Goal: Task Accomplishment & Management: Manage account settings

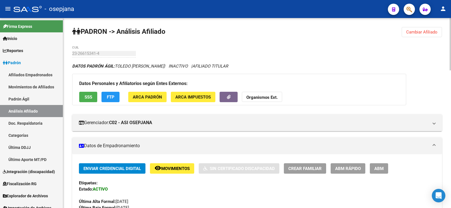
click at [422, 34] on span "Cambiar Afiliado" at bounding box center [421, 32] width 31 height 5
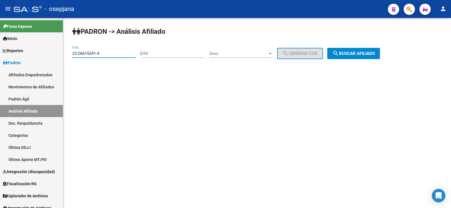
paste input "0-95867059-2"
drag, startPoint x: 105, startPoint y: 55, endPoint x: 71, endPoint y: 57, distance: 34.5
click at [71, 57] on div "PADRON -> Análisis Afiliado 23-26615341-4 CUIL | DNI Sexo Sexo search Generar C…" at bounding box center [257, 47] width 388 height 59
type input "20-95867059-2"
click at [356, 49] on button "search Buscar afiliado" at bounding box center [353, 53] width 53 height 11
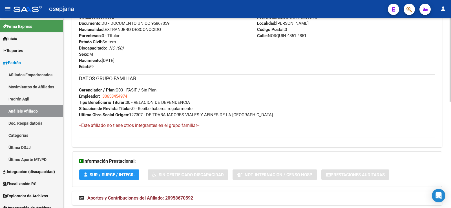
scroll to position [242, 0]
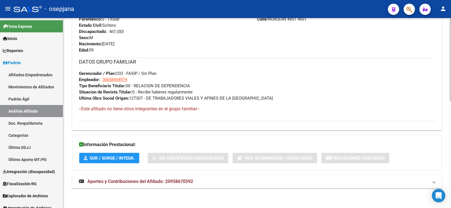
click at [173, 184] on span "Aportes y Contribuciones del Afiliado: 20958670592" at bounding box center [140, 181] width 106 height 5
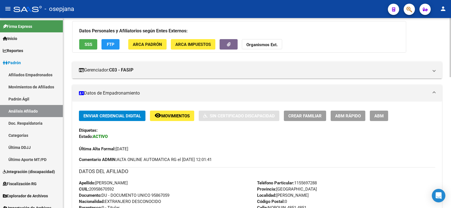
scroll to position [20, 0]
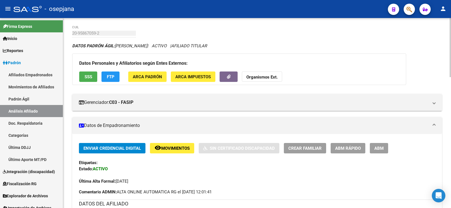
click at [350, 148] on span "ABM Rápido" at bounding box center [348, 148] width 26 height 5
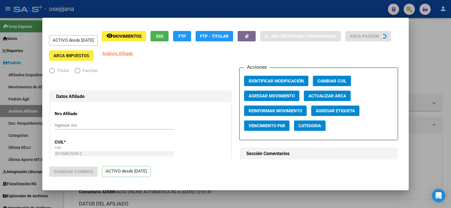
radio input "true"
type input "30-65845497-4"
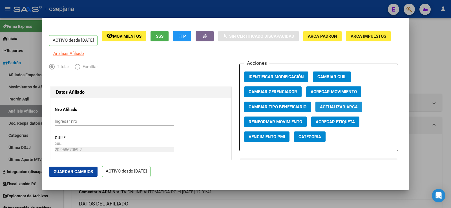
click at [353, 110] on span "Actualizar ARCA" at bounding box center [339, 107] width 38 height 5
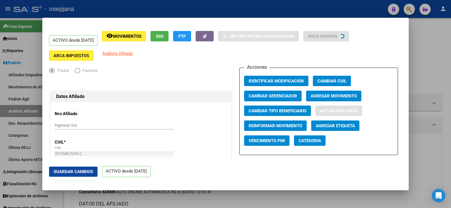
type input "RAFAEL CASTILLO"
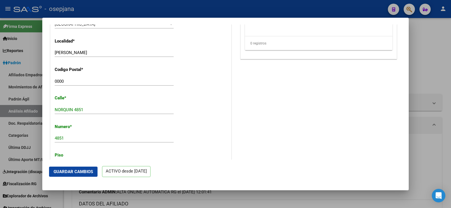
scroll to position [508, 0]
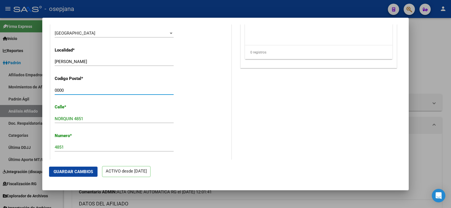
drag, startPoint x: 66, startPoint y: 95, endPoint x: 53, endPoint y: 96, distance: 13.0
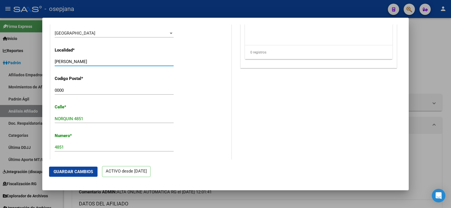
drag, startPoint x: 55, startPoint y: 64, endPoint x: 94, endPoint y: 64, distance: 38.6
click at [94, 64] on input "RAFAEL CASTILLO" at bounding box center [114, 61] width 119 height 5
click at [58, 93] on input "0000" at bounding box center [114, 90] width 119 height 5
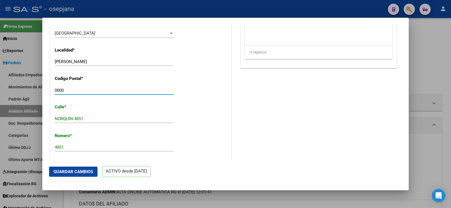
click at [58, 93] on input "0000" at bounding box center [114, 90] width 119 height 5
type input "1755"
click at [80, 170] on span "Guardar Cambios" at bounding box center [73, 172] width 39 height 5
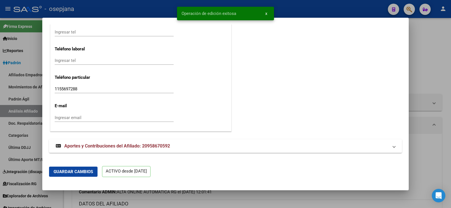
scroll to position [713, 0]
click at [445, 80] on div at bounding box center [225, 104] width 451 height 208
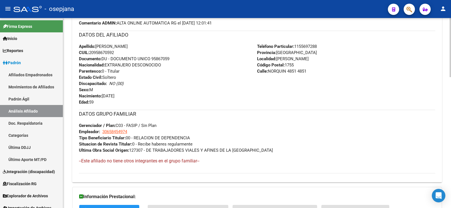
scroll to position [0, 0]
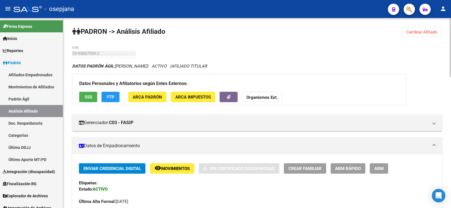
click at [417, 28] on button "Cambiar Afiliado" at bounding box center [422, 32] width 40 height 10
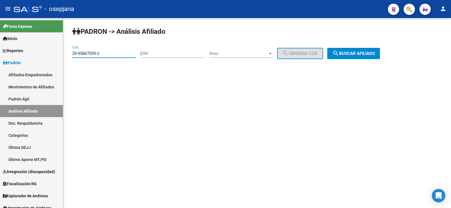
drag, startPoint x: 105, startPoint y: 53, endPoint x: 64, endPoint y: 56, distance: 40.7
click at [65, 56] on div "PADRON -> Análisis Afiliado 20-95867059-2 CUIL | DNI Sexo Sexo search Generar C…" at bounding box center [257, 47] width 388 height 59
paste input "35974422-7"
type input "20-35974422-7"
click at [353, 52] on span "search Buscar afiliado" at bounding box center [354, 53] width 43 height 5
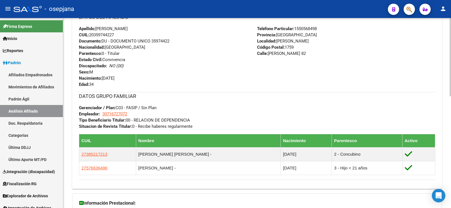
scroll to position [254, 0]
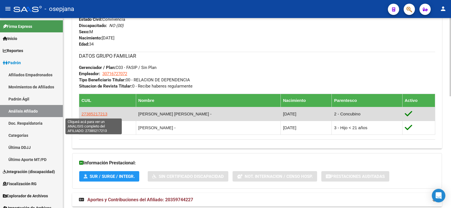
click at [98, 113] on span "27385217213" at bounding box center [95, 114] width 26 height 5
type textarea "27385217213"
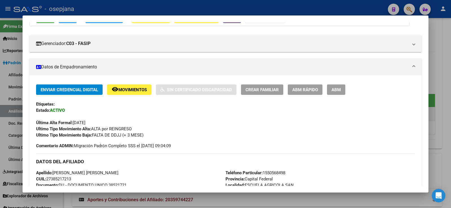
scroll to position [56, 0]
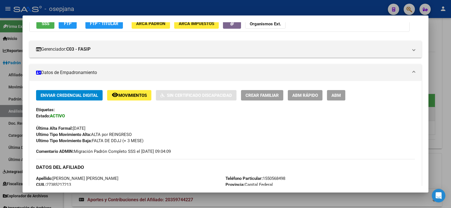
click at [311, 92] on button "ABM Rápido" at bounding box center [305, 95] width 35 height 10
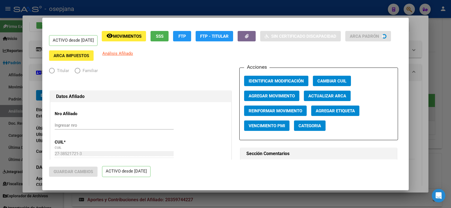
radio input "true"
type input "30-71672707-2"
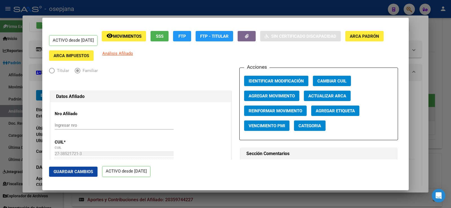
click at [320, 94] on span "Actualizar ARCA" at bounding box center [328, 96] width 38 height 5
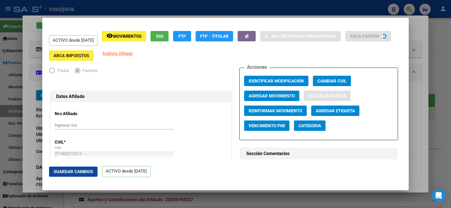
type input "TEVEZ"
type input "TATIANA NOELIA"
type input "GONZALEZ CATAN"
type input "CNEL JOSE MELIAN"
type input "961"
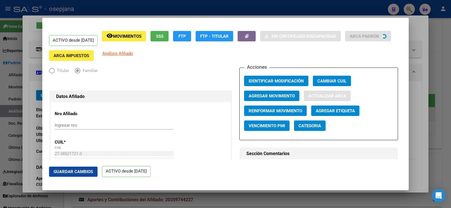
type input "0"
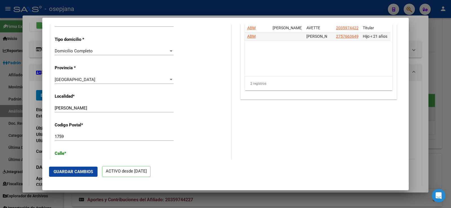
scroll to position [480, 0]
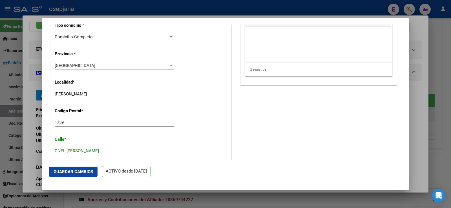
click at [82, 172] on span "Guardar Cambios" at bounding box center [73, 172] width 39 height 5
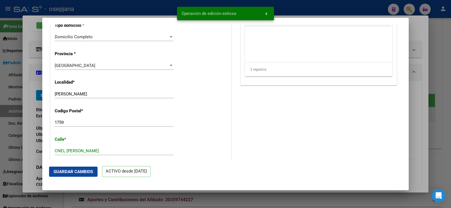
click at [421, 36] on div at bounding box center [225, 104] width 451 height 208
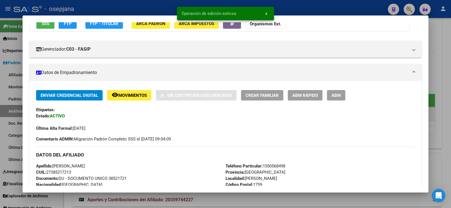
click at [444, 67] on div at bounding box center [225, 104] width 451 height 208
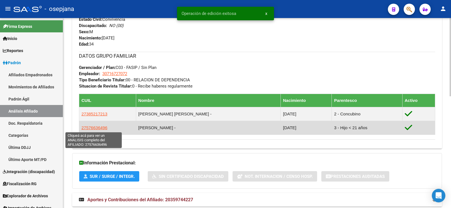
click at [97, 128] on span "27576636496" at bounding box center [95, 128] width 26 height 5
type textarea "27576636496"
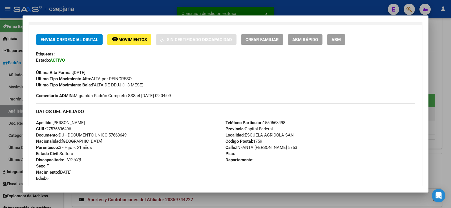
scroll to position [113, 0]
click at [308, 39] on span "ABM Rápido" at bounding box center [306, 39] width 26 height 5
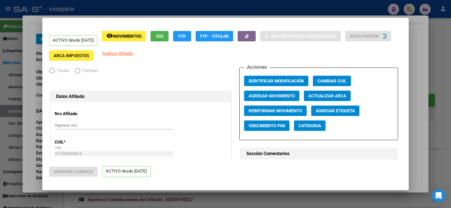
radio input "true"
type input "30-71672707-2"
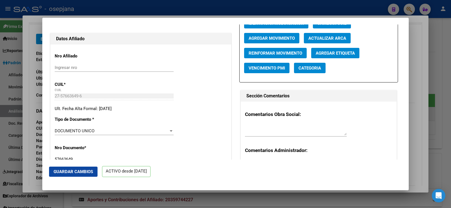
scroll to position [0, 0]
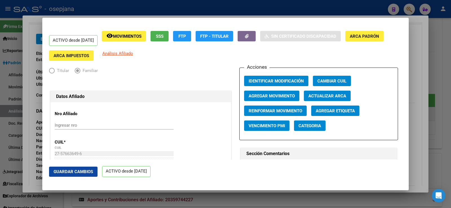
click at [317, 94] on span "Actualizar ARCA" at bounding box center [328, 96] width 38 height 5
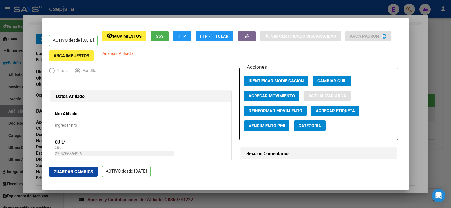
type input "AVETTE"
type input "AGUSTINA ISABELLA"
type input "GONZALEZ CATAN"
type input "JOSE M MORENO"
type input "82"
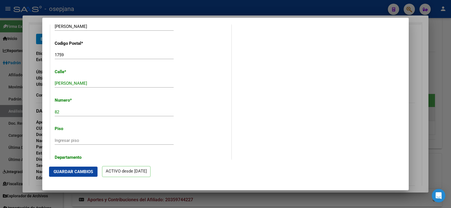
scroll to position [564, 0]
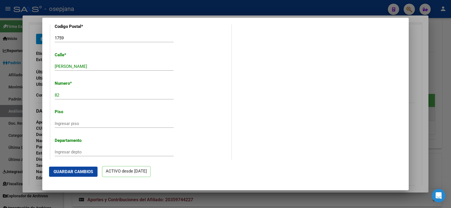
click at [86, 171] on span "Guardar Cambios" at bounding box center [73, 172] width 39 height 5
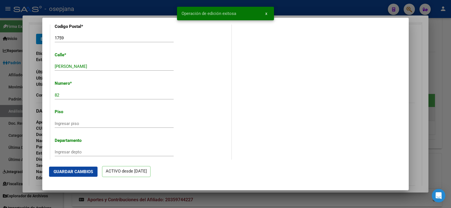
click at [415, 54] on div at bounding box center [225, 104] width 451 height 208
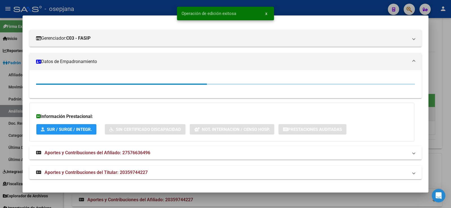
scroll to position [113, 0]
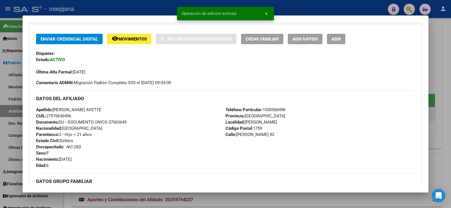
click at [446, 59] on div at bounding box center [225, 104] width 451 height 208
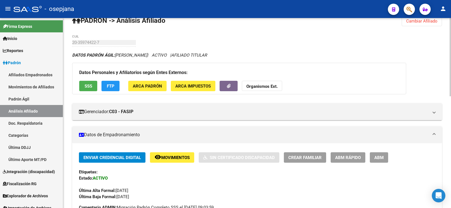
scroll to position [0, 0]
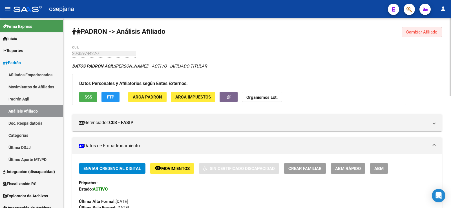
click at [424, 35] on button "Cambiar Afiliado" at bounding box center [422, 32] width 40 height 10
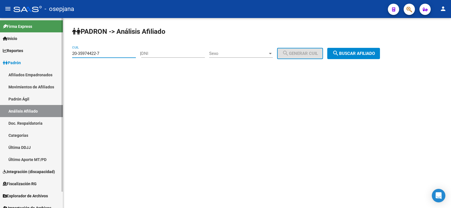
drag, startPoint x: 110, startPoint y: 53, endPoint x: 46, endPoint y: 54, distance: 64.3
click at [46, 54] on mat-sidenav-container "Firma Express Inicio Instructivos Contacto OS Reportes Ingresos Devengados Anál…" at bounding box center [225, 113] width 451 height 190
paste input "2912401-1"
type input "20-32912401-1"
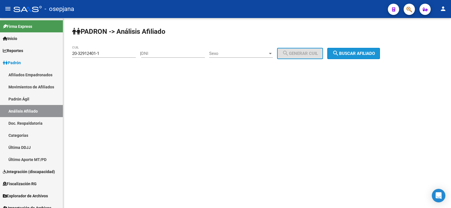
click at [361, 58] on button "search Buscar afiliado" at bounding box center [353, 53] width 53 height 11
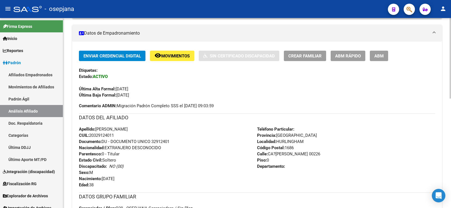
scroll to position [141, 0]
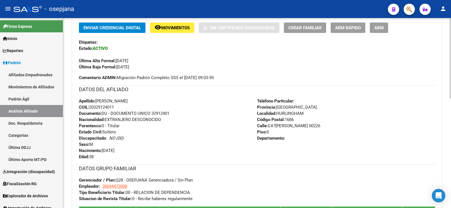
click at [351, 28] on span "ABM Rápido" at bounding box center [348, 27] width 26 height 5
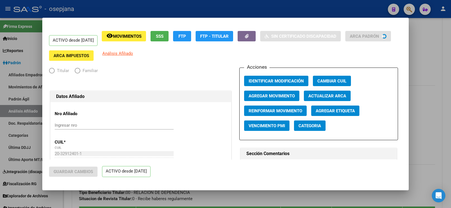
radio input "true"
type input "30-69447200-8"
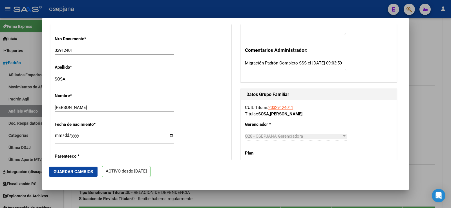
scroll to position [0, 0]
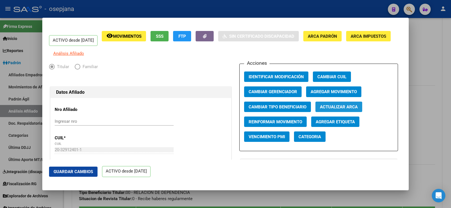
click at [357, 109] on button "Actualizar ARCA" at bounding box center [339, 107] width 47 height 10
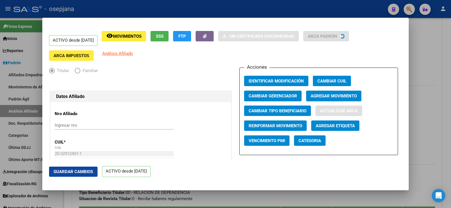
type input "SOSA"
type input "HURLINGHAM"
type input "CAÑADA DE JUAN RUIZ"
type input "2264"
type input "0"
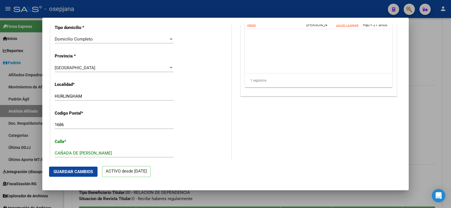
scroll to position [508, 0]
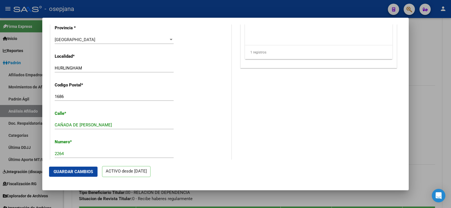
click at [79, 173] on span "Guardar Cambios" at bounding box center [73, 172] width 39 height 5
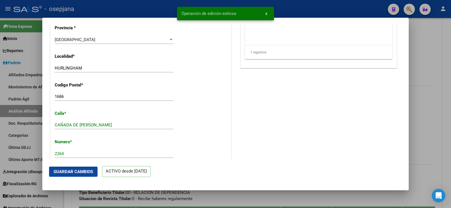
click at [430, 69] on div at bounding box center [225, 104] width 451 height 208
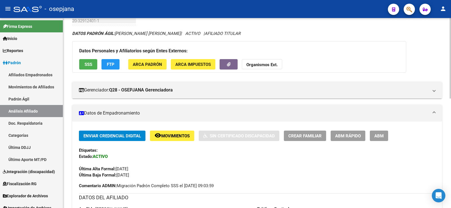
scroll to position [230, 0]
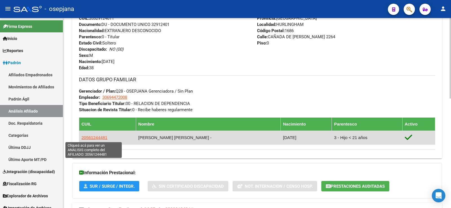
click at [98, 140] on span "20561244481" at bounding box center [95, 137] width 26 height 5
type textarea "20561244481"
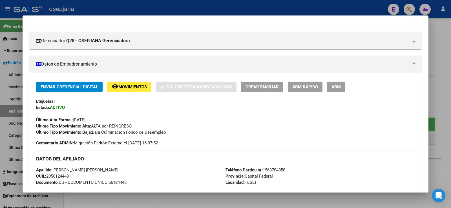
scroll to position [0, 0]
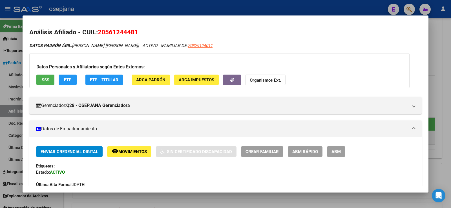
click at [304, 148] on button "ABM Rápido" at bounding box center [305, 152] width 35 height 10
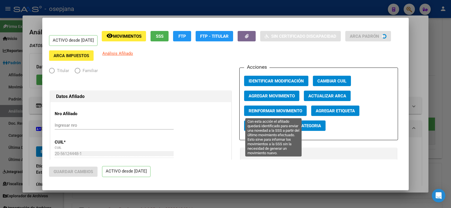
radio input "true"
type input "30-69447200-8"
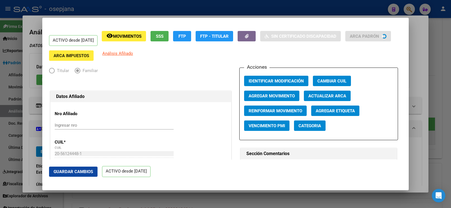
click at [325, 96] on span "Actualizar ARCA" at bounding box center [328, 96] width 38 height 5
type input "SOSA"
type input "TIZIANO EZEQUIEL"
type input "VILLA SANTOS TE"
type input "C. DE JUAN RUIZ"
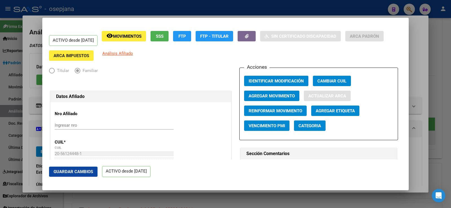
type input "2264"
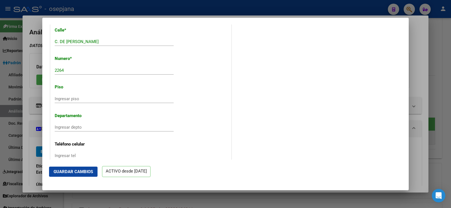
scroll to position [592, 0]
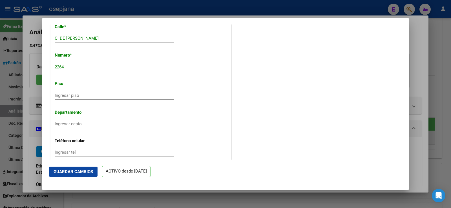
click at [85, 173] on span "Guardar Cambios" at bounding box center [73, 172] width 39 height 5
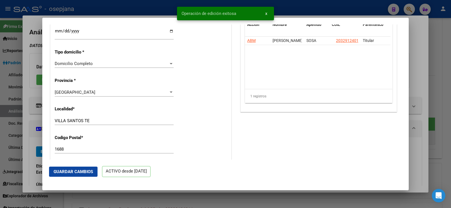
scroll to position [451, 0]
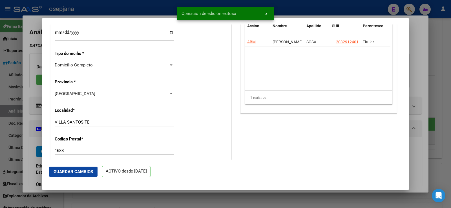
click at [450, 78] on div at bounding box center [225, 104] width 451 height 208
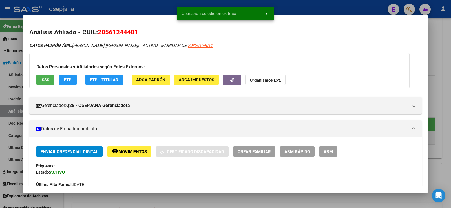
click at [450, 78] on div at bounding box center [225, 104] width 451 height 208
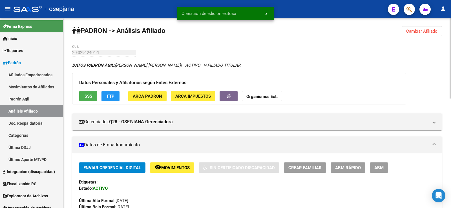
scroll to position [0, 0]
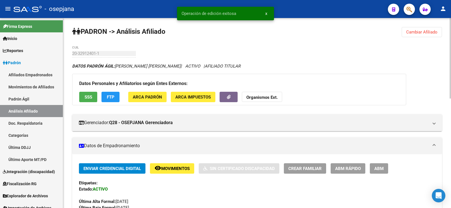
click at [428, 32] on span "Cambiar Afiliado" at bounding box center [421, 32] width 31 height 5
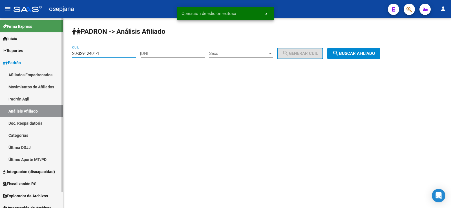
drag, startPoint x: 111, startPoint y: 54, endPoint x: 56, endPoint y: 54, distance: 55.3
click at [56, 54] on mat-sidenav-container "Firma Express Inicio Instructivos Contacto OS Reportes Ingresos Devengados Anál…" at bounding box center [225, 113] width 451 height 190
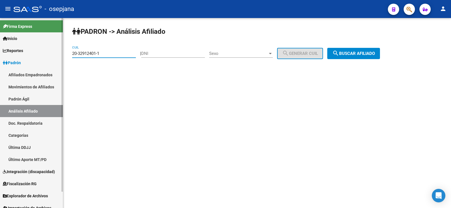
paste input "56124448"
type input "20-56124448-1"
click at [375, 54] on span "search Buscar afiliado" at bounding box center [354, 53] width 43 height 5
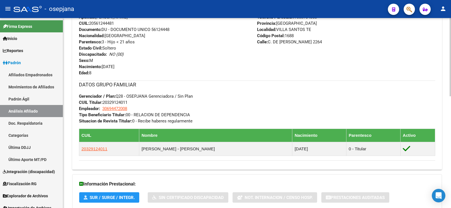
scroll to position [272, 0]
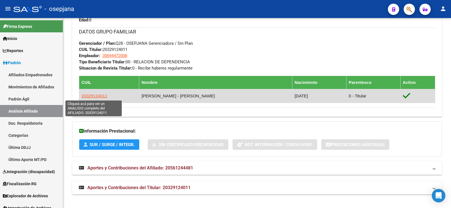
click at [102, 97] on span "20329124011" at bounding box center [95, 96] width 26 height 5
type textarea "20329124011"
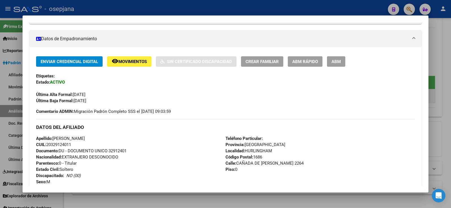
scroll to position [113, 0]
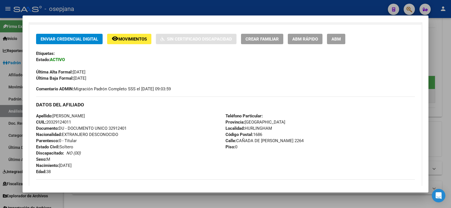
click at [444, 51] on div at bounding box center [225, 104] width 451 height 208
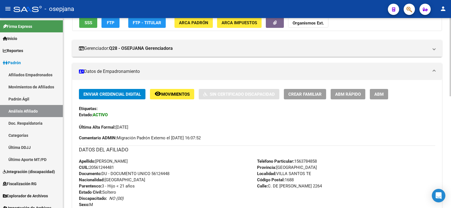
scroll to position [0, 0]
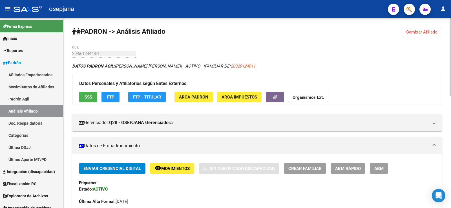
click at [416, 31] on span "Cambiar Afiliado" at bounding box center [421, 32] width 31 height 5
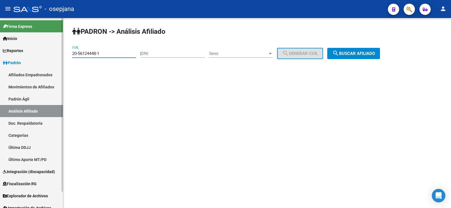
drag, startPoint x: 107, startPoint y: 52, endPoint x: 60, endPoint y: 53, distance: 47.4
click at [60, 53] on mat-sidenav-container "Firma Express Inicio Instructivos Contacto OS Reportes Ingresos Devengados Anál…" at bounding box center [225, 113] width 451 height 190
paste input "28107759-8"
type input "20-28107759-8"
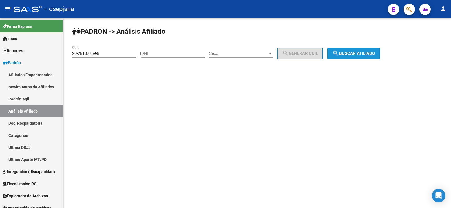
click at [361, 53] on span "search Buscar afiliado" at bounding box center [354, 53] width 43 height 5
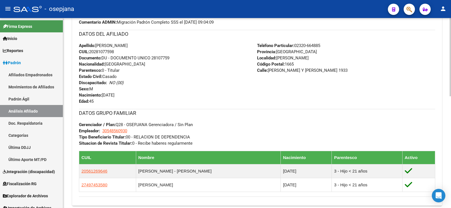
scroll to position [226, 0]
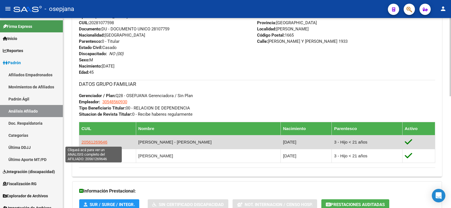
click at [103, 143] on span "20561269646" at bounding box center [95, 142] width 26 height 5
type textarea "20561269646"
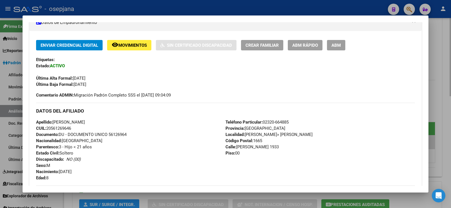
scroll to position [113, 0]
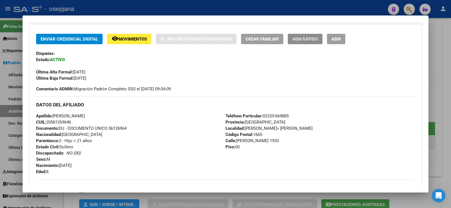
click at [311, 37] on span "ABM Rápido" at bounding box center [306, 39] width 26 height 5
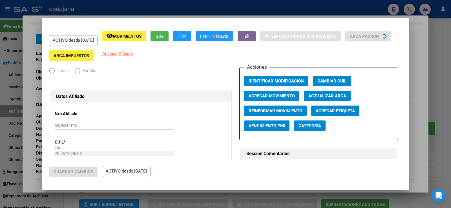
radio input "true"
type input "30-54856093-0"
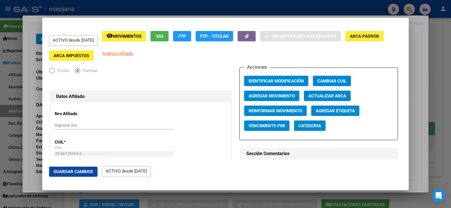
click at [334, 92] on button "Actualizar ARCA" at bounding box center [327, 96] width 47 height 10
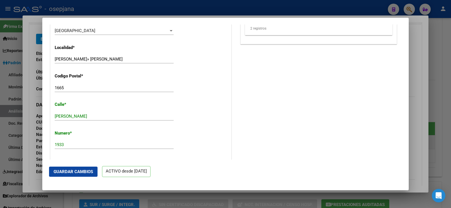
scroll to position [536, 0]
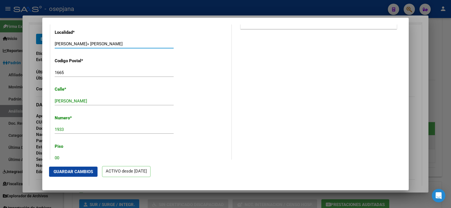
click at [62, 45] on input "JOS» C. PAZ" at bounding box center [114, 43] width 119 height 5
type input "JOSE C. PAZ"
click at [78, 175] on button "Guardar Cambios" at bounding box center [73, 172] width 49 height 10
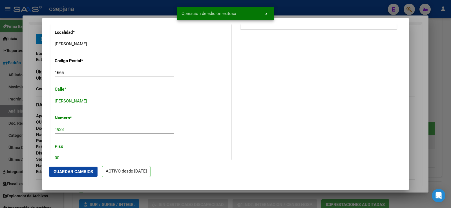
click at [423, 55] on div at bounding box center [225, 104] width 451 height 208
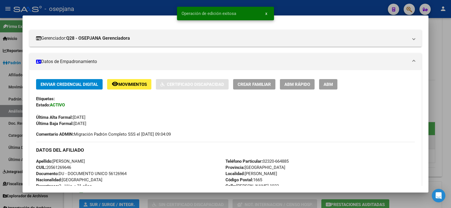
scroll to position [113, 0]
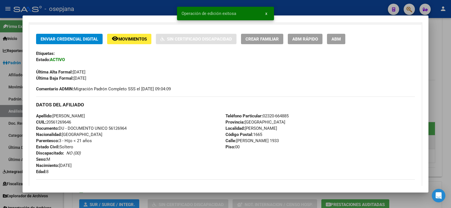
click at [451, 60] on div at bounding box center [225, 104] width 451 height 208
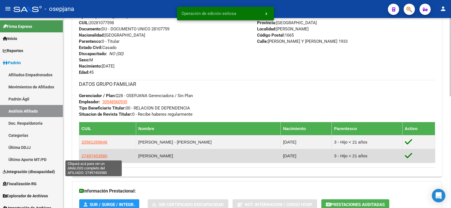
click at [97, 155] on span "27497453580" at bounding box center [95, 156] width 26 height 5
type textarea "27497453580"
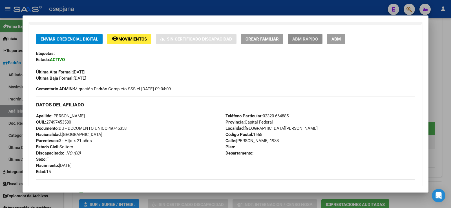
click at [311, 39] on span "ABM Rápido" at bounding box center [306, 39] width 26 height 5
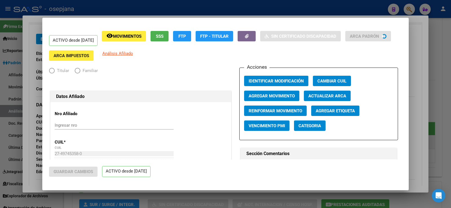
radio input "true"
type input "30-54856093-0"
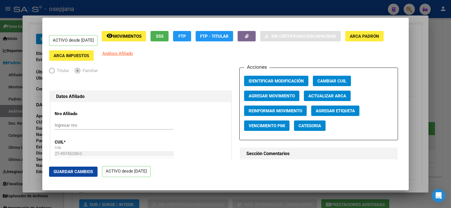
click at [324, 95] on span "Actualizar ARCA" at bounding box center [328, 96] width 38 height 5
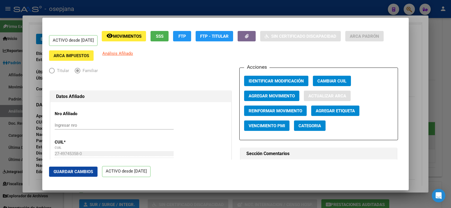
type input "AVILA"
type input "ARIANA NICOLE"
type input "JOSE C. PAZ"
type input "PIROVANO"
type input "1933"
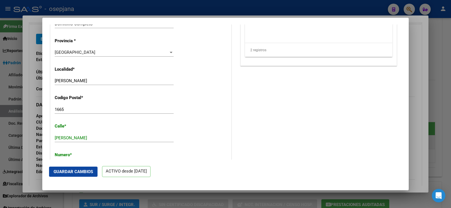
scroll to position [508, 0]
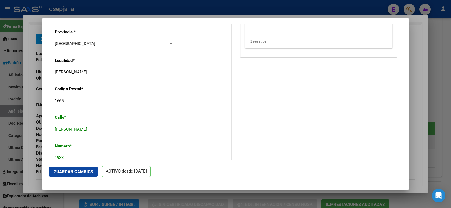
click at [82, 171] on span "Guardar Cambios" at bounding box center [73, 172] width 39 height 5
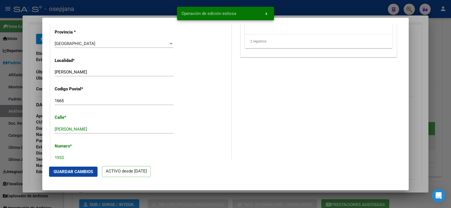
click at [414, 71] on div at bounding box center [225, 104] width 451 height 208
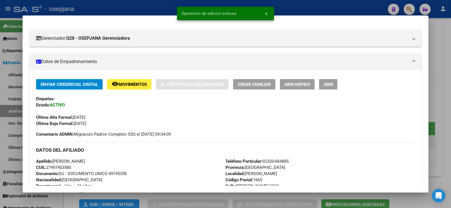
scroll to position [113, 0]
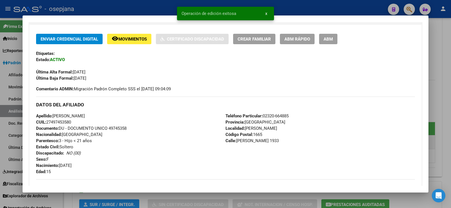
click at [444, 72] on div at bounding box center [225, 104] width 451 height 208
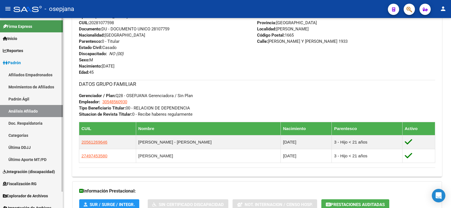
click at [22, 88] on link "Movimientos de Afiliados" at bounding box center [31, 87] width 63 height 12
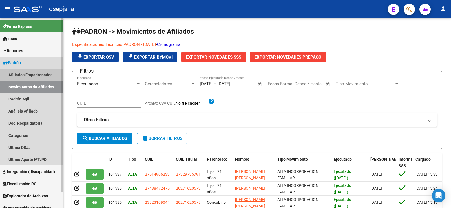
click at [18, 74] on link "Afiliados Empadronados" at bounding box center [31, 75] width 63 height 12
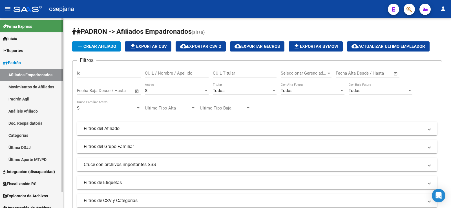
click at [24, 98] on link "Padrón Ágil" at bounding box center [31, 99] width 63 height 12
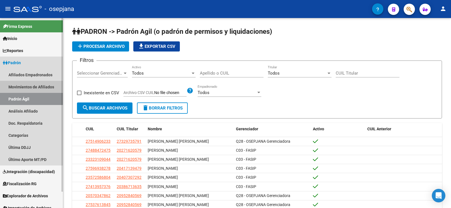
click at [25, 86] on link "Movimientos de Afiliados" at bounding box center [31, 87] width 63 height 12
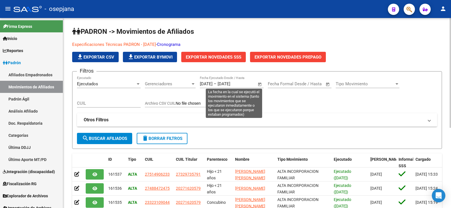
click at [260, 84] on span "Open calendar" at bounding box center [260, 85] width 14 height 14
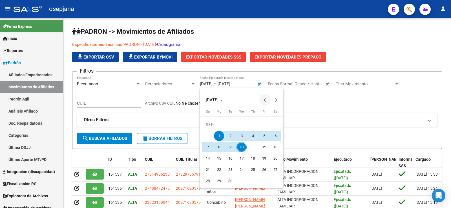
click at [266, 102] on span "Previous month" at bounding box center [265, 99] width 11 height 11
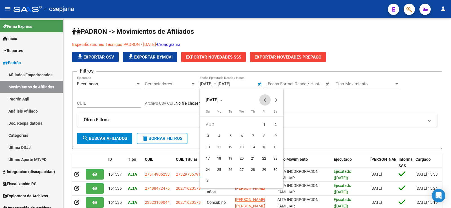
click at [266, 102] on span "Previous month" at bounding box center [265, 99] width 11 height 11
click at [231, 135] on span "1" at bounding box center [230, 136] width 10 height 10
type input "[DATE]"
click at [276, 101] on button "Next month" at bounding box center [276, 99] width 11 height 11
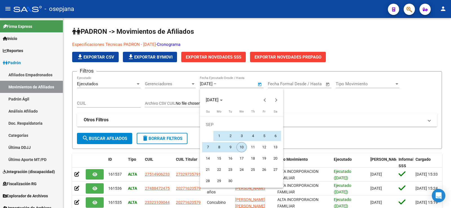
click at [242, 149] on span "10" at bounding box center [242, 147] width 10 height 10
type input "[DATE]"
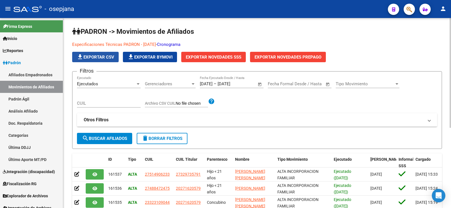
click at [98, 58] on span "file_download Exportar CSV" at bounding box center [96, 57] width 38 height 5
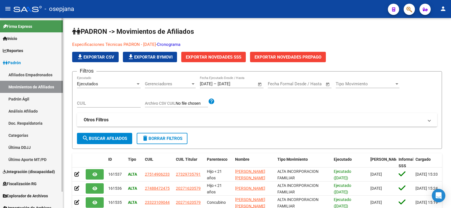
click at [27, 112] on link "Análisis Afiliado" at bounding box center [31, 111] width 63 height 12
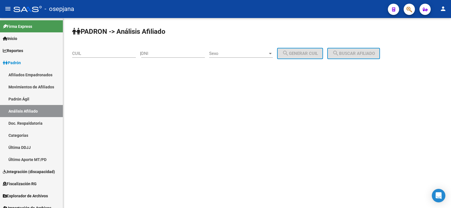
click at [93, 52] on input "CUIL" at bounding box center [104, 53] width 64 height 5
paste input "27-58619494-7"
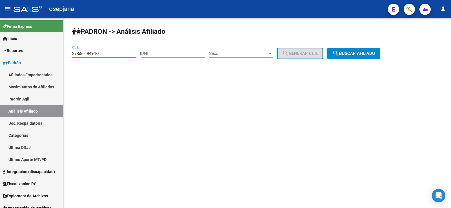
type input "27-58619494-7"
click at [362, 50] on button "search Buscar afiliado" at bounding box center [353, 53] width 53 height 11
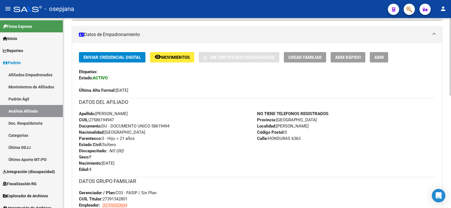
scroll to position [113, 0]
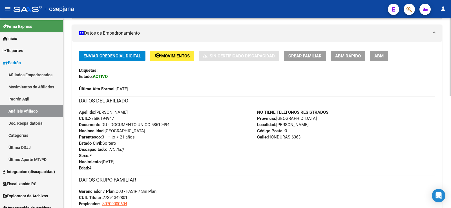
click at [350, 57] on span "ABM Rápido" at bounding box center [348, 56] width 26 height 5
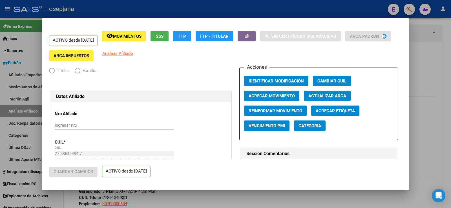
radio input "true"
type input "30-70900060-4"
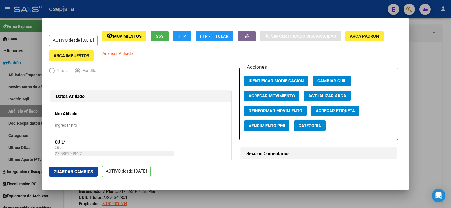
click at [322, 94] on span "Actualizar ARCA" at bounding box center [328, 96] width 38 height 5
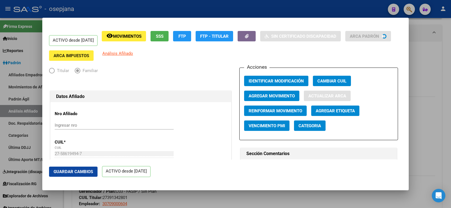
type input "CARLOS SPEGAZZI"
type input "0000"
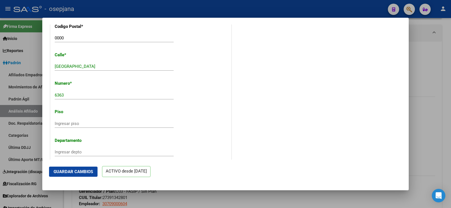
scroll to position [508, 0]
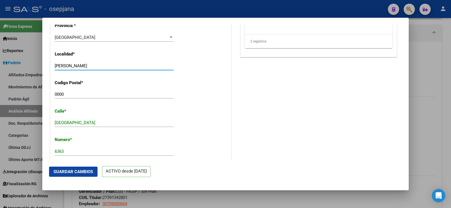
drag, startPoint x: 55, startPoint y: 67, endPoint x: 97, endPoint y: 66, distance: 41.5
click at [97, 66] on input "CARLOS SPEGAZZI" at bounding box center [114, 65] width 119 height 5
type input "CARLOS SPEGAZZIN"
click at [61, 92] on div "0000 Ingresar el codigo" at bounding box center [114, 94] width 119 height 8
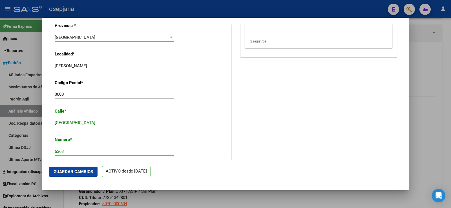
drag, startPoint x: 54, startPoint y: 94, endPoint x: 64, endPoint y: 94, distance: 9.9
drag, startPoint x: 64, startPoint y: 94, endPoint x: 46, endPoint y: 94, distance: 18.1
click at [46, 94] on mat-dialog-content "ACTIVO desde 01/09/2025 remove_red_eye Movimientos SSS FTP FTP - Titular Sin Ce…" at bounding box center [225, 92] width 367 height 135
paste input "1812"
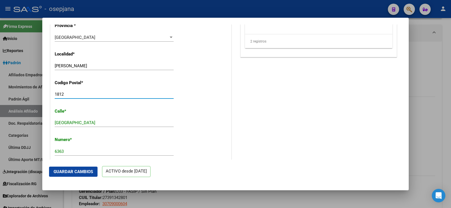
type input "1812"
click at [82, 171] on span "Guardar Cambios" at bounding box center [73, 172] width 39 height 5
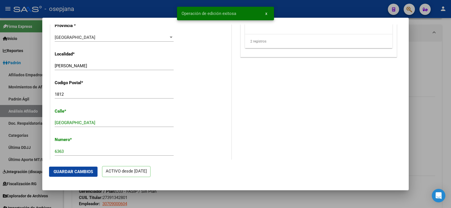
click at [434, 69] on div at bounding box center [225, 104] width 451 height 208
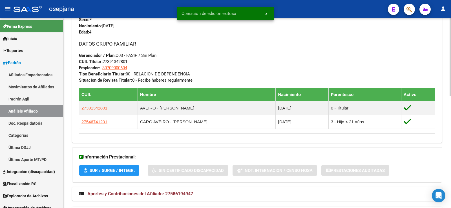
scroll to position [254, 0]
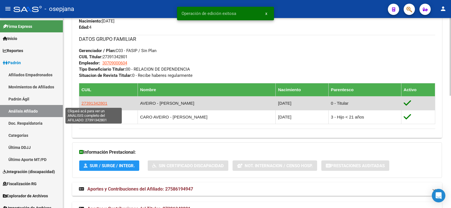
click at [91, 101] on span "27391342801" at bounding box center [95, 103] width 26 height 5
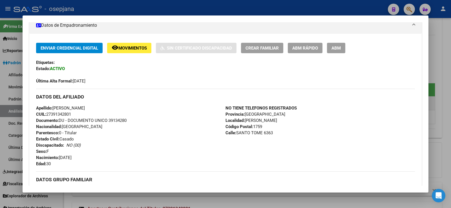
scroll to position [113, 0]
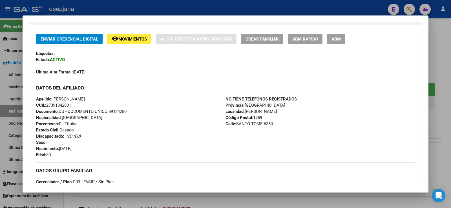
click at [448, 56] on div at bounding box center [225, 104] width 451 height 208
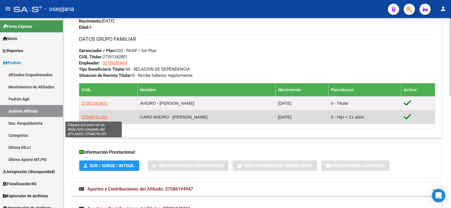
click at [102, 118] on span "27546741201" at bounding box center [95, 117] width 26 height 5
type textarea "27546741201"
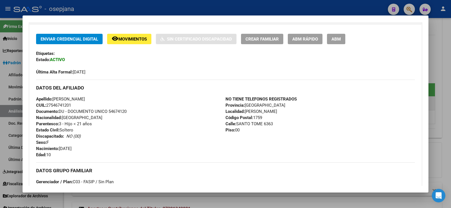
click at [451, 50] on div at bounding box center [225, 104] width 451 height 208
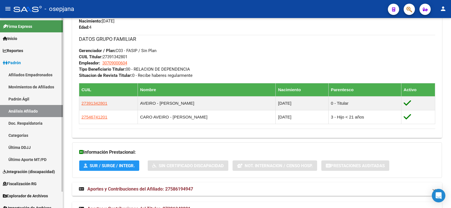
click at [27, 87] on link "Movimientos de Afiliados" at bounding box center [31, 87] width 63 height 12
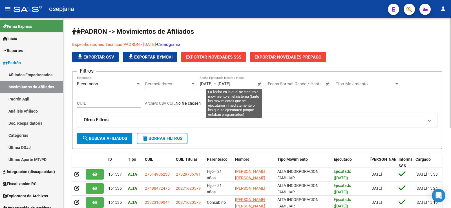
click at [259, 83] on span "Open calendar" at bounding box center [260, 85] width 14 height 14
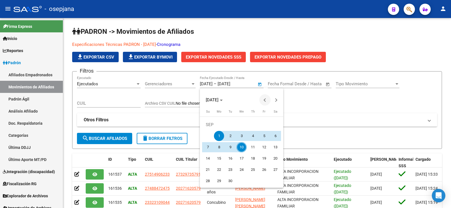
click at [264, 101] on span "Previous month" at bounding box center [265, 99] width 11 height 11
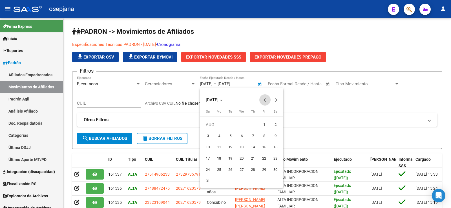
click at [264, 101] on span "Previous month" at bounding box center [265, 99] width 11 height 11
click at [232, 135] on span "1" at bounding box center [230, 136] width 10 height 10
type input "[DATE]"
click at [278, 100] on span "Next month" at bounding box center [276, 99] width 11 height 11
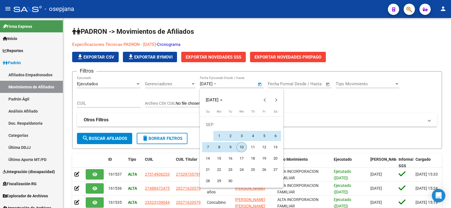
click at [244, 148] on span "10" at bounding box center [242, 147] width 10 height 10
type input "[DATE]"
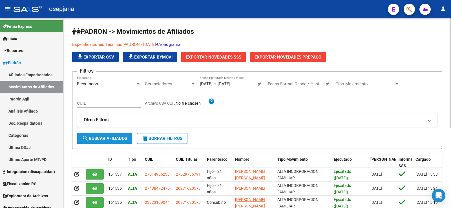
click at [102, 139] on span "search Buscar Afiliados" at bounding box center [104, 138] width 45 height 5
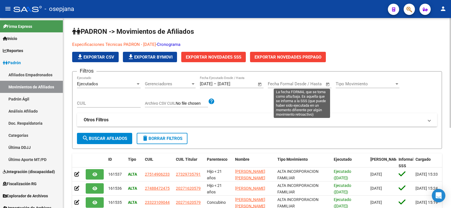
click at [327, 85] on span "Open calendar" at bounding box center [328, 85] width 14 height 14
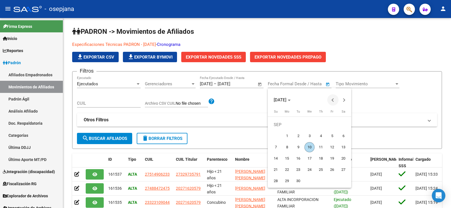
click at [331, 101] on span "Previous month" at bounding box center [332, 99] width 11 height 11
click at [300, 137] on span "1" at bounding box center [298, 136] width 10 height 10
type input "[DATE]"
click at [345, 101] on button "Next month" at bounding box center [344, 99] width 11 height 11
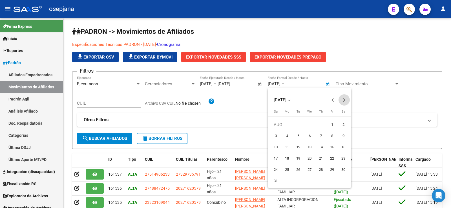
click at [345, 101] on button "Next month" at bounding box center [344, 99] width 11 height 11
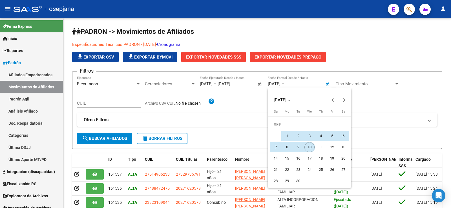
click at [309, 146] on span "10" at bounding box center [310, 147] width 10 height 10
type input "[DATE]"
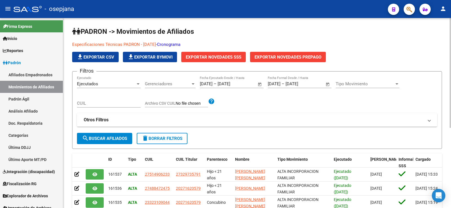
click at [279, 104] on div "Filtros Ejecutados Ejecutado Gerenciadores Gerenciadores 01/07/2025 01/07/2025 …" at bounding box center [257, 104] width 361 height 57
click at [96, 141] on span "search Buscar Afiliados" at bounding box center [104, 138] width 45 height 5
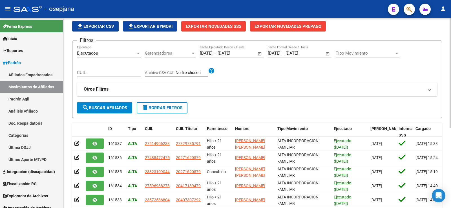
scroll to position [26, 0]
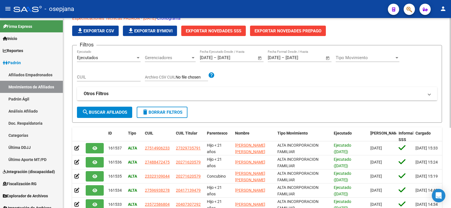
click at [388, 60] on span "Tipo Movimiento" at bounding box center [365, 57] width 59 height 5
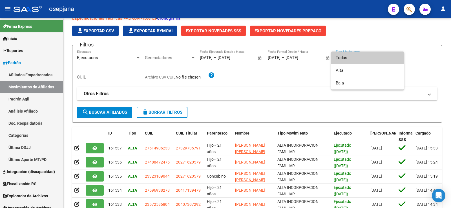
click at [442, 60] on div at bounding box center [225, 104] width 451 height 208
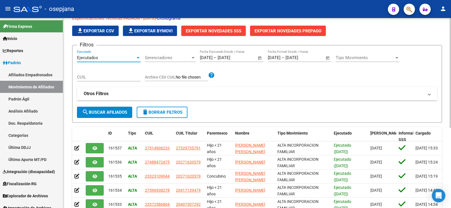
click at [127, 58] on div "Ejecutados" at bounding box center [106, 57] width 59 height 5
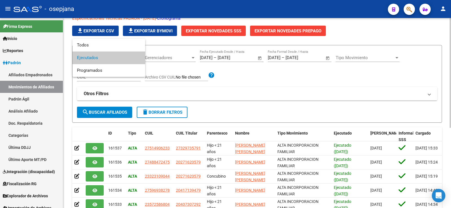
click at [127, 58] on span "Ejecutados" at bounding box center [109, 58] width 64 height 13
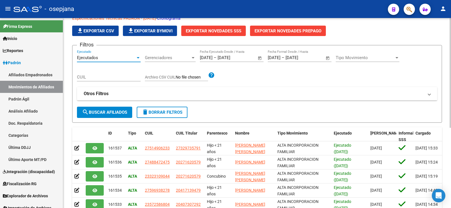
scroll to position [0, 0]
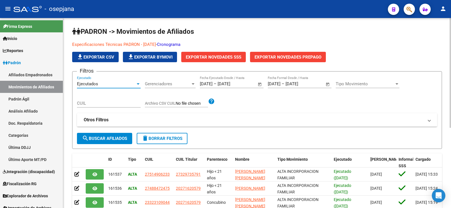
click at [120, 142] on button "search Buscar Afiliados" at bounding box center [104, 138] width 55 height 11
click at [231, 58] on span "Exportar Novedades SSS" at bounding box center [214, 57] width 56 height 5
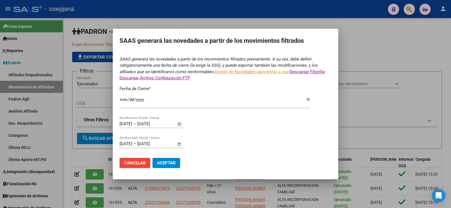
type input "[DATE]"
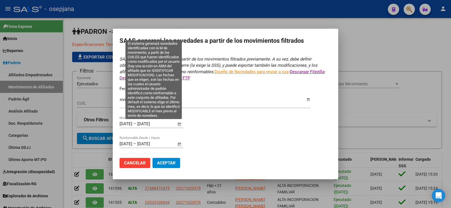
click at [180, 124] on span "Open calendar" at bounding box center [180, 125] width 14 height 14
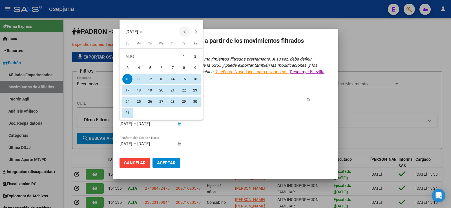
click at [185, 31] on button "Previous month" at bounding box center [184, 31] width 11 height 11
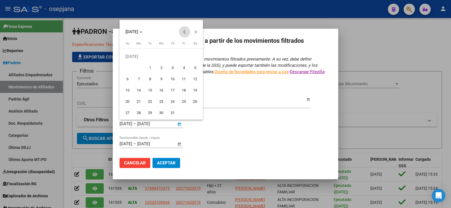
click at [185, 31] on button "Previous month" at bounding box center [184, 31] width 11 height 11
click at [195, 32] on button "Next month" at bounding box center [195, 31] width 11 height 11
click at [146, 67] on span "1" at bounding box center [150, 68] width 10 height 10
type input "[DATE]"
click at [198, 30] on span "Next month" at bounding box center [195, 31] width 11 height 11
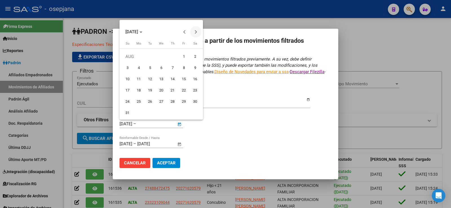
click at [198, 30] on span "Next month" at bounding box center [195, 31] width 11 height 11
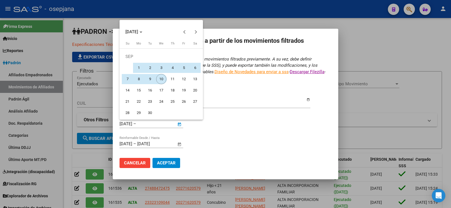
click at [159, 80] on span "10" at bounding box center [161, 79] width 10 height 10
type input "[DATE]"
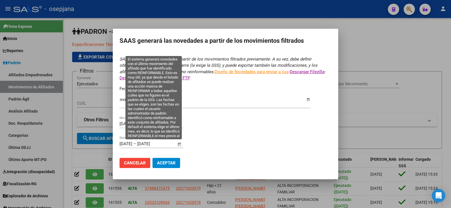
click at [180, 145] on span "Open calendar" at bounding box center [180, 145] width 14 height 14
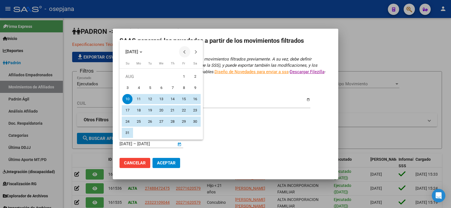
click at [185, 52] on button "Previous month" at bounding box center [184, 51] width 11 height 11
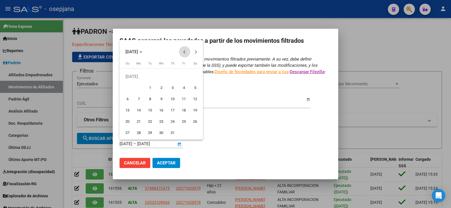
click at [184, 52] on button "Previous month" at bounding box center [184, 51] width 11 height 11
click at [195, 53] on button "Next month" at bounding box center [195, 51] width 11 height 11
click at [152, 88] on span "1" at bounding box center [150, 88] width 10 height 10
type input "[DATE]"
click at [195, 54] on span "Next month" at bounding box center [195, 51] width 11 height 11
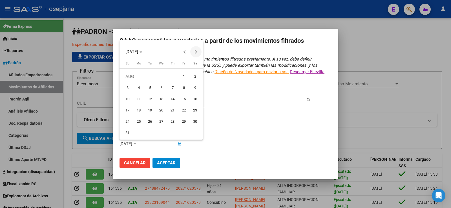
click at [195, 54] on span "Next month" at bounding box center [195, 51] width 11 height 11
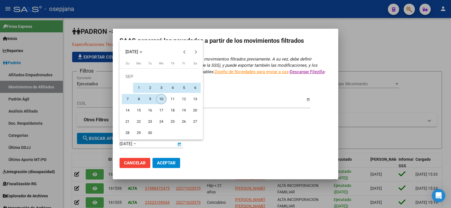
click at [160, 100] on span "10" at bounding box center [161, 99] width 10 height 10
type input "[DATE]"
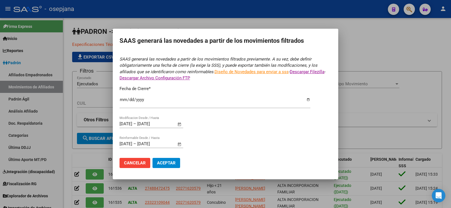
click at [167, 162] on span "Aceptar" at bounding box center [166, 163] width 19 height 5
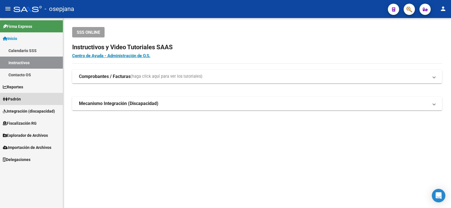
click at [16, 98] on span "Padrón" at bounding box center [12, 99] width 18 height 6
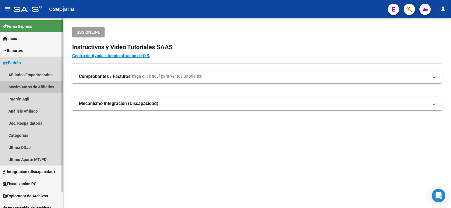
click at [27, 86] on link "Movimientos de Afiliados" at bounding box center [31, 87] width 63 height 12
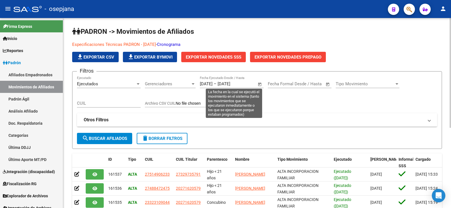
click at [260, 84] on span "Open calendar" at bounding box center [260, 85] width 14 height 14
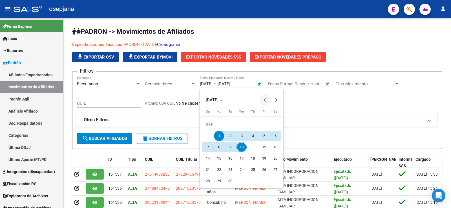
click at [263, 102] on span "Previous month" at bounding box center [265, 99] width 11 height 11
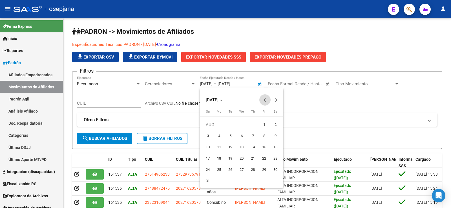
click at [263, 102] on span "Previous month" at bounding box center [265, 99] width 11 height 11
click at [227, 135] on span "1" at bounding box center [230, 136] width 10 height 10
type input "[DATE]"
click at [365, 29] on div at bounding box center [225, 104] width 451 height 208
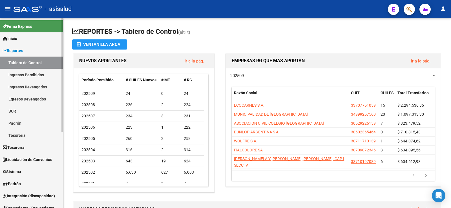
click at [16, 62] on link "Tablero de Control" at bounding box center [31, 63] width 63 height 12
click at [16, 52] on span "Reportes" at bounding box center [13, 51] width 20 height 6
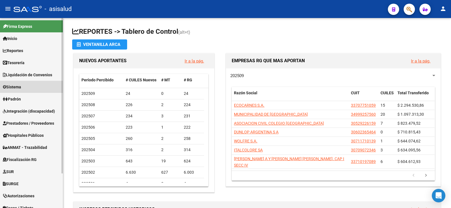
click at [26, 93] on link "Sistema" at bounding box center [31, 87] width 63 height 12
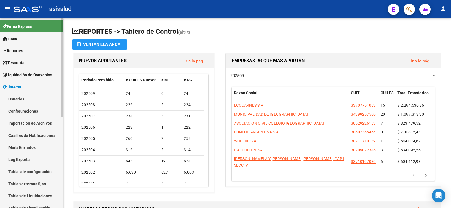
click at [19, 85] on span "Sistema" at bounding box center [12, 87] width 18 height 6
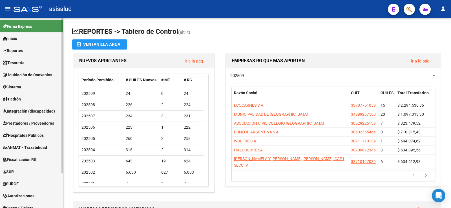
click at [22, 106] on link "Integración (discapacidad)" at bounding box center [31, 111] width 63 height 12
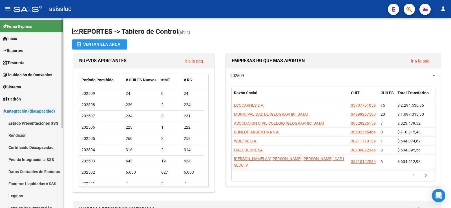
click at [21, 98] on span "Padrón" at bounding box center [12, 99] width 18 height 6
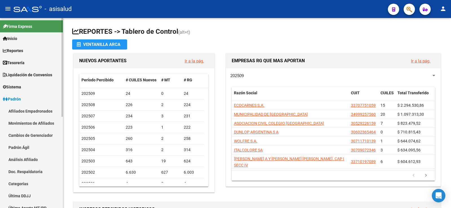
click at [27, 162] on link "Análisis Afiliado" at bounding box center [31, 160] width 63 height 12
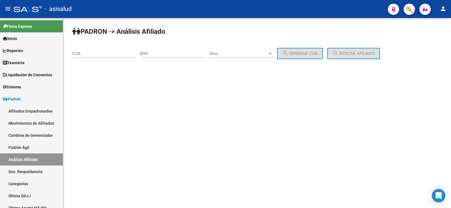
click at [96, 47] on div "CUIL" at bounding box center [104, 52] width 64 height 12
paste input "23-36298123-9"
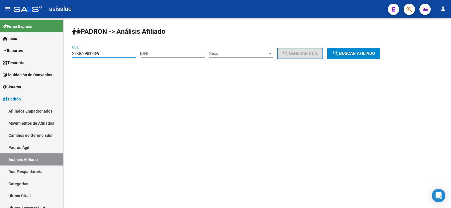
type input "23-36298123-9"
click at [365, 46] on div "PADRON -> Análisis Afiliado 23-36298123-9 CUIL | DNI Sexo Sexo search Generar C…" at bounding box center [257, 47] width 388 height 59
click at [365, 57] on button "search Buscar afiliado" at bounding box center [353, 53] width 53 height 11
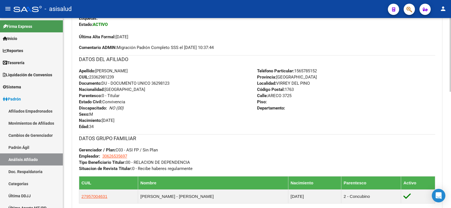
scroll to position [250, 0]
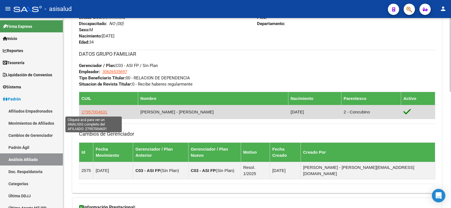
click at [92, 113] on span "27957004631" at bounding box center [95, 112] width 26 height 5
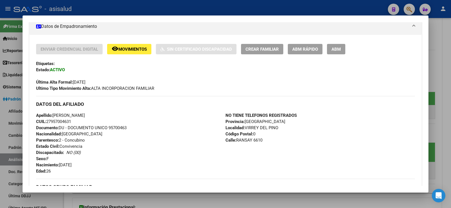
scroll to position [141, 0]
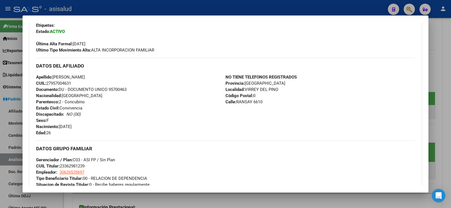
click at [201, 121] on div "Apellido: [PERSON_NAME] CUIL: 27957004631 Documento: DU - DOCUMENTO UNICO 95700…" at bounding box center [131, 105] width 190 height 62
click at [448, 46] on div at bounding box center [225, 104] width 451 height 208
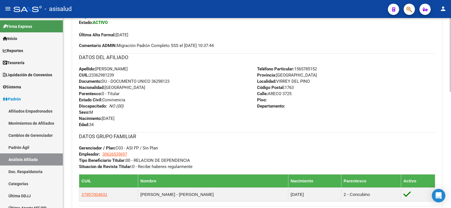
scroll to position [165, 0]
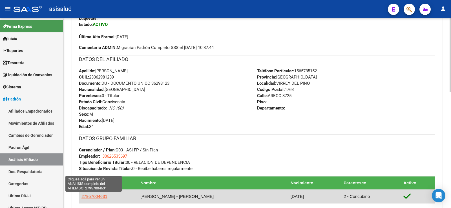
click at [100, 195] on span "27957004631" at bounding box center [95, 196] width 26 height 5
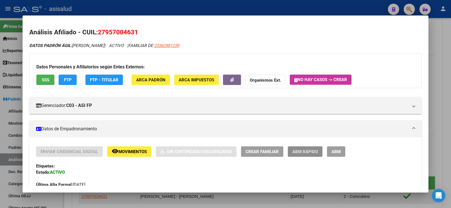
click at [302, 151] on span "ABM Rápido" at bounding box center [306, 152] width 26 height 5
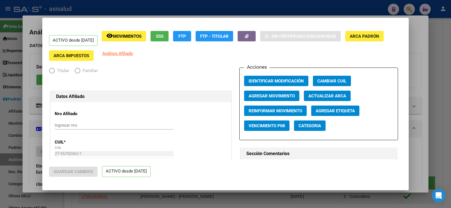
radio input "true"
type input "30-62653569-7"
click at [319, 95] on span "Actualizar ARCA" at bounding box center [328, 96] width 38 height 5
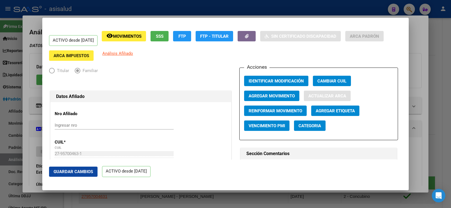
type input "VIRREY DEL PINO"
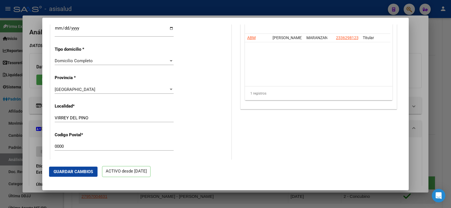
scroll to position [536, 0]
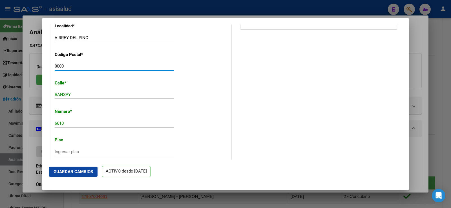
click at [60, 66] on input "0000" at bounding box center [114, 66] width 119 height 5
type input "1763"
click at [73, 169] on button "Guardar Cambios" at bounding box center [73, 172] width 49 height 10
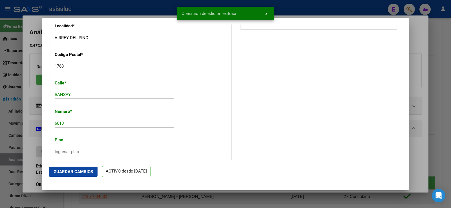
click at [417, 43] on div at bounding box center [225, 104] width 451 height 208
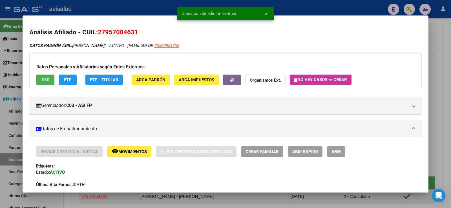
scroll to position [113, 0]
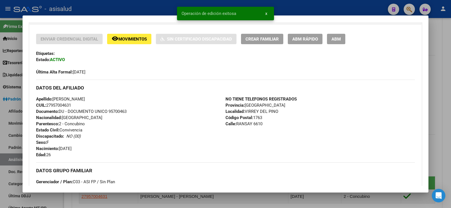
click at [449, 41] on div at bounding box center [225, 104] width 451 height 208
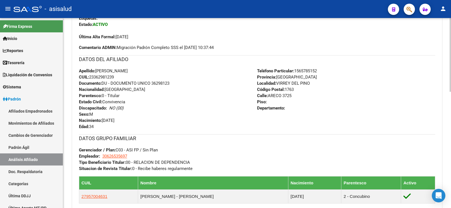
scroll to position [0, 0]
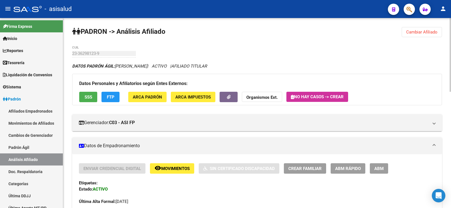
click at [429, 30] on span "Cambiar Afiliado" at bounding box center [421, 32] width 31 height 5
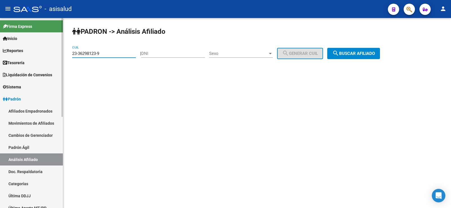
drag, startPoint x: 104, startPoint y: 53, endPoint x: 60, endPoint y: 53, distance: 44.0
click at [61, 53] on mat-sidenav-container "Firma Express Inicio Calendario SSS Instructivos Contacto OS Reportes Tablero d…" at bounding box center [225, 113] width 451 height 190
paste input "7-45996129-7"
type input "27-45996129-7"
click at [349, 50] on button "search Buscar afiliado" at bounding box center [353, 53] width 53 height 11
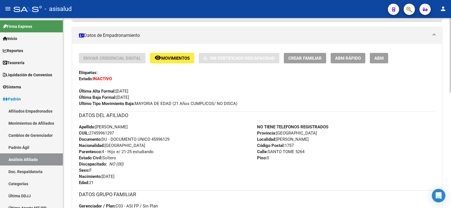
scroll to position [113, 0]
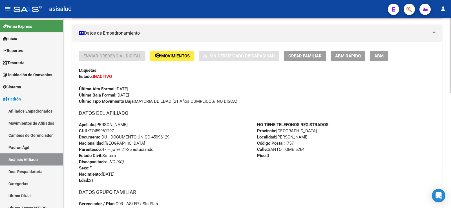
click at [351, 56] on span "ABM Rápido" at bounding box center [348, 56] width 26 height 5
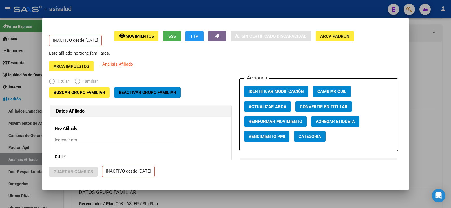
radio input "true"
click at [261, 107] on span "Actualizar ARCA" at bounding box center [268, 106] width 38 height 5
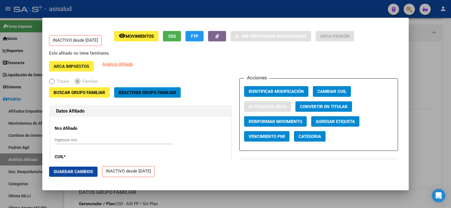
type input "GREGORIO DE LAF"
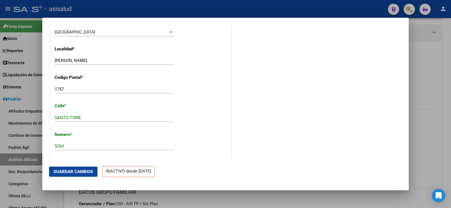
scroll to position [564, 0]
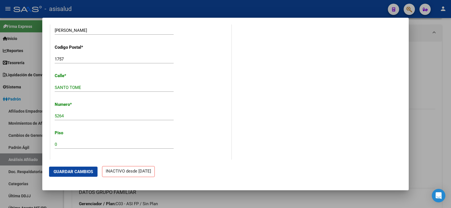
click at [83, 177] on button "Guardar Cambios" at bounding box center [73, 172] width 49 height 10
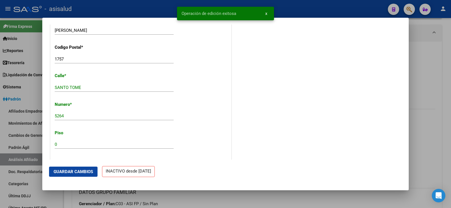
click at [440, 71] on div at bounding box center [225, 104] width 451 height 208
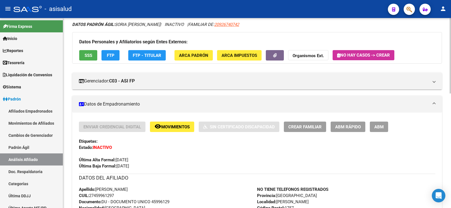
scroll to position [0, 0]
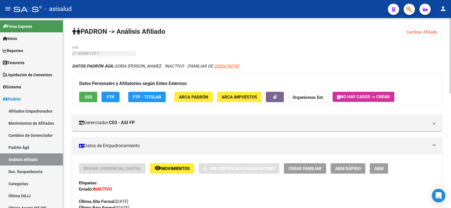
click at [424, 29] on button "Cambiar Afiliado" at bounding box center [422, 32] width 40 height 10
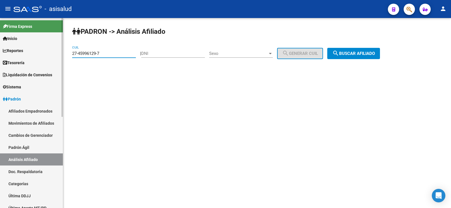
drag, startPoint x: 113, startPoint y: 53, endPoint x: 58, endPoint y: 59, distance: 55.0
click at [58, 59] on mat-sidenav-container "Firma Express Inicio Calendario SSS Instructivos Contacto OS Reportes Tablero d…" at bounding box center [225, 113] width 451 height 190
paste input "3-30314751-9"
type input "23-30314751-9"
click at [370, 51] on button "search Buscar afiliado" at bounding box center [353, 53] width 53 height 11
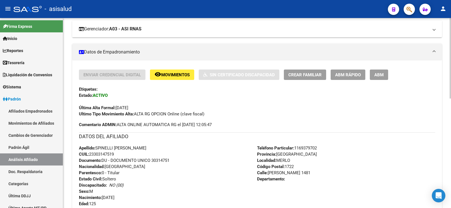
scroll to position [113, 0]
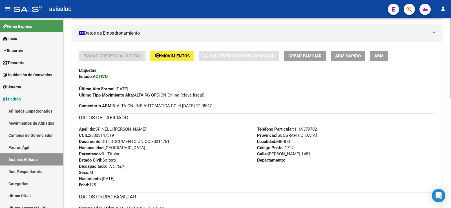
click at [358, 59] on button "ABM Rápido" at bounding box center [348, 56] width 35 height 10
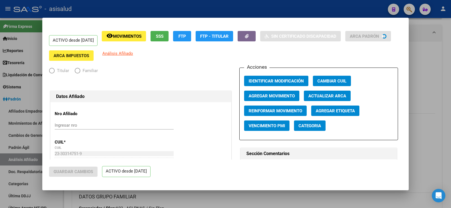
radio input "true"
type input "30-50673003-8"
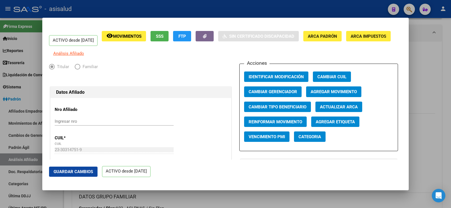
click at [350, 110] on span "Actualizar ARCA" at bounding box center [339, 107] width 38 height 5
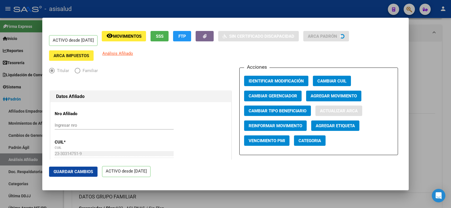
type input "SPINELLI"
type input "NORBERTO OSVALDO"
type input "1983-10-04"
type input "MORENO"
type input "1744"
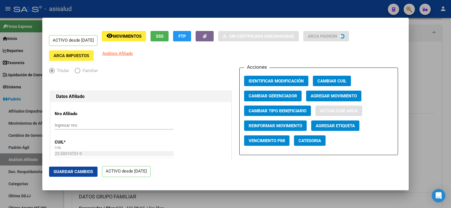
type input "CENTENARIO"
type input "1545"
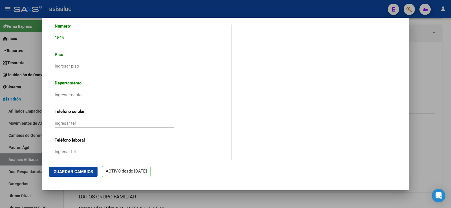
scroll to position [621, 0]
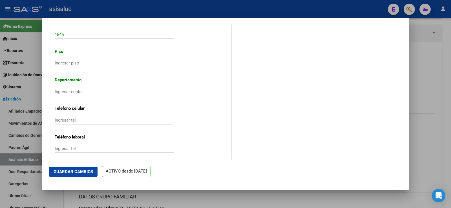
click at [93, 170] on button "Guardar Cambios" at bounding box center [73, 172] width 49 height 10
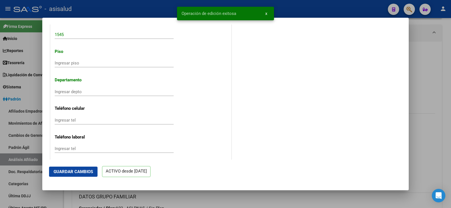
click at [433, 55] on div at bounding box center [225, 104] width 451 height 208
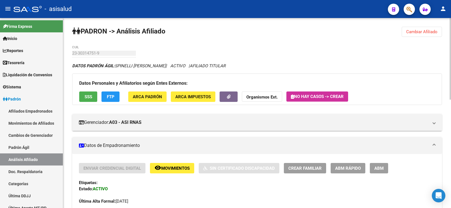
scroll to position [0, 0]
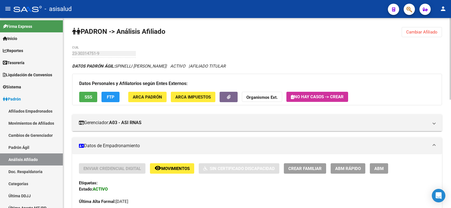
click at [424, 30] on span "Cambiar Afiliado" at bounding box center [421, 32] width 31 height 5
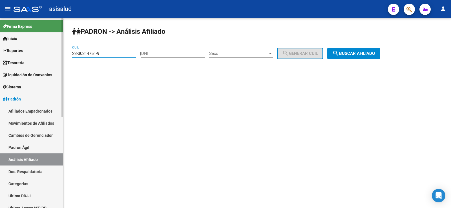
drag, startPoint x: 114, startPoint y: 54, endPoint x: 43, endPoint y: 54, distance: 71.1
click at [43, 54] on mat-sidenav-container "Firma Express Inicio Calendario SSS Instructivos Contacto OS Reportes Tablero d…" at bounding box center [225, 113] width 451 height 190
paste input "0-24895714-0"
type input "20-24895714-0"
click at [358, 52] on span "search Buscar afiliado" at bounding box center [354, 53] width 43 height 5
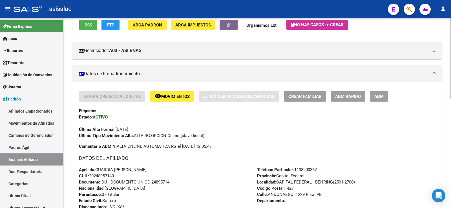
scroll to position [85, 0]
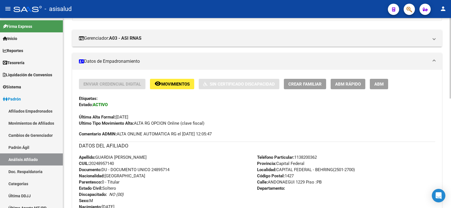
click at [347, 85] on span "ABM Rápido" at bounding box center [348, 84] width 26 height 5
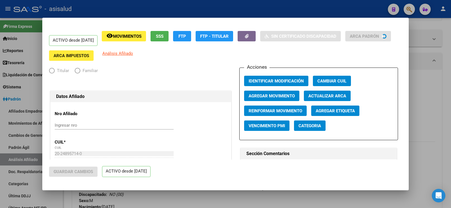
radio input "true"
type input "30-71512740-3"
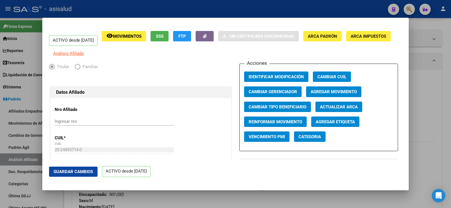
click at [337, 110] on span "Actualizar ARCA" at bounding box center [339, 107] width 38 height 5
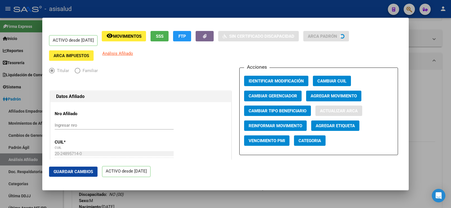
type input "GUARDIA MARCOS ALBERTO"
type input "1975-12-12"
type input "CABA"
type input "ANDONAEGUI"
type input "1229"
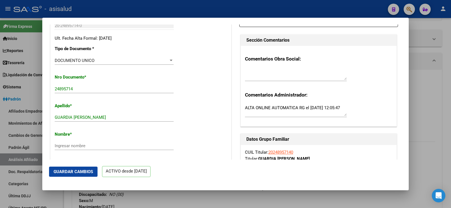
scroll to position [141, 0]
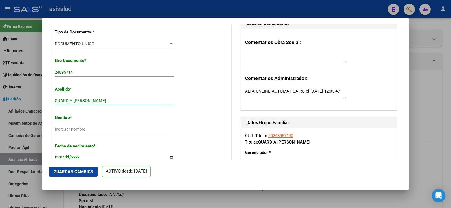
drag, startPoint x: 74, startPoint y: 105, endPoint x: 111, endPoint y: 105, distance: 37.5
click at [111, 104] on input "GUARDIA MARCOS ALBERTO" at bounding box center [114, 100] width 119 height 5
type input "GUARDIA"
click at [83, 132] on input "Ingresar nombre" at bounding box center [114, 129] width 119 height 5
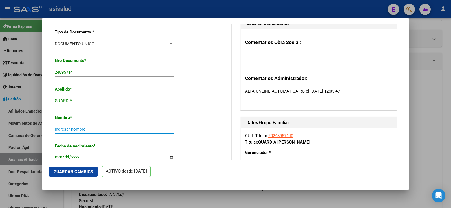
paste input "MARCOS ALBERTO"
type input "MARCOS ALBERTO"
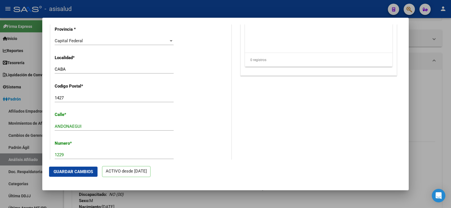
scroll to position [508, 0]
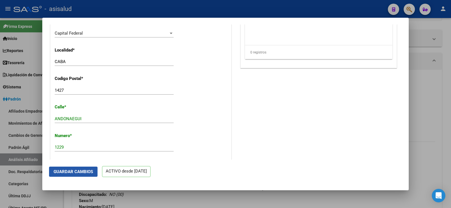
click at [83, 172] on span "Guardar Cambios" at bounding box center [73, 172] width 39 height 5
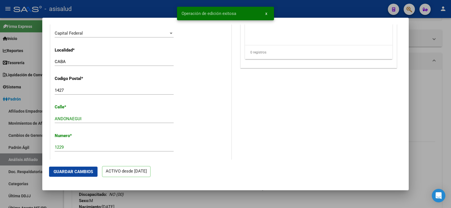
click at [436, 79] on div at bounding box center [225, 104] width 451 height 208
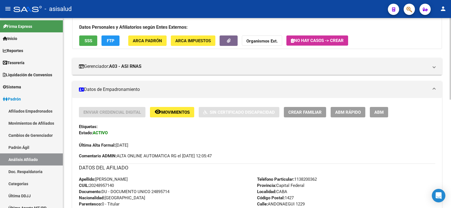
scroll to position [0, 0]
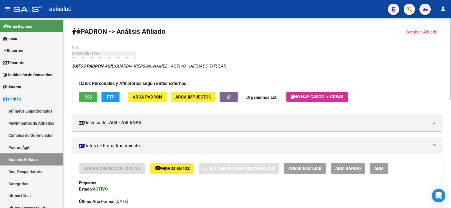
click at [420, 35] on button "Cambiar Afiliado" at bounding box center [422, 32] width 40 height 10
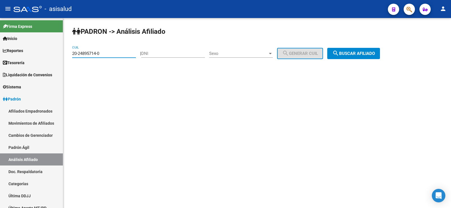
drag, startPoint x: 110, startPoint y: 52, endPoint x: 69, endPoint y: 52, distance: 40.9
click at [69, 52] on div "PADRON -> Análisis Afiliado 20-24895714-0 CUIL | DNI Sexo Sexo search Generar C…" at bounding box center [257, 47] width 388 height 59
paste input "36875824-9"
type input "20-36875824-9"
click at [368, 56] on button "search Buscar afiliado" at bounding box center [353, 53] width 53 height 11
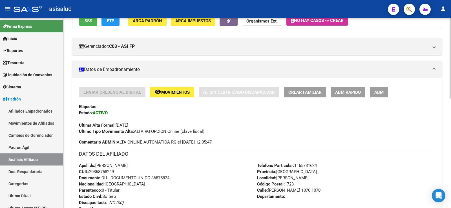
scroll to position [113, 0]
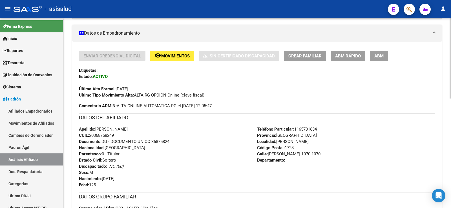
click at [348, 58] on span "ABM Rápido" at bounding box center [348, 56] width 26 height 5
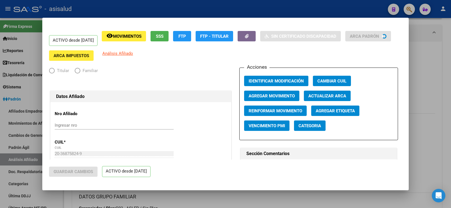
radio input "true"
type input "30-55778239-3"
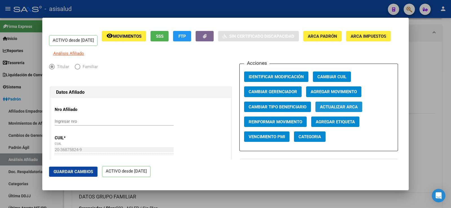
click at [329, 110] on span "Actualizar ARCA" at bounding box center [339, 107] width 38 height 5
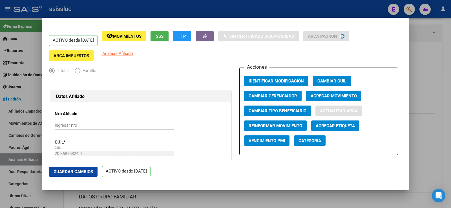
type input "DIAZ"
type input "JAVIER"
type input "1992-07-10"
type input "MARIANO ACOSTA"
type input "JUAN DE AYOLAS"
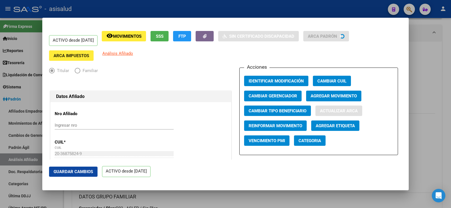
type input "1070"
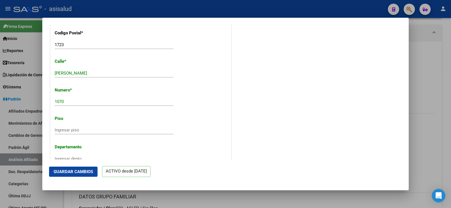
scroll to position [564, 0]
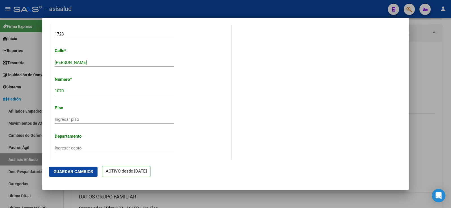
click at [85, 171] on span "Guardar Cambios" at bounding box center [73, 172] width 39 height 5
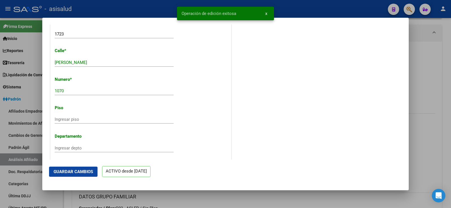
click at [439, 79] on div at bounding box center [225, 104] width 451 height 208
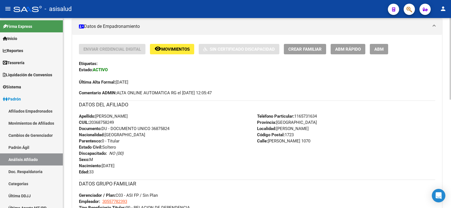
scroll to position [0, 0]
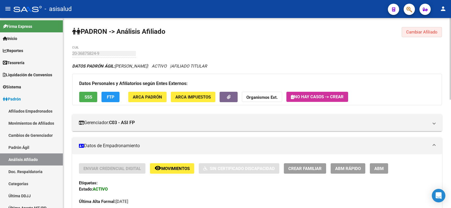
click at [417, 30] on span "Cambiar Afiliado" at bounding box center [421, 32] width 31 height 5
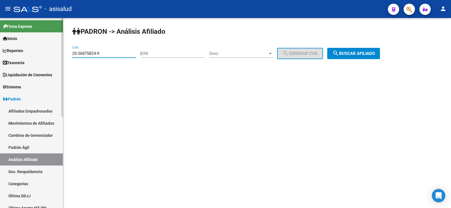
drag, startPoint x: 107, startPoint y: 51, endPoint x: 57, endPoint y: 53, distance: 50.2
click at [57, 53] on mat-sidenav-container "Firma Express Inicio Calendario SSS Instructivos Contacto OS Reportes Tablero d…" at bounding box center [225, 113] width 451 height 190
paste input "7-31281159-1"
type input "27-31281159-1"
click at [371, 53] on span "search Buscar afiliado" at bounding box center [354, 53] width 43 height 5
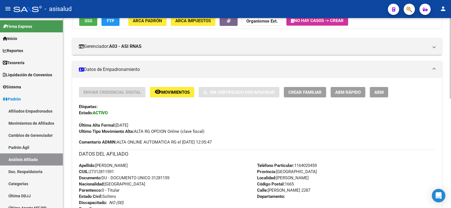
scroll to position [113, 0]
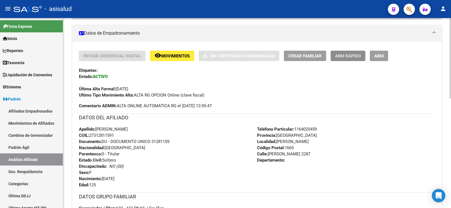
click at [359, 58] on span "ABM Rápido" at bounding box center [348, 56] width 26 height 5
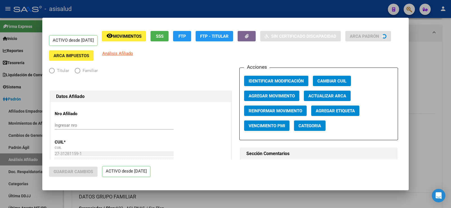
radio input "true"
type input "30-54585047-4"
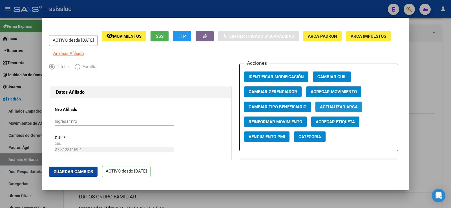
click at [336, 110] on span "Actualizar ARCA" at bounding box center [339, 107] width 38 height 5
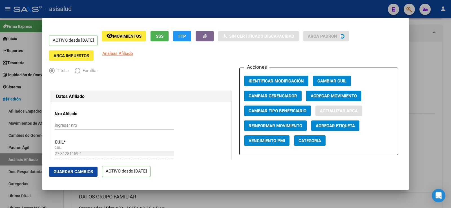
type input "BALMACEDA"
type input "LAURA ELISABETH"
type input "1984-10-14"
type input "JOSE CLEMENTE P"
type input "DR EDUARDO WILDE"
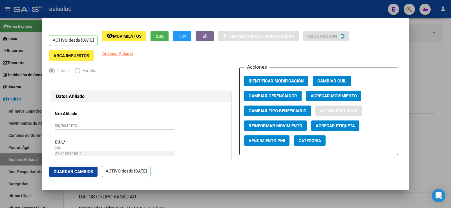
type input "2287"
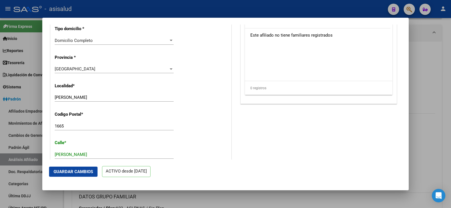
scroll to position [508, 0]
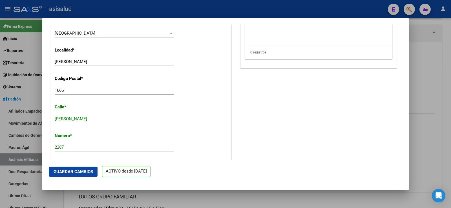
click at [83, 173] on span "Guardar Cambios" at bounding box center [73, 172] width 39 height 5
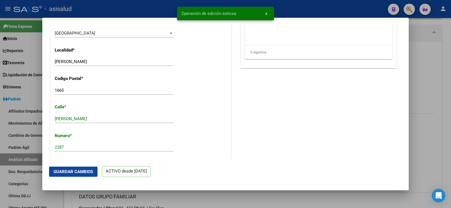
click at [427, 78] on div at bounding box center [225, 104] width 451 height 208
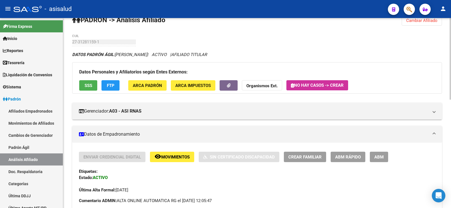
scroll to position [0, 0]
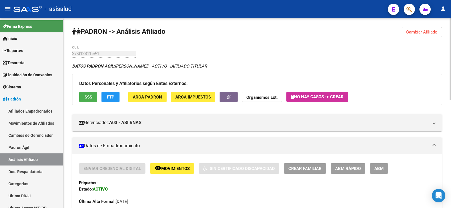
click at [425, 30] on span "Cambiar Afiliado" at bounding box center [421, 32] width 31 height 5
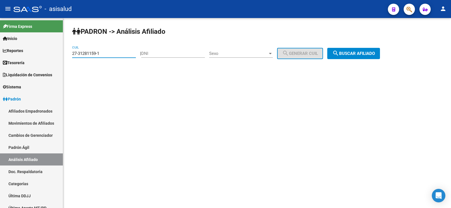
drag, startPoint x: 122, startPoint y: 56, endPoint x: 64, endPoint y: 57, distance: 58.4
click at [64, 57] on div "PADRON -> Análisis Afiliado 27-31281159-1 CUIL | DNI Sexo Sexo search Generar C…" at bounding box center [257, 47] width 388 height 59
paste input "3-25562299-4"
type input "23-25562299-4"
click at [360, 56] on span "search Buscar afiliado" at bounding box center [354, 53] width 43 height 5
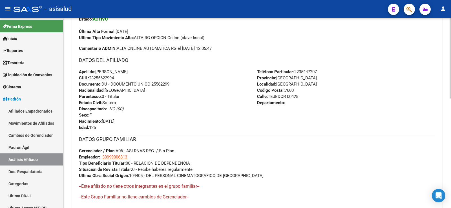
scroll to position [141, 0]
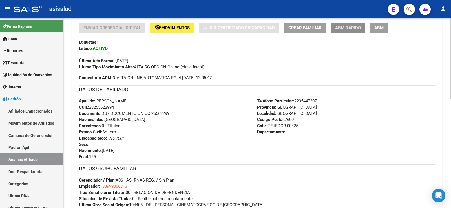
click at [346, 31] on button "ABM Rápido" at bounding box center [348, 28] width 35 height 10
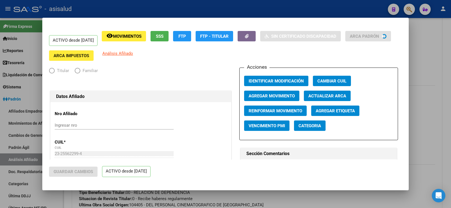
radio input "true"
type input "30-99900681-3"
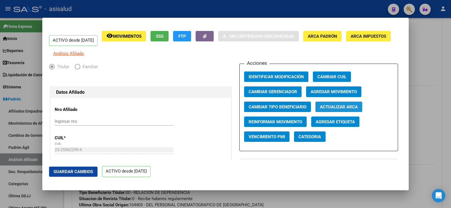
click at [329, 107] on button "Actualizar ARCA" at bounding box center [339, 107] width 47 height 10
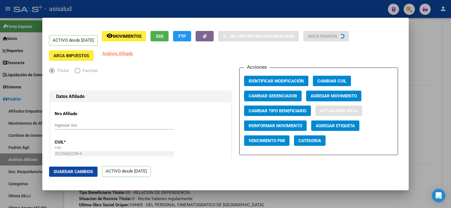
type input "BARBOSA"
type input "ANALIA PAOLA"
type input "1976-09-25"
type input "MAR DEL PLATA NORTE"
type input "DARDO ROCHA"
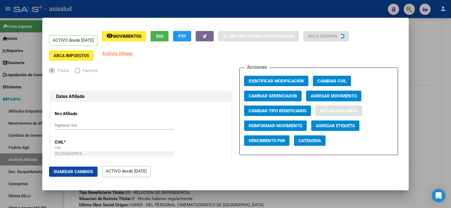
type input "544"
type input "1"
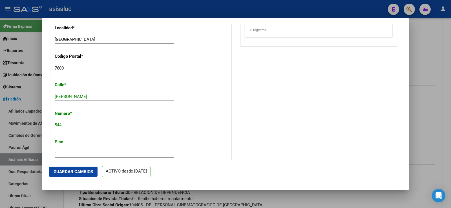
scroll to position [536, 0]
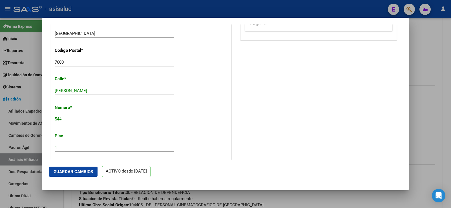
click at [85, 176] on button "Guardar Cambios" at bounding box center [73, 172] width 49 height 10
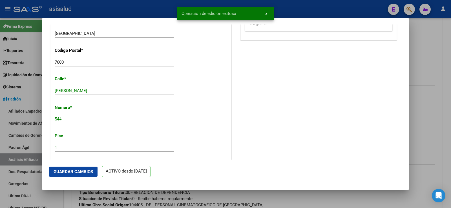
click at [423, 57] on div at bounding box center [225, 104] width 451 height 208
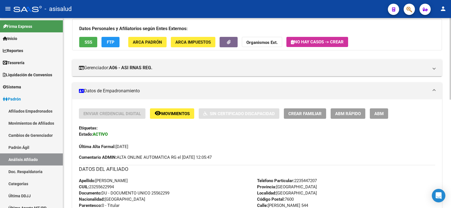
scroll to position [0, 0]
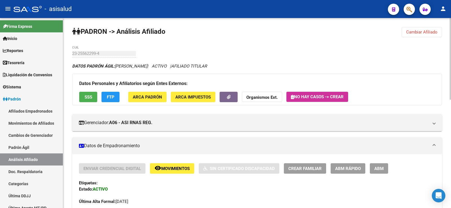
click at [425, 34] on span "Cambiar Afiliado" at bounding box center [421, 32] width 31 height 5
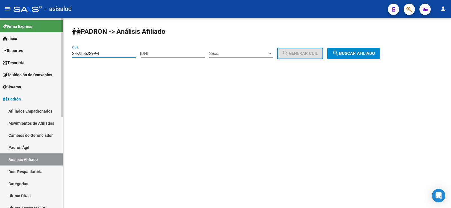
drag, startPoint x: 109, startPoint y: 54, endPoint x: 58, endPoint y: 55, distance: 51.1
click at [58, 55] on mat-sidenav-container "Firma Express Inicio Calendario SSS Instructivos Contacto OS Reportes Tablero d…" at bounding box center [225, 113] width 451 height 190
paste input "40425953-9"
type input "23-40425953-9"
click at [371, 58] on button "search Buscar afiliado" at bounding box center [353, 53] width 53 height 11
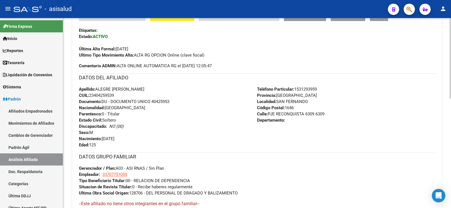
scroll to position [141, 0]
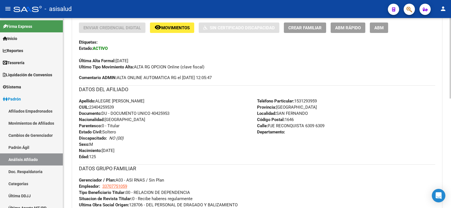
click at [351, 30] on button "ABM Rápido" at bounding box center [348, 28] width 35 height 10
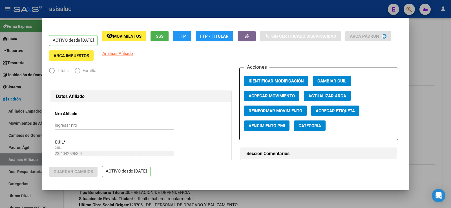
radio input "true"
type input "33-70775105-9"
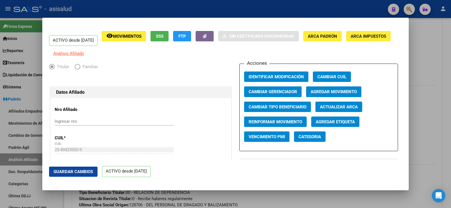
click at [353, 110] on span "Actualizar ARCA" at bounding box center [339, 107] width 38 height 5
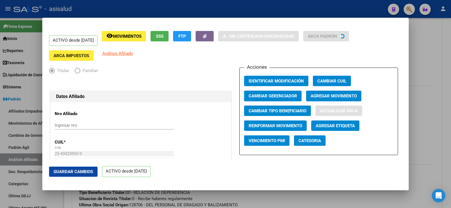
type input "ALEGRE"
type input "EDUARDO GASTON"
type input "1997-07-16"
type input "VIRREYES"
type input "PJE RECONQUISTA"
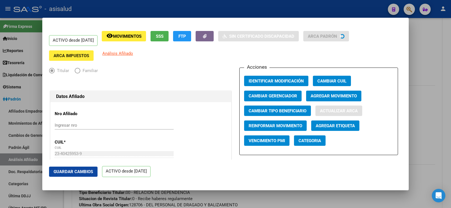
type input "6309"
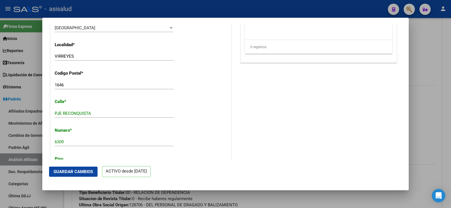
scroll to position [564, 0]
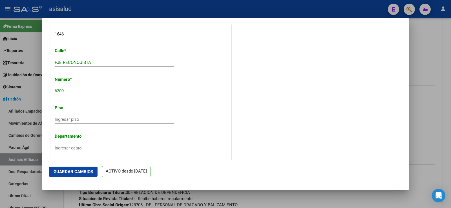
click at [89, 175] on button "Guardar Cambios" at bounding box center [73, 172] width 49 height 10
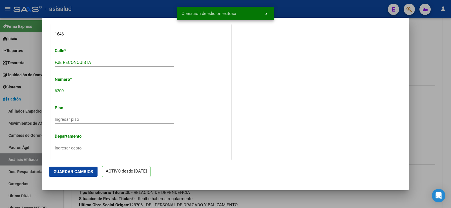
click at [438, 49] on div at bounding box center [225, 104] width 451 height 208
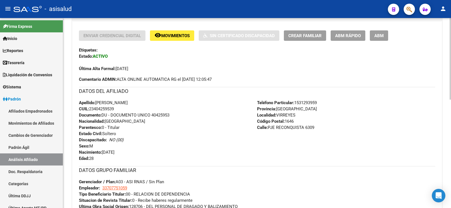
scroll to position [0, 0]
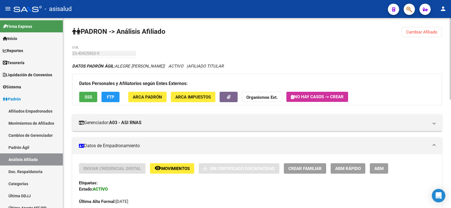
click at [421, 27] on button "Cambiar Afiliado" at bounding box center [422, 32] width 40 height 10
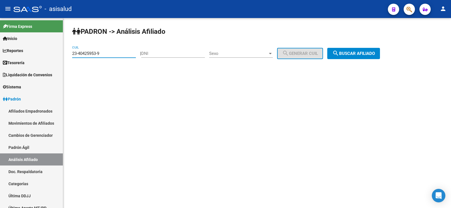
drag, startPoint x: 103, startPoint y: 53, endPoint x: 67, endPoint y: 52, distance: 36.1
click at [67, 52] on div "PADRON -> Análisis Afiliado 23-40425953-9 CUIL | DNI Sexo Sexo search Generar C…" at bounding box center [257, 47] width 388 height 59
paste input "7-28026209-4"
type input "27-28026209-4"
click at [350, 52] on span "search Buscar afiliado" at bounding box center [354, 53] width 43 height 5
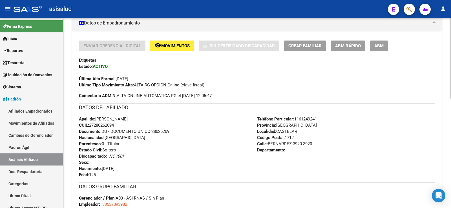
scroll to position [113, 0]
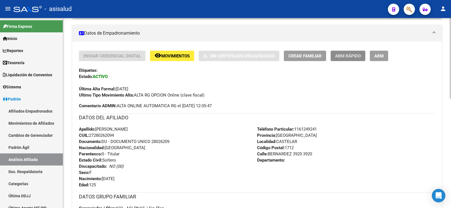
click at [348, 58] on span "ABM Rápido" at bounding box center [348, 56] width 26 height 5
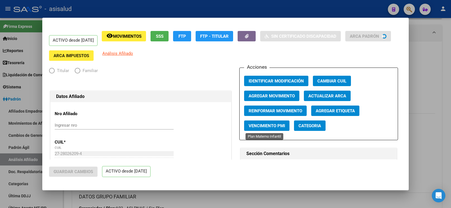
radio input "true"
type input "30-53709398-2"
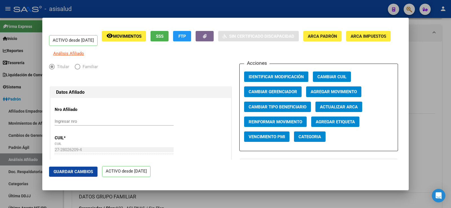
click at [341, 109] on span "Actualizar ARCA" at bounding box center [339, 107] width 38 height 5
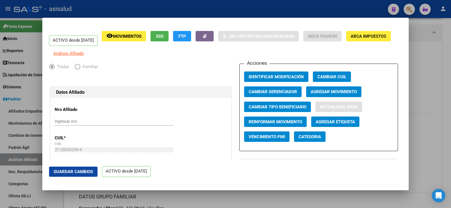
type input "VERON"
type input "VANESA ROMINA"
type input "1980-05-12"
type input "CASTELAR"
type input "BERNARDEZ"
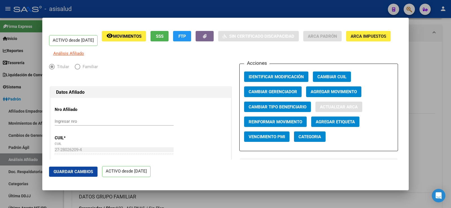
type input "3920"
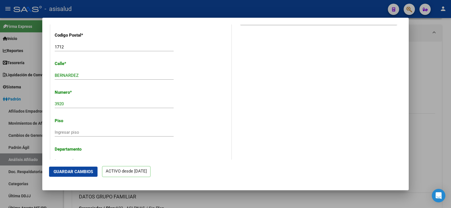
scroll to position [564, 0]
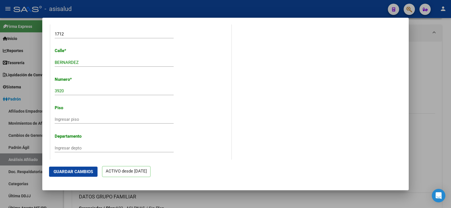
click at [82, 173] on span "Guardar Cambios" at bounding box center [73, 172] width 39 height 5
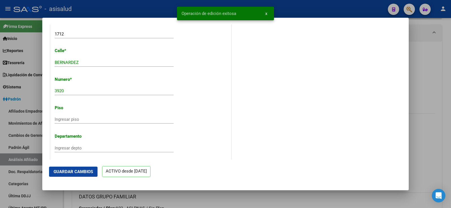
click at [433, 67] on div at bounding box center [225, 104] width 451 height 208
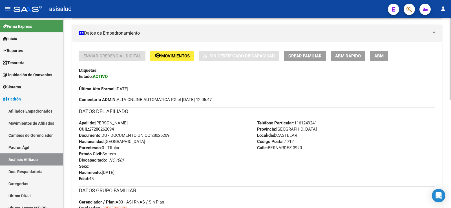
scroll to position [0, 0]
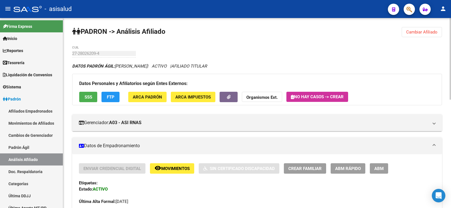
click at [433, 30] on button "Cambiar Afiliado" at bounding box center [422, 32] width 40 height 10
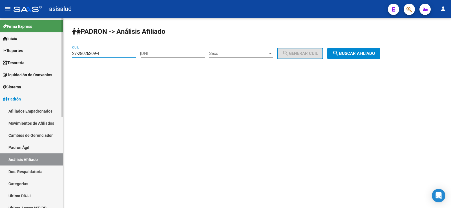
drag, startPoint x: 113, startPoint y: 53, endPoint x: 58, endPoint y: 53, distance: 55.6
click at [58, 53] on mat-sidenav-container "Firma Express Inicio Calendario SSS Instructivos Contacto OS Reportes Tablero d…" at bounding box center [225, 113] width 451 height 190
paste input "0735282"
type input "27-20735282-4"
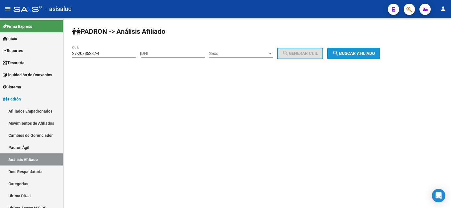
click at [375, 52] on span "search Buscar afiliado" at bounding box center [354, 53] width 43 height 5
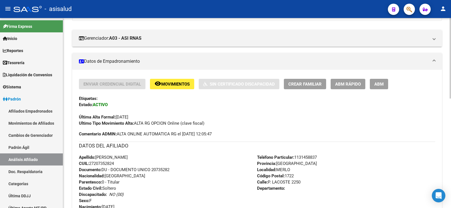
scroll to position [113, 0]
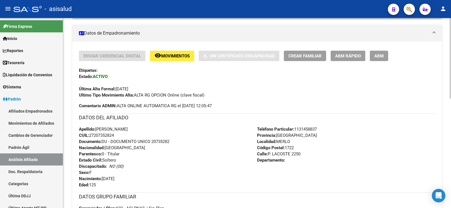
click at [355, 55] on span "ABM Rápido" at bounding box center [348, 56] width 26 height 5
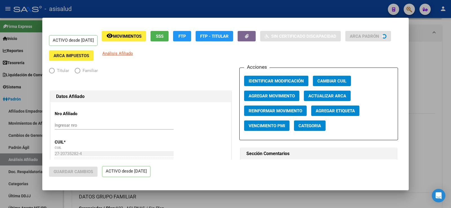
radio input "true"
type input "30-70210204-5"
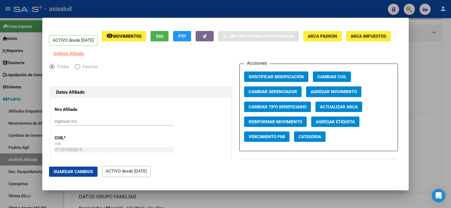
click at [344, 107] on button "Actualizar ARCA" at bounding box center [339, 107] width 47 height 10
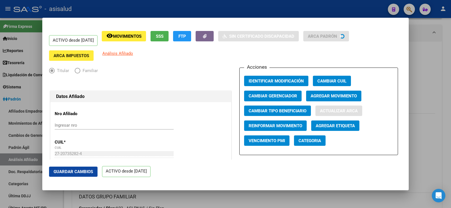
type input "VILLALBA"
type input "CARINA CECILIA"
type input "1968-08-25"
type input "MERLO"
type input "MADAME CURIE E DORRE"
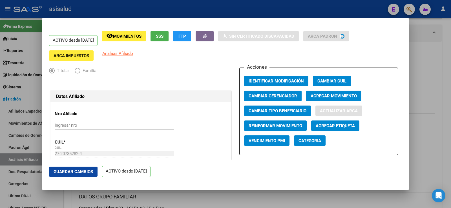
type input "1849"
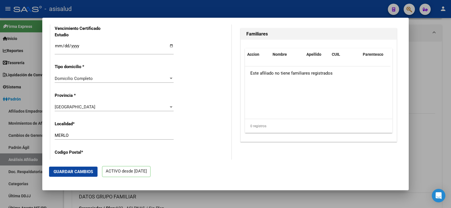
scroll to position [508, 0]
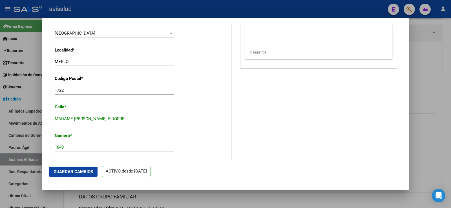
click at [75, 172] on span "Guardar Cambios" at bounding box center [73, 172] width 39 height 5
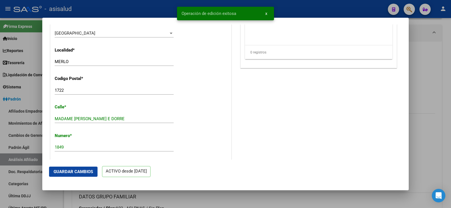
click at [428, 71] on div at bounding box center [225, 104] width 451 height 208
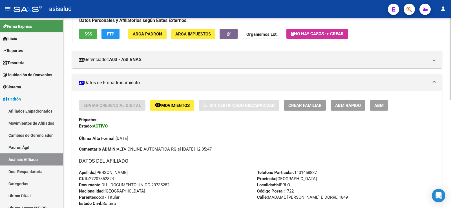
scroll to position [0, 0]
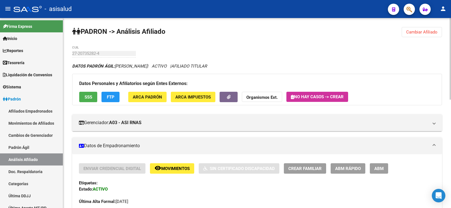
click at [410, 31] on span "Cambiar Afiliado" at bounding box center [421, 32] width 31 height 5
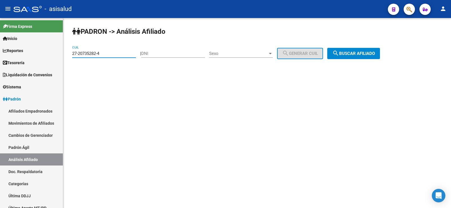
drag, startPoint x: 119, startPoint y: 53, endPoint x: 67, endPoint y: 50, distance: 52.6
click at [67, 50] on div "PADRON -> Análisis Afiliado 27-20735282-4 CUIL | DNI Sexo Sexo search Generar C…" at bounding box center [257, 47] width 388 height 59
paste input "0-39986825-5"
type input "20-39986825-5"
click at [380, 49] on button "search Buscar afiliado" at bounding box center [353, 53] width 53 height 11
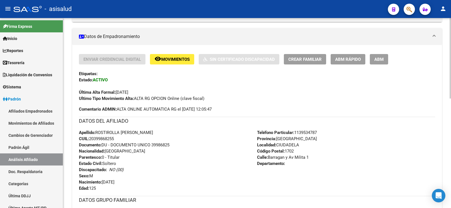
scroll to position [113, 0]
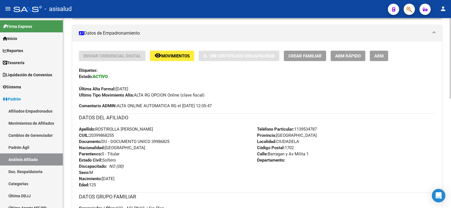
click at [353, 60] on button "ABM Rápido" at bounding box center [348, 56] width 35 height 10
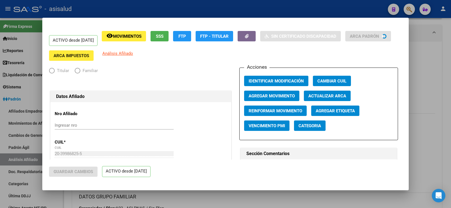
radio input "true"
type input "30-70809951-8"
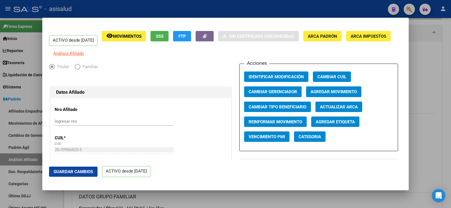
click at [334, 110] on span "Actualizar ARCA" at bounding box center [339, 107] width 38 height 5
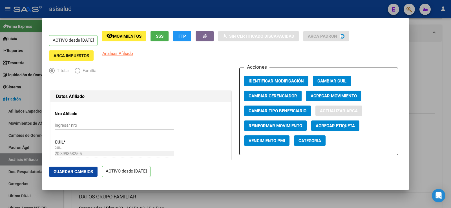
type input "ROSTIROLLA"
type input "ENZO MARTN"
type input "1997-02-03"
type input "CIUDADELA"
type input "AVENIDA MILTAR NUDO"
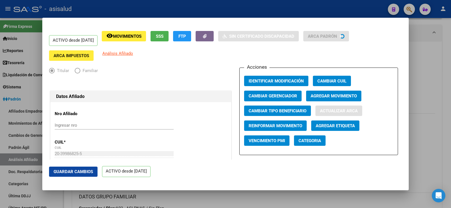
type input "3"
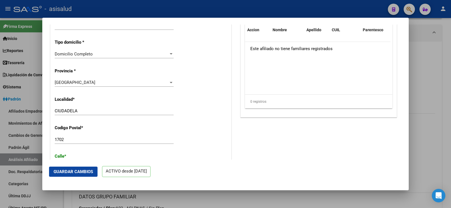
scroll to position [480, 0]
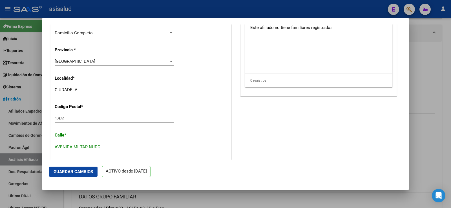
click at [79, 172] on span "Guardar Cambios" at bounding box center [73, 172] width 39 height 5
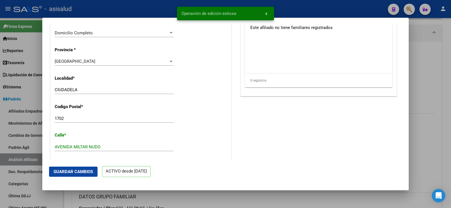
click at [440, 63] on div at bounding box center [225, 104] width 451 height 208
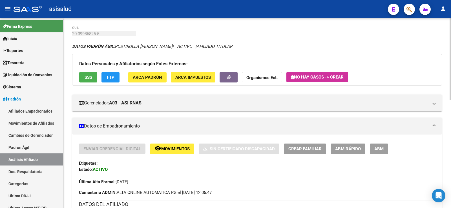
scroll to position [0, 0]
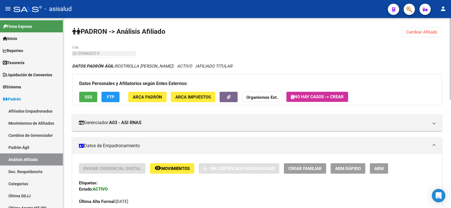
click at [436, 32] on span "Cambiar Afiliado" at bounding box center [421, 32] width 31 height 5
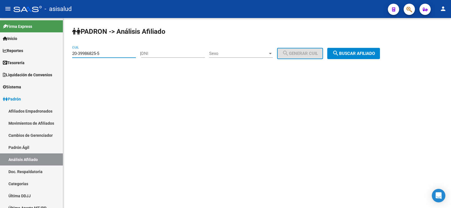
drag, startPoint x: 117, startPoint y: 55, endPoint x: 65, endPoint y: 56, distance: 52.8
click at [65, 56] on div "PADRON -> Análisis Afiliado 20-39986825-5 CUIL | DNI Sexo Sexo search Generar C…" at bounding box center [257, 47] width 388 height 59
paste input "7-34924617-7"
type input "27-34924617-7"
click at [380, 55] on button "search Buscar afiliado" at bounding box center [353, 53] width 53 height 11
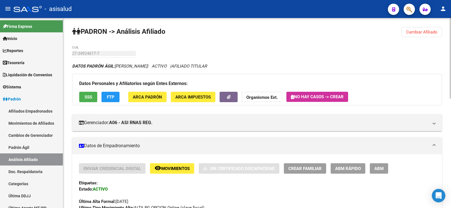
scroll to position [113, 0]
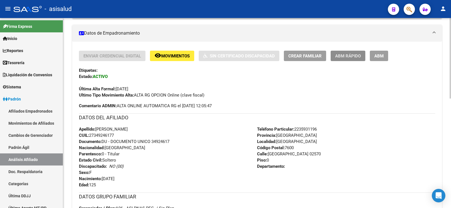
click at [349, 54] on span "ABM Rápido" at bounding box center [348, 56] width 26 height 5
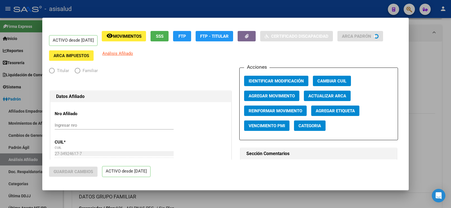
radio input "true"
type input "30-66231514-8"
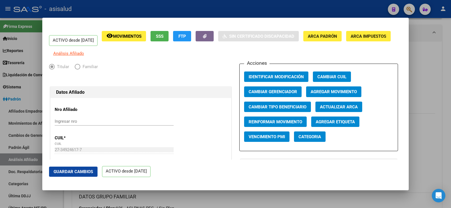
click at [337, 109] on span "Actualizar ARCA" at bounding box center [339, 107] width 38 height 5
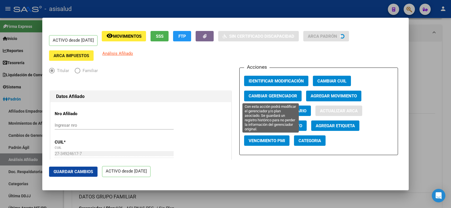
type input "LUPPO"
type input "JOHANNA SOLEDAD"
type input "1989-10-06"
type input "MAR DEL PLATA S"
type input "TRINIDAD Y TOBAGO"
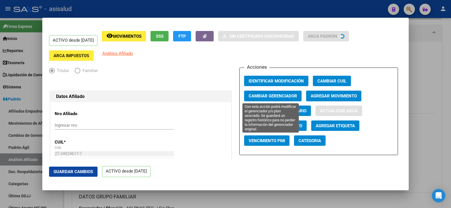
type input "2570"
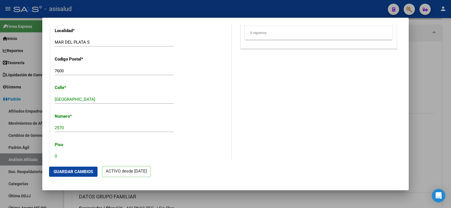
scroll to position [536, 0]
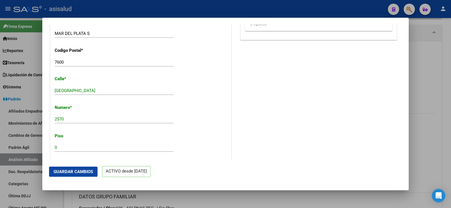
click at [82, 176] on button "Guardar Cambios" at bounding box center [73, 172] width 49 height 10
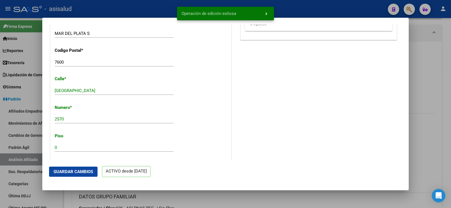
click at [443, 86] on div at bounding box center [225, 104] width 451 height 208
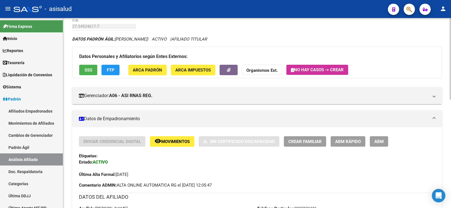
scroll to position [0, 0]
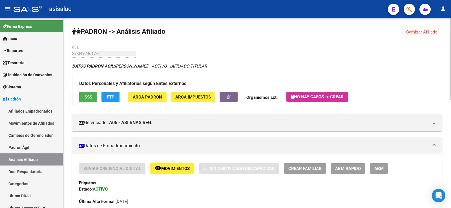
click at [414, 33] on span "Cambiar Afiliado" at bounding box center [421, 32] width 31 height 5
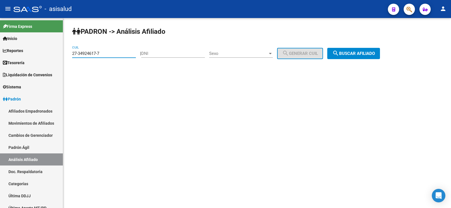
drag, startPoint x: 105, startPoint y: 54, endPoint x: 71, endPoint y: 54, distance: 34.7
click at [71, 54] on div "PADRON -> Análisis Afiliado 27-34924617-7 CUIL | DNI Sexo Sexo search Generar C…" at bounding box center [257, 47] width 388 height 59
paste input "0-96234243-5"
type input "20-96234243-5"
click at [354, 51] on span "search Buscar afiliado" at bounding box center [354, 53] width 43 height 5
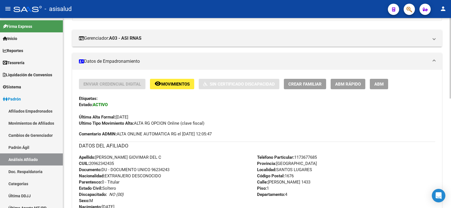
scroll to position [113, 0]
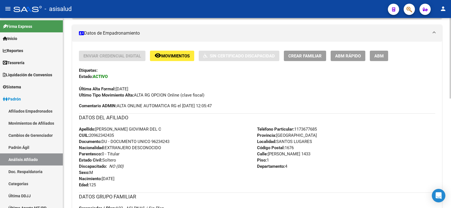
click at [345, 55] on span "ABM Rápido" at bounding box center [348, 56] width 26 height 5
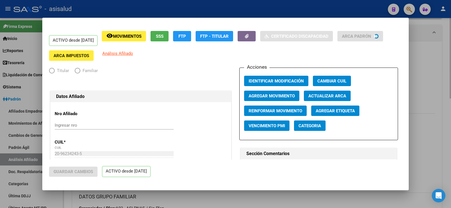
radio input "true"
type input "30-71408808-0"
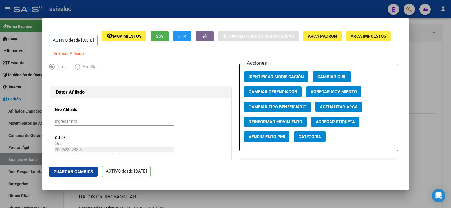
click at [329, 110] on span "Actualizar ARCA" at bounding box center [339, 107] width 38 height 5
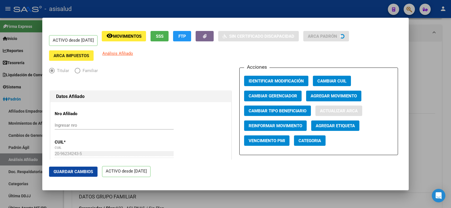
type input "RUIZ COLMENARES GIOVIMAR DEL CARMEN"
type input "1987-06-13"
type input "SANTOS LUGARES"
type input "CALIXTO OYUELA"
type input "1433"
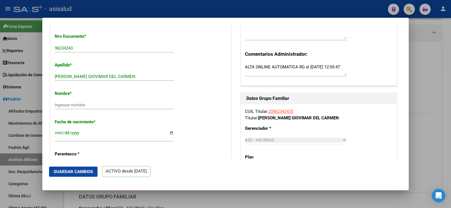
scroll to position [197, 0]
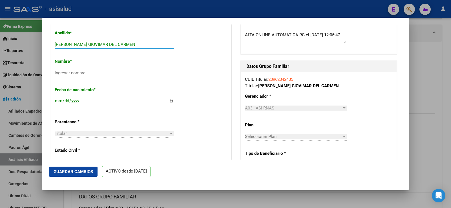
drag, startPoint x: 93, startPoint y: 49, endPoint x: 146, endPoint y: 49, distance: 53.9
click at [146, 47] on input "RUIZ COLMENARES GIOVIMAR DEL CARMEN" at bounding box center [114, 44] width 119 height 5
type input "RUIZ COLMENARES"
click at [84, 76] on input "Ingresar nombre" at bounding box center [114, 73] width 119 height 5
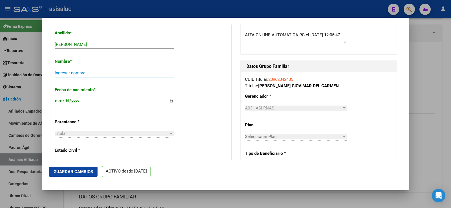
paste input "GIOVIMAR DEL CARMEN"
click at [56, 76] on input "GIOVIMAR DEL CARMEN" at bounding box center [114, 73] width 119 height 5
type input "GIOVIMAR DEL CARMEN"
click at [85, 173] on span "Guardar Cambios" at bounding box center [73, 172] width 39 height 5
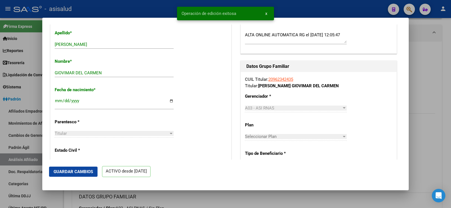
click at [435, 63] on div at bounding box center [225, 104] width 451 height 208
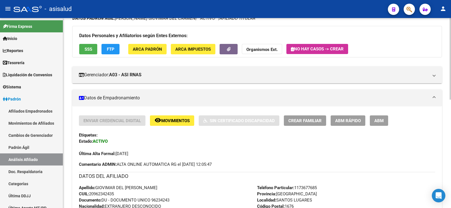
scroll to position [0, 0]
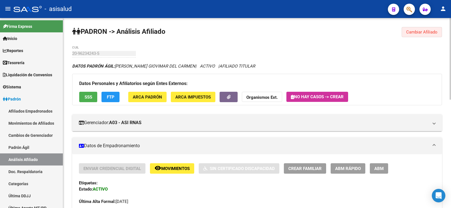
click at [425, 33] on span "Cambiar Afiliado" at bounding box center [421, 32] width 31 height 5
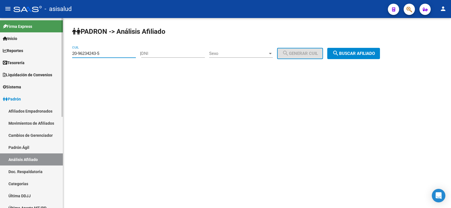
drag, startPoint x: 114, startPoint y: 52, endPoint x: 58, endPoint y: 52, distance: 56.1
click at [58, 52] on mat-sidenav-container "Firma Express Inicio Calendario SSS Instructivos Contacto OS Reportes Tablero d…" at bounding box center [225, 113] width 451 height 190
paste input "35434165"
type input "20-35434165-5"
click at [375, 51] on span "search Buscar afiliado" at bounding box center [354, 53] width 43 height 5
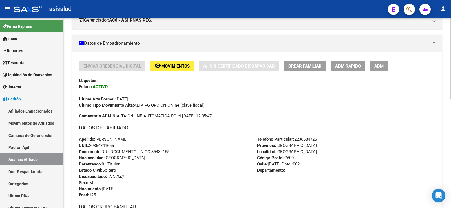
scroll to position [113, 0]
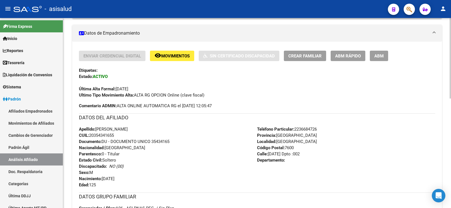
click at [346, 55] on span "ABM Rápido" at bounding box center [348, 56] width 26 height 5
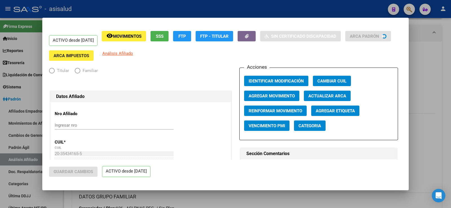
radio input "true"
type input "30-51650063-4"
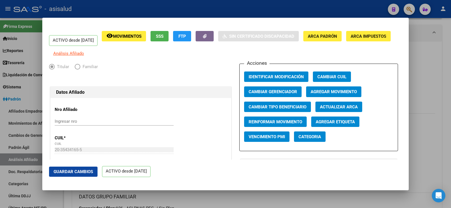
click at [331, 110] on span "Actualizar ARCA" at bounding box center [339, 107] width 38 height 5
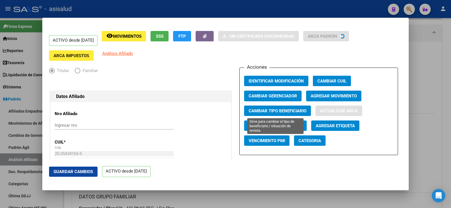
type input "TRUJILLO"
type input "EMILIANO JAVIER"
type input "1990-07-15"
type input "MAR DEL PLATA"
type input "1 DE MAYO"
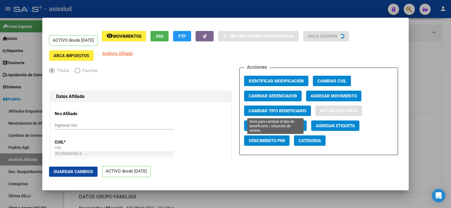
type input "3420"
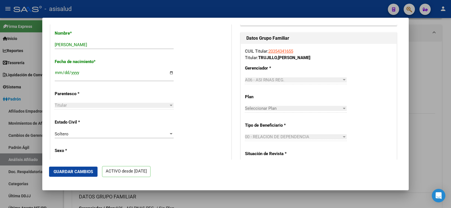
scroll to position [338, 0]
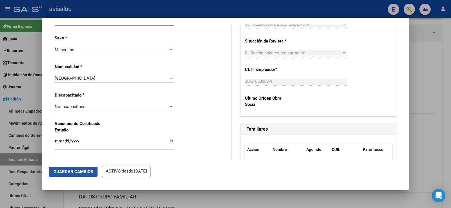
click at [75, 174] on span "Guardar Cambios" at bounding box center [73, 172] width 39 height 5
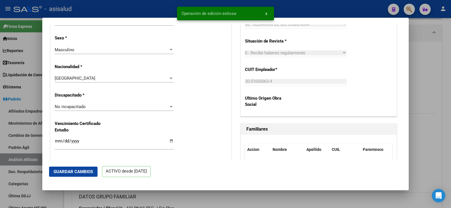
click at [427, 57] on div at bounding box center [225, 104] width 451 height 208
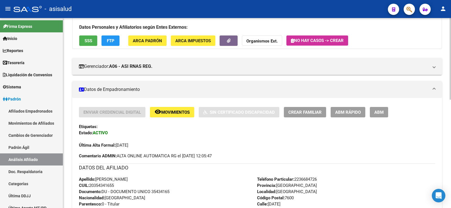
scroll to position [0, 0]
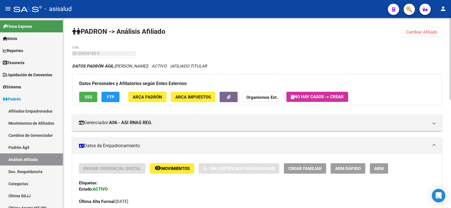
click at [430, 27] on button "Cambiar Afiliado" at bounding box center [422, 32] width 40 height 10
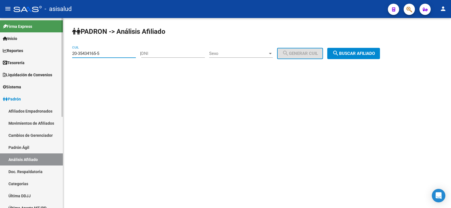
drag, startPoint x: 103, startPoint y: 56, endPoint x: 56, endPoint y: 59, distance: 46.9
click at [56, 59] on mat-sidenav-container "Firma Express Inicio Calendario SSS Instructivos Contacto OS Reportes Tablero d…" at bounding box center [225, 113] width 451 height 190
paste input "7-38437150-2"
type input "27-38437150-2"
click at [343, 61] on div "PADRON -> Análisis Afiliado 27-38437150-2 CUIL | DNI Sexo Sexo search Generar C…" at bounding box center [257, 47] width 388 height 59
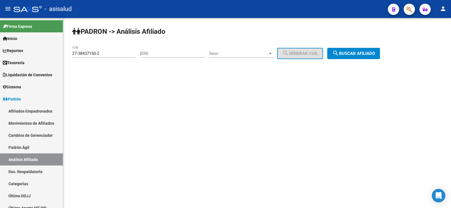
click at [339, 55] on mat-icon "search" at bounding box center [336, 53] width 7 height 7
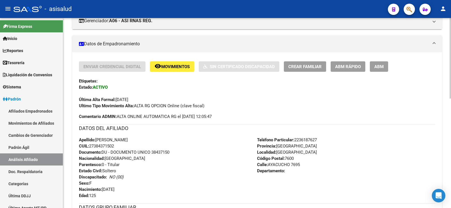
scroll to position [113, 0]
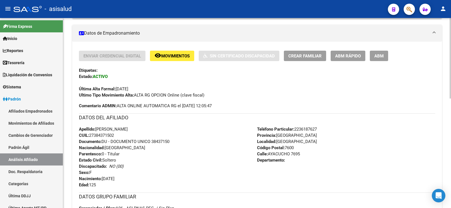
click at [355, 58] on span "ABM Rápido" at bounding box center [348, 56] width 26 height 5
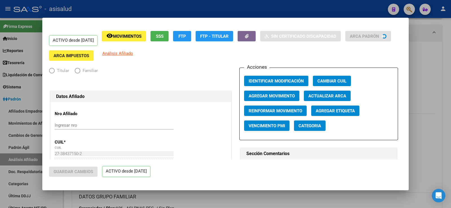
radio input "true"
type input "30-62073897-9"
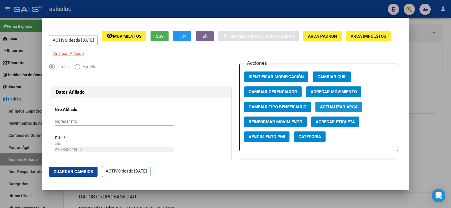
click at [328, 108] on button "Actualizar ARCA" at bounding box center [339, 107] width 47 height 10
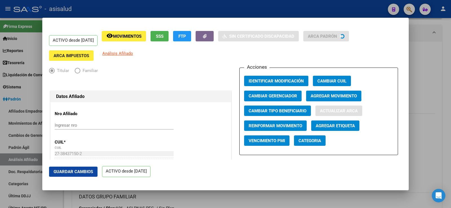
type input "AVILA"
type input "MARIA MICAELA"
type input "1995-05-19"
type input "MAR DEL PLATA"
type input "AYACUCHO"
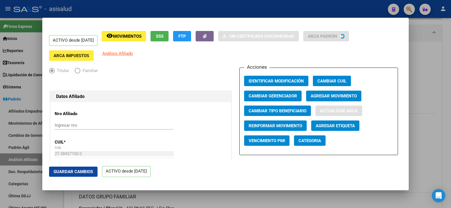
type input "7695"
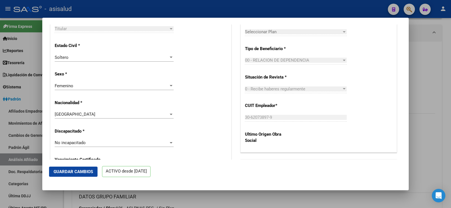
scroll to position [310, 0]
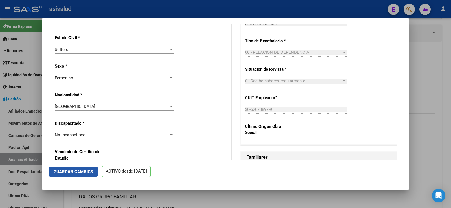
click at [75, 170] on span "Guardar Cambios" at bounding box center [73, 172] width 39 height 5
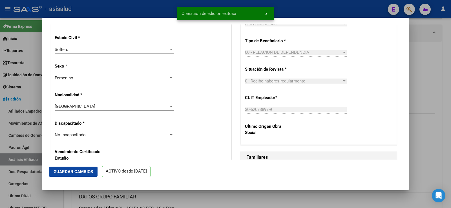
click at [427, 73] on div at bounding box center [225, 104] width 451 height 208
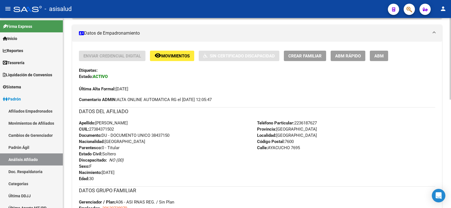
scroll to position [0, 0]
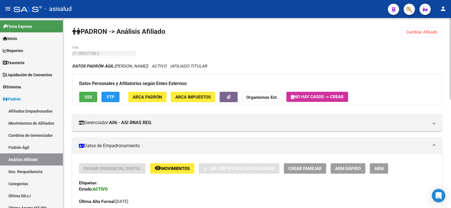
click at [419, 32] on span "Cambiar Afiliado" at bounding box center [421, 32] width 31 height 5
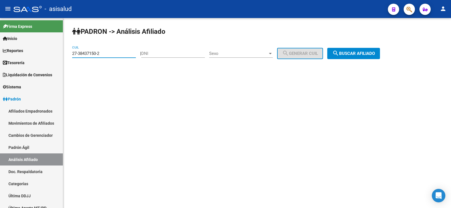
drag, startPoint x: 108, startPoint y: 52, endPoint x: 64, endPoint y: 57, distance: 44.3
click at [64, 57] on div "PADRON -> Análisis Afiliado 27-38437150-2 CUIL | DNI Sexo Sexo search Generar C…" at bounding box center [257, 47] width 388 height 59
paste input "25957501-5"
type input "27-25957501-5"
click at [395, 54] on div "PADRON -> Análisis Afiliado 27-25957501-5 CUIL | DNI Sexo Sexo search Generar C…" at bounding box center [257, 47] width 388 height 59
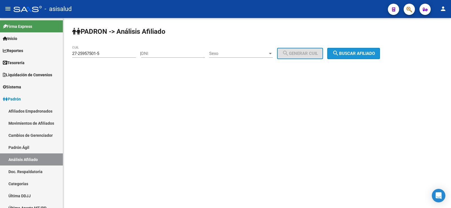
click at [369, 53] on span "search Buscar afiliado" at bounding box center [354, 53] width 43 height 5
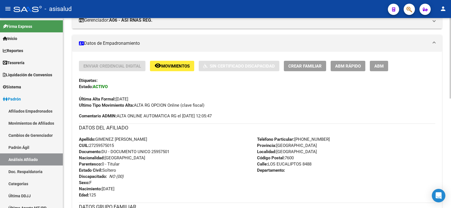
scroll to position [113, 0]
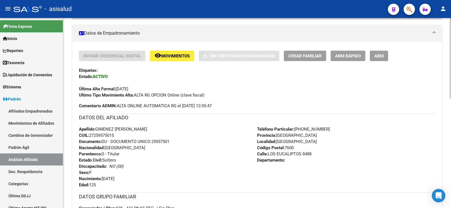
click at [357, 56] on span "ABM Rápido" at bounding box center [348, 56] width 26 height 5
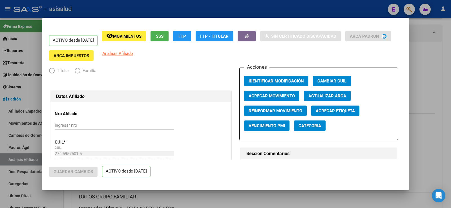
radio input "true"
type input "30-68999009-2"
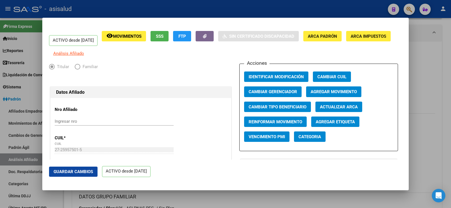
click at [337, 110] on span "Actualizar ARCA" at bounding box center [339, 107] width 38 height 5
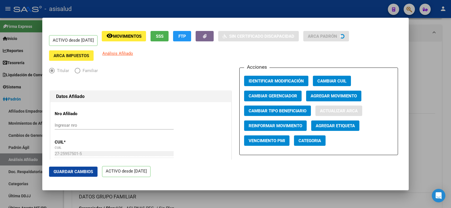
type input "GIMENEZ CECILIA ANABELA"
type input "1977-09-29"
type input "MAR DEL PLATA"
type input "LOS EUCALIPTOS"
type input "8488"
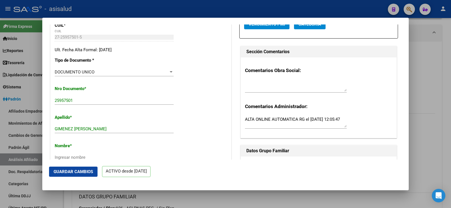
scroll to position [197, 0]
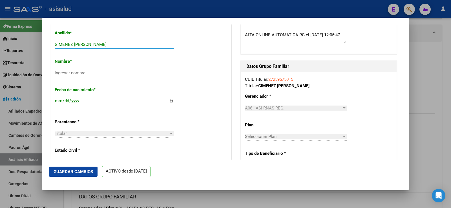
drag, startPoint x: 75, startPoint y: 49, endPoint x: 108, endPoint y: 50, distance: 33.3
click at [108, 47] on input "GIMENEZ CECILIA ANABELA" at bounding box center [114, 44] width 119 height 5
type input "GIMENEZ"
click at [82, 76] on input "Ingresar nombre" at bounding box center [114, 73] width 119 height 5
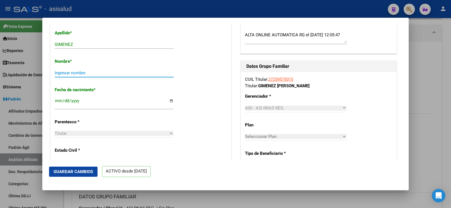
paste input "CECILIA ANABELA"
type input "CECILIA ANABELA"
click at [81, 176] on button "Guardar Cambios" at bounding box center [73, 172] width 49 height 10
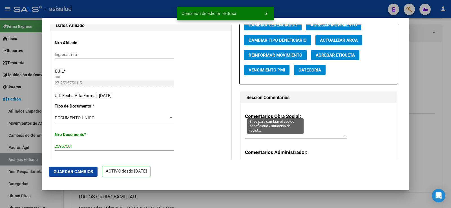
scroll to position [0, 0]
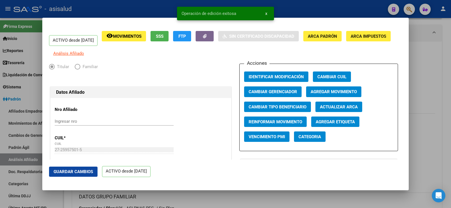
click at [451, 74] on div at bounding box center [225, 104] width 451 height 208
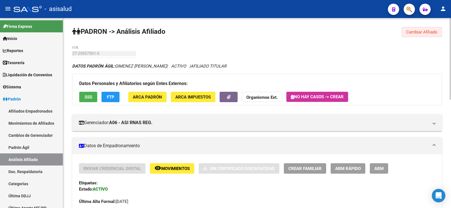
click at [409, 31] on span "Cambiar Afiliado" at bounding box center [421, 32] width 31 height 5
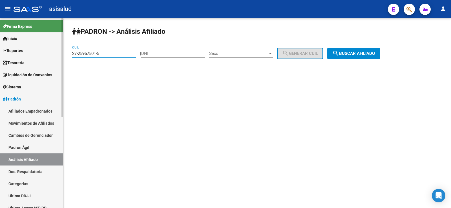
drag, startPoint x: 114, startPoint y: 54, endPoint x: 49, endPoint y: 53, distance: 65.2
click at [49, 53] on mat-sidenav-container "Firma Express Inicio Calendario SSS Instructivos Contacto OS Reportes Tablero d…" at bounding box center [225, 113] width 451 height 190
paste input "32468485-4"
type input "27-32468485-4"
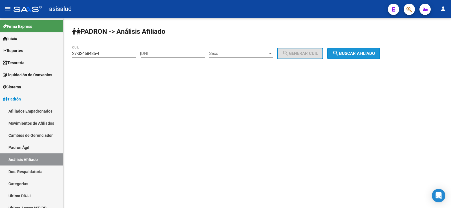
click at [356, 57] on button "search Buscar afiliado" at bounding box center [353, 53] width 53 height 11
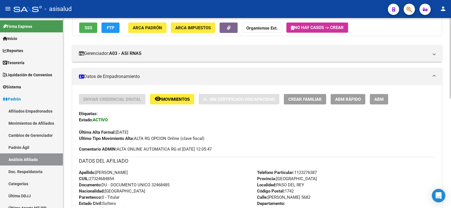
scroll to position [85, 0]
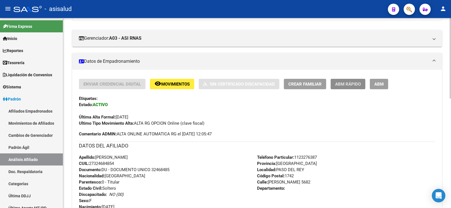
click at [344, 85] on span "ABM Rápido" at bounding box center [348, 84] width 26 height 5
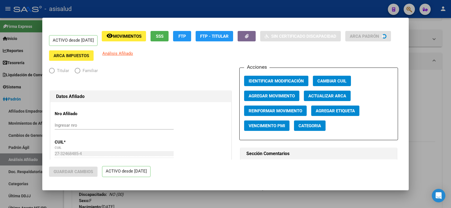
radio input "true"
type input "30-71081286-8"
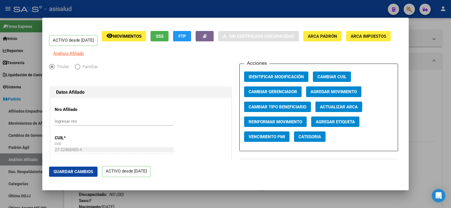
click at [339, 109] on span "Actualizar ARCA" at bounding box center [339, 107] width 38 height 5
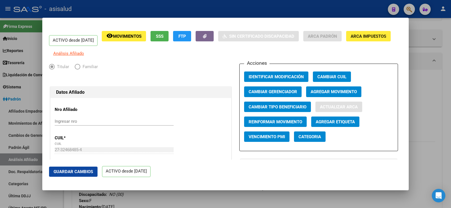
type input "MONZON"
type input "MONICA ROMINA"
type input "1986-07-16"
type input "PASO DEL REY"
type input "PEDRO DE ALARCON"
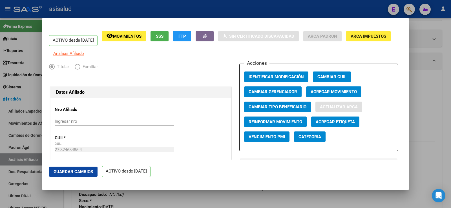
type input "5682"
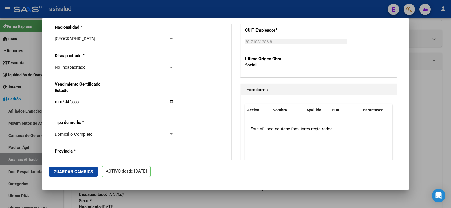
scroll to position [395, 0]
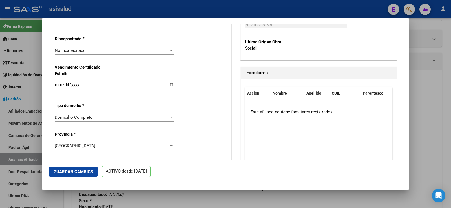
click at [83, 171] on span "Guardar Cambios" at bounding box center [73, 172] width 39 height 5
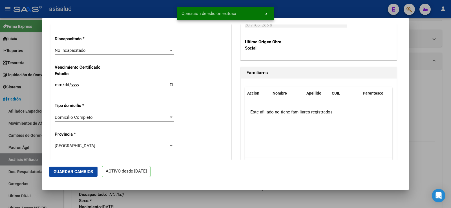
click at [426, 83] on div at bounding box center [225, 104] width 451 height 208
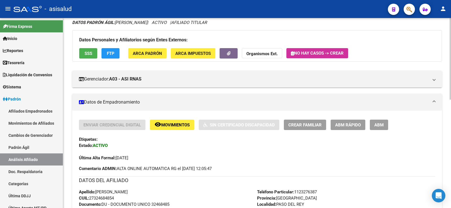
scroll to position [0, 0]
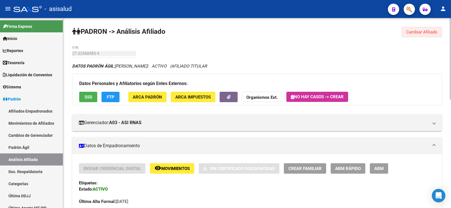
click at [419, 29] on button "Cambiar Afiliado" at bounding box center [422, 32] width 40 height 10
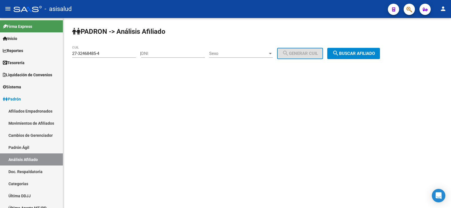
drag, startPoint x: 109, startPoint y: 50, endPoint x: 95, endPoint y: 52, distance: 14.5
click at [95, 52] on div "27-32468485-4 CUIL" at bounding box center [104, 52] width 64 height 12
drag, startPoint x: 107, startPoint y: 54, endPoint x: 63, endPoint y: 53, distance: 44.0
click at [63, 53] on mat-sidenav-container "Firma Express Inicio Calendario SSS Instructivos Contacto OS Reportes Tablero d…" at bounding box center [225, 113] width 451 height 190
paste input "0-29109205-6"
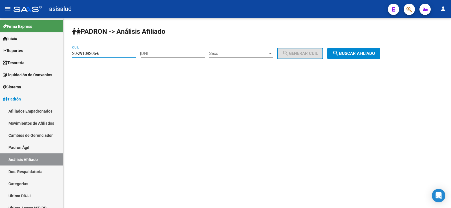
type input "20-29109205-6"
click at [350, 54] on span "search Buscar afiliado" at bounding box center [354, 53] width 43 height 5
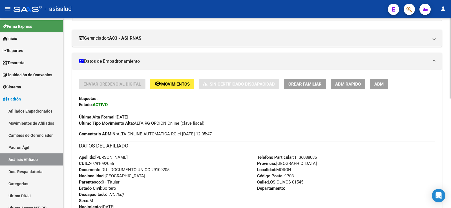
scroll to position [113, 0]
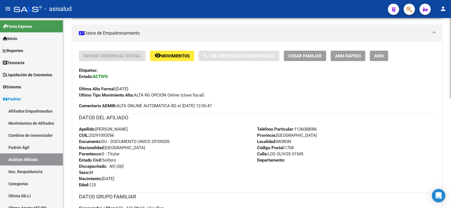
click at [347, 58] on span "ABM Rápido" at bounding box center [348, 56] width 26 height 5
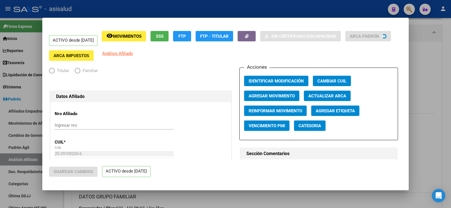
radio input "true"
type input "30-63263264-5"
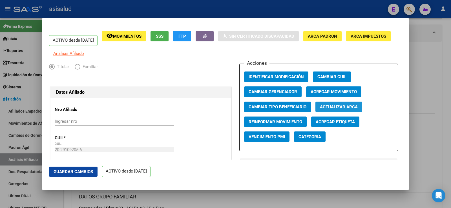
click at [335, 110] on span "Actualizar ARCA" at bounding box center [339, 107] width 38 height 5
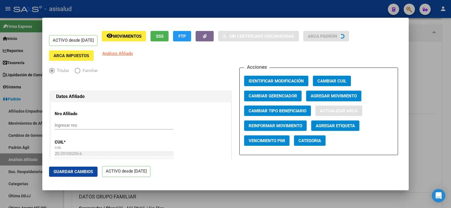
type input "LEIVA"
type input "JULIO ALEJANDRO"
type input "1981-11-26"
type input "MORON"
type input "LOS OLIVOS"
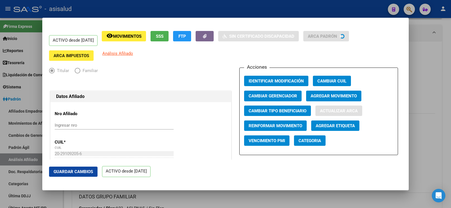
type input "1545"
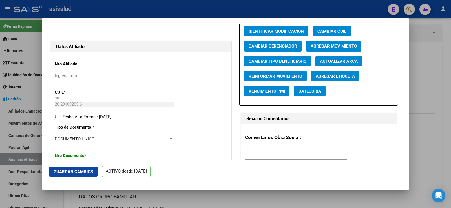
scroll to position [141, 0]
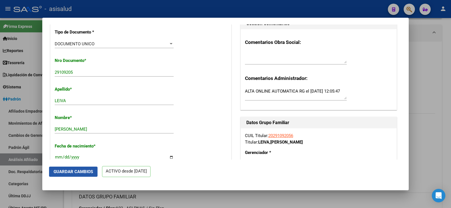
click at [82, 175] on button "Guardar Cambios" at bounding box center [73, 172] width 49 height 10
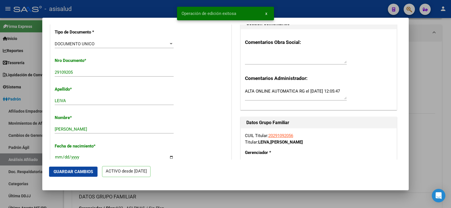
click at [437, 78] on div at bounding box center [225, 104] width 451 height 208
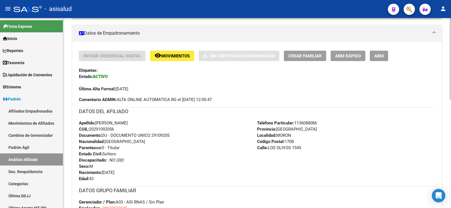
scroll to position [0, 0]
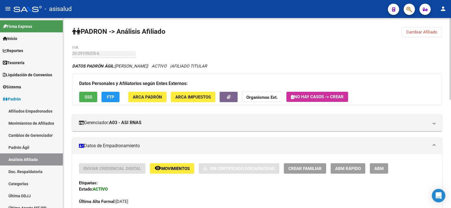
click at [405, 35] on button "Cambiar Afiliado" at bounding box center [422, 32] width 40 height 10
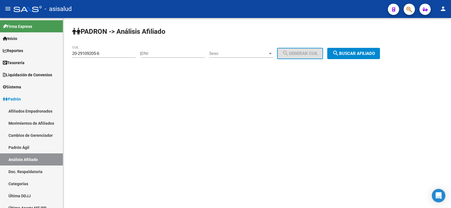
drag, startPoint x: 120, startPoint y: 56, endPoint x: 72, endPoint y: 56, distance: 48.0
click at [72, 56] on div "PADRON -> Análisis Afiliado 20-29109205-6 CUIL | DNI Sexo Sexo search Generar C…" at bounding box center [257, 47] width 388 height 59
click at [106, 56] on div "20-29109205-6 CUIL" at bounding box center [104, 52] width 64 height 12
drag, startPoint x: 103, startPoint y: 53, endPoint x: 69, endPoint y: 53, distance: 33.6
click at [69, 53] on div "PADRON -> Análisis Afiliado 20-29109205-6 CUIL | DNI Sexo Sexo search Generar C…" at bounding box center [257, 47] width 388 height 59
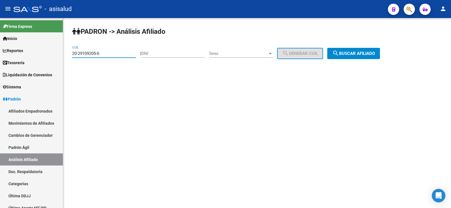
paste input "38951839"
type input "20-38951839-6"
click at [357, 53] on span "search Buscar afiliado" at bounding box center [354, 53] width 43 height 5
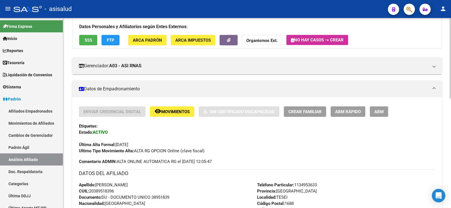
scroll to position [85, 0]
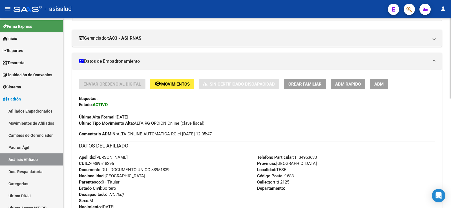
click at [348, 82] on span "ABM Rápido" at bounding box center [348, 84] width 26 height 5
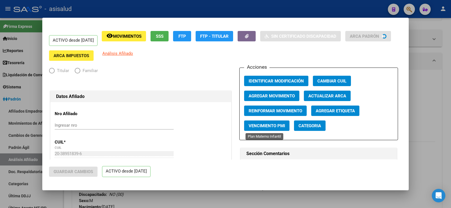
radio input "true"
type input "30-70223259-3"
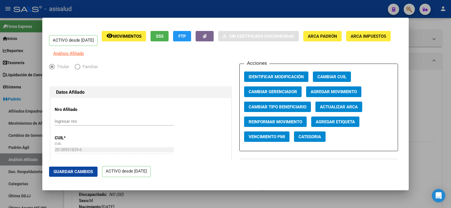
click at [347, 110] on span "Actualizar ARCA" at bounding box center [339, 107] width 38 height 5
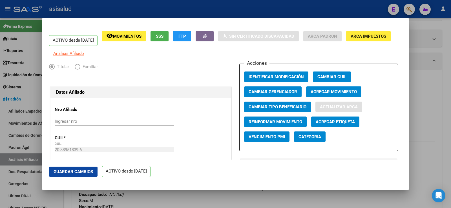
type input "PEREZ"
type input "LEANDRO SEBASTIAN"
type input "1995-08-29"
type input "HURLINGHAM"
type input "1686"
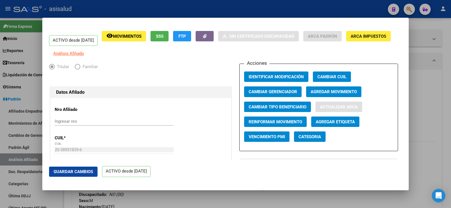
type input "JUANA M GORRITI"
type input "2125"
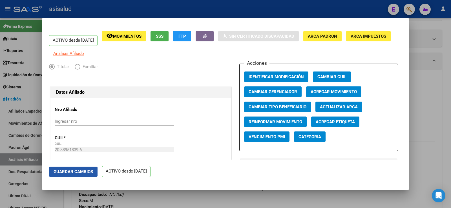
click at [84, 170] on span "Guardar Cambios" at bounding box center [73, 172] width 39 height 5
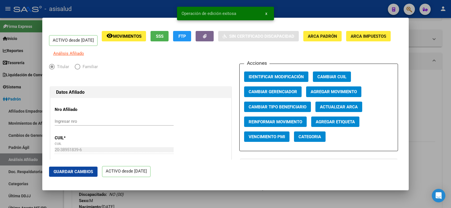
click at [420, 71] on div at bounding box center [225, 104] width 451 height 208
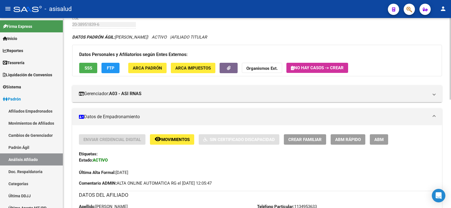
scroll to position [0, 0]
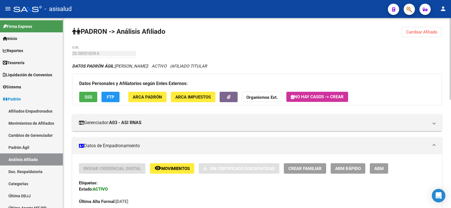
click at [423, 28] on button "Cambiar Afiliado" at bounding box center [422, 32] width 40 height 10
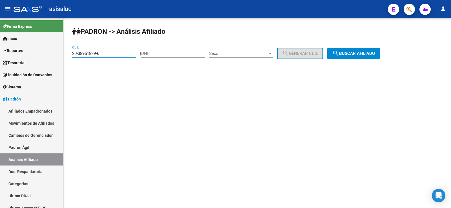
drag, startPoint x: 106, startPoint y: 52, endPoint x: 66, endPoint y: 57, distance: 40.3
click at [66, 57] on div "PADRON -> Análisis Afiliado 20-38951839-6 CUIL | DNI Sexo Sexo search Generar C…" at bounding box center [257, 47] width 388 height 59
paste input "25153624-5"
type input "20-25153624-5"
click at [364, 55] on span "search Buscar afiliado" at bounding box center [354, 53] width 43 height 5
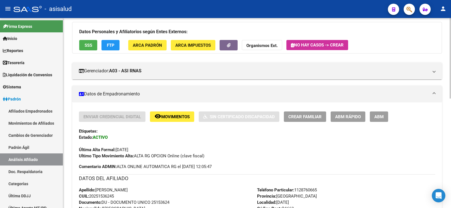
scroll to position [56, 0]
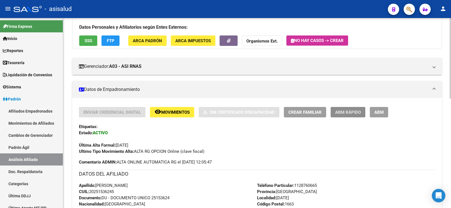
click at [346, 112] on span "ABM Rápido" at bounding box center [348, 112] width 26 height 5
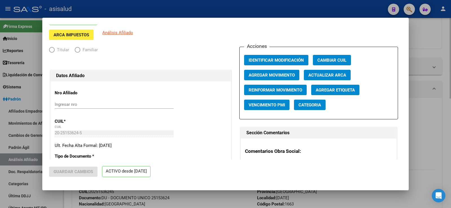
radio input "true"
type input "30-67823954-9"
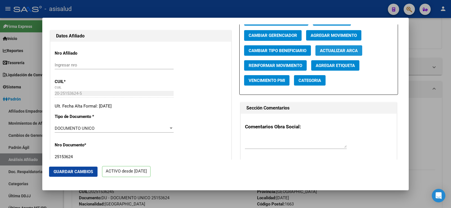
click at [336, 56] on button "Actualizar ARCA" at bounding box center [339, 50] width 47 height 10
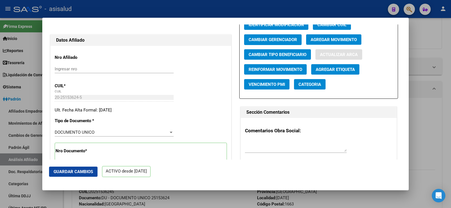
type input "BARCALA EMILIO ABEL"
type input "1976-01-26"
type input "[DATE][PERSON_NAME]"
type input "3330"
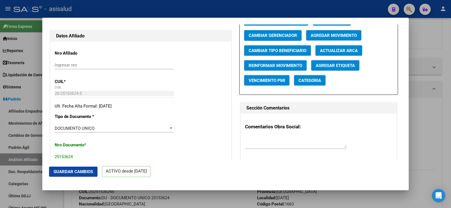
scroll to position [169, 0]
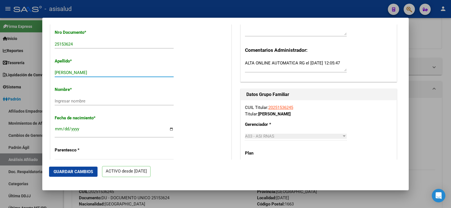
drag, startPoint x: 74, startPoint y: 76, endPoint x: 99, endPoint y: 76, distance: 25.1
click at [99, 75] on input "BARCALA EMILIO ABEL" at bounding box center [114, 72] width 119 height 5
type input "BARCALA"
click at [80, 104] on input "Ingresar nombre" at bounding box center [114, 101] width 119 height 5
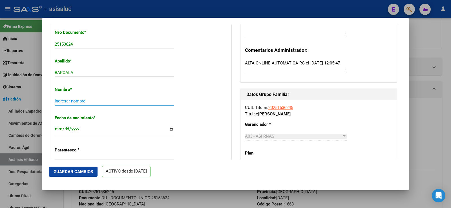
paste input "EMILIO ABEL"
type input "EMILIO ABEL"
click at [78, 172] on span "Guardar Cambios" at bounding box center [73, 172] width 39 height 5
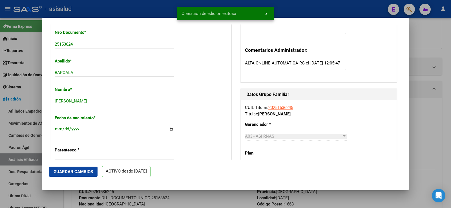
click at [443, 47] on div at bounding box center [225, 104] width 451 height 208
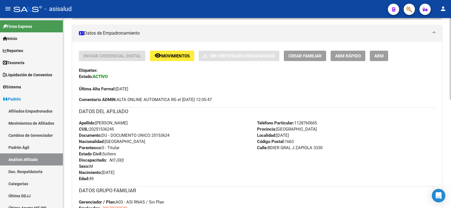
scroll to position [0, 0]
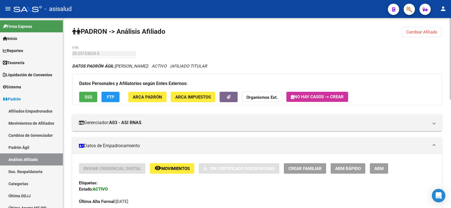
click at [429, 33] on span "Cambiar Afiliado" at bounding box center [421, 32] width 31 height 5
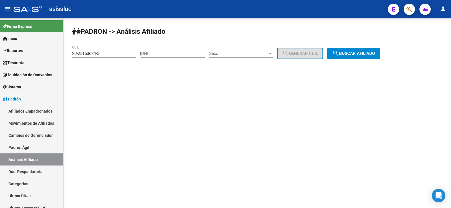
drag, startPoint x: 129, startPoint y: 58, endPoint x: 114, endPoint y: 55, distance: 15.3
click at [128, 58] on div "20-25153624-5 CUIL" at bounding box center [104, 54] width 64 height 17
drag, startPoint x: 112, startPoint y: 54, endPoint x: 61, endPoint y: 55, distance: 51.3
click at [61, 55] on mat-sidenav-container "Firma Express Inicio Calendario SSS Instructivos Contacto OS Reportes Tablero d…" at bounding box center [225, 113] width 451 height 190
paste input "3-35161779-9"
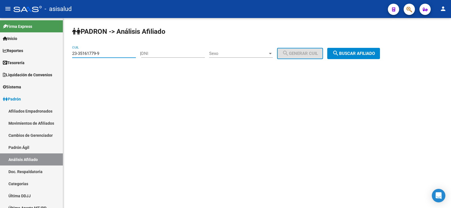
type input "23-35161779-9"
click at [355, 52] on span "search Buscar afiliado" at bounding box center [354, 53] width 43 height 5
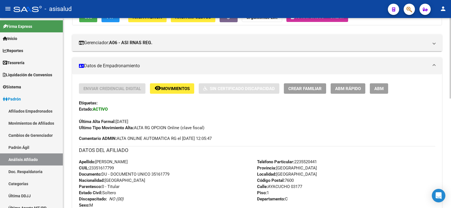
scroll to position [113, 0]
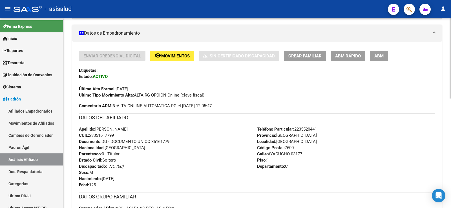
click at [350, 58] on span "ABM Rápido" at bounding box center [348, 56] width 26 height 5
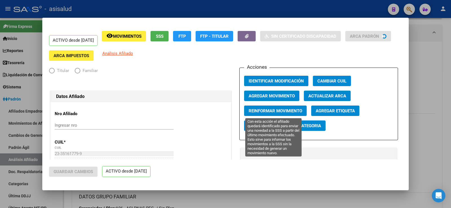
radio input "true"
type input "30-67823954-9"
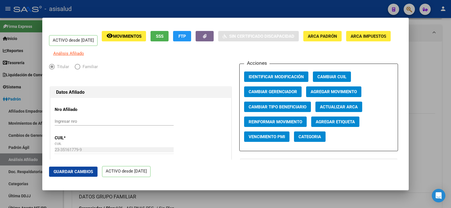
click at [329, 110] on span "Actualizar ARCA" at bounding box center [339, 107] width 38 height 5
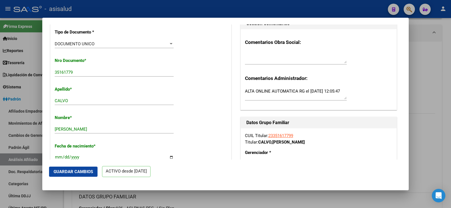
scroll to position [226, 0]
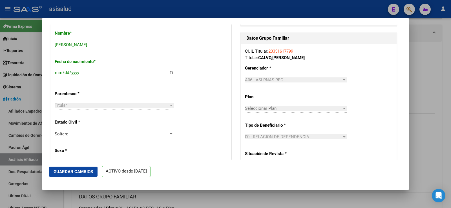
click at [74, 47] on input "NICOLAS GABRIEL GUILLERMO" at bounding box center [114, 44] width 119 height 5
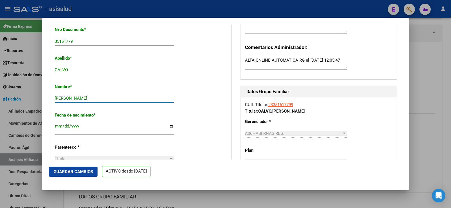
scroll to position [169, 0]
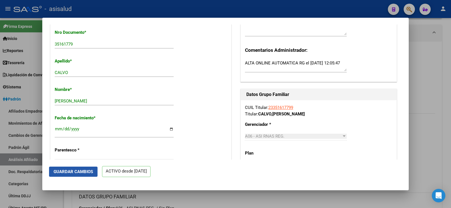
click at [82, 173] on span "Guardar Cambios" at bounding box center [73, 172] width 39 height 5
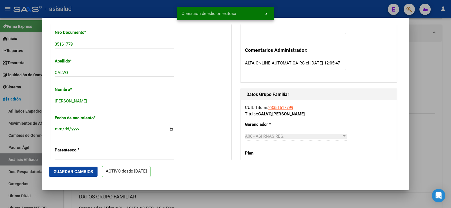
click at [430, 67] on div at bounding box center [225, 104] width 451 height 208
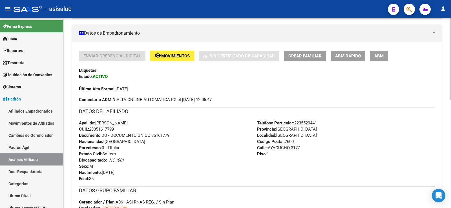
scroll to position [0, 0]
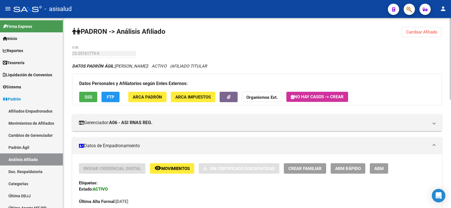
click at [425, 28] on button "Cambiar Afiliado" at bounding box center [422, 32] width 40 height 10
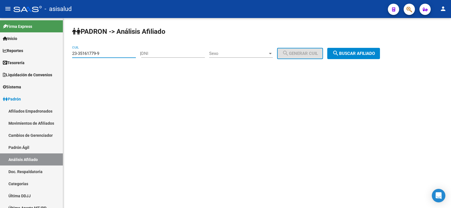
drag, startPoint x: 107, startPoint y: 56, endPoint x: 67, endPoint y: 56, distance: 39.2
click at [67, 56] on div "PADRON -> Análisis Afiliado 23-35161779-9 CUIL | DNI Sexo Sexo search Generar C…" at bounding box center [257, 47] width 388 height 59
paste input "0-29564623-4"
click at [367, 59] on div "PADRON -> Análisis Afiliado 20-29564623-4 CUIL | DNI Sexo Sexo search Generar C…" at bounding box center [257, 47] width 388 height 59
click at [367, 55] on span "search Buscar afiliado" at bounding box center [354, 53] width 43 height 5
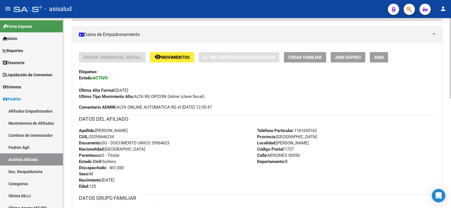
scroll to position [113, 0]
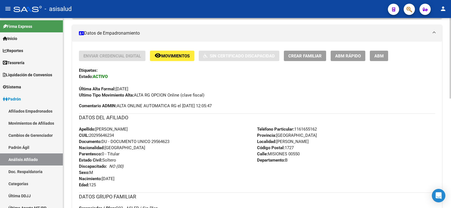
click at [355, 55] on span "ABM Rápido" at bounding box center [348, 56] width 26 height 5
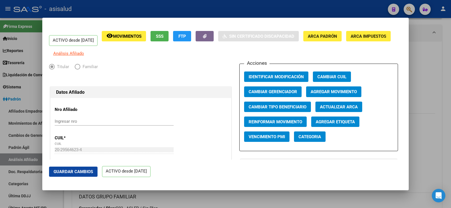
click at [333, 110] on span "Actualizar ARCA" at bounding box center [339, 107] width 38 height 5
click at [83, 172] on span "Guardar Cambios" at bounding box center [73, 172] width 39 height 5
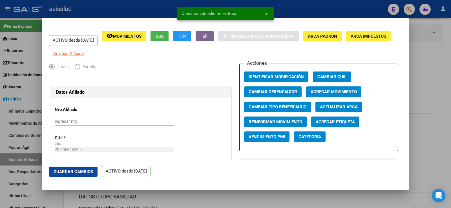
click at [428, 70] on div at bounding box center [225, 104] width 451 height 208
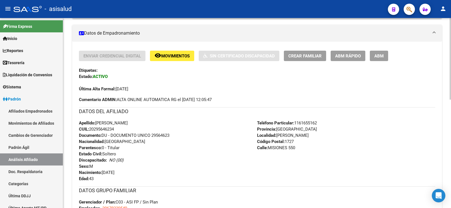
scroll to position [0, 0]
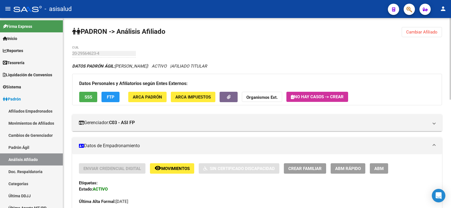
click at [412, 33] on span "Cambiar Afiliado" at bounding box center [421, 32] width 31 height 5
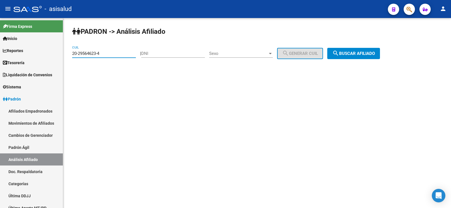
drag, startPoint x: 105, startPoint y: 54, endPoint x: 74, endPoint y: 54, distance: 31.0
click at [74, 54] on input "20-29564623-4" at bounding box center [104, 53] width 64 height 5
paste input "2-09467285-5"
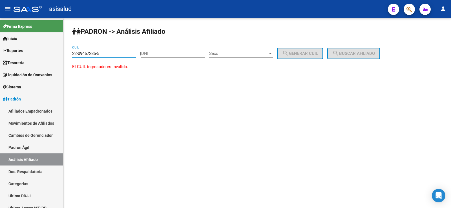
drag, startPoint x: 73, startPoint y: 54, endPoint x: 132, endPoint y: 54, distance: 58.7
click at [132, 54] on input "22-09467285-5" at bounding box center [104, 53] width 64 height 5
paste input "0-94672855-2"
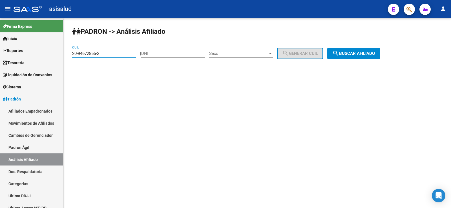
click at [391, 48] on div "PADRON -> Análisis Afiliado 20-94672855-2 CUIL | DNI Sexo Sexo search Generar C…" at bounding box center [257, 47] width 388 height 59
click at [375, 51] on span "search Buscar afiliado" at bounding box center [354, 53] width 43 height 5
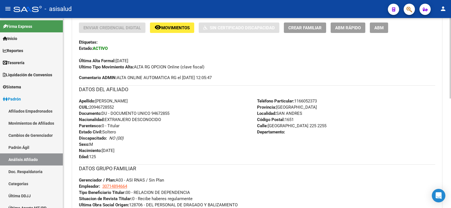
scroll to position [113, 0]
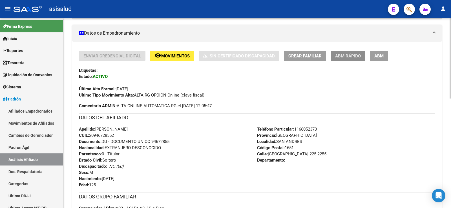
click at [353, 58] on span "ABM Rápido" at bounding box center [348, 56] width 26 height 5
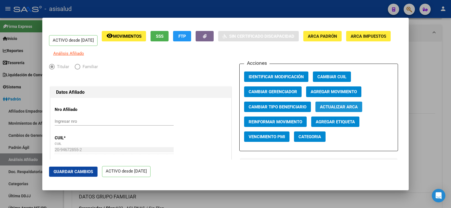
click at [342, 109] on span "Actualizar ARCA" at bounding box center [339, 107] width 38 height 5
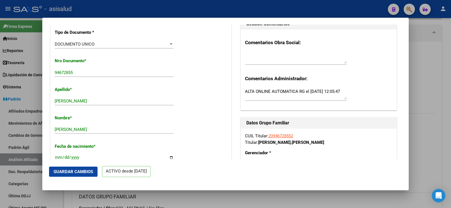
scroll to position [141, 0]
click at [83, 177] on button "Guardar Cambios" at bounding box center [73, 172] width 49 height 10
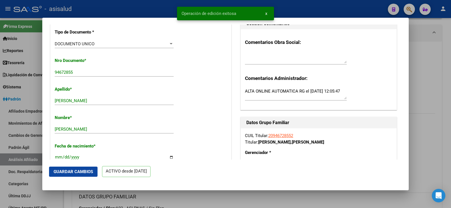
click at [443, 65] on div at bounding box center [225, 104] width 451 height 208
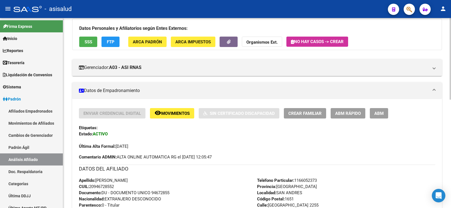
scroll to position [0, 0]
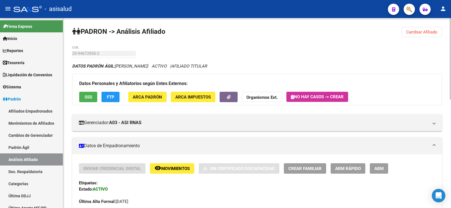
click at [422, 32] on span "Cambiar Afiliado" at bounding box center [421, 32] width 31 height 5
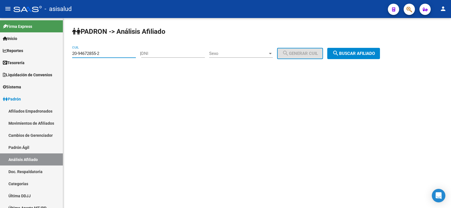
paste input "37066988-1"
drag, startPoint x: 108, startPoint y: 54, endPoint x: 72, endPoint y: 56, distance: 35.9
click at [72, 56] on div "20-37066988-1 CUIL" at bounding box center [104, 52] width 64 height 12
click at [347, 54] on span "search Buscar afiliado" at bounding box center [354, 53] width 43 height 5
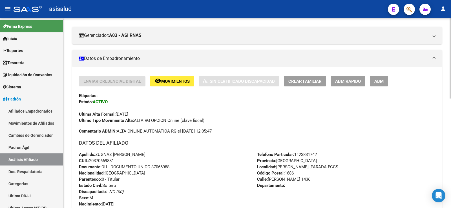
scroll to position [113, 0]
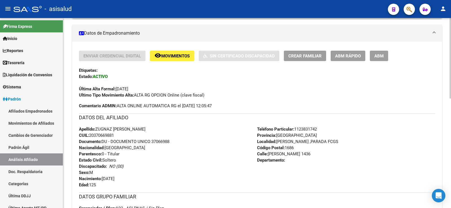
click at [351, 52] on button "ABM Rápido" at bounding box center [348, 56] width 35 height 10
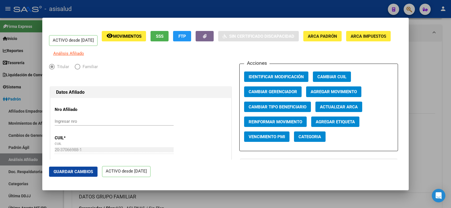
click at [323, 110] on span "Actualizar ARCA" at bounding box center [339, 107] width 38 height 5
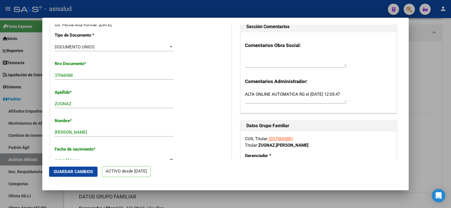
scroll to position [141, 0]
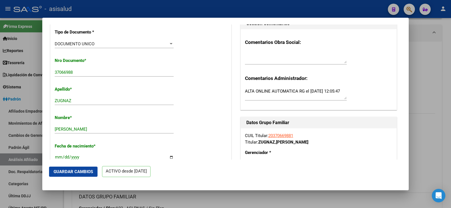
click at [74, 175] on button "Guardar Cambios" at bounding box center [73, 172] width 49 height 10
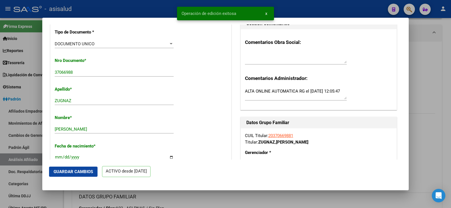
click at [434, 63] on div at bounding box center [225, 104] width 451 height 208
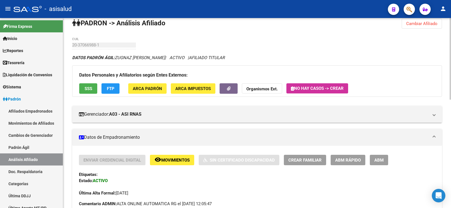
scroll to position [0, 0]
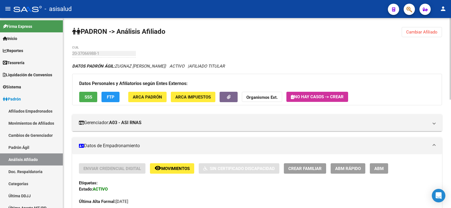
click at [428, 31] on span "Cambiar Afiliado" at bounding box center [421, 32] width 31 height 5
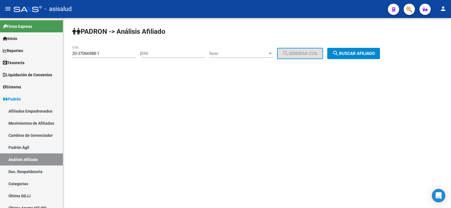
drag, startPoint x: 111, startPoint y: 56, endPoint x: 80, endPoint y: 54, distance: 31.7
click at [83, 54] on div "20-37066988-1 CUIL" at bounding box center [104, 52] width 64 height 12
drag, startPoint x: 72, startPoint y: 54, endPoint x: 130, endPoint y: 54, distance: 58.1
click at [130, 54] on input "20-37066988-1" at bounding box center [104, 53] width 64 height 5
paste input "29328163-8"
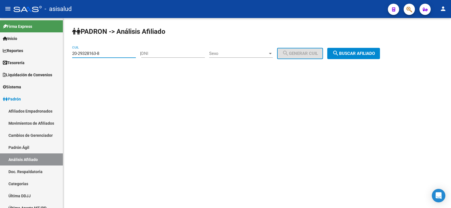
click at [366, 54] on span "search Buscar afiliado" at bounding box center [354, 53] width 43 height 5
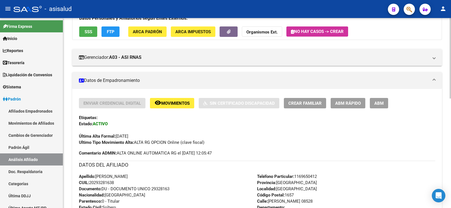
scroll to position [85, 0]
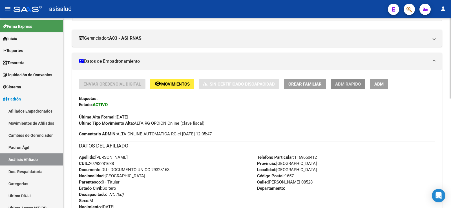
click at [355, 86] on span "ABM Rápido" at bounding box center [348, 84] width 26 height 5
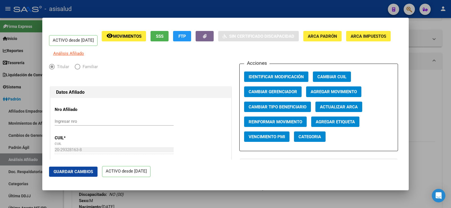
click at [341, 110] on span "Actualizar ARCA" at bounding box center [339, 107] width 38 height 5
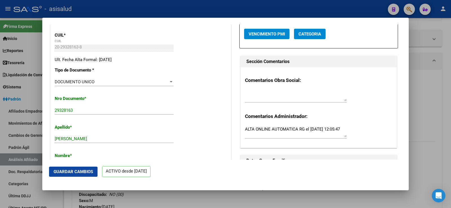
scroll to position [113, 0]
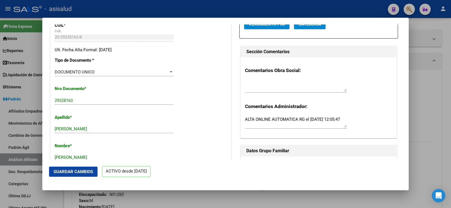
click at [83, 171] on span "Guardar Cambios" at bounding box center [73, 172] width 39 height 5
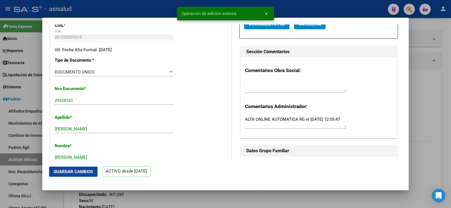
click at [428, 85] on div at bounding box center [225, 104] width 451 height 208
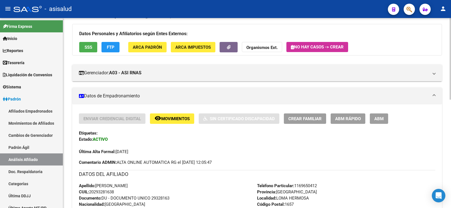
scroll to position [0, 0]
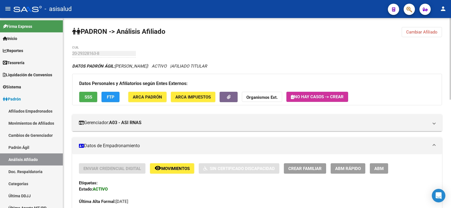
click at [433, 33] on span "Cambiar Afiliado" at bounding box center [421, 32] width 31 height 5
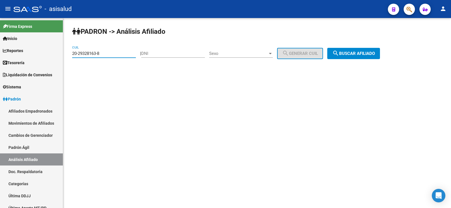
drag, startPoint x: 112, startPoint y: 54, endPoint x: 69, endPoint y: 54, distance: 43.2
click at [69, 54] on div "PADRON -> Análisis Afiliado 20-29328163-8 CUIL | DNI Sexo Sexo search Generar C…" at bounding box center [257, 47] width 388 height 59
paste input "7-29547522-1"
click at [361, 56] on span "search Buscar afiliado" at bounding box center [354, 53] width 43 height 5
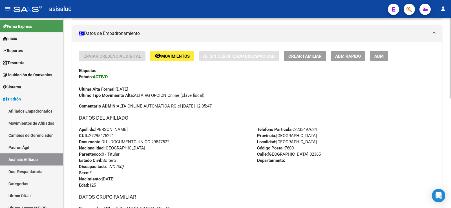
scroll to position [113, 0]
click at [353, 57] on span "ABM Rápido" at bounding box center [348, 56] width 26 height 5
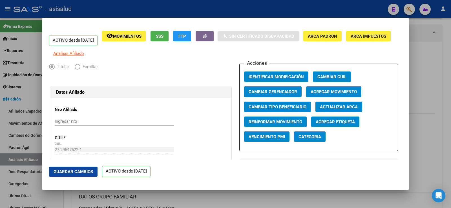
click at [339, 110] on span "Actualizar ARCA" at bounding box center [339, 107] width 38 height 5
click at [82, 173] on span "Guardar Cambios" at bounding box center [73, 172] width 39 height 5
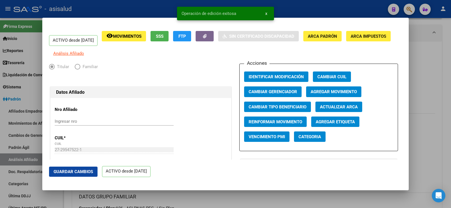
click at [432, 93] on div at bounding box center [225, 104] width 451 height 208
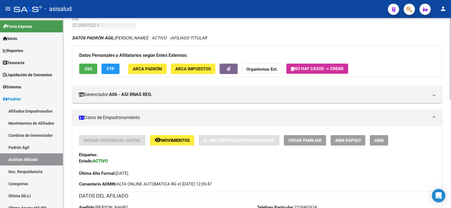
scroll to position [0, 0]
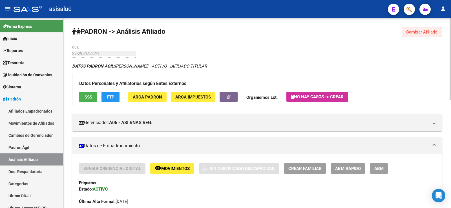
click at [424, 33] on span "Cambiar Afiliado" at bounding box center [421, 32] width 31 height 5
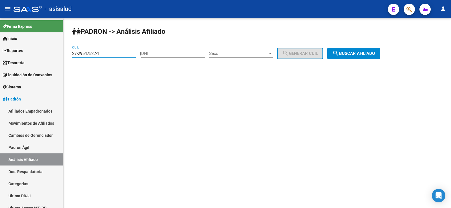
drag, startPoint x: 108, startPoint y: 55, endPoint x: 67, endPoint y: 55, distance: 41.5
click at [67, 55] on div "PADRON -> Análisis Afiliado 27-29547522-1 CUIL | DNI Sexo Sexo search Generar C…" at bounding box center [257, 47] width 388 height 59
paste input "41174373-5"
click at [339, 53] on mat-icon "search" at bounding box center [336, 53] width 7 height 7
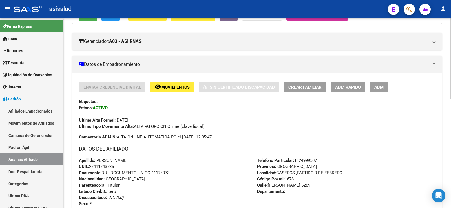
scroll to position [85, 0]
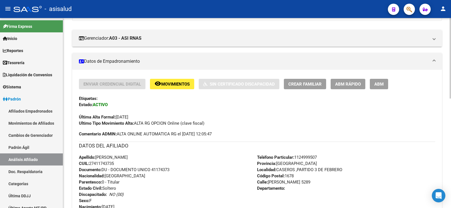
click at [347, 85] on span "ABM Rápido" at bounding box center [348, 84] width 26 height 5
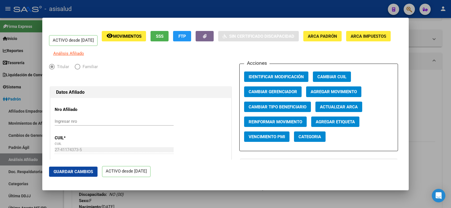
click at [333, 109] on span "Actualizar ARCA" at bounding box center [339, 107] width 38 height 5
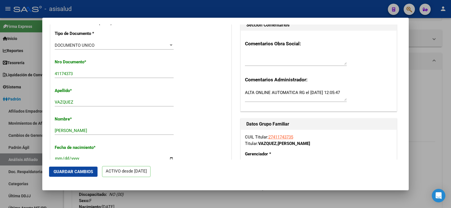
scroll to position [141, 0]
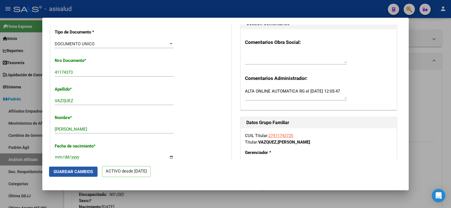
click at [81, 172] on span "Guardar Cambios" at bounding box center [73, 172] width 39 height 5
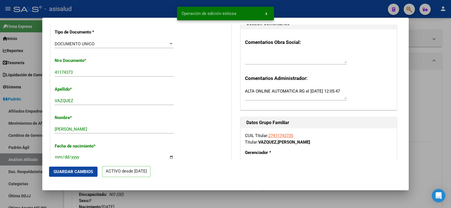
click at [434, 78] on div at bounding box center [225, 104] width 451 height 208
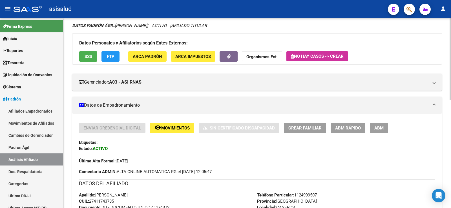
scroll to position [0, 0]
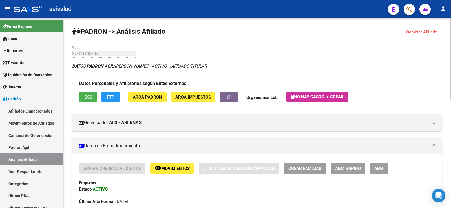
click at [428, 29] on button "Cambiar Afiliado" at bounding box center [422, 32] width 40 height 10
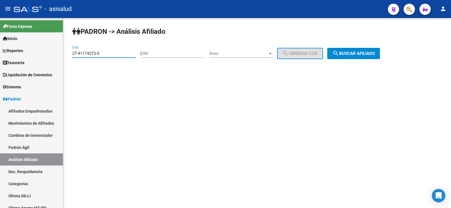
drag, startPoint x: 109, startPoint y: 53, endPoint x: 64, endPoint y: 52, distance: 44.3
click at [64, 52] on div "PADRON -> Análisis Afiliado 27-41174373-5 CUIL | DNI Sexo Sexo search Generar C…" at bounding box center [257, 47] width 388 height 59
paste input "0-31445363-9"
click at [379, 56] on button "search Buscar afiliado" at bounding box center [353, 53] width 53 height 11
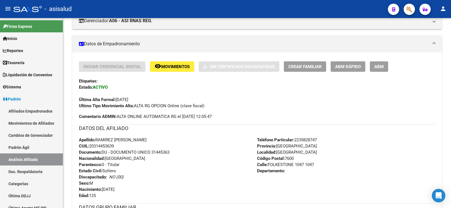
scroll to position [113, 0]
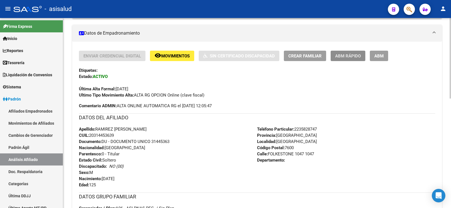
click at [338, 54] on span "ABM Rápido" at bounding box center [348, 56] width 26 height 5
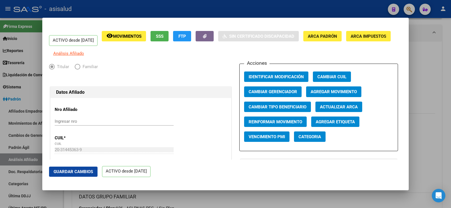
click at [325, 110] on span "Actualizar ARCA" at bounding box center [339, 107] width 38 height 5
click at [85, 172] on span "Guardar Cambios" at bounding box center [73, 172] width 39 height 5
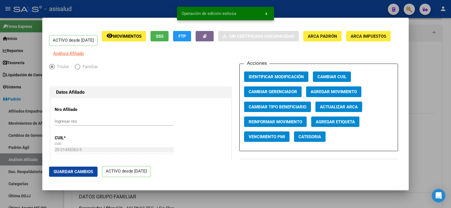
click at [417, 69] on div at bounding box center [225, 104] width 451 height 208
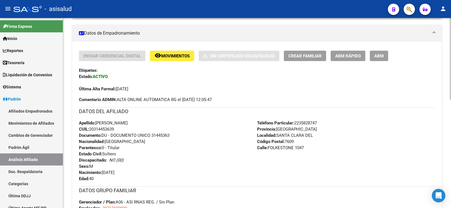
scroll to position [0, 0]
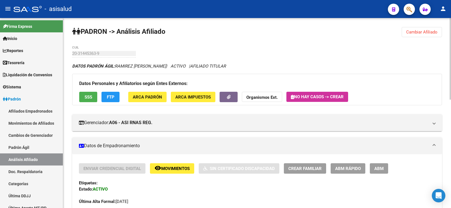
click at [434, 27] on button "Cambiar Afiliado" at bounding box center [422, 32] width 40 height 10
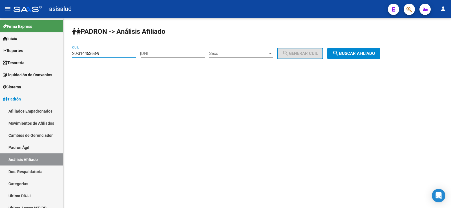
drag, startPoint x: 90, startPoint y: 55, endPoint x: 68, endPoint y: 56, distance: 22.3
click at [68, 56] on div "PADRON -> Análisis Afiliado 20-31445363-9 CUIL | DNI Sexo Sexo search Generar C…" at bounding box center [257, 47] width 388 height 59
paste input "45526380"
click at [352, 56] on button "search Buscar afiliado" at bounding box center [353, 53] width 53 height 11
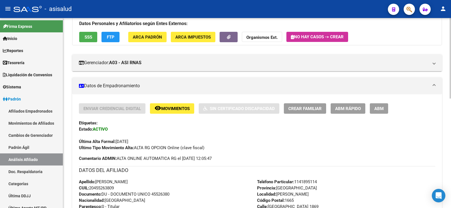
scroll to position [85, 0]
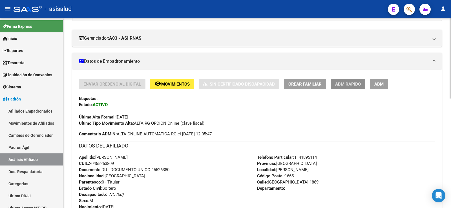
click at [355, 84] on span "ABM Rápido" at bounding box center [348, 84] width 26 height 5
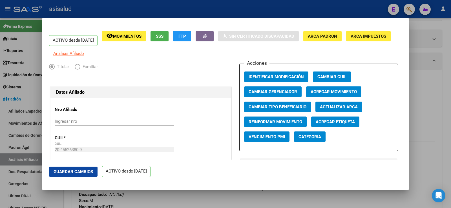
click at [332, 108] on button "Actualizar ARCA" at bounding box center [339, 107] width 47 height 10
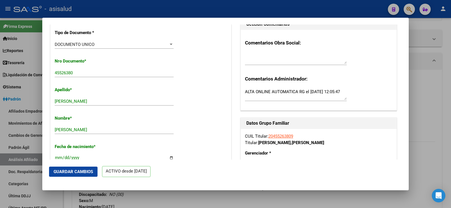
scroll to position [141, 0]
click at [73, 172] on span "Guardar Cambios" at bounding box center [73, 172] width 39 height 5
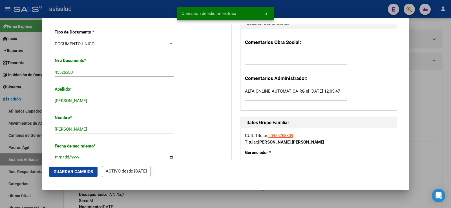
click at [428, 89] on div at bounding box center [225, 104] width 451 height 208
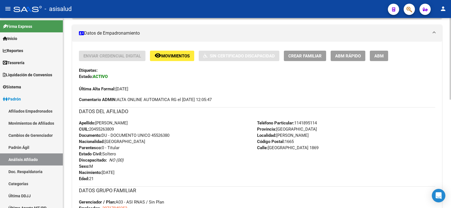
scroll to position [0, 0]
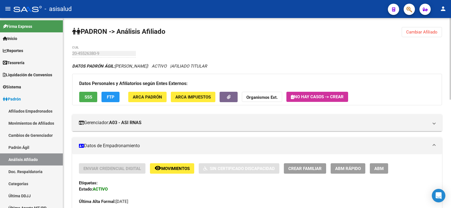
click at [421, 34] on span "Cambiar Afiliado" at bounding box center [421, 32] width 31 height 5
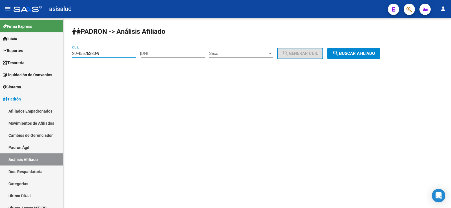
drag, startPoint x: 105, startPoint y: 55, endPoint x: 63, endPoint y: 58, distance: 42.4
click at [63, 58] on mat-sidenav-container "Firma Express Inicio Calendario SSS Instructivos Contacto OS Reportes Tablero d…" at bounding box center [225, 113] width 451 height 190
paste input "7-46416720-5"
click at [367, 53] on span "search Buscar afiliado" at bounding box center [354, 53] width 43 height 5
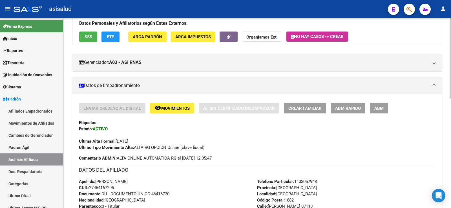
scroll to position [56, 0]
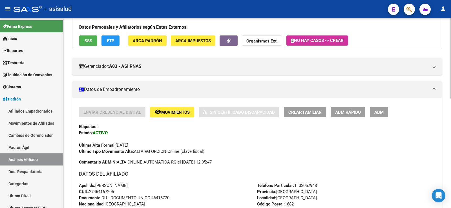
click at [350, 114] on span "ABM Rápido" at bounding box center [348, 112] width 26 height 5
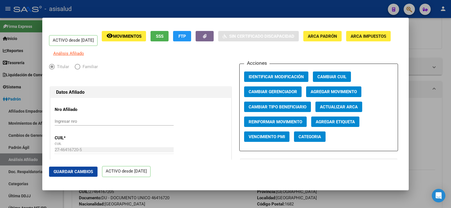
click at [349, 110] on span "Actualizar ARCA" at bounding box center [339, 107] width 38 height 5
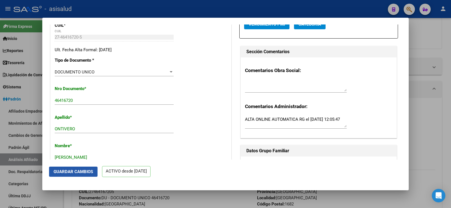
click at [84, 170] on span "Guardar Cambios" at bounding box center [73, 172] width 39 height 5
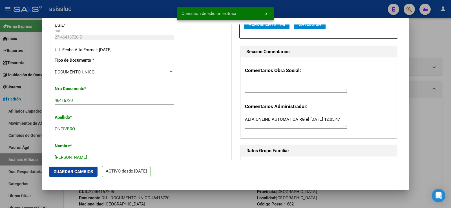
click at [449, 102] on div at bounding box center [225, 104] width 451 height 208
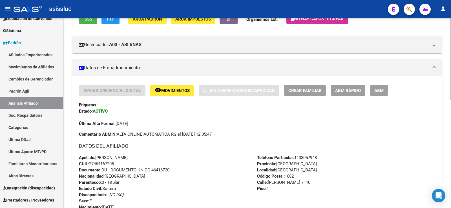
scroll to position [0, 0]
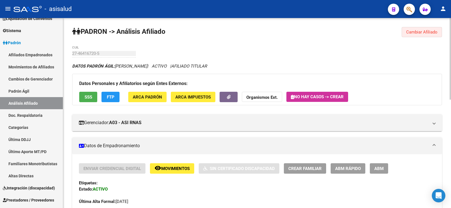
click at [422, 29] on button "Cambiar Afiliado" at bounding box center [422, 32] width 40 height 10
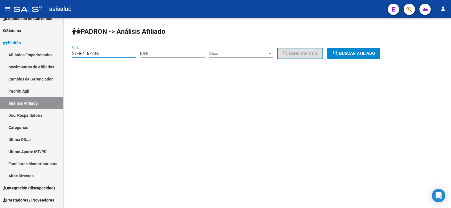
drag, startPoint x: 116, startPoint y: 55, endPoint x: 69, endPoint y: 53, distance: 46.8
click at [69, 53] on div "PADRON -> Análisis Afiliado 27-46416720-5 CUIL | DNI Sexo Sexo search Generar C…" at bounding box center [257, 47] width 388 height 59
paste input
click at [374, 56] on button "search Buscar afiliado" at bounding box center [353, 53] width 53 height 11
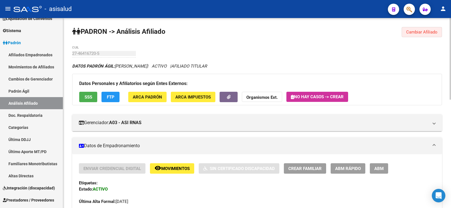
click at [428, 30] on span "Cambiar Afiliado" at bounding box center [421, 32] width 31 height 5
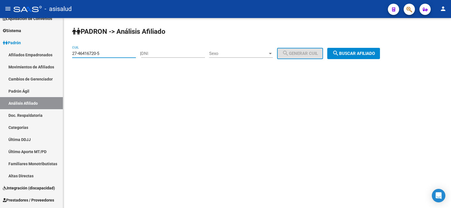
paste input "0-23260831-6"
drag, startPoint x: 82, startPoint y: 53, endPoint x: 67, endPoint y: 53, distance: 15.2
click at [67, 53] on div "PADRON -> Análisis Afiliado 27-46416720-5 CUIL | DNI Sexo Sexo search Generar C…" at bounding box center [257, 47] width 388 height 59
click at [375, 50] on button "search Buscar afiliado" at bounding box center [353, 53] width 53 height 11
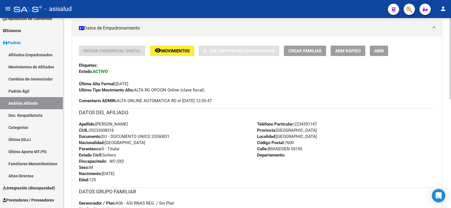
scroll to position [141, 0]
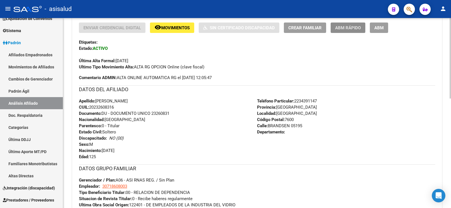
click at [363, 28] on button "ABM Rápido" at bounding box center [348, 28] width 35 height 10
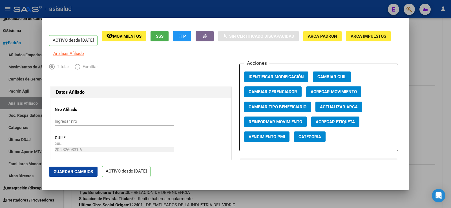
click at [348, 110] on span "Actualizar ARCA" at bounding box center [339, 107] width 38 height 5
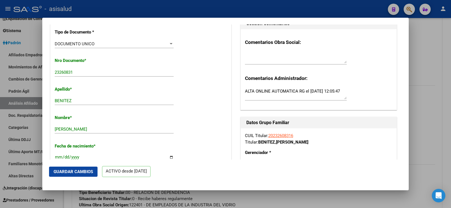
click at [84, 172] on span "Guardar Cambios" at bounding box center [73, 172] width 39 height 5
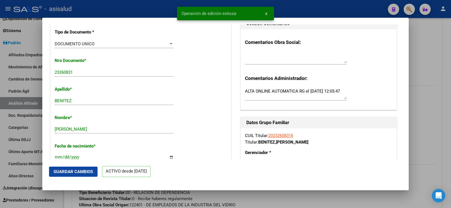
click at [426, 62] on div at bounding box center [225, 104] width 451 height 208
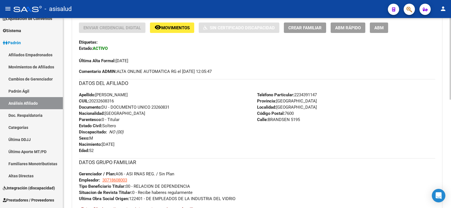
scroll to position [0, 0]
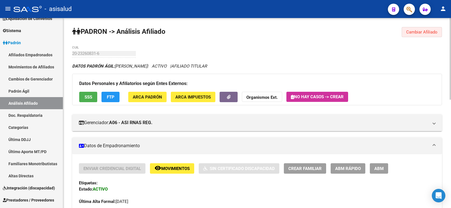
click at [439, 33] on button "Cambiar Afiliado" at bounding box center [422, 32] width 40 height 10
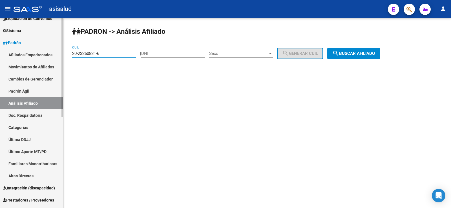
drag, startPoint x: 107, startPoint y: 53, endPoint x: 55, endPoint y: 52, distance: 51.9
click at [55, 52] on mat-sidenav-container "Firma Express Inicio Calendario SSS Instructivos Contacto OS Reportes Tablero d…" at bounding box center [225, 113] width 451 height 190
paste input "41257284-0"
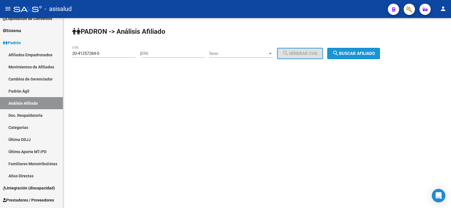
drag, startPoint x: 355, startPoint y: 58, endPoint x: 349, endPoint y: 58, distance: 6.5
click at [356, 57] on button "search Buscar afiliado" at bounding box center [353, 53] width 53 height 11
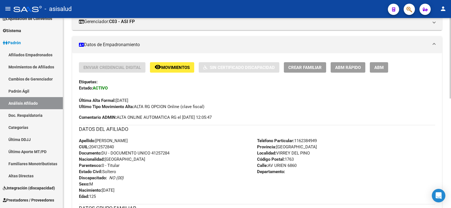
scroll to position [113, 0]
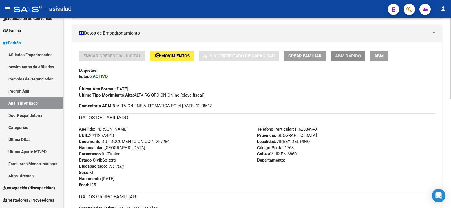
click at [348, 56] on span "ABM Rápido" at bounding box center [348, 56] width 26 height 5
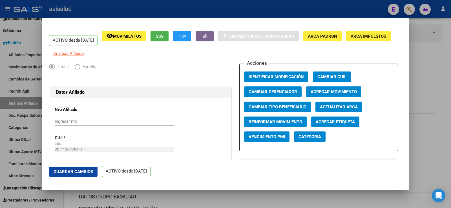
click at [332, 110] on span "Actualizar ARCA" at bounding box center [339, 107] width 38 height 5
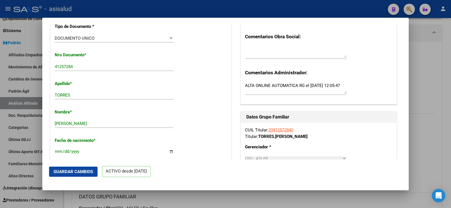
scroll to position [226, 0]
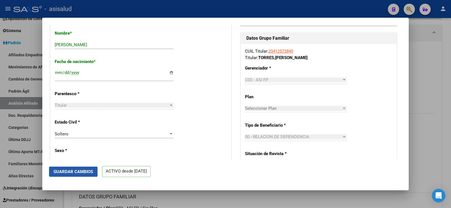
click at [88, 173] on span "Guardar Cambios" at bounding box center [73, 172] width 39 height 5
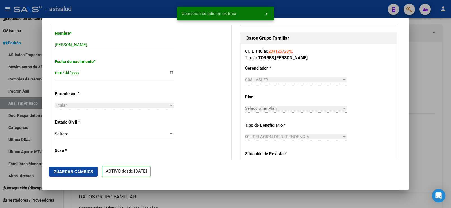
click at [419, 71] on div at bounding box center [225, 104] width 451 height 208
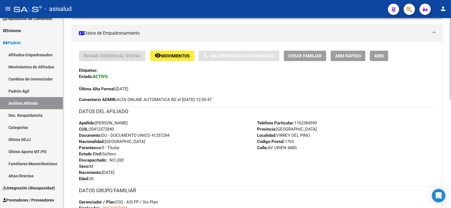
scroll to position [0, 0]
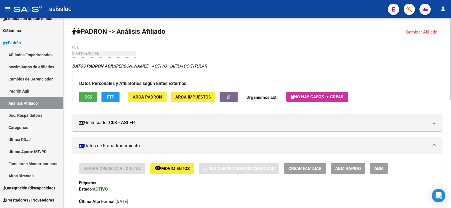
click at [424, 33] on span "Cambiar Afiliado" at bounding box center [421, 32] width 31 height 5
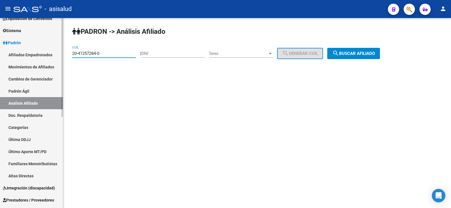
drag, startPoint x: 111, startPoint y: 55, endPoint x: 61, endPoint y: 57, distance: 50.5
click at [61, 57] on mat-sidenav-container "Firma Express Inicio Calendario SSS Instructivos Contacto OS Reportes Tablero d…" at bounding box center [225, 113] width 451 height 190
paste input "36218385-6"
click at [362, 53] on span "search Buscar afiliado" at bounding box center [354, 53] width 43 height 5
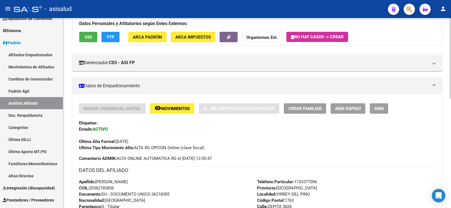
scroll to position [56, 0]
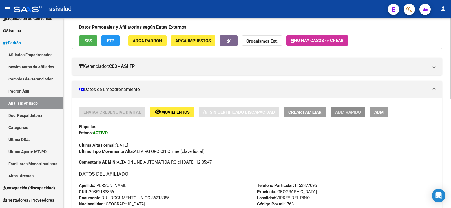
click at [340, 111] on span "ABM Rápido" at bounding box center [348, 112] width 26 height 5
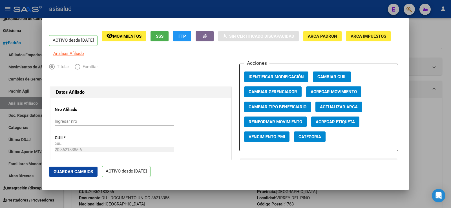
click at [340, 110] on span "Actualizar ARCA" at bounding box center [339, 107] width 38 height 5
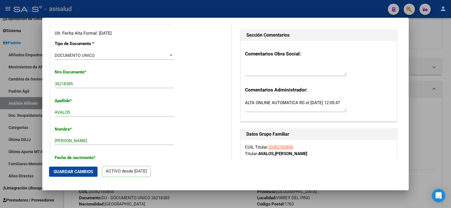
scroll to position [141, 0]
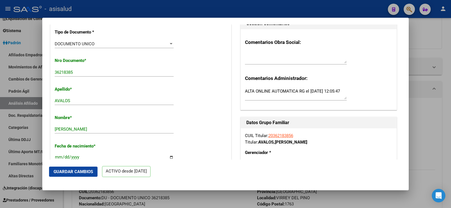
click at [68, 170] on span "Guardar Cambios" at bounding box center [73, 172] width 39 height 5
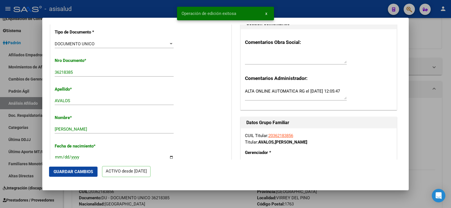
click at [434, 47] on div at bounding box center [225, 104] width 451 height 208
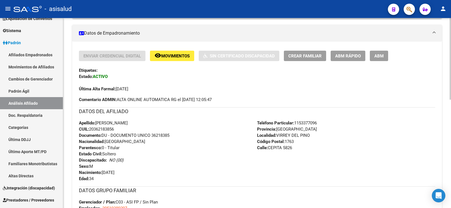
scroll to position [0, 0]
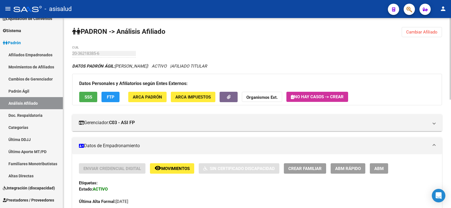
click at [425, 30] on span "Cambiar Afiliado" at bounding box center [421, 32] width 31 height 5
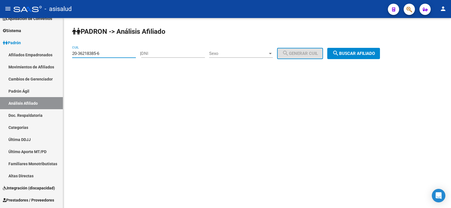
drag, startPoint x: 105, startPoint y: 54, endPoint x: 67, endPoint y: 54, distance: 38.1
click at [67, 54] on div "PADRON -> Análisis Afiliado 20-36218385-6 CUIL | DNI Sexo Sexo search Generar C…" at bounding box center [257, 47] width 388 height 59
paste input "2996521-0"
click at [368, 54] on span "search Buscar afiliado" at bounding box center [354, 53] width 43 height 5
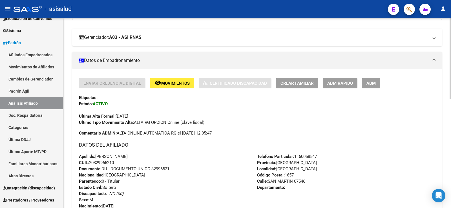
scroll to position [109, 0]
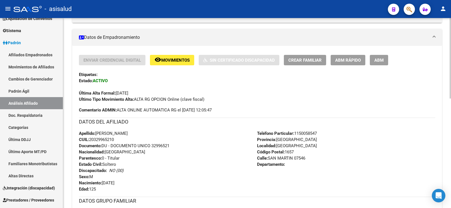
click at [351, 60] on span "ABM Rápido" at bounding box center [348, 60] width 26 height 5
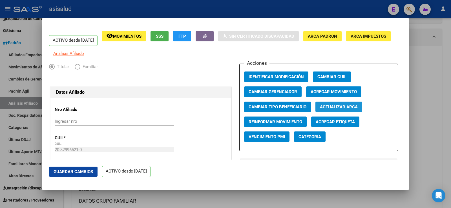
click at [341, 109] on span "Actualizar ARCA" at bounding box center [339, 107] width 38 height 5
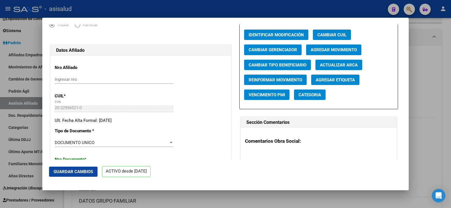
scroll to position [197, 0]
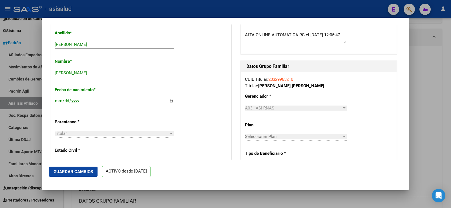
click at [86, 171] on span "Guardar Cambios" at bounding box center [73, 172] width 39 height 5
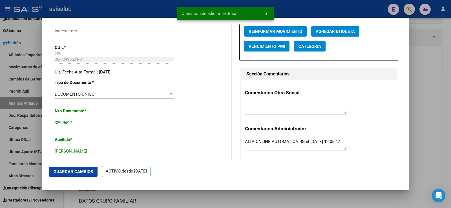
scroll to position [0, 0]
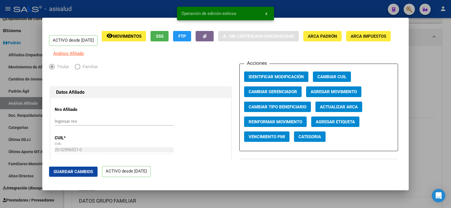
click at [433, 78] on div at bounding box center [225, 104] width 451 height 208
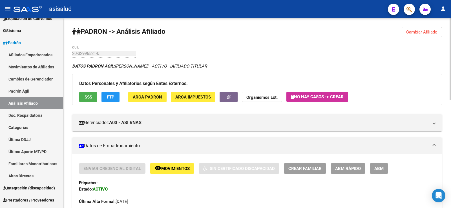
drag, startPoint x: 424, startPoint y: 31, endPoint x: 369, endPoint y: 31, distance: 54.7
click at [424, 31] on span "Cambiar Afiliado" at bounding box center [421, 32] width 31 height 5
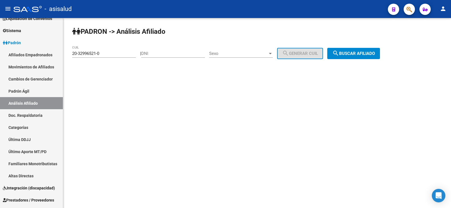
drag, startPoint x: 120, startPoint y: 50, endPoint x: 94, endPoint y: 50, distance: 25.1
click at [94, 50] on div "20-32996521-0 CUIL" at bounding box center [104, 52] width 64 height 12
drag, startPoint x: 104, startPoint y: 52, endPoint x: 54, endPoint y: 52, distance: 50.2
click at [54, 52] on mat-sidenav-container "Firma Express Inicio Calendario SSS Instructivos Contacto OS Reportes Tablero d…" at bounding box center [225, 113] width 451 height 190
paste input "7-38388421-2"
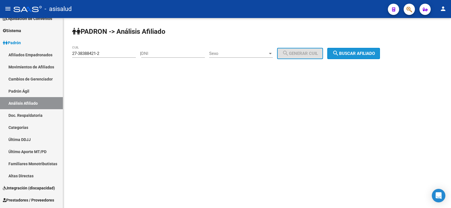
click at [364, 52] on span "search Buscar afiliado" at bounding box center [354, 53] width 43 height 5
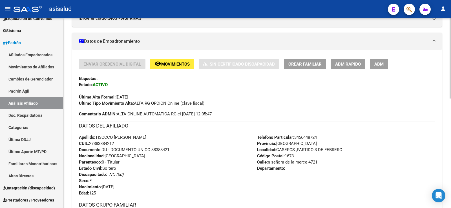
scroll to position [113, 0]
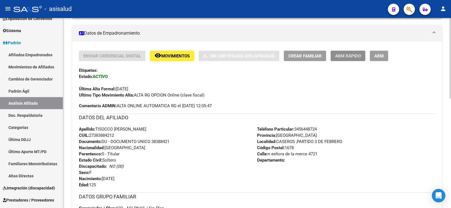
click at [353, 58] on span "ABM Rápido" at bounding box center [348, 56] width 26 height 5
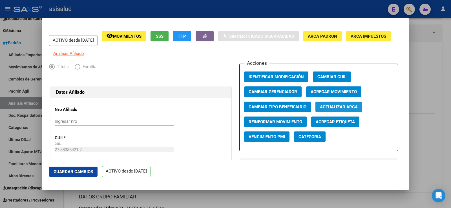
click at [337, 110] on span "Actualizar ARCA" at bounding box center [339, 107] width 38 height 5
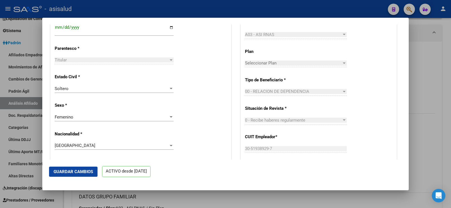
scroll to position [282, 0]
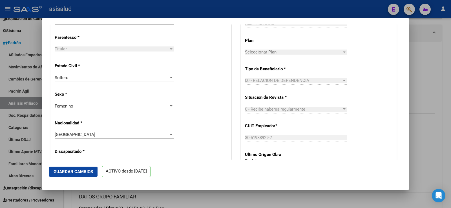
click at [84, 173] on span "Guardar Cambios" at bounding box center [73, 172] width 39 height 5
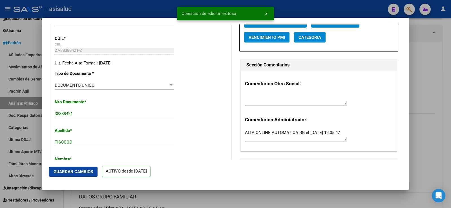
scroll to position [85, 0]
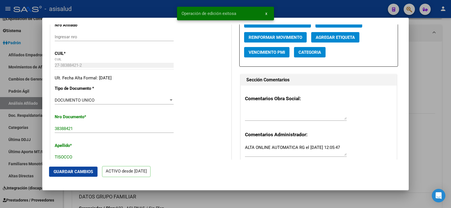
click at [443, 65] on div at bounding box center [225, 104] width 451 height 208
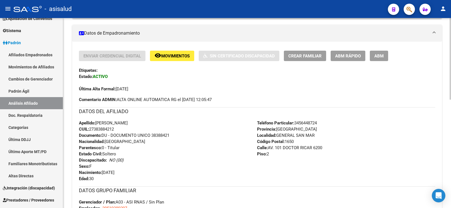
scroll to position [0, 0]
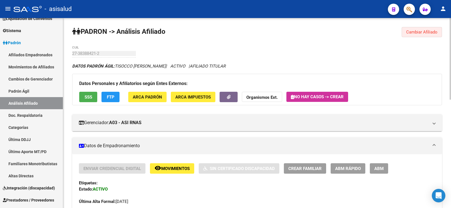
click at [410, 35] on button "Cambiar Afiliado" at bounding box center [422, 32] width 40 height 10
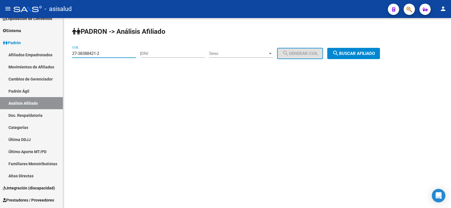
drag, startPoint x: 111, startPoint y: 54, endPoint x: 65, endPoint y: 54, distance: 45.1
click at [65, 54] on div "PADRON -> Análisis Afiliado 27-38388421-2 CUIL | DNI Sexo Sexo search Generar C…" at bounding box center [257, 47] width 388 height 59
paste input "0-22887748-5"
click at [353, 54] on span "search Buscar afiliado" at bounding box center [354, 53] width 43 height 5
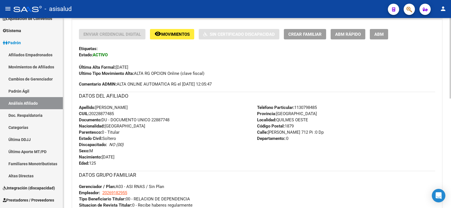
scroll to position [141, 0]
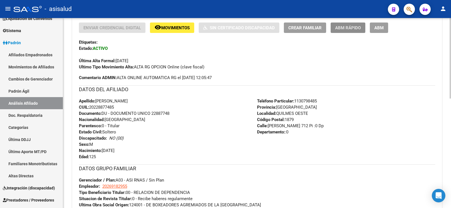
click at [352, 29] on span "ABM Rápido" at bounding box center [348, 27] width 26 height 5
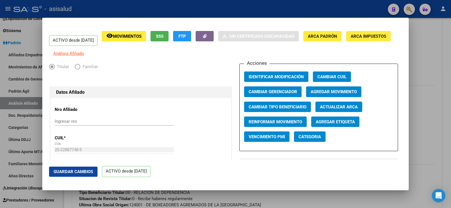
click at [322, 110] on span "Actualizar ARCA" at bounding box center [339, 107] width 38 height 5
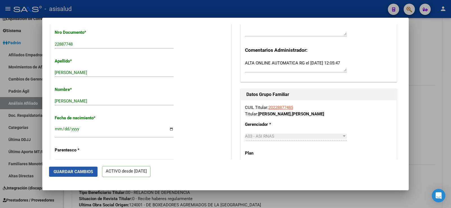
click at [83, 173] on span "Guardar Cambios" at bounding box center [73, 172] width 39 height 5
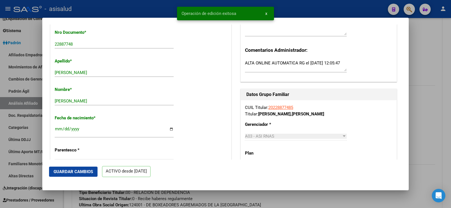
click at [445, 71] on div at bounding box center [225, 104] width 451 height 208
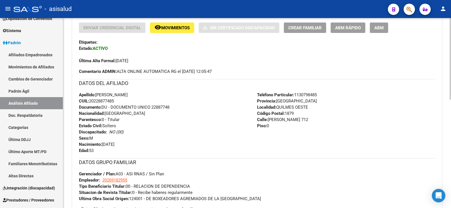
scroll to position [0, 0]
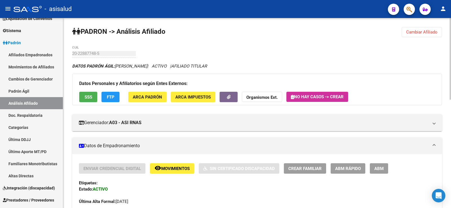
click at [410, 28] on button "Cambiar Afiliado" at bounding box center [422, 32] width 40 height 10
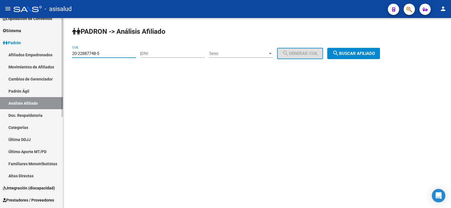
drag, startPoint x: 111, startPoint y: 52, endPoint x: 60, endPoint y: 57, distance: 51.9
click at [60, 57] on mat-sidenav-container "Firma Express Inicio Calendario SSS Instructivos Contacto OS Reportes Tablero d…" at bounding box center [225, 113] width 451 height 190
paste input "39282839-8"
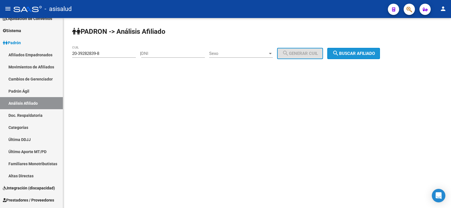
click at [356, 54] on span "search Buscar afiliado" at bounding box center [354, 53] width 43 height 5
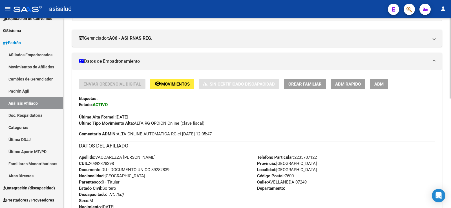
scroll to position [113, 0]
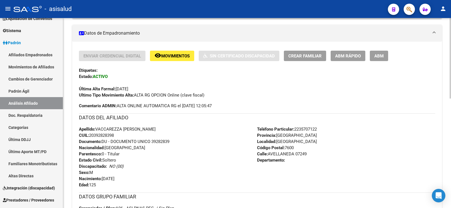
click at [350, 55] on span "ABM Rápido" at bounding box center [348, 56] width 26 height 5
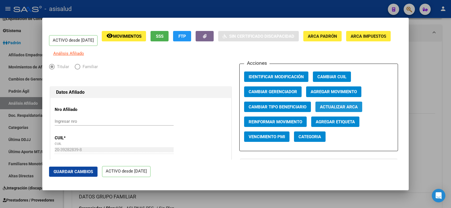
click at [335, 109] on span "Actualizar ARCA" at bounding box center [339, 107] width 38 height 5
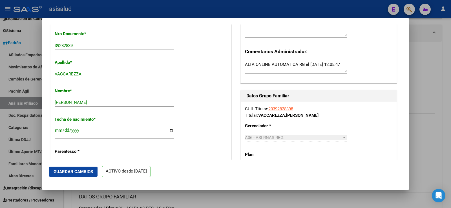
scroll to position [169, 0]
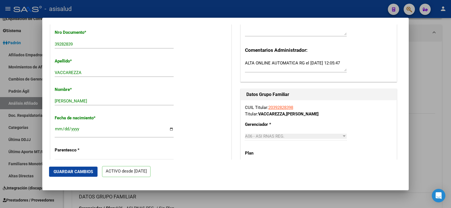
click at [85, 174] on span "Guardar Cambios" at bounding box center [73, 172] width 39 height 5
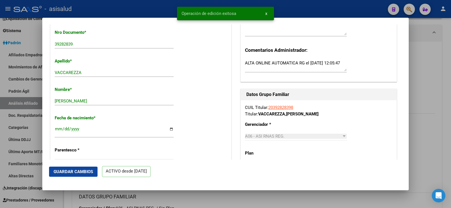
click at [428, 58] on div at bounding box center [225, 104] width 451 height 208
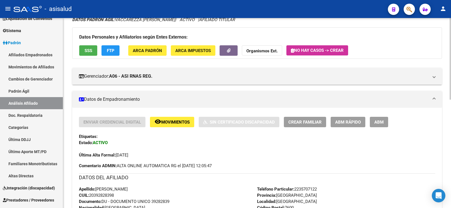
scroll to position [0, 0]
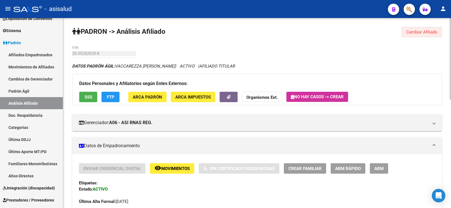
click at [422, 32] on span "Cambiar Afiliado" at bounding box center [421, 32] width 31 height 5
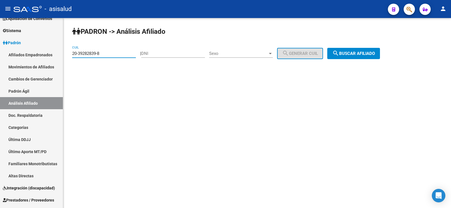
drag, startPoint x: 104, startPoint y: 54, endPoint x: 74, endPoint y: 54, distance: 29.6
click at [74, 54] on input "20-39282839-8" at bounding box center [104, 53] width 64 height 5
paste input "2-0308679"
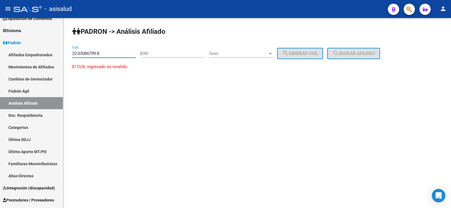
drag, startPoint x: 73, startPoint y: 53, endPoint x: 124, endPoint y: 53, distance: 50.8
click at [124, 53] on input "22-03086799-8" at bounding box center [104, 53] width 64 height 5
paste input "0-30867998-6"
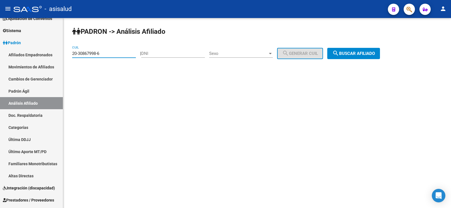
click at [365, 53] on span "search Buscar afiliado" at bounding box center [354, 53] width 43 height 5
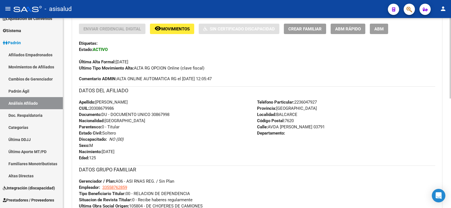
scroll to position [85, 0]
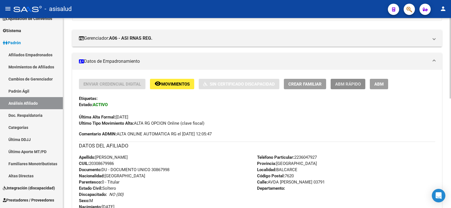
click at [353, 83] on span "ABM Rápido" at bounding box center [348, 84] width 26 height 5
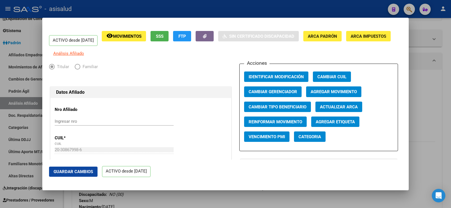
click at [346, 109] on span "Actualizar ARCA" at bounding box center [339, 107] width 38 height 5
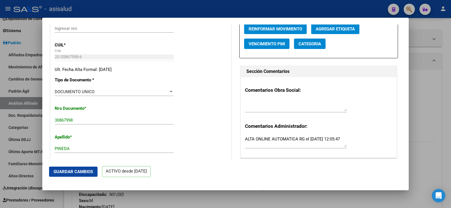
scroll to position [197, 0]
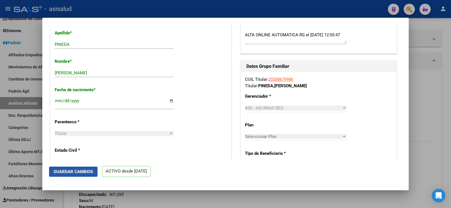
click at [81, 174] on span "Guardar Cambios" at bounding box center [73, 172] width 39 height 5
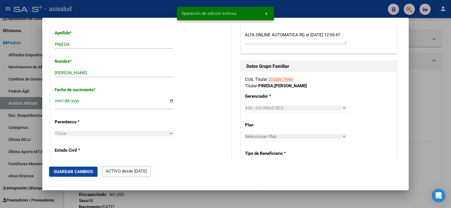
click at [440, 86] on div at bounding box center [225, 104] width 451 height 208
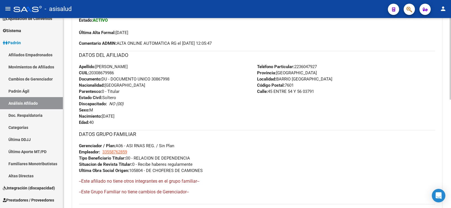
scroll to position [0, 0]
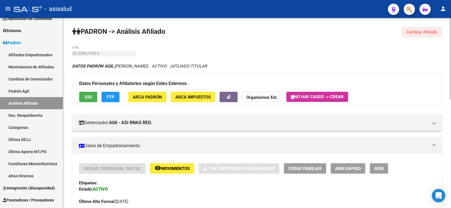
click at [420, 30] on span "Cambiar Afiliado" at bounding box center [421, 32] width 31 height 5
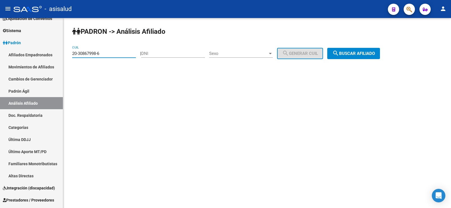
paste input "9559714-1"
drag, startPoint x: 112, startPoint y: 52, endPoint x: 68, endPoint y: 54, distance: 44.0
click at [68, 54] on div "PADRON -> Análisis Afiliado 20-30867998-6 CUIL | DNI Sexo Sexo search Generar C…" at bounding box center [257, 47] width 388 height 59
click at [359, 50] on button "search Buscar afiliado" at bounding box center [353, 53] width 53 height 11
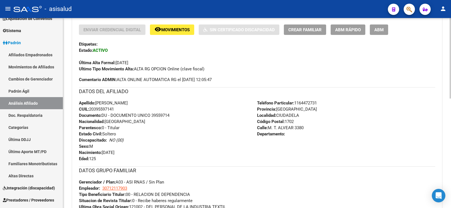
scroll to position [141, 0]
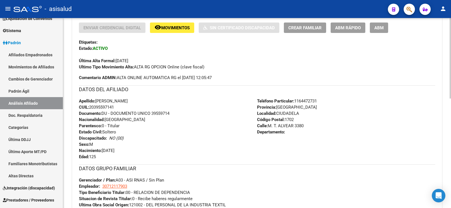
click at [353, 27] on span "ABM Rápido" at bounding box center [348, 27] width 26 height 5
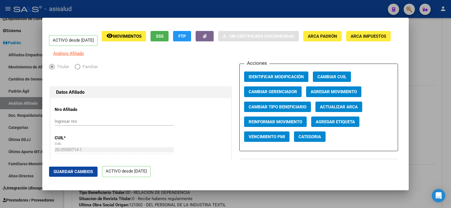
click at [344, 110] on span "Actualizar ARCA" at bounding box center [339, 107] width 38 height 5
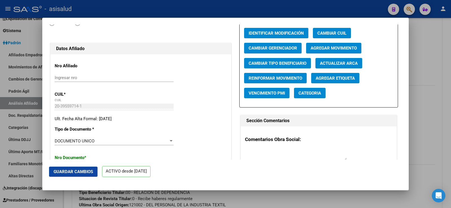
scroll to position [169, 0]
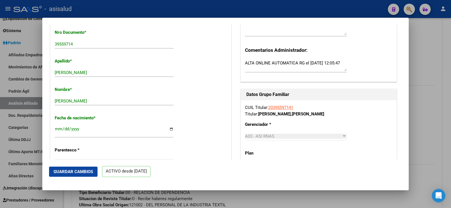
click at [83, 171] on span "Guardar Cambios" at bounding box center [73, 172] width 39 height 5
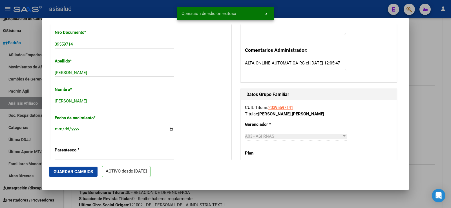
click at [437, 58] on div at bounding box center [225, 104] width 451 height 208
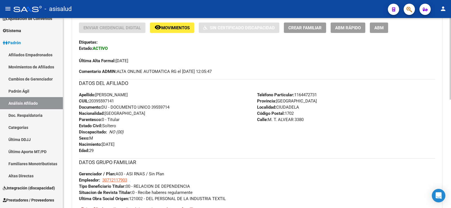
scroll to position [0, 0]
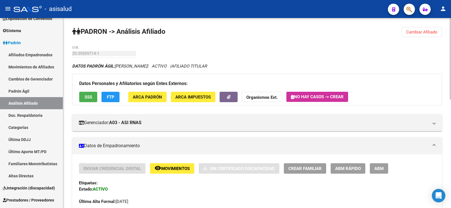
click at [433, 31] on span "Cambiar Afiliado" at bounding box center [421, 32] width 31 height 5
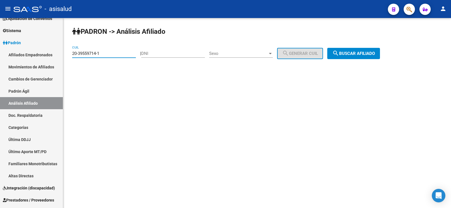
drag, startPoint x: 104, startPoint y: 54, endPoint x: 66, endPoint y: 55, distance: 37.5
click at [66, 55] on div "PADRON -> Análisis Afiliado 20-39559714-1 CUIL | DNI Sexo Sexo search Generar C…" at bounding box center [257, 47] width 388 height 59
paste input "20633451-8"
click at [353, 52] on span "search Buscar afiliado" at bounding box center [354, 53] width 43 height 5
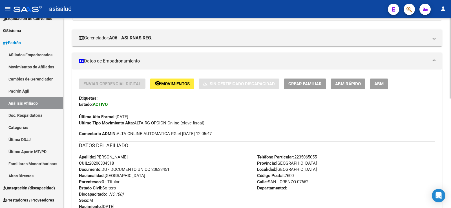
scroll to position [85, 0]
click at [355, 90] on div "Enviar Credencial Digital remove_red_eye Movimientos Sin Certificado Discapacid…" at bounding box center [257, 103] width 357 height 48
click at [354, 87] on button "ABM Rápido" at bounding box center [348, 84] width 35 height 10
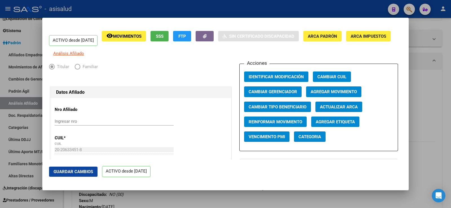
click at [338, 110] on span "Actualizar ARCA" at bounding box center [339, 107] width 38 height 5
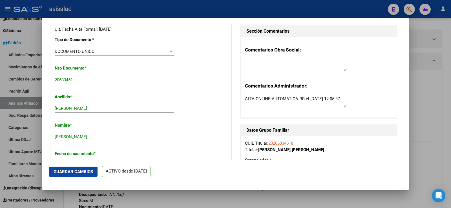
scroll to position [141, 0]
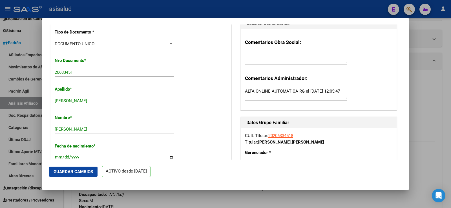
click at [88, 173] on span "Guardar Cambios" at bounding box center [73, 172] width 39 height 5
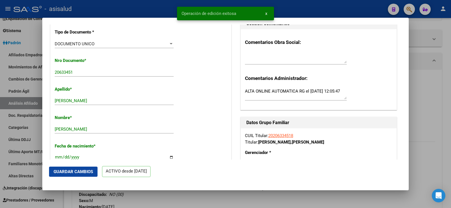
scroll to position [282, 0]
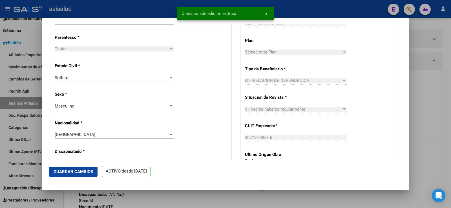
click at [425, 80] on div at bounding box center [225, 104] width 451 height 208
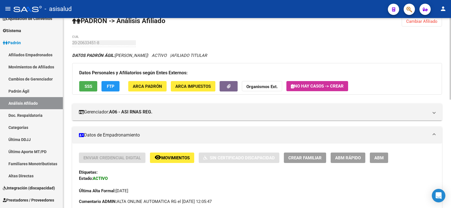
scroll to position [0, 0]
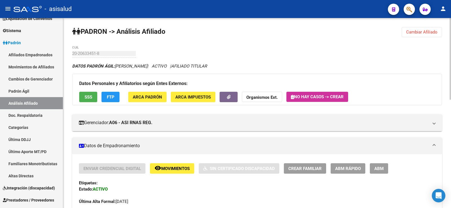
click at [415, 36] on button "Cambiar Afiliado" at bounding box center [422, 32] width 40 height 10
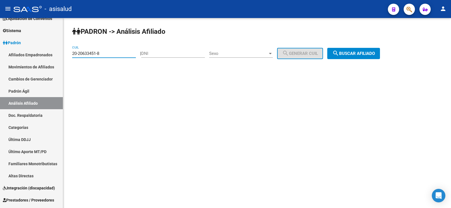
drag, startPoint x: 107, startPoint y: 54, endPoint x: 63, endPoint y: 56, distance: 43.8
click at [63, 56] on div "PADRON -> Análisis Afiliado 20-20633451-8 CUIL | DNI Sexo Sexo search Generar C…" at bounding box center [257, 47] width 388 height 59
paste input "40510554-4"
click at [369, 53] on span "search Buscar afiliado" at bounding box center [354, 53] width 43 height 5
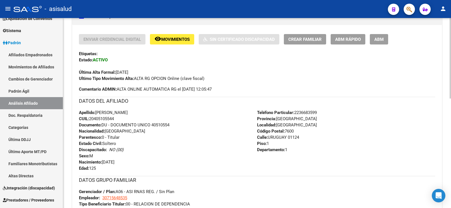
scroll to position [141, 0]
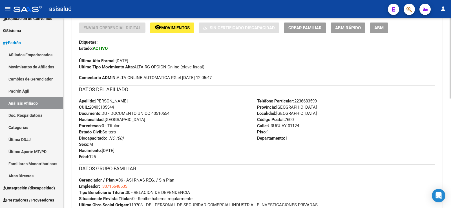
click at [359, 27] on span "ABM Rápido" at bounding box center [348, 27] width 26 height 5
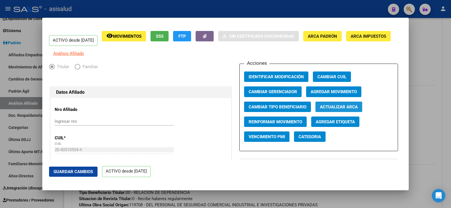
click at [329, 110] on span "Actualizar ARCA" at bounding box center [339, 107] width 38 height 5
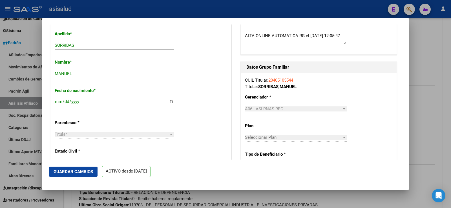
scroll to position [197, 0]
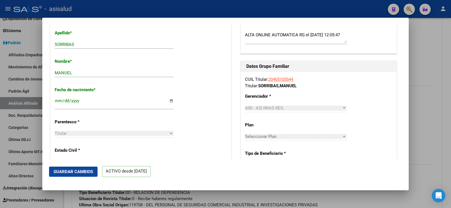
click at [78, 172] on span "Guardar Cambios" at bounding box center [73, 172] width 39 height 5
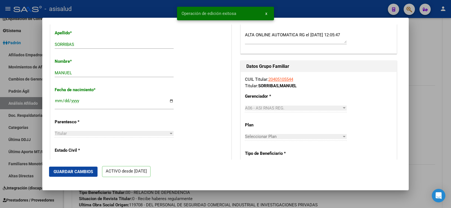
click at [440, 75] on div at bounding box center [225, 104] width 451 height 208
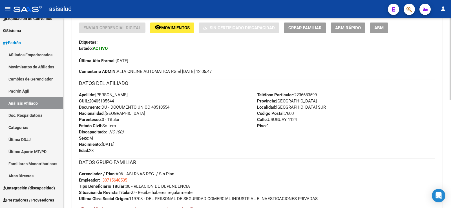
scroll to position [0, 0]
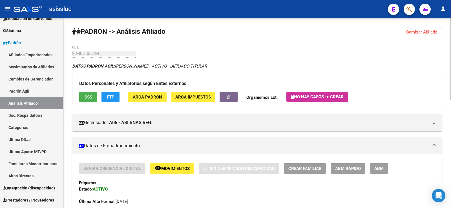
click at [421, 30] on span "Cambiar Afiliado" at bounding box center [421, 32] width 31 height 5
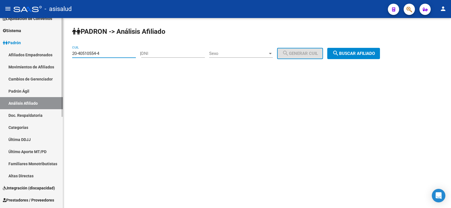
drag, startPoint x: 108, startPoint y: 54, endPoint x: 48, endPoint y: 54, distance: 59.5
click at [48, 54] on mat-sidenav-container "Firma Express Inicio Calendario SSS Instructivos Contacto OS Reportes Tablero d…" at bounding box center [225, 113] width 451 height 190
paste input "3515994-0"
click at [380, 55] on button "search Buscar afiliado" at bounding box center [353, 53] width 53 height 11
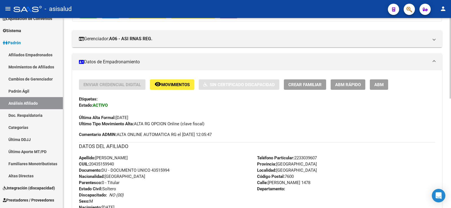
scroll to position [85, 0]
click at [358, 86] on span "ABM Rápido" at bounding box center [348, 84] width 26 height 5
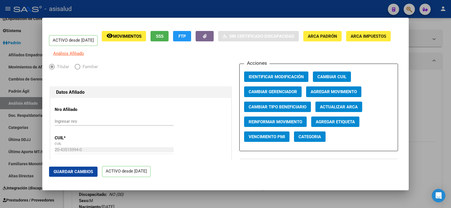
click at [326, 110] on span "Actualizar ARCA" at bounding box center [339, 107] width 38 height 5
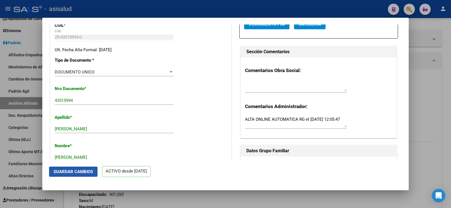
click at [74, 175] on button "Guardar Cambios" at bounding box center [73, 172] width 49 height 10
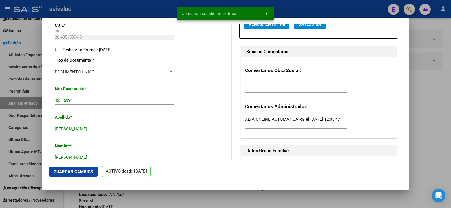
click at [427, 108] on div at bounding box center [225, 104] width 451 height 208
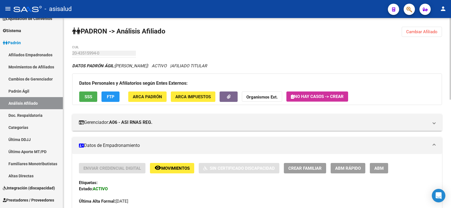
scroll to position [0, 0]
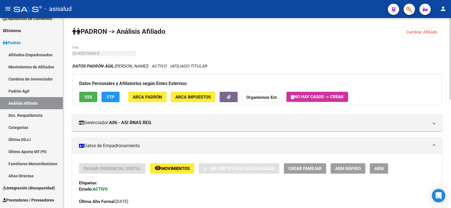
click at [437, 30] on span "Cambiar Afiliado" at bounding box center [421, 32] width 31 height 5
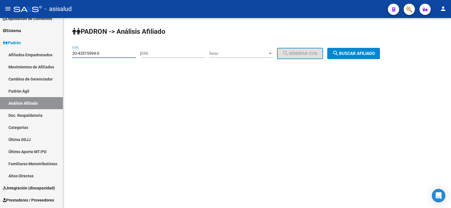
drag, startPoint x: 115, startPoint y: 54, endPoint x: 67, endPoint y: 54, distance: 47.7
click at [67, 54] on div "PADRON -> Análisis Afiliado 20-43515994-0 CUIL | DNI Sexo Sexo search Generar C…" at bounding box center [257, 47] width 388 height 59
paste input "95656253-9"
click at [366, 55] on span "search Buscar afiliado" at bounding box center [354, 53] width 43 height 5
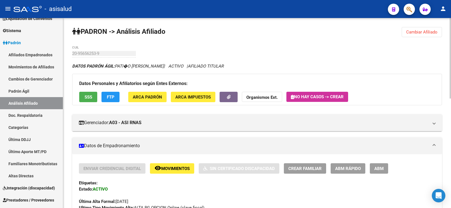
click at [346, 169] on span "ABM Rápido" at bounding box center [348, 168] width 26 height 5
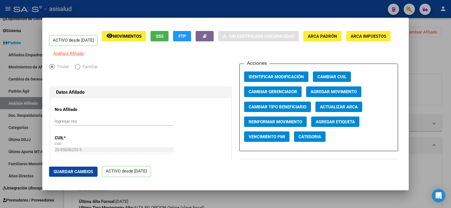
click at [334, 110] on span "Actualizar ARCA" at bounding box center [339, 107] width 38 height 5
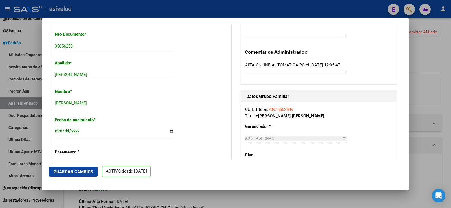
scroll to position [169, 0]
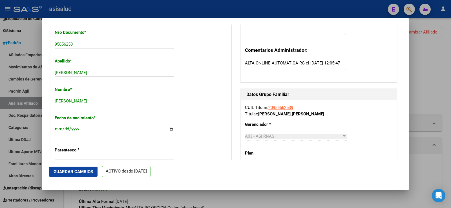
click at [75, 177] on mat-dialog-actions "Guardar Cambios ACTIVO desde 01/08/2025" at bounding box center [225, 172] width 353 height 24
click at [77, 172] on span "Guardar Cambios" at bounding box center [73, 172] width 39 height 5
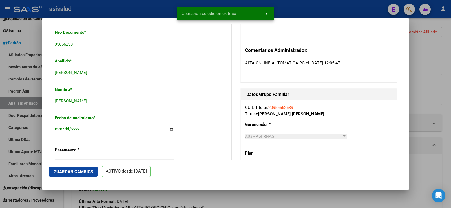
click at [425, 66] on div at bounding box center [225, 104] width 451 height 208
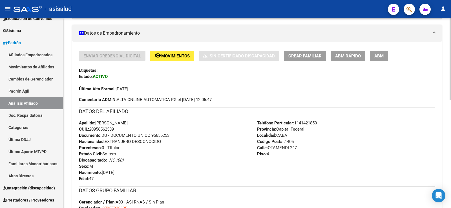
scroll to position [0, 0]
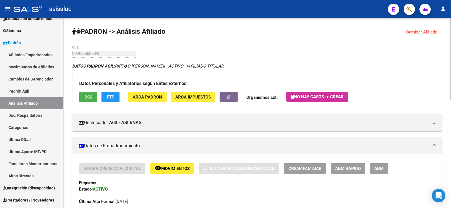
click at [423, 34] on span "Cambiar Afiliado" at bounding box center [421, 32] width 31 height 5
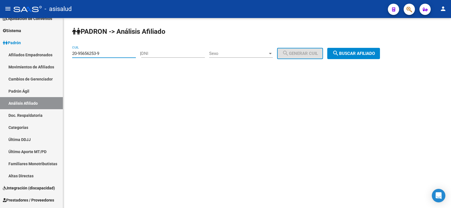
drag, startPoint x: 104, startPoint y: 53, endPoint x: 65, endPoint y: 53, distance: 38.6
click at [65, 53] on div "PADRON -> Análisis Afiliado 20-95656253-9 CUIL | DNI Sexo Sexo search Generar C…" at bounding box center [257, 47] width 388 height 59
paste input "7-40885164-0"
click at [380, 56] on button "search Buscar afiliado" at bounding box center [353, 53] width 53 height 11
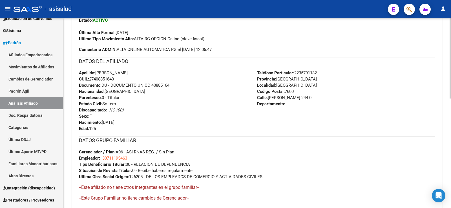
scroll to position [56, 0]
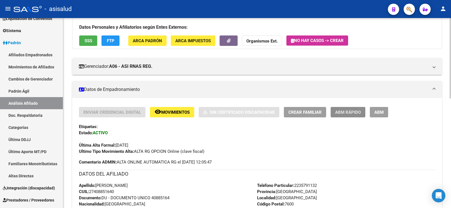
click at [351, 117] on button "ABM Rápido" at bounding box center [348, 112] width 35 height 10
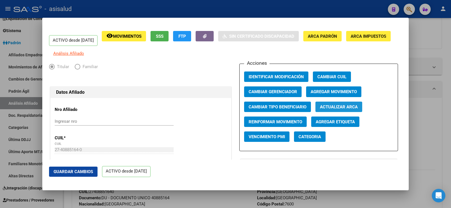
click at [340, 109] on span "Actualizar ARCA" at bounding box center [339, 107] width 38 height 5
click at [87, 176] on button "Guardar Cambios" at bounding box center [73, 172] width 49 height 10
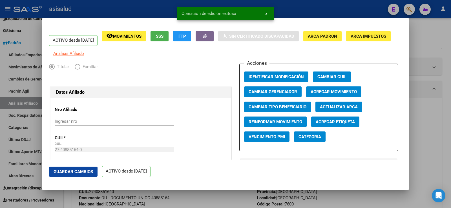
click at [439, 55] on div at bounding box center [225, 104] width 451 height 208
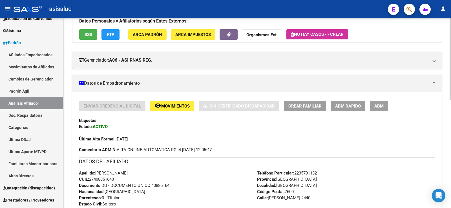
scroll to position [0, 0]
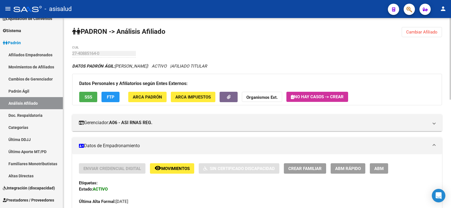
click at [429, 29] on button "Cambiar Afiliado" at bounding box center [422, 32] width 40 height 10
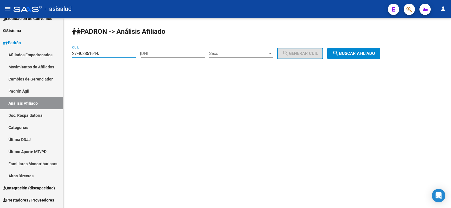
drag, startPoint x: 102, startPoint y: 52, endPoint x: 63, endPoint y: 52, distance: 38.4
click at [63, 52] on div "PADRON -> Análisis Afiliado 27-40885164-0 CUIL | DNI Sexo Sexo search Generar C…" at bounding box center [257, 47] width 388 height 59
paste input "0-27161830-2"
click at [339, 53] on button "search Buscar afiliado" at bounding box center [353, 53] width 53 height 11
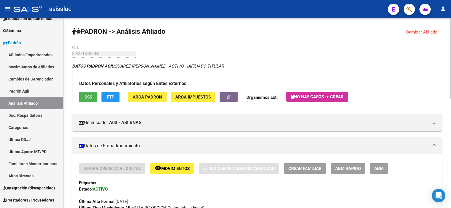
click at [348, 172] on button "ABM Rápido" at bounding box center [348, 169] width 35 height 10
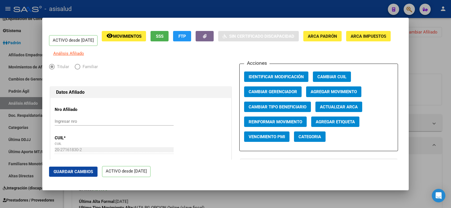
click at [340, 110] on span "Actualizar ARCA" at bounding box center [339, 107] width 38 height 5
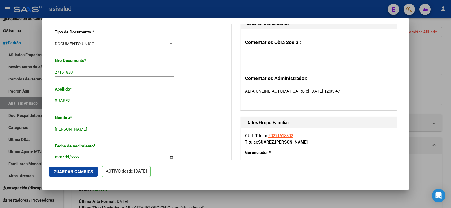
click at [87, 173] on span "Guardar Cambios" at bounding box center [73, 172] width 39 height 5
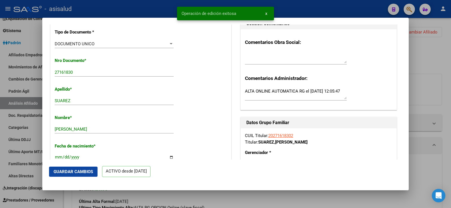
click at [441, 61] on div at bounding box center [225, 104] width 451 height 208
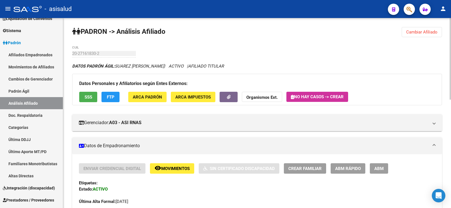
click at [426, 32] on span "Cambiar Afiliado" at bounding box center [421, 32] width 31 height 5
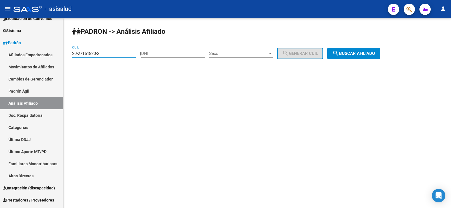
drag, startPoint x: 102, startPoint y: 53, endPoint x: 63, endPoint y: 53, distance: 38.1
click at [63, 53] on div "PADRON -> Análisis Afiliado 20-27161830-2 CUIL | DNI Sexo Sexo search Generar C…" at bounding box center [257, 47] width 388 height 59
paste input "32771056-8"
click at [357, 53] on span "search Buscar afiliado" at bounding box center [354, 53] width 43 height 5
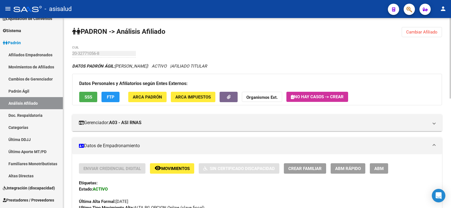
click at [342, 170] on span "ABM Rápido" at bounding box center [348, 168] width 26 height 5
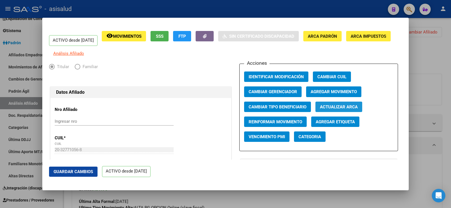
click at [344, 110] on span "Actualizar ARCA" at bounding box center [339, 107] width 38 height 5
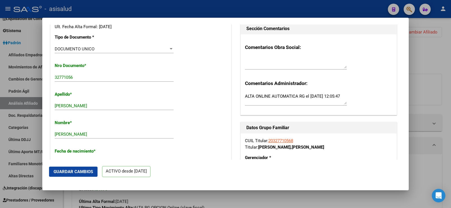
scroll to position [141, 0]
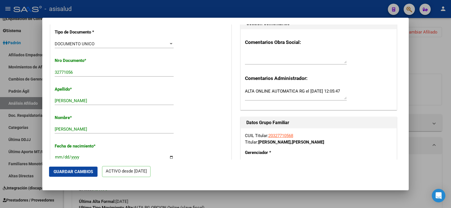
click at [81, 171] on span "Guardar Cambios" at bounding box center [73, 172] width 39 height 5
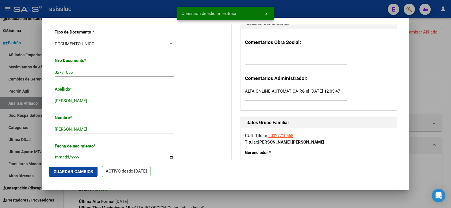
click at [422, 61] on div at bounding box center [225, 104] width 451 height 208
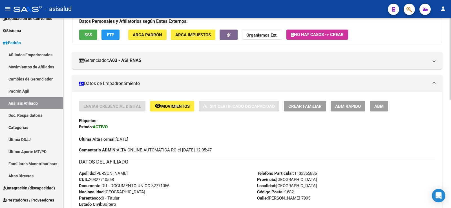
scroll to position [0, 0]
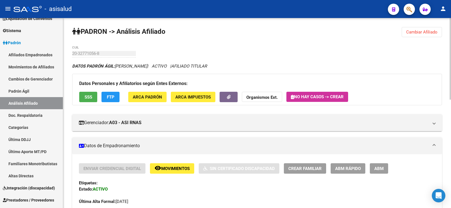
click at [418, 32] on span "Cambiar Afiliado" at bounding box center [421, 32] width 31 height 5
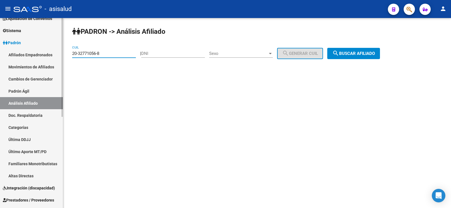
drag, startPoint x: 104, startPoint y: 54, endPoint x: 60, endPoint y: 60, distance: 43.8
click at [60, 60] on mat-sidenav-container "Firma Express Inicio Calendario SSS Instructivos Contacto OS Reportes Tablero d…" at bounding box center [225, 113] width 451 height 190
paste input "0506172"
click at [375, 53] on span "search Buscar afiliado" at bounding box center [354, 53] width 43 height 5
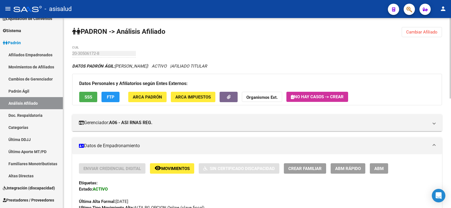
scroll to position [28, 0]
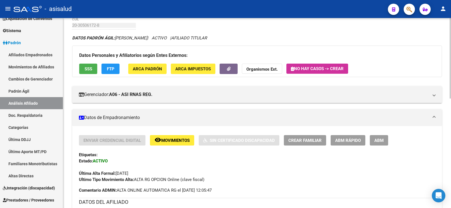
click at [351, 142] on span "ABM Rápido" at bounding box center [348, 140] width 26 height 5
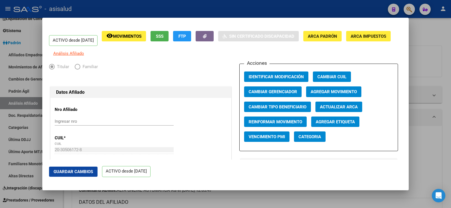
click at [343, 110] on span "Actualizar ARCA" at bounding box center [339, 107] width 38 height 5
click at [86, 171] on span "Guardar Cambios" at bounding box center [73, 172] width 39 height 5
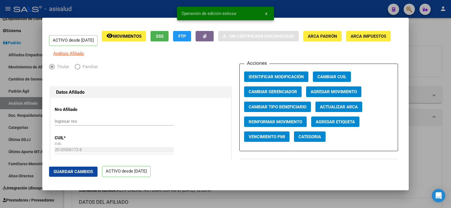
click at [432, 58] on div at bounding box center [225, 104] width 451 height 208
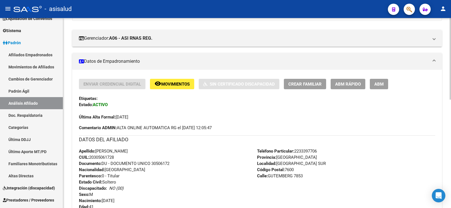
scroll to position [0, 0]
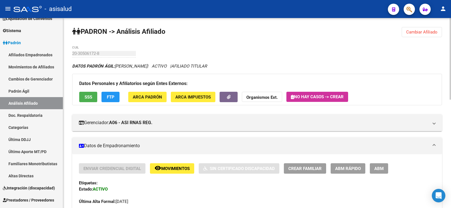
click at [426, 31] on span "Cambiar Afiliado" at bounding box center [421, 32] width 31 height 5
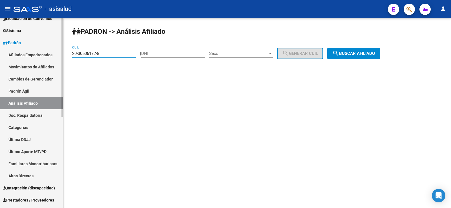
drag, startPoint x: 114, startPoint y: 55, endPoint x: 54, endPoint y: 57, distance: 59.5
click at [54, 57] on mat-sidenav-container "Firma Express Inicio Calendario SSS Instructivos Contacto OS Reportes Tablero d…" at bounding box center [225, 113] width 451 height 190
paste input "4314049-6"
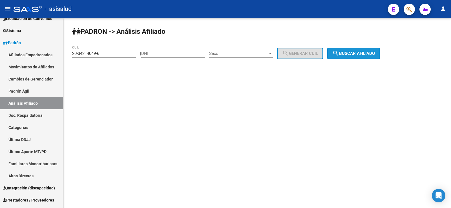
click at [369, 56] on span "search Buscar afiliado" at bounding box center [354, 53] width 43 height 5
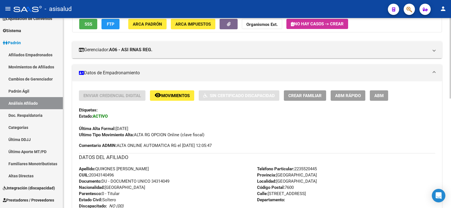
scroll to position [85, 0]
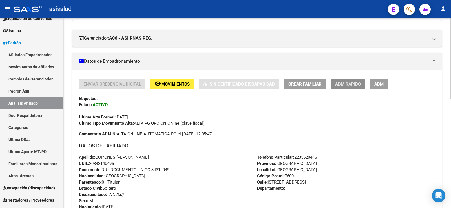
click at [346, 85] on span "ABM Rápido" at bounding box center [348, 84] width 26 height 5
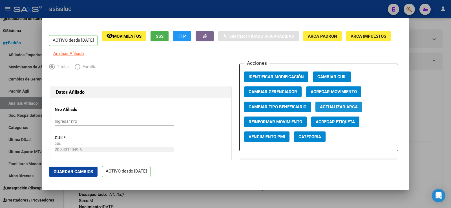
click at [342, 110] on span "Actualizar ARCA" at bounding box center [339, 107] width 38 height 5
click at [79, 174] on span "Guardar Cambios" at bounding box center [73, 172] width 39 height 5
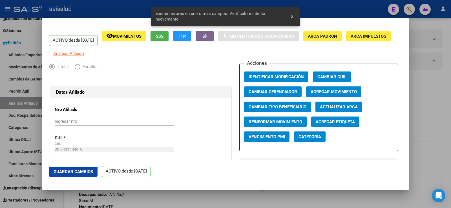
click at [352, 110] on span "Actualizar ARCA" at bounding box center [339, 107] width 38 height 5
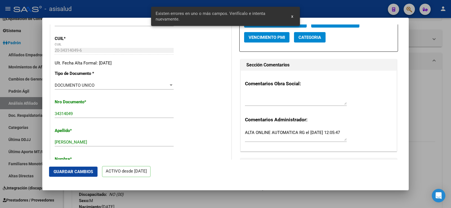
scroll to position [113, 0]
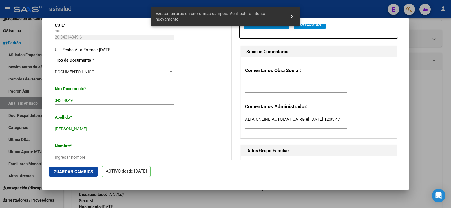
drag, startPoint x: 77, startPoint y: 132, endPoint x: 111, endPoint y: 133, distance: 33.9
click at [111, 132] on input "QUIÑONES CRISTIAN ARIEL" at bounding box center [114, 129] width 119 height 5
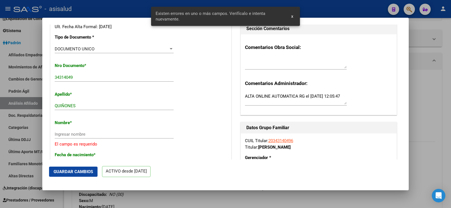
scroll to position [141, 0]
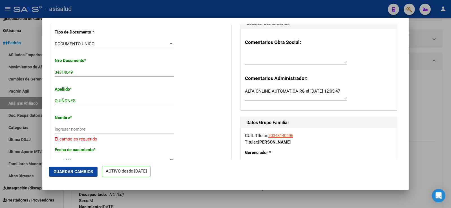
click at [81, 132] on input "Ingresar nombre" at bounding box center [114, 129] width 119 height 5
paste input "CRISTIAN ARIEL"
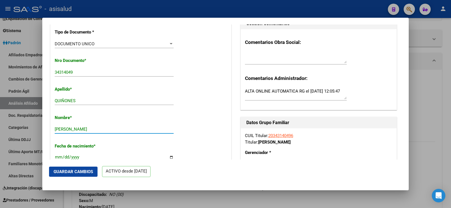
click at [81, 170] on span "Guardar Cambios" at bounding box center [73, 172] width 39 height 5
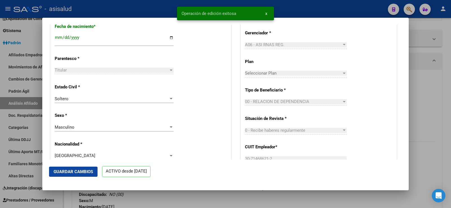
scroll to position [282, 0]
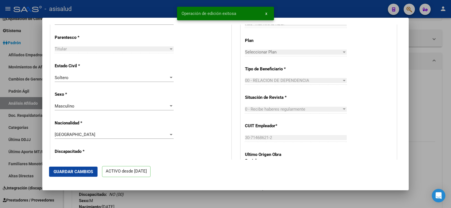
click at [450, 71] on div at bounding box center [225, 104] width 451 height 208
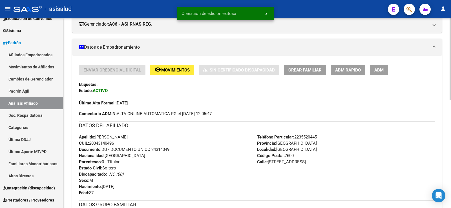
scroll to position [113, 0]
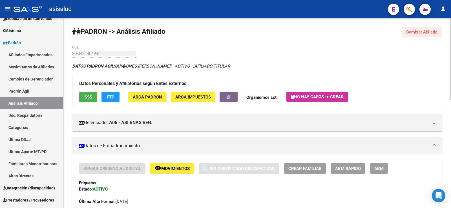
click at [439, 30] on button "Cambiar Afiliado" at bounding box center [422, 32] width 40 height 10
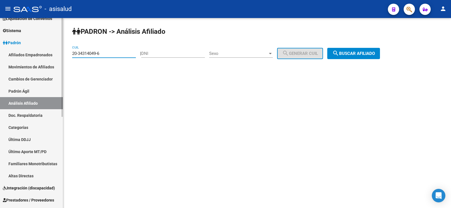
drag, startPoint x: 100, startPoint y: 53, endPoint x: 53, endPoint y: 55, distance: 46.9
click at [53, 55] on mat-sidenav-container "Firma Express Inicio Calendario SSS Instructivos Contacto OS Reportes Tablero d…" at bounding box center [225, 113] width 451 height 190
paste input "7-36152867"
type input "27-36152867-6"
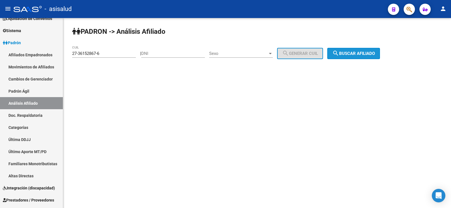
click at [371, 54] on span "search Buscar afiliado" at bounding box center [354, 53] width 43 height 5
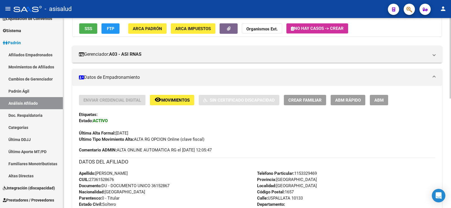
scroll to position [85, 0]
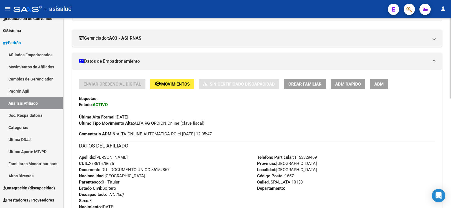
click at [352, 85] on span "ABM Rápido" at bounding box center [348, 84] width 26 height 5
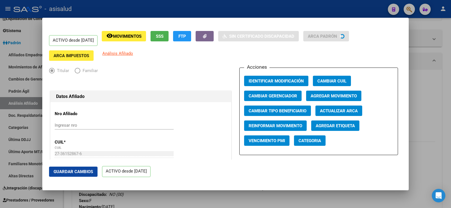
radio input "true"
type input "30-68524054-4"
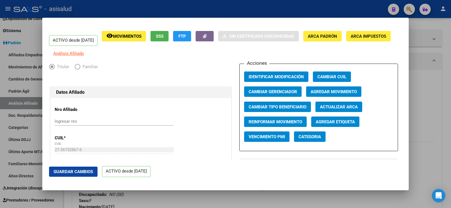
click at [329, 110] on span "Actualizar ARCA" at bounding box center [339, 107] width 38 height 5
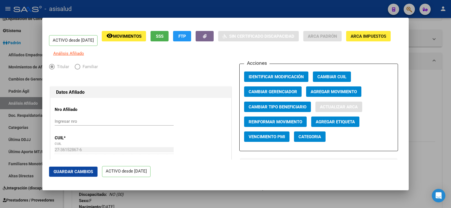
type input "CARBELLI"
type input "ELIANA ELIZABETH"
type input "1991-05-16"
type input "EL LIBERTADOR"
type input "USPALLATA"
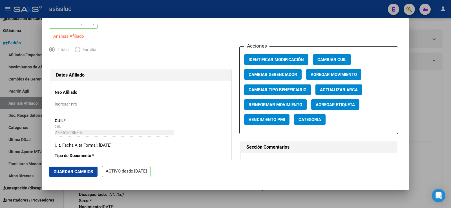
scroll to position [28, 0]
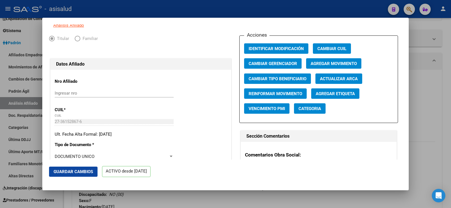
click at [84, 171] on span "Guardar Cambios" at bounding box center [73, 172] width 39 height 5
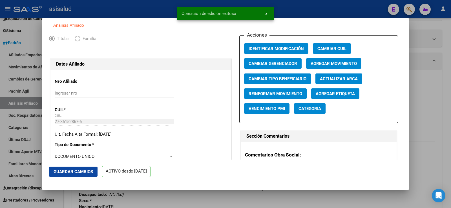
click at [439, 86] on div at bounding box center [225, 104] width 451 height 208
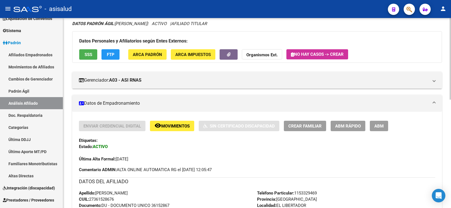
scroll to position [0, 0]
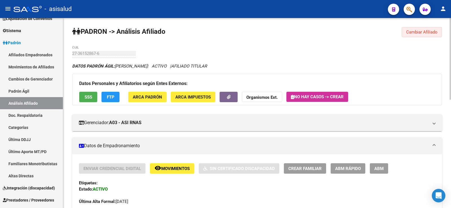
click at [419, 32] on span "Cambiar Afiliado" at bounding box center [421, 32] width 31 height 5
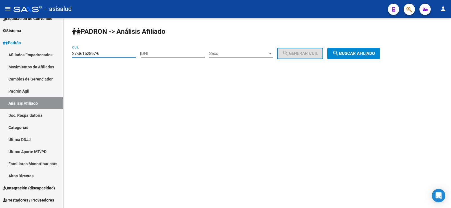
paste input "0946799-5"
drag, startPoint x: 118, startPoint y: 52, endPoint x: 71, endPoint y: 54, distance: 47.7
click at [71, 54] on div "PADRON -> Análisis Afiliado 27-30946799-5 CUIL | DNI Sexo Sexo search Generar C…" at bounding box center [257, 47] width 388 height 59
type input "27-30946799-5"
click at [380, 49] on button "search Buscar afiliado" at bounding box center [353, 53] width 53 height 11
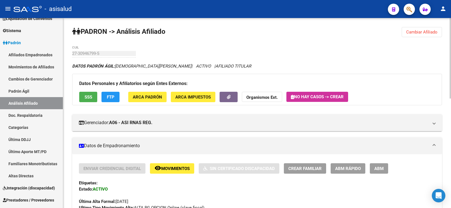
click at [349, 169] on span "ABM Rápido" at bounding box center [348, 168] width 26 height 5
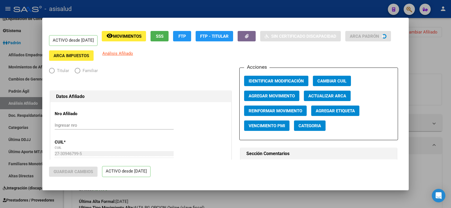
radio input "true"
type input "30-54729955-4"
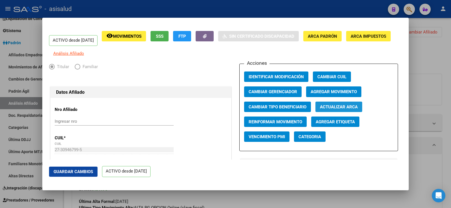
click at [336, 110] on span "Actualizar ARCA" at bounding box center [339, 107] width 38 height 5
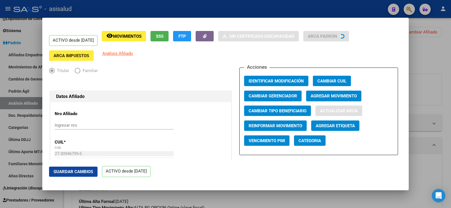
type input "GRECO"
type input "KARINA GABRIELA"
type input "1984-07-14"
type input "MAR DEL PLATA"
type input "GABOTO"
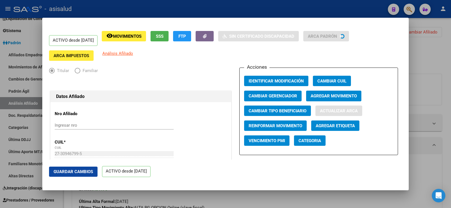
type input "3611"
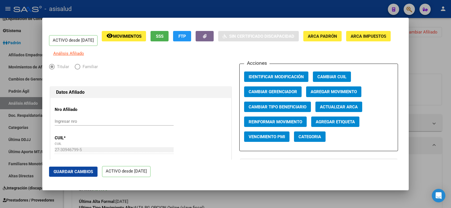
click at [80, 170] on span "Guardar Cambios" at bounding box center [73, 172] width 39 height 5
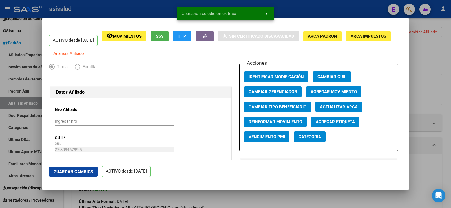
click at [426, 60] on div at bounding box center [225, 104] width 451 height 208
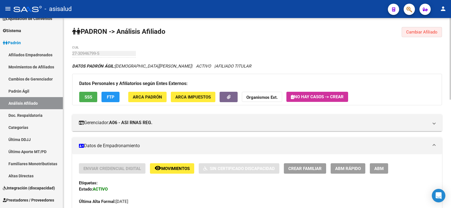
click at [410, 34] on span "Cambiar Afiliado" at bounding box center [421, 32] width 31 height 5
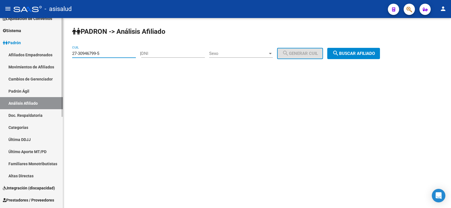
drag, startPoint x: 110, startPoint y: 54, endPoint x: 61, endPoint y: 54, distance: 48.8
click at [61, 54] on mat-sidenav-container "Firma Express Inicio Calendario SSS Instructivos Contacto OS Reportes Tablero d…" at bounding box center [225, 113] width 451 height 190
paste input "0-21865958-7"
type input "20-21865958-7"
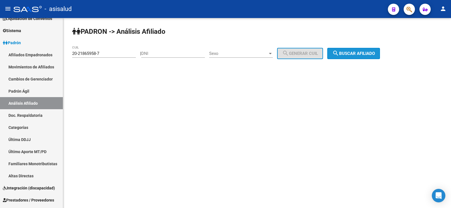
click at [371, 57] on button "search Buscar afiliado" at bounding box center [353, 53] width 53 height 11
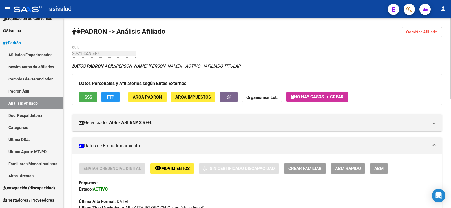
click at [341, 170] on span "ABM Rápido" at bounding box center [348, 168] width 26 height 5
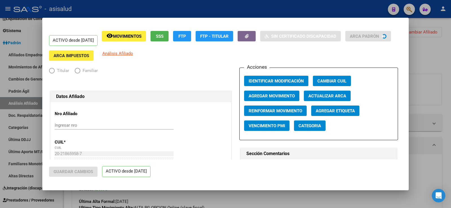
radio input "true"
type input "30-54239159-2"
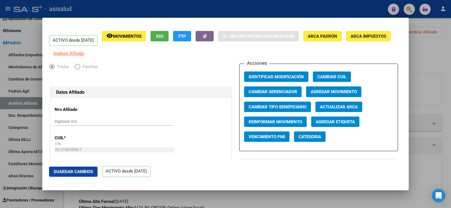
click at [338, 110] on span "Actualizar ARCA" at bounding box center [339, 107] width 38 height 5
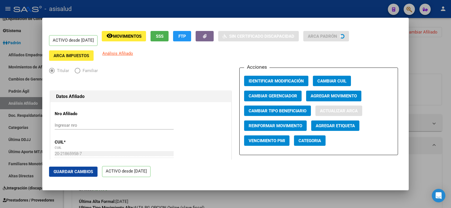
type input "TOGNI"
type input "JUAN MANUEL"
type input "1970-12-25"
type input "MAR DEL PLATA NORTE"
type input "[GEOGRAPHIC_DATA]"
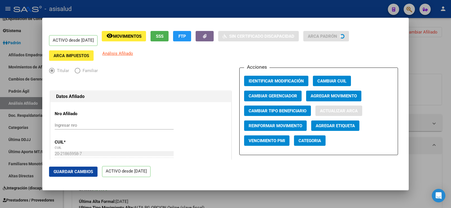
type input "1844"
type input "6"
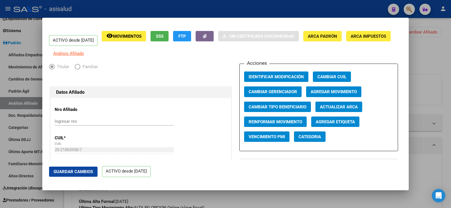
click at [79, 168] on button "Guardar Cambios" at bounding box center [73, 172] width 49 height 10
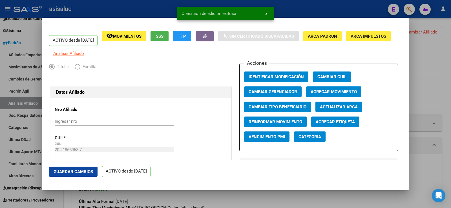
click at [438, 58] on div at bounding box center [225, 104] width 451 height 208
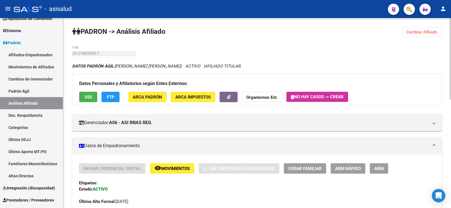
click at [427, 30] on span "Cambiar Afiliado" at bounding box center [421, 32] width 31 height 5
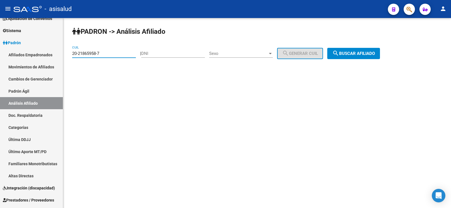
drag, startPoint x: 109, startPoint y: 54, endPoint x: 71, endPoint y: 54, distance: 38.6
click at [71, 54] on div "PADRON -> Análisis Afiliado 20-21865958-7 CUIL | DNI Sexo Sexo search Generar C…" at bounding box center [257, 47] width 388 height 59
paste input "9020872"
type input "20-29020872-7"
click at [375, 52] on span "search Buscar afiliado" at bounding box center [354, 53] width 43 height 5
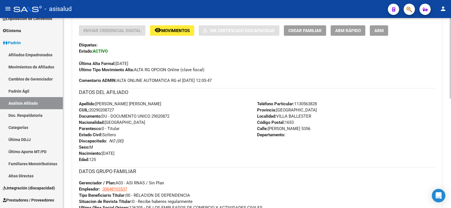
scroll to position [141, 0]
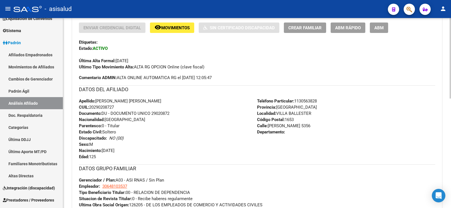
click at [353, 32] on button "ABM Rápido" at bounding box center [348, 28] width 35 height 10
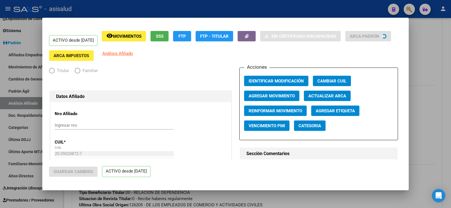
radio input "true"
type input "30-64810353-7"
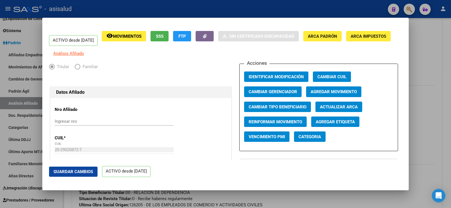
click at [343, 109] on span "Actualizar ARCA" at bounding box center [339, 107] width 38 height 5
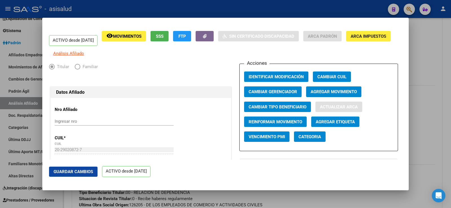
type input "MUJICA"
type input "MARIO ALBERTO"
type input "1981-11-08"
type input "VILLA BALLESTER"
type input "MARQUEZ"
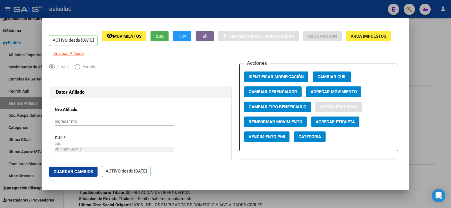
type input "5356"
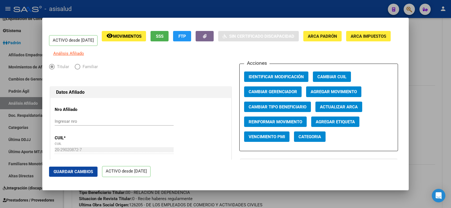
click at [79, 170] on span "Guardar Cambios" at bounding box center [73, 172] width 39 height 5
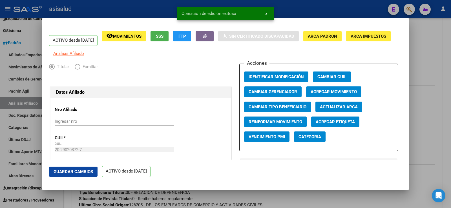
click at [436, 63] on div at bounding box center [225, 104] width 451 height 208
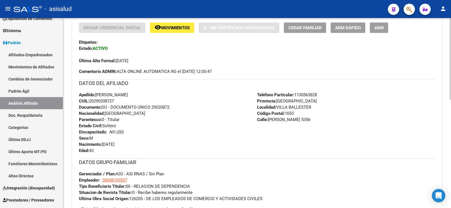
scroll to position [0, 0]
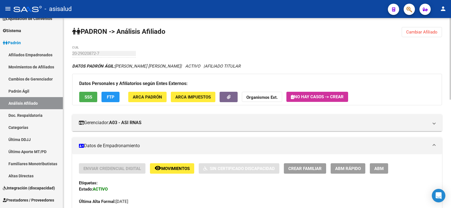
click at [420, 32] on span "Cambiar Afiliado" at bounding box center [421, 32] width 31 height 5
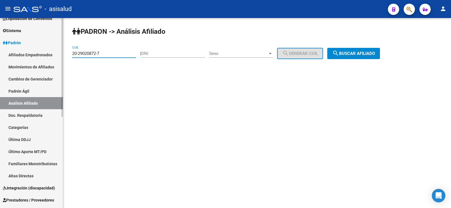
drag, startPoint x: 120, startPoint y: 53, endPoint x: 60, endPoint y: 57, distance: 59.9
click at [60, 57] on mat-sidenav-container "Firma Express Inicio Calendario SSS Instructivos Contacto OS Reportes Tablero d…" at bounding box center [225, 113] width 451 height 190
paste input "33809201"
type input "20-33809201-7"
click at [364, 53] on span "search Buscar afiliado" at bounding box center [354, 53] width 43 height 5
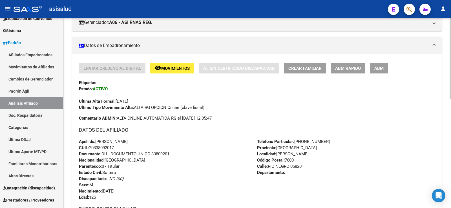
scroll to position [113, 0]
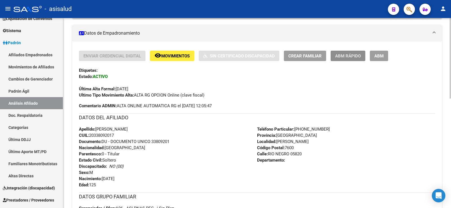
click at [361, 54] on span "ABM Rápido" at bounding box center [348, 56] width 26 height 5
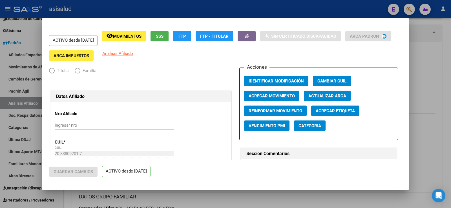
radio input "true"
type input "30-56648313-7"
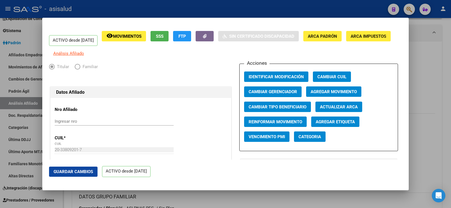
click at [342, 110] on span "Actualizar ARCA" at bounding box center [339, 107] width 38 height 5
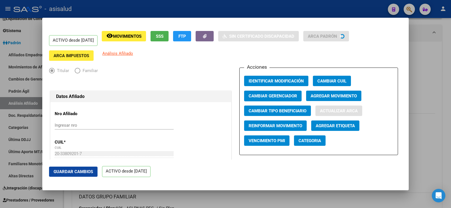
type input "LEGUIZAMON"
type input "DARIO ALEJANDRO"
type input "1988-06-03"
type input "MAR DEL PLATA NORTE"
type input "RIO NEGRO"
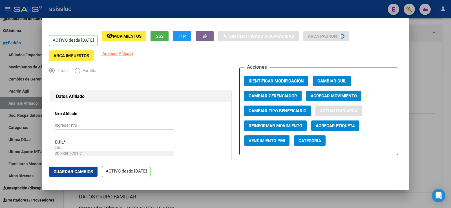
type input "5820"
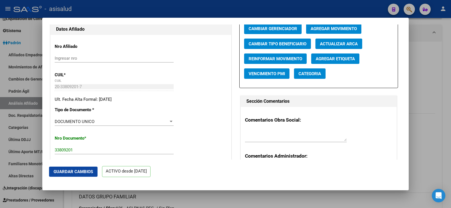
scroll to position [141, 0]
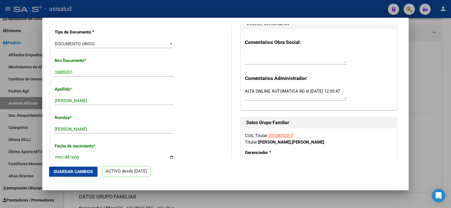
click at [79, 171] on span "Guardar Cambios" at bounding box center [73, 172] width 39 height 5
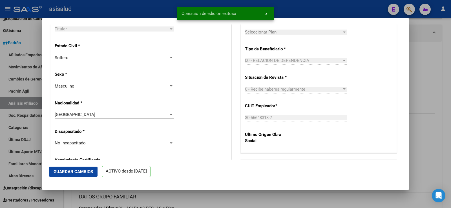
scroll to position [310, 0]
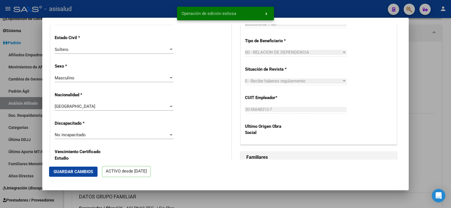
click at [431, 73] on div at bounding box center [225, 104] width 451 height 208
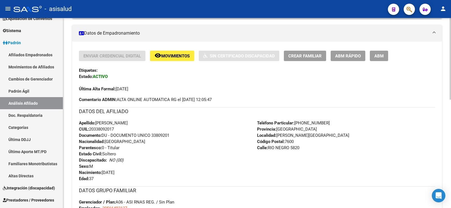
scroll to position [0, 0]
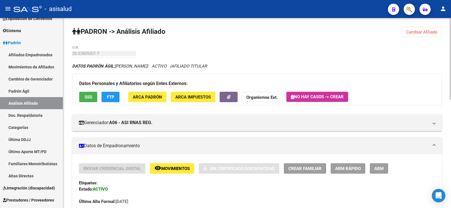
click at [435, 33] on span "Cambiar Afiliado" at bounding box center [421, 32] width 31 height 5
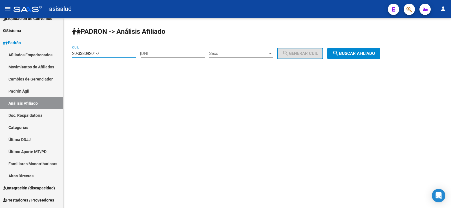
drag, startPoint x: 104, startPoint y: 55, endPoint x: 70, endPoint y: 55, distance: 34.1
click at [70, 55] on div "PADRON -> Análisis Afiliado 20-33809201-7 CUIL | DNI Sexo Sexo search Generar C…" at bounding box center [257, 47] width 388 height 59
paste input "7-40460502-5"
type input "27-40460502-5"
click at [360, 53] on span "search Buscar afiliado" at bounding box center [354, 53] width 43 height 5
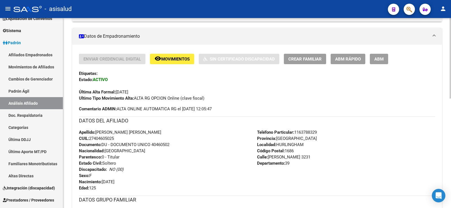
scroll to position [113, 0]
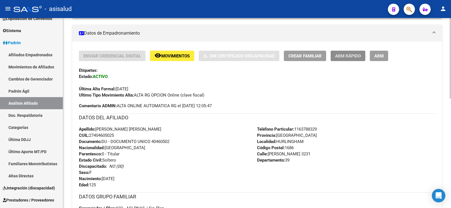
click at [341, 57] on span "ABM Rápido" at bounding box center [348, 56] width 26 height 5
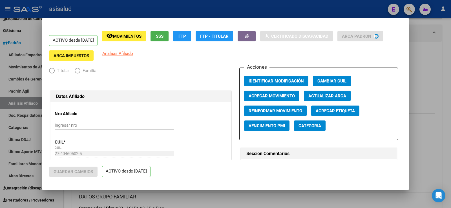
radio input "true"
type input "33-67887693-9"
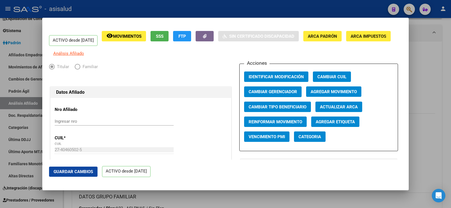
click at [336, 110] on span "Actualizar ARCA" at bounding box center [339, 107] width 38 height 5
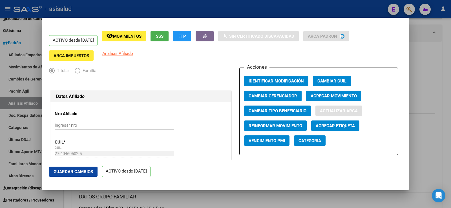
type input "MORENO"
type input "MICAELA BELEN"
type input "1997-05-04"
type input "HURLINGHAM"
type input "P.RISSO"
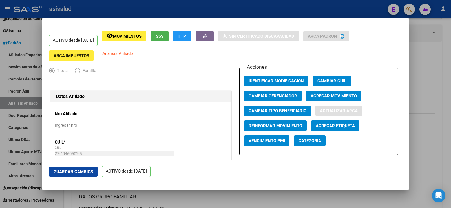
type input "3231"
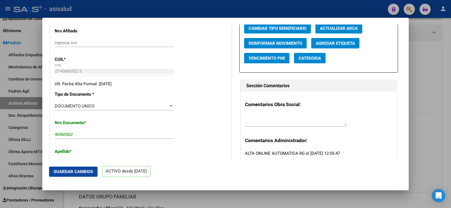
scroll to position [141, 0]
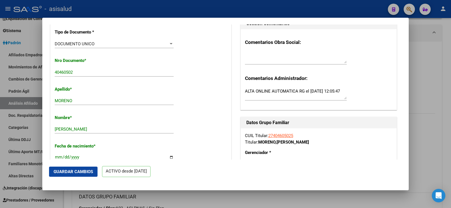
click at [90, 170] on span "Guardar Cambios" at bounding box center [73, 172] width 39 height 5
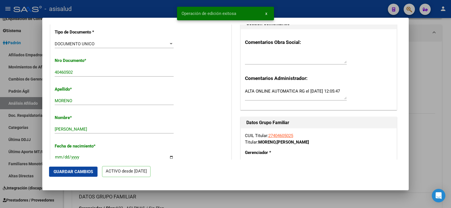
click at [428, 80] on div at bounding box center [225, 104] width 451 height 208
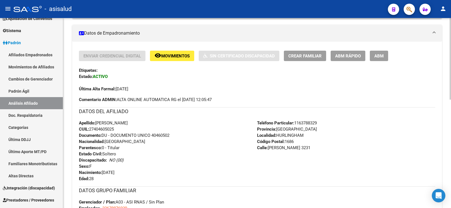
scroll to position [0, 0]
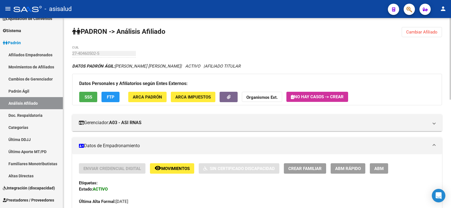
click at [411, 29] on button "Cambiar Afiliado" at bounding box center [422, 32] width 40 height 10
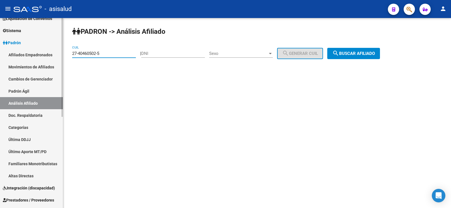
drag, startPoint x: 101, startPoint y: 54, endPoint x: 57, endPoint y: 54, distance: 44.3
click at [57, 54] on mat-sidenav-container "Firma Express Inicio Calendario SSS Instructivos Contacto OS Reportes Tablero d…" at bounding box center [225, 113] width 451 height 190
paste input "35827421-3"
type input "27-35827421-3"
click at [362, 54] on span "search Buscar afiliado" at bounding box center [354, 53] width 43 height 5
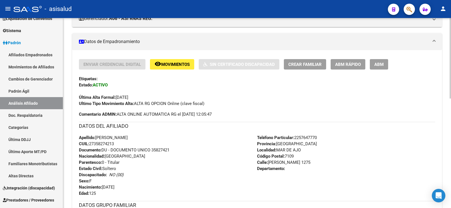
scroll to position [113, 0]
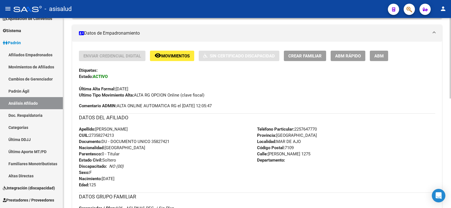
click at [352, 54] on span "ABM Rápido" at bounding box center [348, 56] width 26 height 5
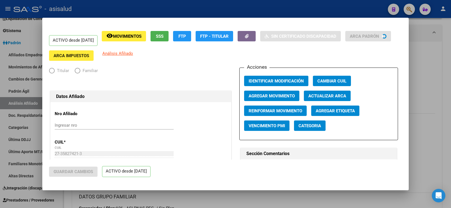
radio input "true"
type input "20-22298043-8"
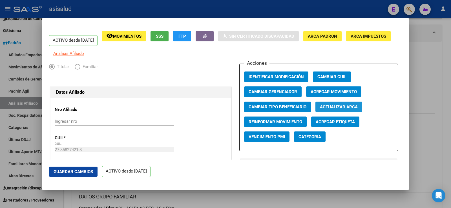
click at [332, 110] on span "Actualizar ARCA" at bounding box center [339, 107] width 38 height 5
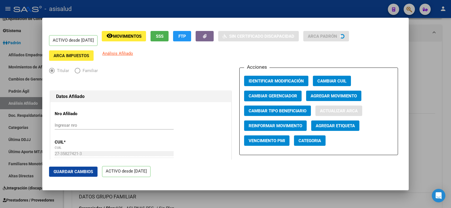
type input "LORENZETTI"
type input "PAOLA ROMINA"
type input "1990-05-29"
type input "MAR DE AJO"
type input "TOMAS ESPORA"
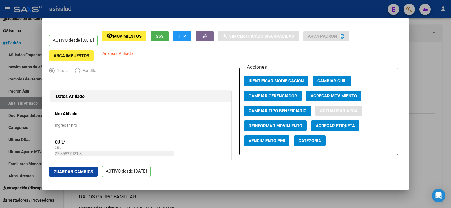
type input "1275"
type input "0"
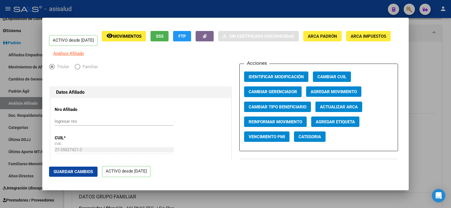
click at [89, 173] on span "Guardar Cambios" at bounding box center [73, 172] width 39 height 5
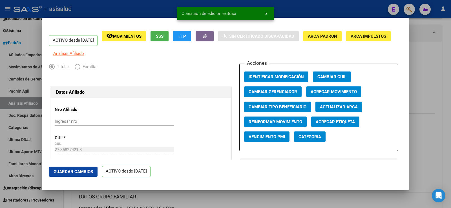
click at [436, 69] on div at bounding box center [225, 104] width 451 height 208
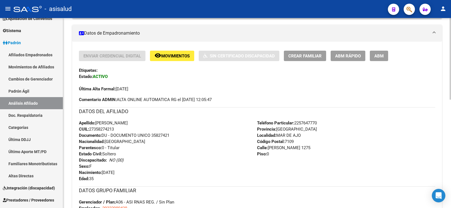
scroll to position [0, 0]
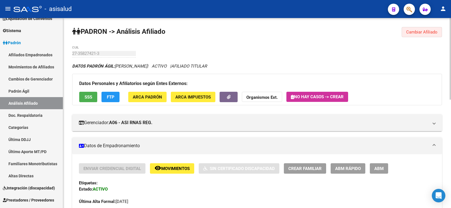
click at [433, 32] on span "Cambiar Afiliado" at bounding box center [421, 32] width 31 height 5
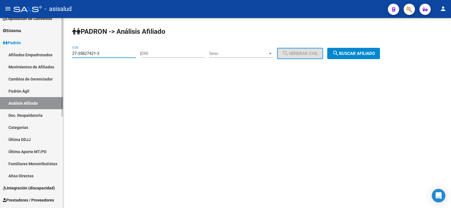
drag, startPoint x: 112, startPoint y: 54, endPoint x: 60, endPoint y: 52, distance: 52.0
click at [60, 52] on mat-sidenav-container "Firma Express Inicio Calendario SSS Instructivos Contacto OS Reportes Tablero d…" at bounding box center [225, 113] width 451 height 190
paste input "0-24963892-8"
type input "20-24963892-8"
click at [375, 53] on span "search Buscar afiliado" at bounding box center [354, 53] width 43 height 5
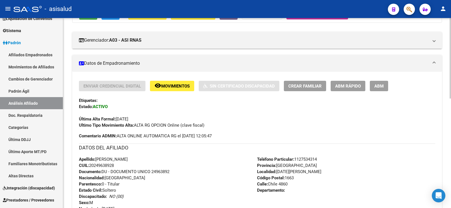
scroll to position [113, 0]
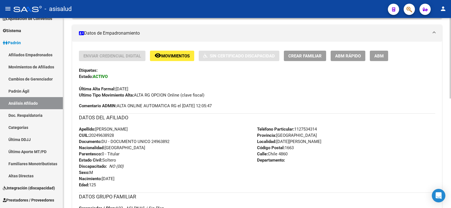
click at [352, 55] on span "ABM Rápido" at bounding box center [348, 56] width 26 height 5
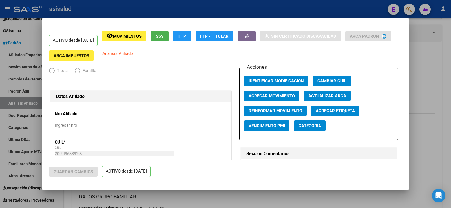
radio input "true"
type input "30-71171947-0"
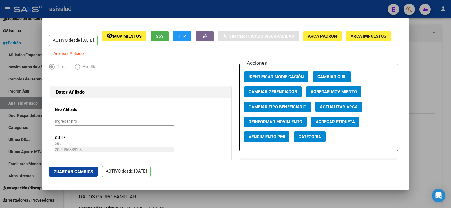
click at [338, 110] on span "Actualizar ARCA" at bounding box center [339, 107] width 38 height 5
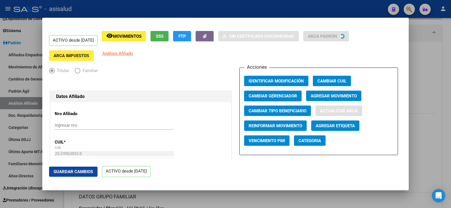
type input "SALINAS"
type input "HORACIO JESUS"
type input "1975-11-28"
type input "[DATE][PERSON_NAME]"
type input "LAS DELICIAS"
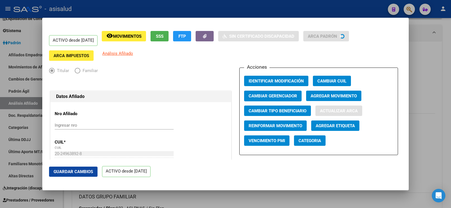
type input "985"
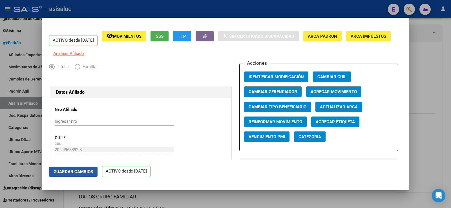
click at [87, 170] on span "Guardar Cambios" at bounding box center [73, 172] width 39 height 5
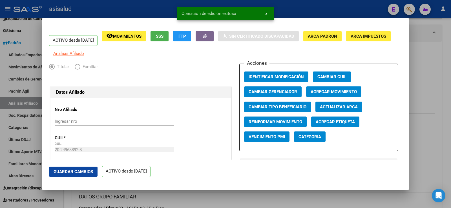
click at [432, 89] on div at bounding box center [225, 104] width 451 height 208
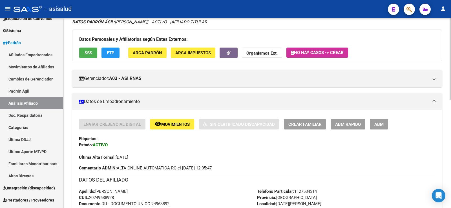
scroll to position [0, 0]
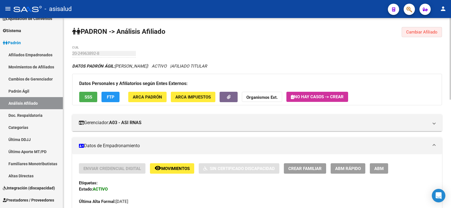
click at [426, 32] on span "Cambiar Afiliado" at bounding box center [421, 32] width 31 height 5
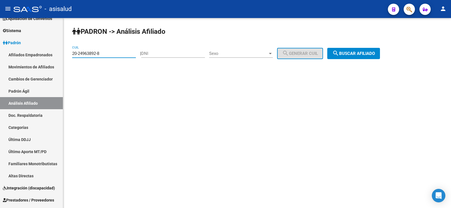
drag, startPoint x: 103, startPoint y: 54, endPoint x: 71, endPoint y: 56, distance: 32.2
click at [71, 56] on div "PADRON -> Análisis Afiliado 20-24963892-8 CUIL | DNI Sexo Sexo search Generar C…" at bounding box center [257, 47] width 388 height 59
paste input "7-31821564"
type input "27-31821564-8"
click at [351, 49] on button "search Buscar afiliado" at bounding box center [353, 53] width 53 height 11
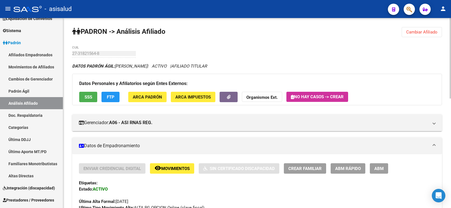
click at [350, 166] on span "ABM Rápido" at bounding box center [348, 168] width 26 height 5
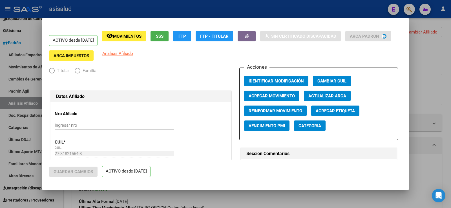
radio input "true"
type input "30-59015606-6"
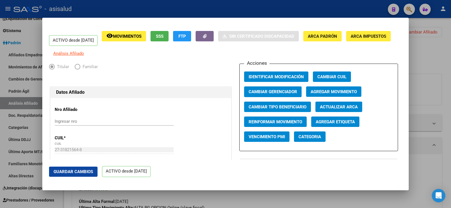
click at [347, 110] on span "Actualizar ARCA" at bounding box center [339, 107] width 38 height 5
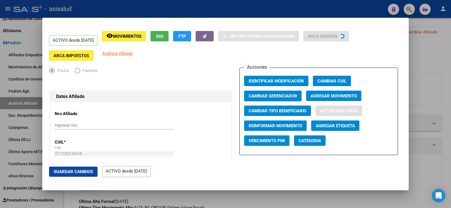
type input "MERLOS"
type input "ADRIANA BETINA"
type input "1985-07-18"
type input "MAR DEL PLATA SUR"
type input "MARIANO ACOSTA"
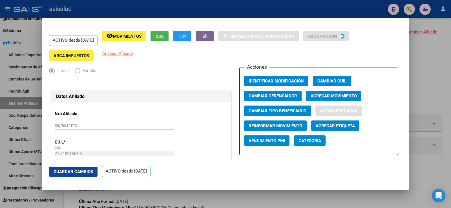
type input "2767"
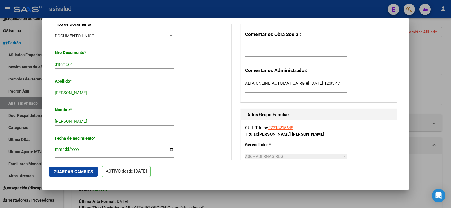
scroll to position [169, 0]
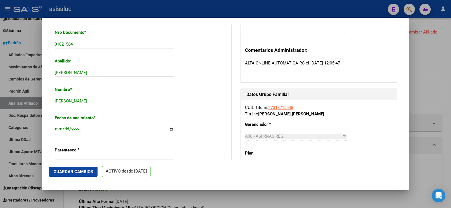
click at [76, 172] on span "Guardar Cambios" at bounding box center [73, 172] width 39 height 5
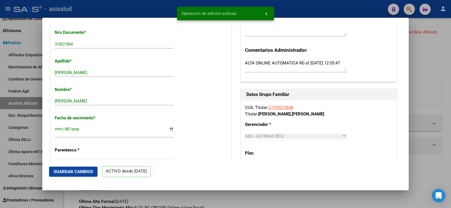
click at [438, 64] on div at bounding box center [225, 104] width 451 height 208
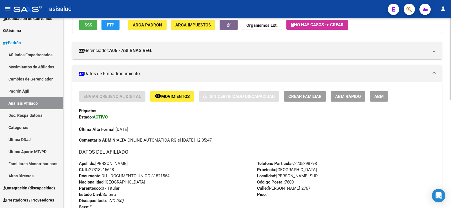
scroll to position [0, 0]
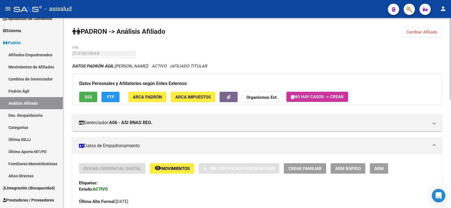
click at [427, 30] on span "Cambiar Afiliado" at bounding box center [421, 32] width 31 height 5
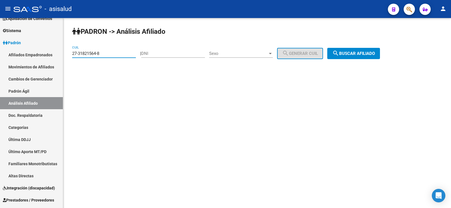
drag, startPoint x: 111, startPoint y: 55, endPoint x: 69, endPoint y: 55, distance: 42.0
click at [69, 55] on div "PADRON -> Análisis Afiliado 27-31821564-8 CUIL | DNI Sexo Sexo search Generar C…" at bounding box center [257, 47] width 388 height 59
paste input "0-34922371-7"
type input "20-34922371-7"
click at [372, 56] on button "search Buscar afiliado" at bounding box center [353, 53] width 53 height 11
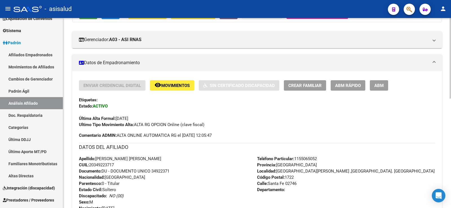
scroll to position [113, 0]
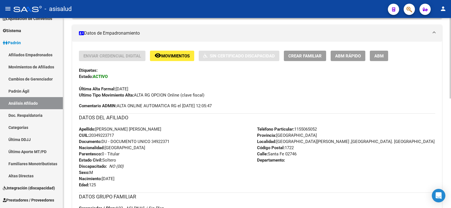
click at [342, 59] on button "ABM Rápido" at bounding box center [348, 56] width 35 height 10
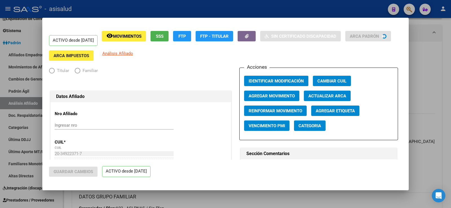
radio input "true"
type input "30-64106337-8"
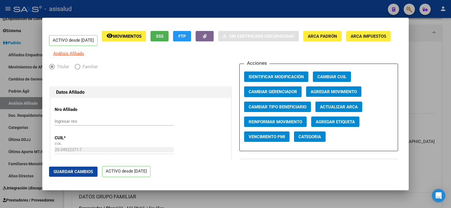
click at [331, 110] on span "Actualizar ARCA" at bounding box center [339, 107] width 38 height 5
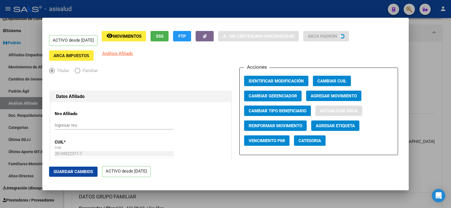
type input "DIAZ"
type input "ALAN ALBERTO"
type input "1989-10-17"
type input "MERLO"
type input "Santa Fe"
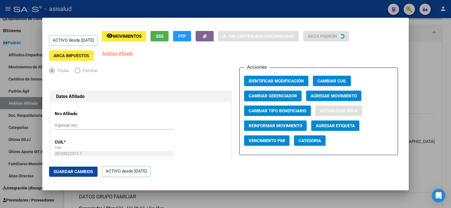
type input "2746"
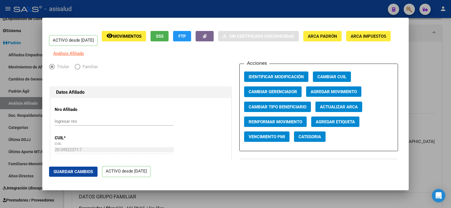
click at [69, 172] on span "Guardar Cambios" at bounding box center [73, 172] width 39 height 5
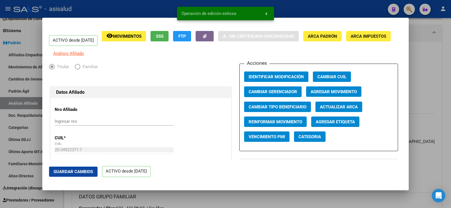
click at [445, 72] on div at bounding box center [225, 104] width 451 height 208
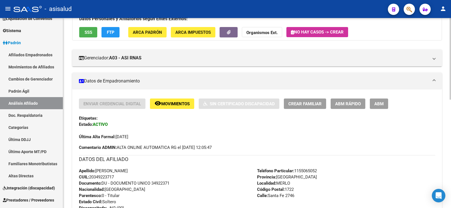
scroll to position [0, 0]
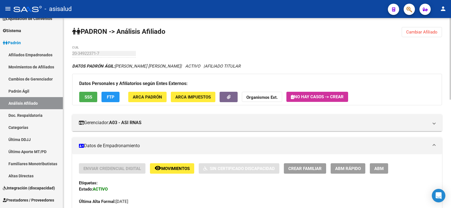
click at [407, 34] on span "Cambiar Afiliado" at bounding box center [421, 32] width 31 height 5
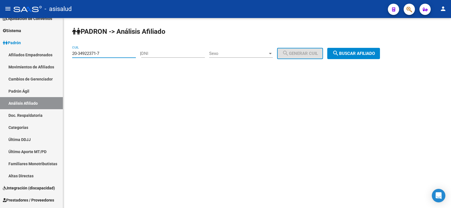
drag, startPoint x: 111, startPoint y: 55, endPoint x: 65, endPoint y: 54, distance: 46.6
click at [65, 54] on div "PADRON -> Análisis Afiliado 20-34922371-7 CUIL | DNI Sexo Sexo search Generar C…" at bounding box center [257, 47] width 388 height 59
paste input "3861396-3"
type input "20-33861396-3"
click at [353, 58] on button "search Buscar afiliado" at bounding box center [353, 53] width 53 height 11
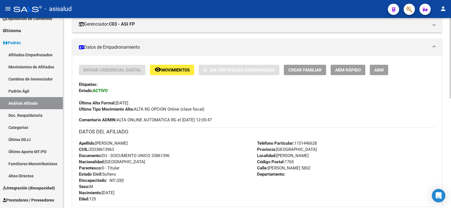
scroll to position [113, 0]
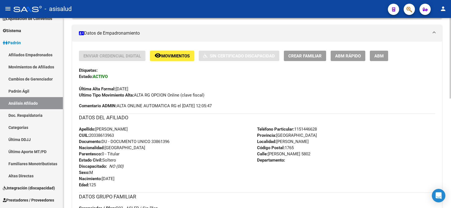
click at [346, 58] on span "ABM Rápido" at bounding box center [348, 56] width 26 height 5
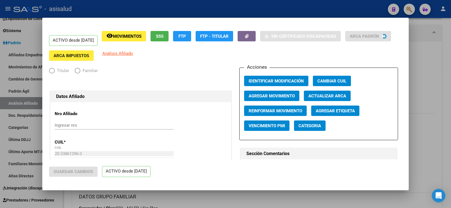
radio input "true"
type input "30-58110623-4"
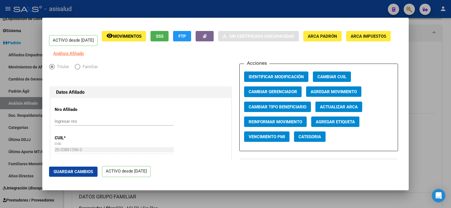
click at [328, 110] on span "Actualizar ARCA" at bounding box center [339, 107] width 38 height 5
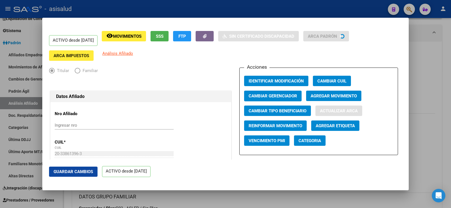
type input "TOLOZA ALEJANDRO ALFREDO"
type input "1988-07-02"
type input "SAN JUSTO"
type input "1754"
type input "[GEOGRAPHIC_DATA]"
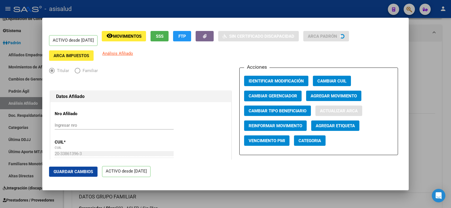
type input "4656"
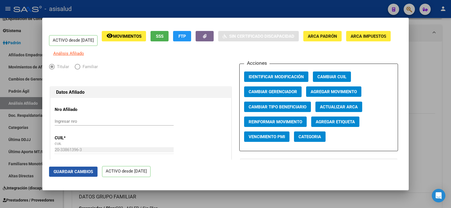
click at [74, 168] on button "Guardar Cambios" at bounding box center [73, 172] width 49 height 10
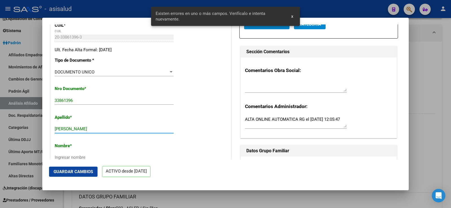
drag, startPoint x: 72, startPoint y: 132, endPoint x: 117, endPoint y: 133, distance: 44.9
click at [117, 132] on input "TOLOZA ALEJANDRO ALFREDO" at bounding box center [114, 129] width 119 height 5
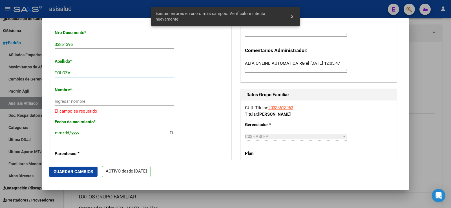
scroll to position [169, 0]
type input "TOLOZA"
click at [79, 104] on input "Ingresar nombre" at bounding box center [114, 101] width 119 height 5
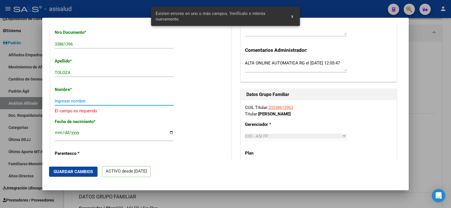
paste input "ALEJANDRO ALFREDO"
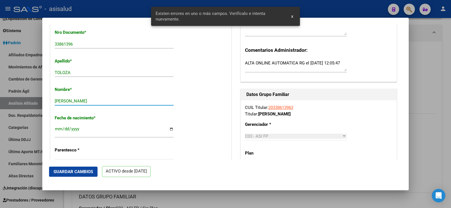
type input "ALEJANDRO ALFREDO"
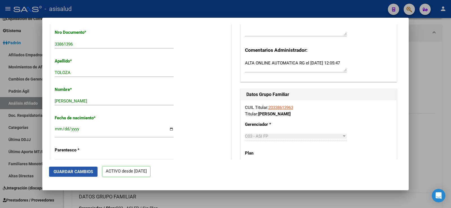
click at [79, 173] on span "Guardar Cambios" at bounding box center [73, 172] width 39 height 5
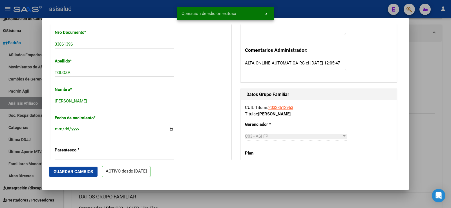
click at [430, 65] on div at bounding box center [225, 104] width 451 height 208
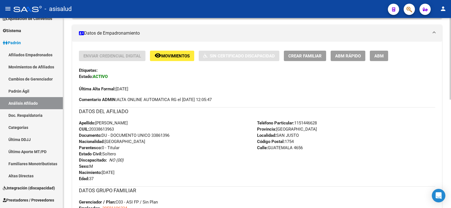
scroll to position [0, 0]
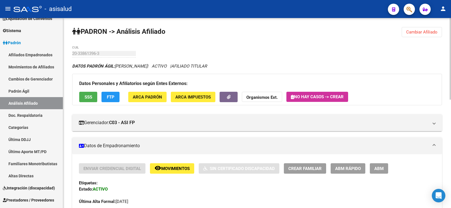
click at [435, 35] on button "Cambiar Afiliado" at bounding box center [422, 32] width 40 height 10
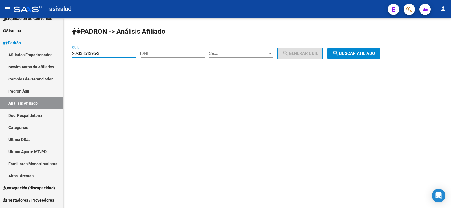
paste input "2331018-5"
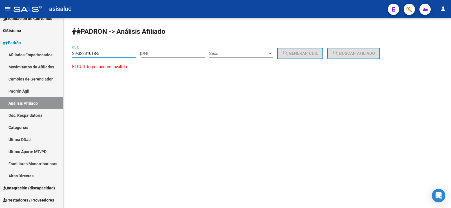
drag, startPoint x: 104, startPoint y: 53, endPoint x: 72, endPoint y: 53, distance: 31.9
click at [72, 53] on div "PADRON -> Análisis Afiliado 20-32331018-5 CUIL | DNI Sexo Sexo search Generar C…" at bounding box center [257, 54] width 388 height 72
paste input "3-31018515-9"
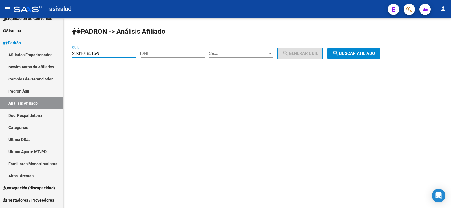
type input "23-31018515-9"
click at [380, 52] on button "search Buscar afiliado" at bounding box center [353, 53] width 53 height 11
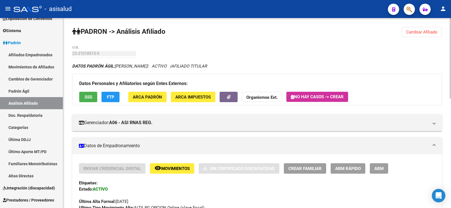
click at [350, 171] on span "ABM Rápido" at bounding box center [348, 168] width 26 height 5
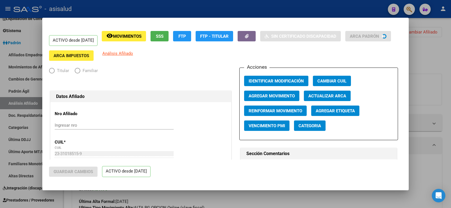
radio input "true"
type input "33-62264114-9"
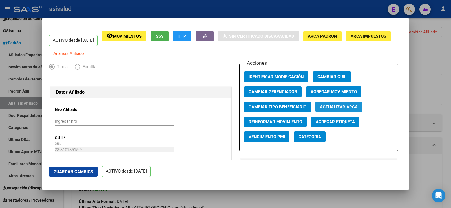
click at [321, 110] on span "Actualizar ARCA" at bounding box center [339, 107] width 38 height 5
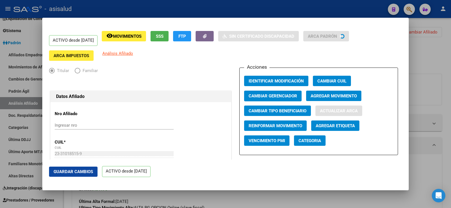
type input "SPADAVECCHIA"
type input "ADRIAN ANGEL"
type input "1984-07-27"
type input "MAR DEL PLATA SUR"
type input "POSADAS"
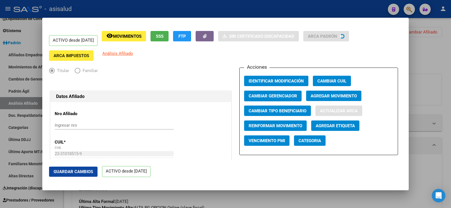
type input "1486"
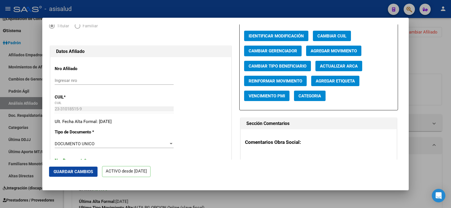
scroll to position [113, 0]
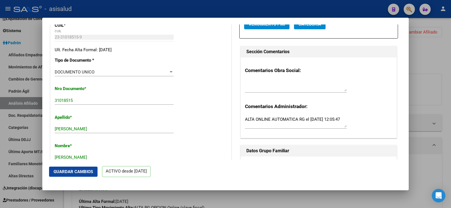
click at [84, 174] on span "Guardar Cambios" at bounding box center [73, 172] width 39 height 5
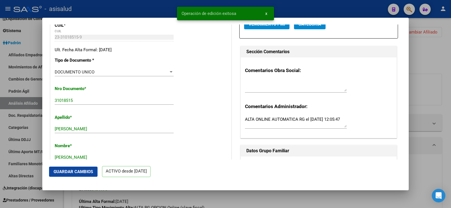
click at [434, 64] on div at bounding box center [225, 104] width 451 height 208
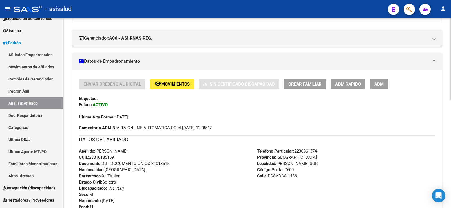
scroll to position [0, 0]
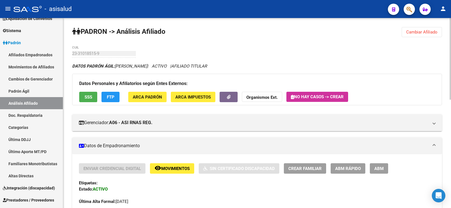
click at [421, 32] on span "Cambiar Afiliado" at bounding box center [421, 32] width 31 height 5
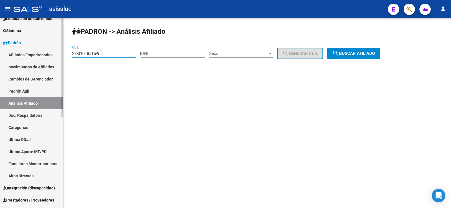
drag, startPoint x: 113, startPoint y: 53, endPoint x: 54, endPoint y: 53, distance: 58.7
click at [54, 53] on mat-sidenav-container "Firma Express Inicio Calendario SSS Instructivos Contacto OS Reportes Tablero d…" at bounding box center [225, 113] width 451 height 190
paste input "0-33145188-7"
type input "20-33145188-7"
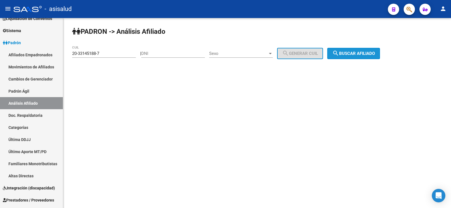
click at [364, 52] on span "search Buscar afiliado" at bounding box center [354, 53] width 43 height 5
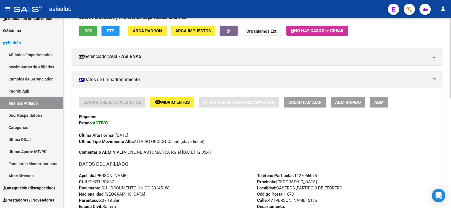
scroll to position [113, 0]
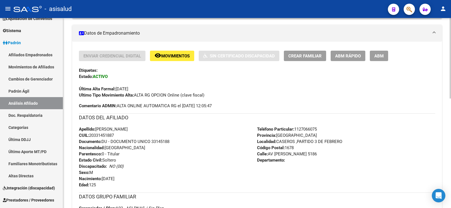
click at [345, 57] on span "ABM Rápido" at bounding box center [348, 56] width 26 height 5
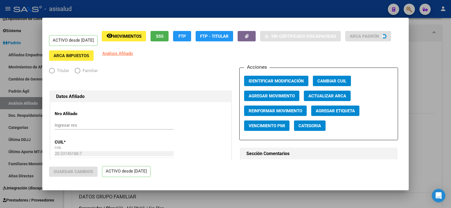
radio input "true"
type input "30-59662772-9"
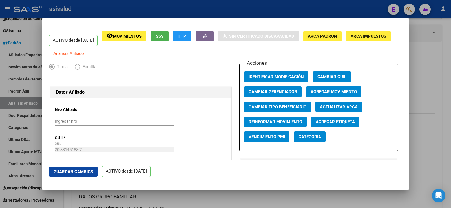
click at [331, 110] on span "Actualizar ARCA" at bounding box center [339, 107] width 38 height 5
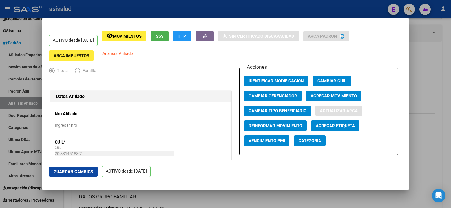
type input "LOPEZ"
type input "MATIAS EZEQUIEL"
type input "1987-09-03"
type input "CASEROS"
type input "5186"
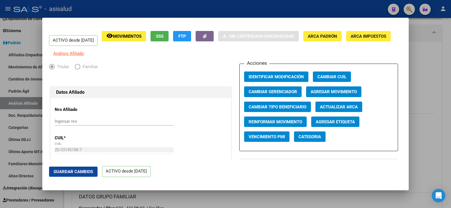
click at [79, 170] on span "Guardar Cambios" at bounding box center [73, 172] width 39 height 5
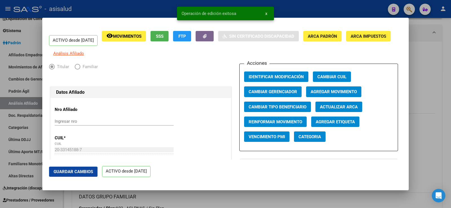
click at [434, 69] on div at bounding box center [225, 104] width 451 height 208
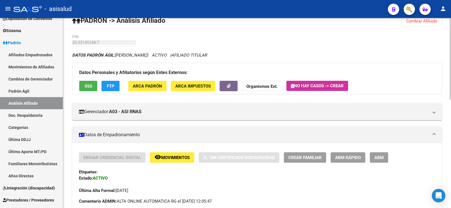
scroll to position [0, 0]
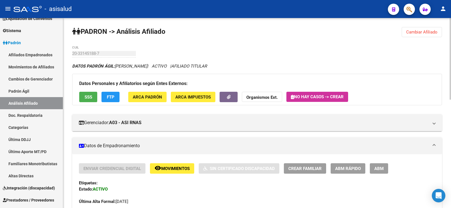
click at [427, 32] on span "Cambiar Afiliado" at bounding box center [421, 32] width 31 height 5
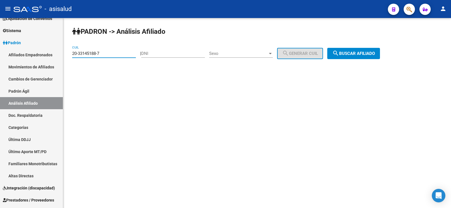
drag, startPoint x: 108, startPoint y: 53, endPoint x: 65, endPoint y: 53, distance: 43.4
click at [65, 53] on div "PADRON -> Análisis Afiliado 20-33145188-7 CUIL | DNI Sexo Sexo search Generar C…" at bounding box center [257, 47] width 388 height 59
paste input "20040815-3"
type input "20-20040815-3"
click at [357, 54] on span "search Buscar afiliado" at bounding box center [354, 53] width 43 height 5
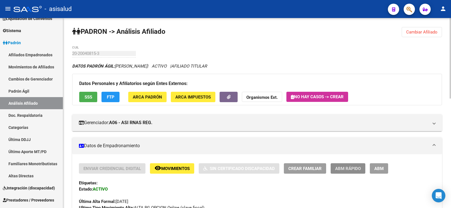
click at [343, 167] on span "ABM Rápido" at bounding box center [348, 168] width 26 height 5
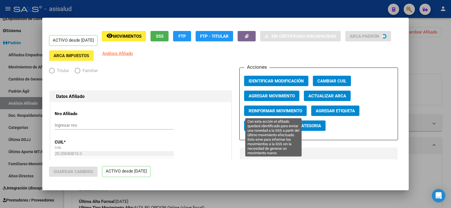
radio input "true"
type input "33-64295439-9"
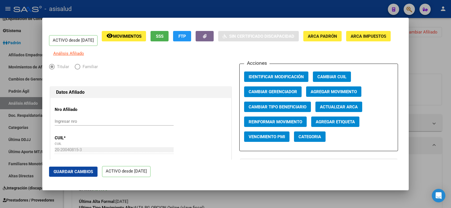
click at [336, 110] on span "Actualizar ARCA" at bounding box center [339, 107] width 38 height 5
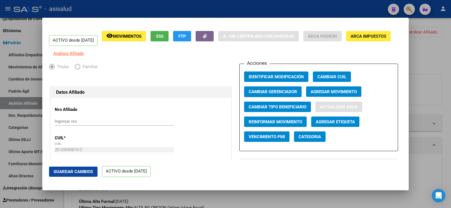
type input "GARGIULO"
type input "ALBERTO ANTONIO"
type input "1968-03-19"
type input "MAR DEL PLATA SUR"
type input "ROSALES"
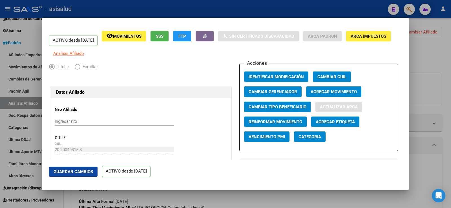
type input "4043"
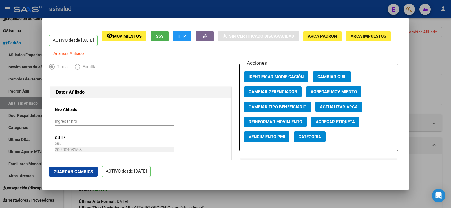
scroll to position [169, 0]
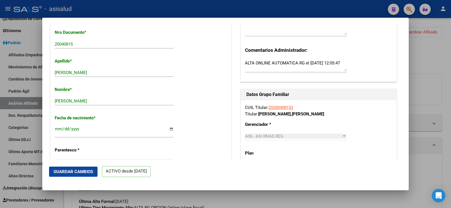
click at [83, 173] on span "Guardar Cambios" at bounding box center [73, 172] width 39 height 5
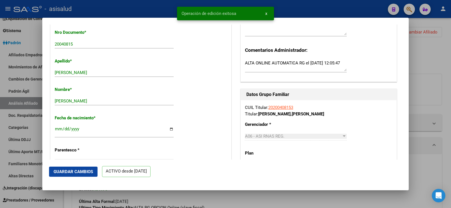
click at [435, 58] on div at bounding box center [225, 104] width 451 height 208
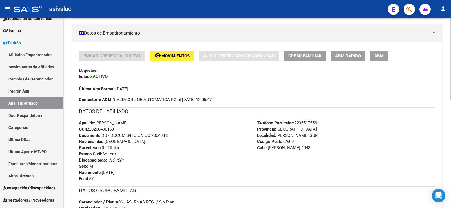
scroll to position [0, 0]
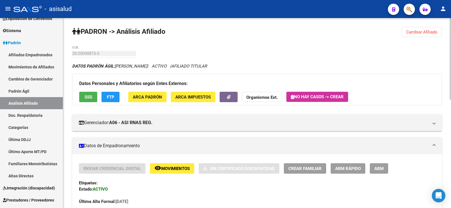
click at [429, 31] on span "Cambiar Afiliado" at bounding box center [421, 32] width 31 height 5
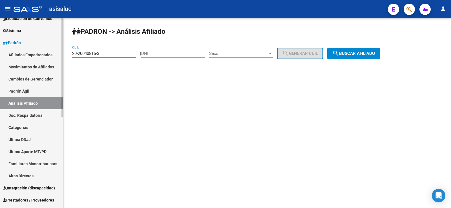
drag, startPoint x: 110, startPoint y: 52, endPoint x: 61, endPoint y: 52, distance: 48.8
click at [61, 52] on mat-sidenav-container "Firma Express Inicio Calendario SSS Instructivos Contacto OS Reportes Tablero d…" at bounding box center [225, 113] width 451 height 190
paste input "36780584-7"
type input "20-36780584-7"
click at [351, 60] on div "PADRON -> Análisis Afiliado 20-36780584-7 CUIL | DNI Sexo Sexo search Generar C…" at bounding box center [257, 47] width 388 height 59
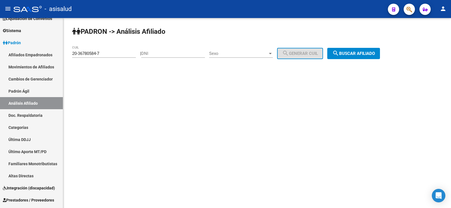
click at [352, 56] on button "search Buscar afiliado" at bounding box center [353, 53] width 53 height 11
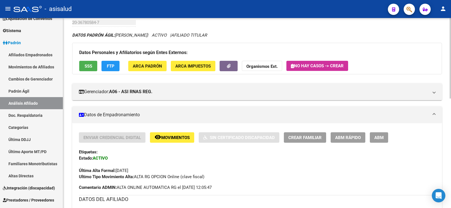
scroll to position [85, 0]
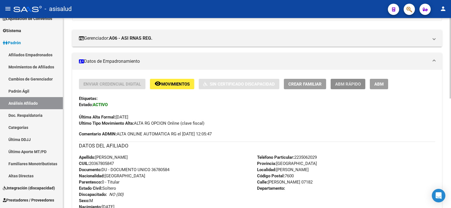
click at [351, 83] on span "ABM Rápido" at bounding box center [348, 84] width 26 height 5
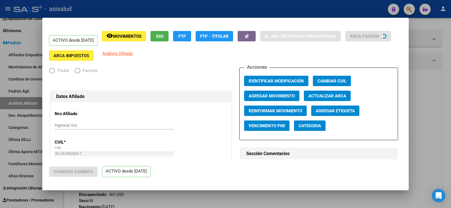
radio input "true"
type input "30-70977656-4"
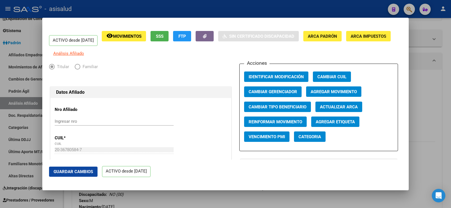
click at [335, 110] on span "Actualizar ARCA" at bounding box center [339, 107] width 38 height 5
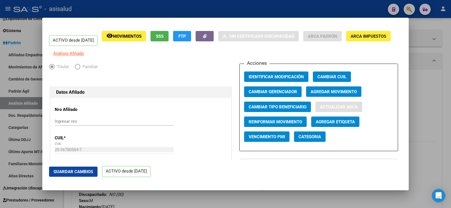
type input "JOGLAR"
type input "PABLO EZEQUIEL"
type input "1990-04-10"
type input "MAR DEL PLATA SUR"
type input "SOLER"
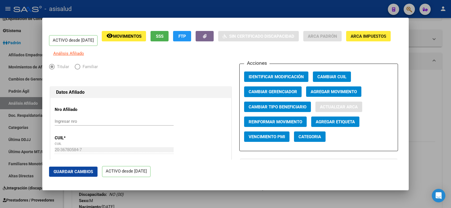
type input "7182"
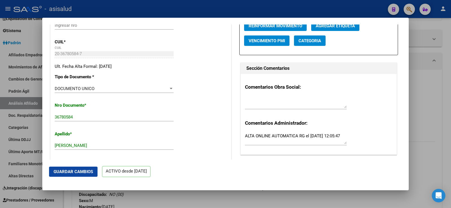
scroll to position [197, 0]
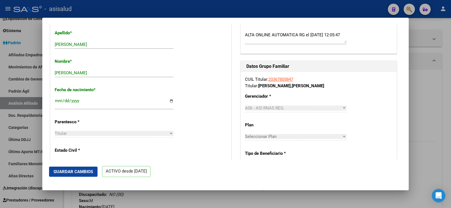
click at [87, 170] on span "Guardar Cambios" at bounding box center [73, 172] width 39 height 5
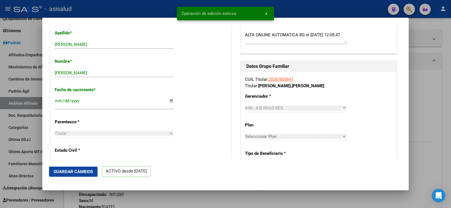
click at [445, 65] on div at bounding box center [225, 104] width 451 height 208
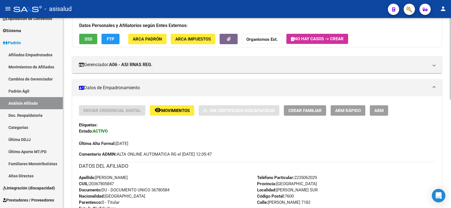
scroll to position [0, 0]
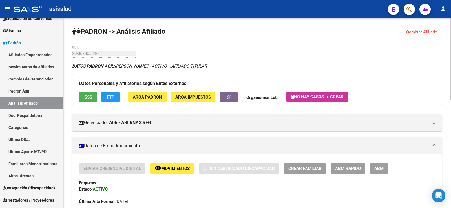
click at [416, 32] on span "Cambiar Afiliado" at bounding box center [421, 32] width 31 height 5
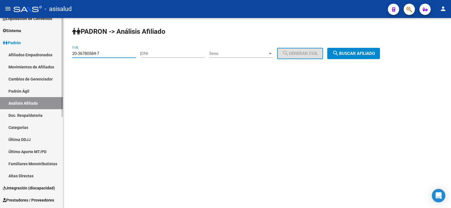
drag, startPoint x: 109, startPoint y: 55, endPoint x: 55, endPoint y: 54, distance: 54.7
click at [55, 54] on mat-sidenav-container "Firma Express Inicio Calendario SSS Instructivos Contacto OS Reportes Tablero d…" at bounding box center [225, 113] width 451 height 190
paste input "44108301-8"
type input "20-44108301-8"
click at [362, 50] on button "search Buscar afiliado" at bounding box center [353, 53] width 53 height 11
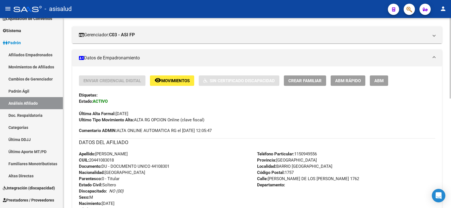
scroll to position [141, 0]
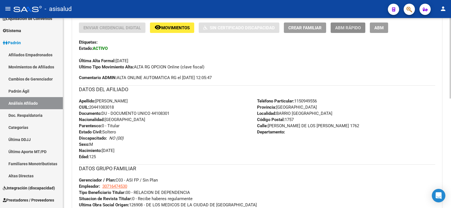
click at [360, 29] on span "ABM Rápido" at bounding box center [348, 27] width 26 height 5
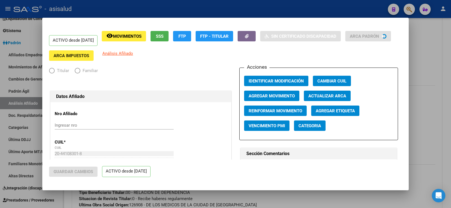
radio input "true"
type input "30-71647453-0"
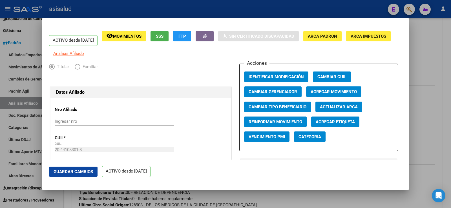
click at [346, 109] on span "Actualizar ARCA" at bounding box center [339, 107] width 38 height 5
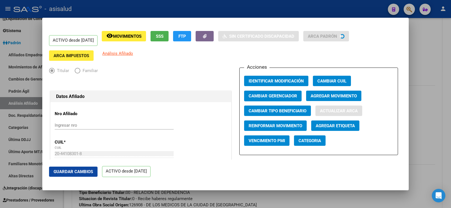
type input "PEREZ"
type input "ALEJANDRO GABRIEL"
type input "2002-05-13"
type input "GREGORIO DE LAF"
type input "RUIZ DE LOS LLANOS"
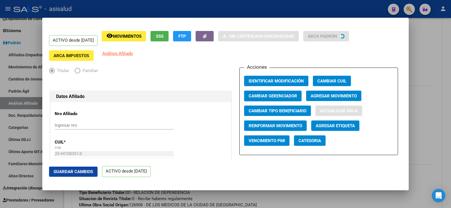
type input "1762"
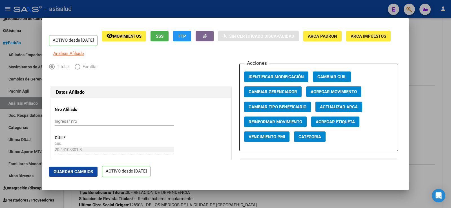
click at [84, 173] on span "Guardar Cambios" at bounding box center [73, 172] width 39 height 5
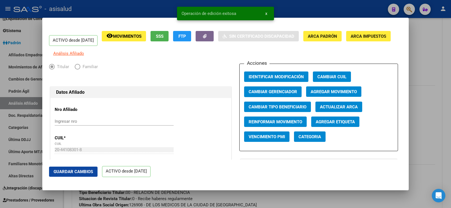
click at [439, 69] on div at bounding box center [225, 104] width 451 height 208
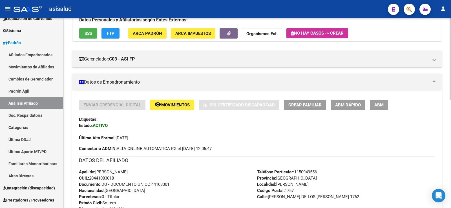
scroll to position [0, 0]
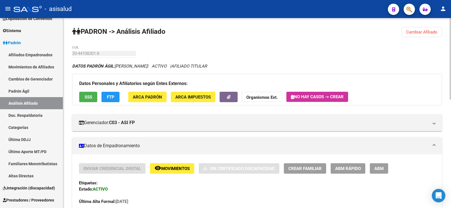
click at [418, 31] on span "Cambiar Afiliado" at bounding box center [421, 32] width 31 height 5
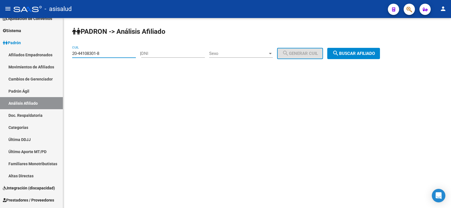
drag, startPoint x: 105, startPoint y: 54, endPoint x: 64, endPoint y: 54, distance: 41.2
click at [64, 54] on div "PADRON -> Análisis Afiliado 20-44108301-8 CUIL | DNI Sexo Sexo search Generar C…" at bounding box center [257, 47] width 388 height 59
paste input "24168156-5"
type input "20-24168156-5"
click at [380, 52] on button "search Buscar afiliado" at bounding box center [353, 53] width 53 height 11
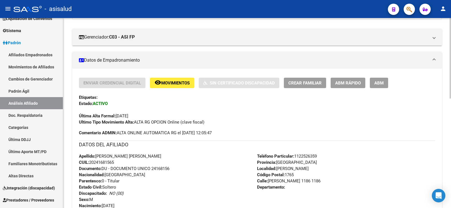
scroll to position [85, 0]
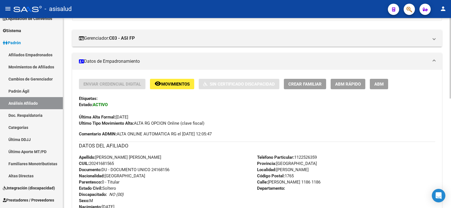
click at [342, 84] on span "ABM Rápido" at bounding box center [348, 84] width 26 height 5
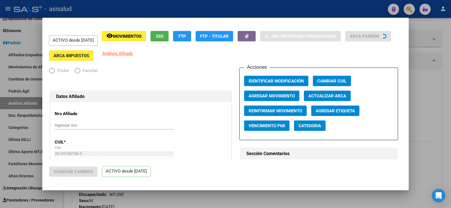
radio input "true"
type input "30-54948651-3"
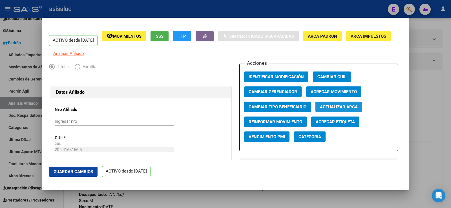
click at [337, 110] on span "Actualizar ARCA" at bounding box center [339, 107] width 38 height 5
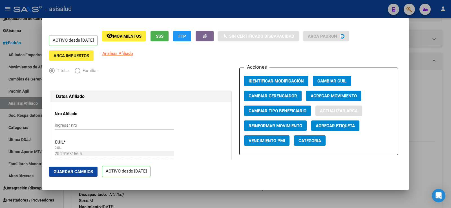
type input "CORIA"
type input "ARIEL ALEJANDRO"
type input "1974-07-13"
type input "VILLA LUZURIAGA"
type input "1754"
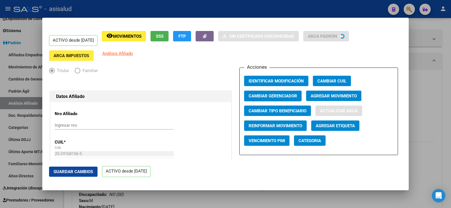
type input "BASUALDO"
type input "1186"
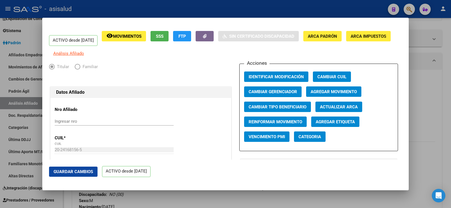
click at [83, 170] on span "Guardar Cambios" at bounding box center [73, 172] width 39 height 5
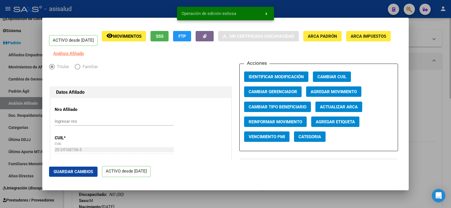
click at [438, 78] on div at bounding box center [225, 104] width 451 height 208
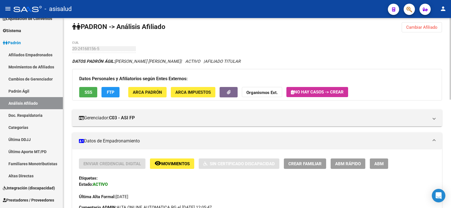
scroll to position [0, 0]
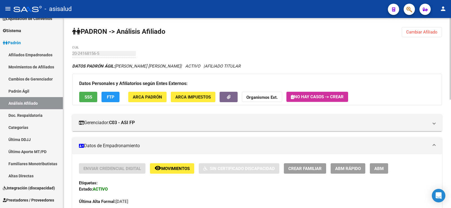
click at [432, 31] on span "Cambiar Afiliado" at bounding box center [421, 32] width 31 height 5
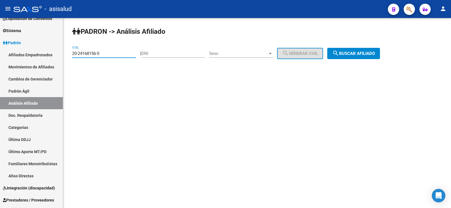
drag, startPoint x: 113, startPoint y: 54, endPoint x: 64, endPoint y: 54, distance: 48.5
click at [64, 54] on div "PADRON -> Análisis Afiliado 20-24168156-5 CUIL | DNI Sexo Sexo search Generar C…" at bounding box center [257, 47] width 388 height 59
paste input "7-42231210-8"
type input "27-42231210-8"
click at [367, 51] on span "search Buscar afiliado" at bounding box center [354, 53] width 43 height 5
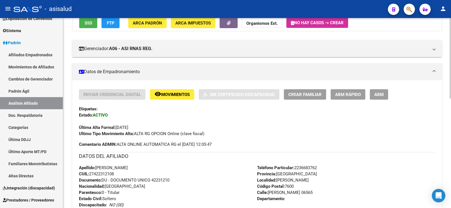
scroll to position [85, 0]
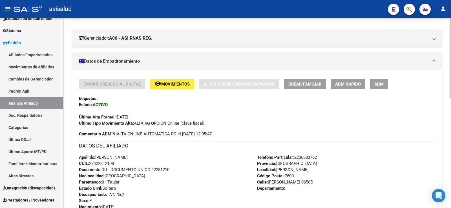
click at [342, 84] on span "ABM Rápido" at bounding box center [348, 84] width 26 height 5
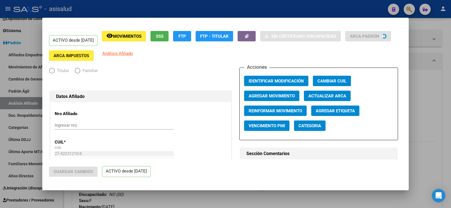
radio input "true"
type input "30-71525290-9"
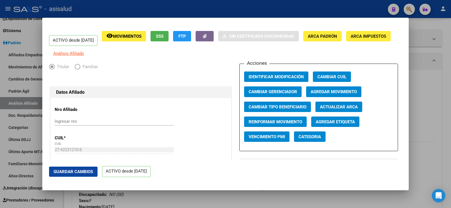
click at [335, 107] on button "Actualizar ARCA" at bounding box center [339, 107] width 47 height 10
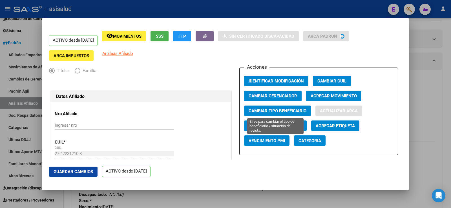
type input "VILLALON"
type input "LUANA"
type input "1999-10-27"
type input "MAR DEL PLATA SUR"
type input "WILLIAM MORRIS"
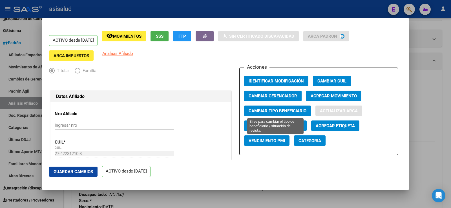
type input "6565"
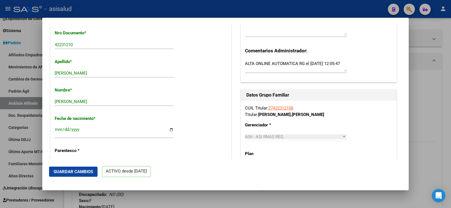
scroll to position [169, 0]
click at [83, 171] on span "Guardar Cambios" at bounding box center [73, 172] width 39 height 5
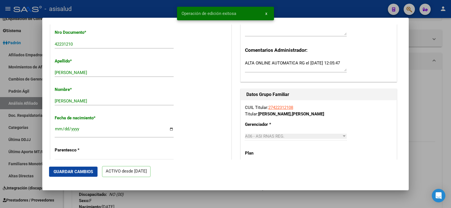
click at [451, 71] on div at bounding box center [225, 104] width 451 height 208
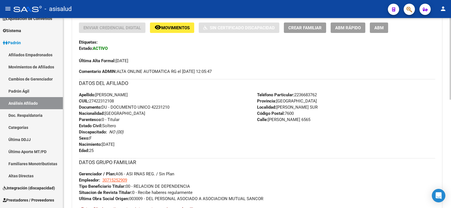
scroll to position [0, 0]
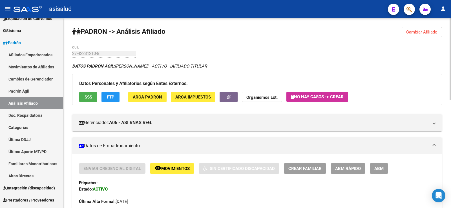
click at [420, 36] on button "Cambiar Afiliado" at bounding box center [422, 32] width 40 height 10
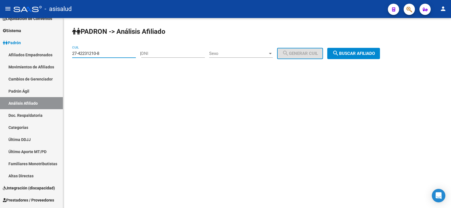
drag, startPoint x: 110, startPoint y: 54, endPoint x: 70, endPoint y: 53, distance: 40.1
click at [70, 53] on div "PADRON -> Análisis Afiliado 27-42231210-8 CUIL | DNI Sexo Sexo search Generar C…" at bounding box center [257, 47] width 388 height 59
paste input "3508067-2"
type input "27-43508067-2"
click at [360, 53] on span "search Buscar afiliado" at bounding box center [354, 53] width 43 height 5
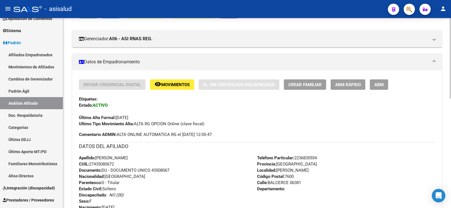
scroll to position [85, 0]
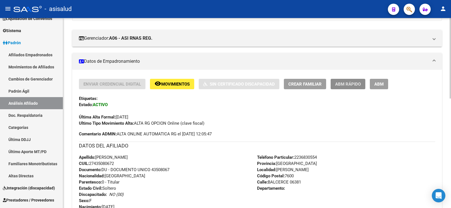
click at [342, 85] on span "ABM Rápido" at bounding box center [348, 84] width 26 height 5
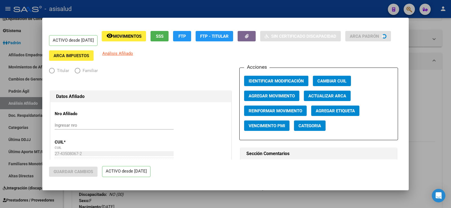
radio input "true"
type input "30-71594869-5"
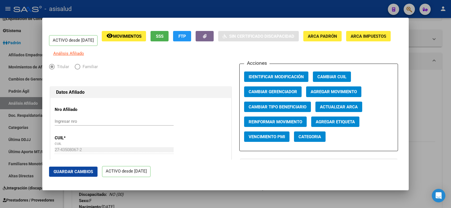
click at [340, 109] on span "Actualizar ARCA" at bounding box center [339, 107] width 38 height 5
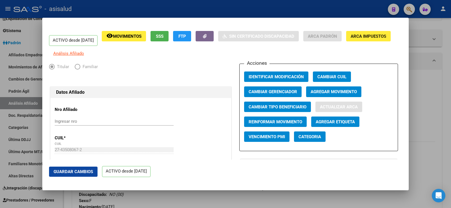
type input "MAIDANA"
type input "MAILEN"
type input "2001-05-30"
type input "BARRIO 9 DE JULIO"
type input "BALCERCE"
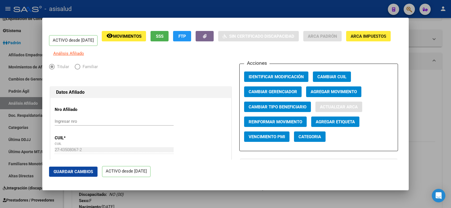
type input "6381"
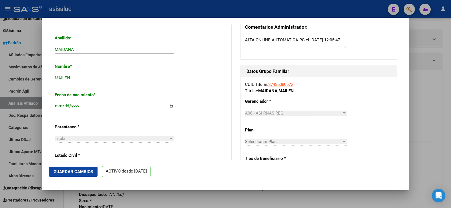
scroll to position [197, 0]
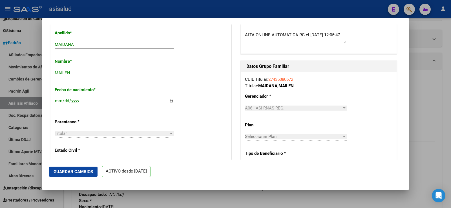
click at [87, 170] on span "Guardar Cambios" at bounding box center [73, 172] width 39 height 5
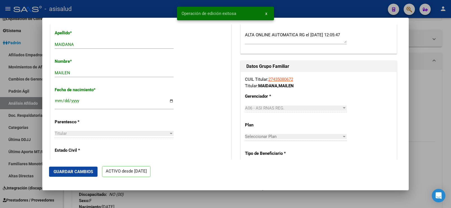
click at [434, 100] on div at bounding box center [225, 104] width 451 height 208
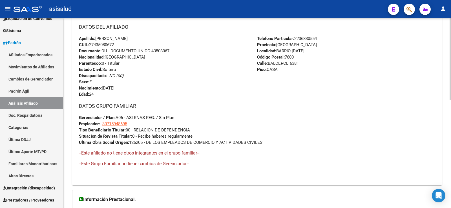
scroll to position [0, 0]
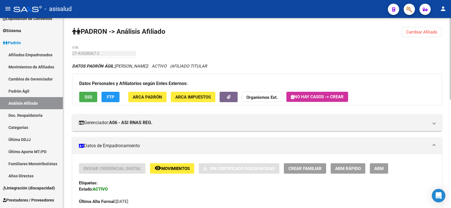
click at [418, 29] on button "Cambiar Afiliado" at bounding box center [422, 32] width 40 height 10
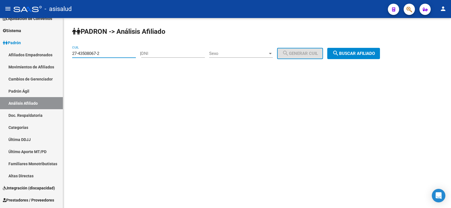
drag, startPoint x: 104, startPoint y: 54, endPoint x: 67, endPoint y: 54, distance: 36.4
click at [67, 54] on div "PADRON -> Análisis Afiliado 27-43508067-2 CUIL | DNI Sexo Sexo search Generar C…" at bounding box center [257, 47] width 388 height 59
paste input "3-33300778-9"
type input "23-33300778-9"
click at [375, 54] on span "search Buscar afiliado" at bounding box center [354, 53] width 43 height 5
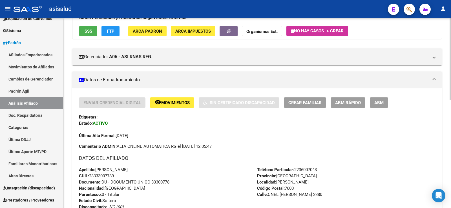
scroll to position [85, 0]
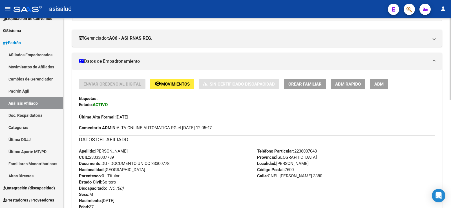
click at [346, 83] on span "ABM Rápido" at bounding box center [348, 84] width 26 height 5
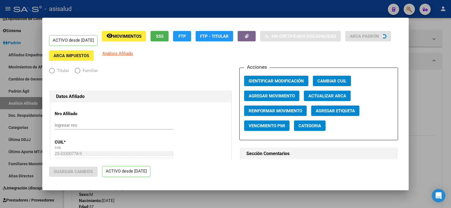
radio input "true"
type input "33-71249782-9"
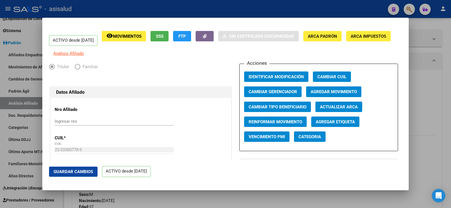
click at [327, 110] on span "Actualizar ARCA" at bounding box center [339, 107] width 38 height 5
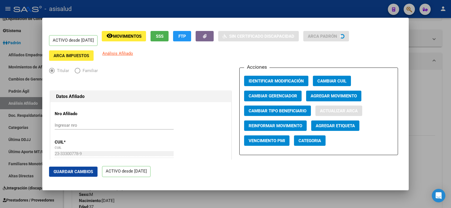
type input "MAR DEL PLATA"
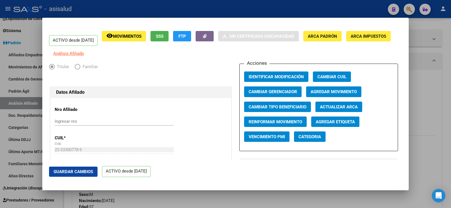
scroll to position [141, 0]
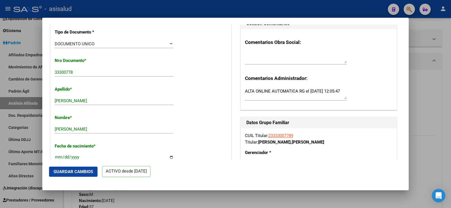
click at [78, 172] on span "Guardar Cambios" at bounding box center [73, 172] width 39 height 5
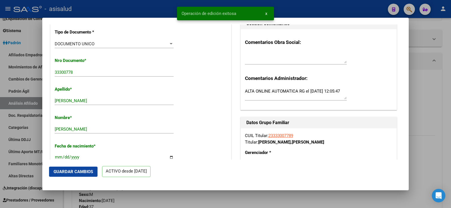
click at [432, 80] on div at bounding box center [225, 104] width 451 height 208
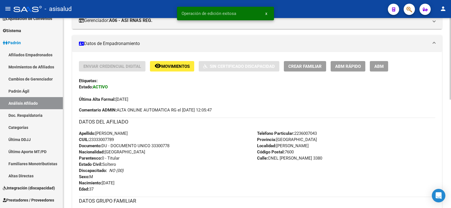
scroll to position [113, 0]
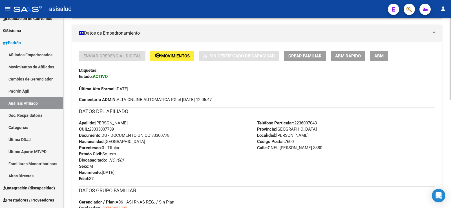
click at [166, 120] on div "Apellido: JUAN RAMON CANTERO CUIL: 23333007789 Documento: DU - DOCUMENTO UNICO …" at bounding box center [168, 151] width 178 height 62
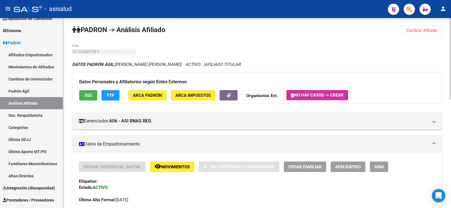
scroll to position [0, 0]
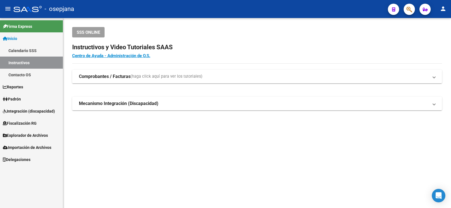
click at [21, 100] on span "Padrón" at bounding box center [12, 99] width 18 height 6
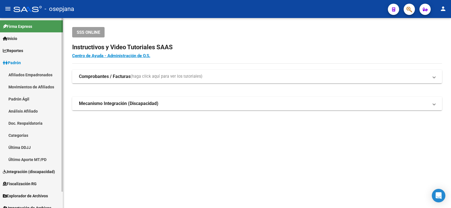
click at [23, 109] on link "Análisis Afiliado" at bounding box center [31, 111] width 63 height 12
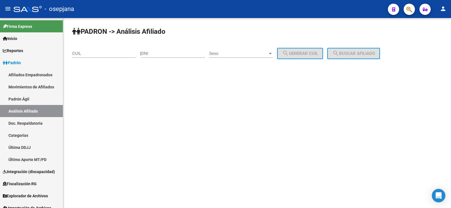
click at [86, 50] on div "CUIL" at bounding box center [104, 52] width 64 height 12
paste input "27-25024745-7"
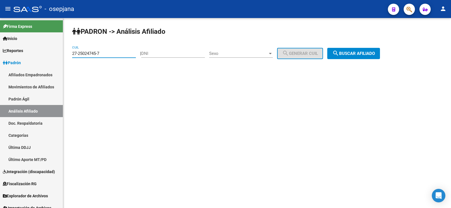
type input "27-25024745-7"
click at [368, 52] on span "search Buscar afiliado" at bounding box center [354, 53] width 43 height 5
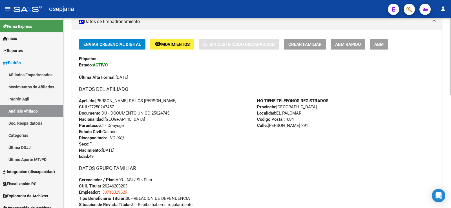
scroll to position [113, 0]
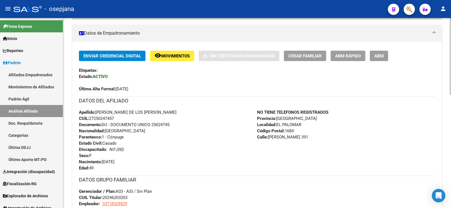
click at [347, 56] on span "ABM Rápido" at bounding box center [348, 56] width 26 height 5
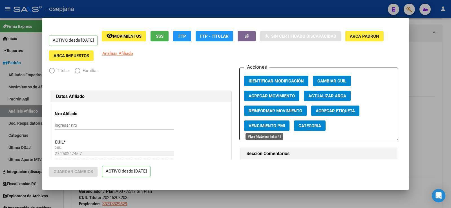
radio input "true"
type input "33-71832952-9"
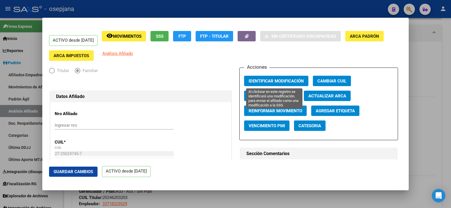
click at [285, 78] on span "Identificar Modificación" at bounding box center [276, 80] width 55 height 5
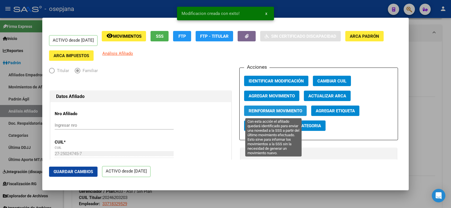
click at [278, 111] on span "Reinformar Movimiento" at bounding box center [276, 111] width 54 height 5
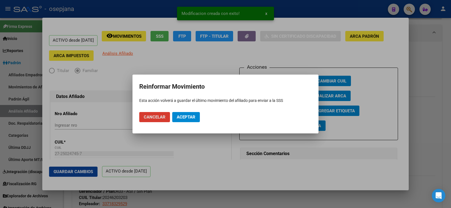
click at [184, 120] on button "Aceptar" at bounding box center [186, 117] width 28 height 10
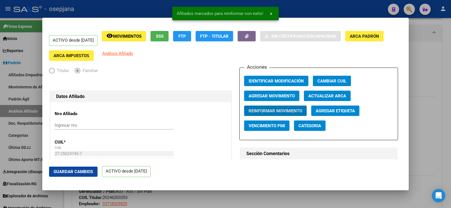
click at [89, 174] on span "Guardar Cambios" at bounding box center [73, 172] width 39 height 5
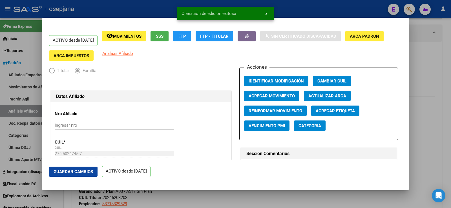
click at [437, 71] on div at bounding box center [225, 104] width 451 height 208
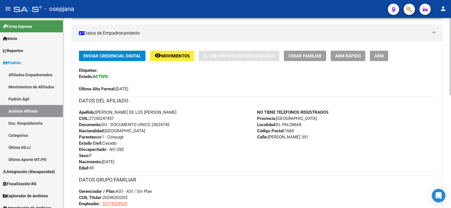
scroll to position [0, 0]
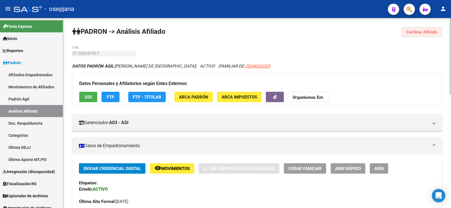
click at [419, 32] on span "Cambiar Afiliado" at bounding box center [421, 32] width 31 height 5
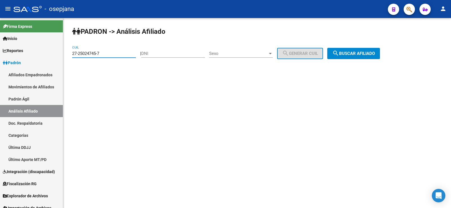
drag, startPoint x: 107, startPoint y: 53, endPoint x: 68, endPoint y: 52, distance: 39.5
click at [68, 52] on div "PADRON -> Análisis Afiliado 27-25024745-7 CUIL | DNI Sexo Sexo search Generar C…" at bounding box center [257, 47] width 388 height 59
paste input "0-43909013-9"
click at [361, 53] on span "search Buscar afiliado" at bounding box center [354, 53] width 43 height 5
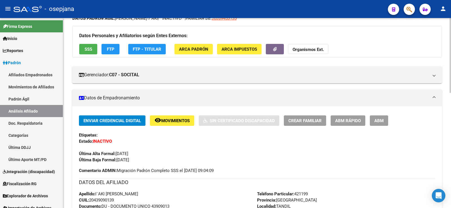
scroll to position [56, 0]
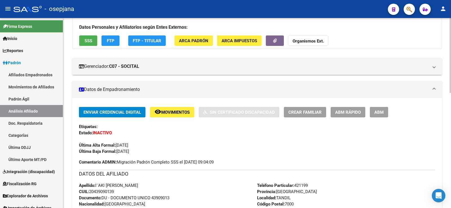
click at [168, 116] on button "remove_red_eye Movimientos" at bounding box center [172, 112] width 44 height 10
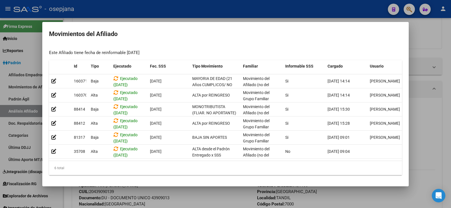
click at [246, 8] on div at bounding box center [225, 104] width 451 height 208
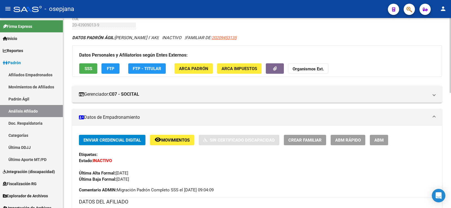
scroll to position [0, 0]
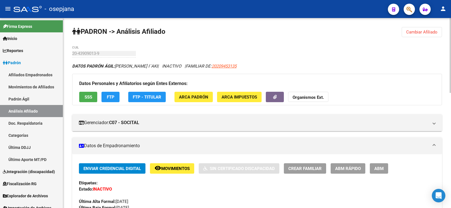
click at [113, 98] on span "FTP" at bounding box center [111, 97] width 8 height 5
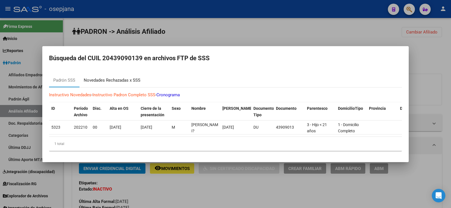
click at [117, 81] on div "Novedades Rechazadas x SSS" at bounding box center [112, 80] width 57 height 6
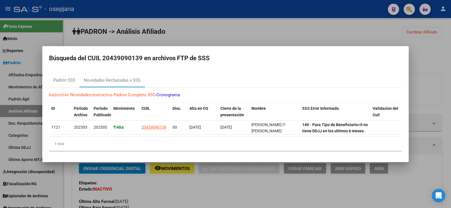
click at [210, 36] on div at bounding box center [225, 104] width 451 height 208
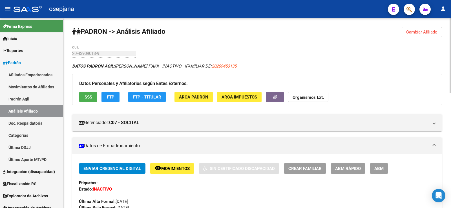
click at [85, 98] on span "SSS" at bounding box center [89, 97] width 8 height 5
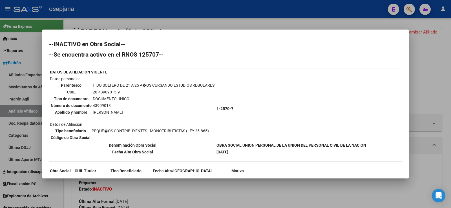
click at [184, 21] on div at bounding box center [225, 104] width 451 height 208
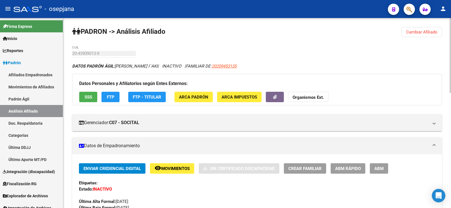
click at [116, 98] on button "FTP" at bounding box center [111, 97] width 18 height 10
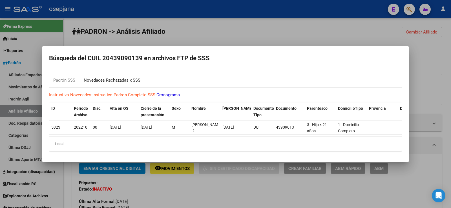
click at [116, 77] on div "Novedades Rechazadas x SSS" at bounding box center [112, 80] width 57 height 6
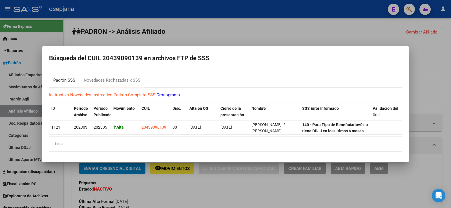
click at [67, 80] on div "Padrón SSS" at bounding box center [64, 80] width 22 height 6
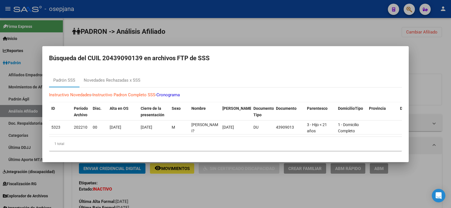
click at [228, 30] on div at bounding box center [225, 104] width 451 height 208
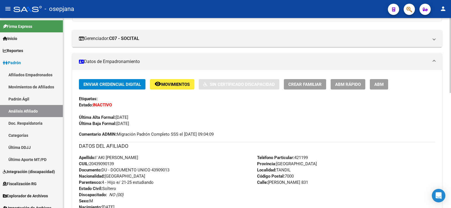
scroll to position [85, 0]
click at [167, 82] on span "Movimientos" at bounding box center [175, 84] width 28 height 5
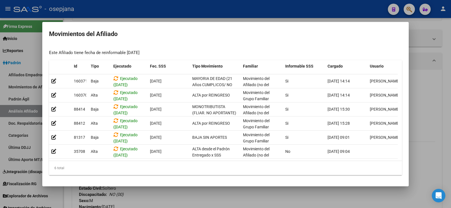
click at [435, 88] on div at bounding box center [225, 104] width 451 height 208
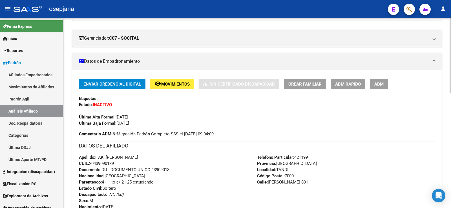
scroll to position [0, 0]
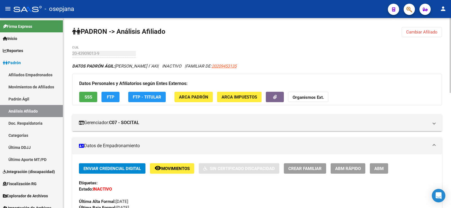
click at [89, 94] on button "SSS" at bounding box center [88, 97] width 18 height 10
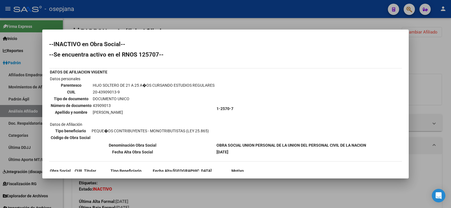
drag, startPoint x: 217, startPoint y: 142, endPoint x: 379, endPoint y: 146, distance: 161.1
click at [379, 146] on div "--INACTIVO en Obra Social-- --Se encuentra activo en el RNOS 125707-- DATOS DE …" at bounding box center [225, 130] width 353 height 179
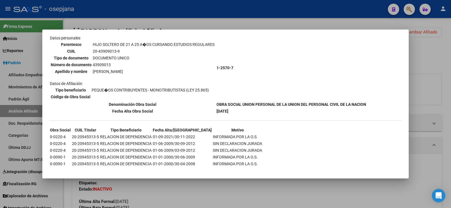
scroll to position [48, 0]
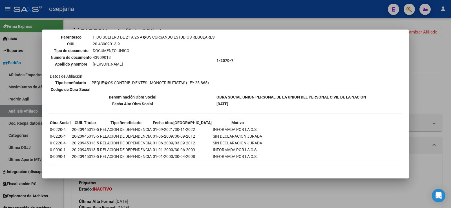
click at [423, 56] on div at bounding box center [225, 104] width 451 height 208
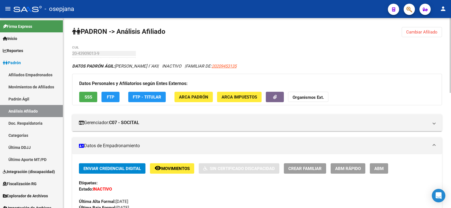
click at [421, 35] on button "Cambiar Afiliado" at bounding box center [422, 32] width 40 height 10
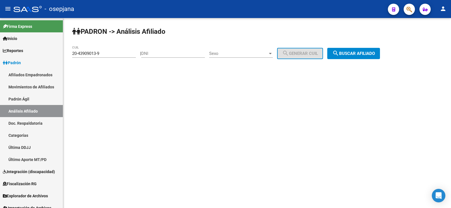
click at [103, 58] on div "20-43909013-9 CUIL" at bounding box center [104, 54] width 64 height 17
drag, startPoint x: 108, startPoint y: 54, endPoint x: 61, endPoint y: 54, distance: 47.7
click at [61, 54] on mat-sidenav-container "Firma Express Inicio Calendario SSS Instructivos Contacto OS Reportes Ingresos …" at bounding box center [225, 113] width 451 height 190
paste input "1777951-6"
type input "20-41777951-6"
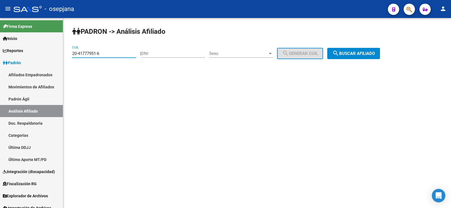
click at [372, 53] on span "search Buscar afiliado" at bounding box center [354, 53] width 43 height 5
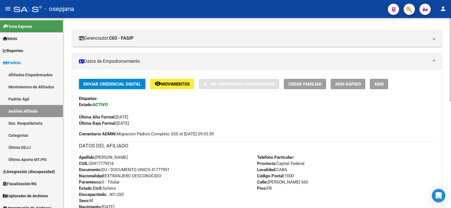
scroll to position [113, 0]
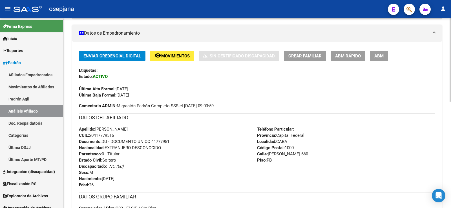
drag, startPoint x: 269, startPoint y: 152, endPoint x: 300, endPoint y: 152, distance: 31.6
click at [300, 152] on div "Teléfono Particular: Provincia: Capital Federal Localidad: CABA Código Postal: …" at bounding box center [346, 157] width 178 height 62
click at [299, 158] on div "Teléfono Particular: Provincia: Capital Federal Localidad: CABA Código Postal: …" at bounding box center [346, 157] width 178 height 62
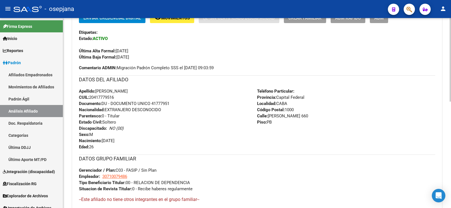
scroll to position [141, 0]
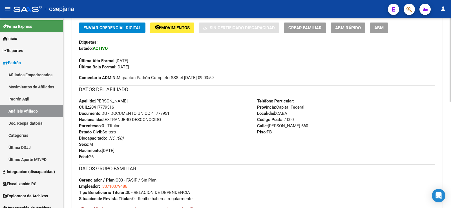
click at [351, 26] on span "ABM Rápido" at bounding box center [348, 27] width 26 height 5
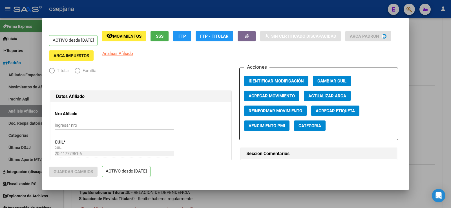
radio input "true"
type input "30-71007948-6"
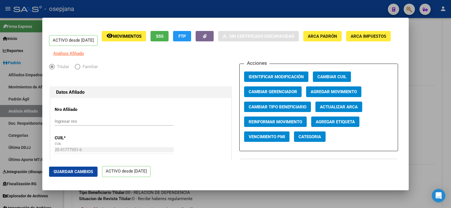
click at [342, 110] on span "Actualizar ARCA" at bounding box center [339, 107] width 38 height 5
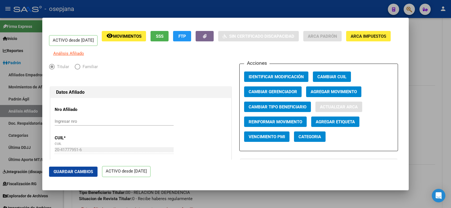
type input "CABA"
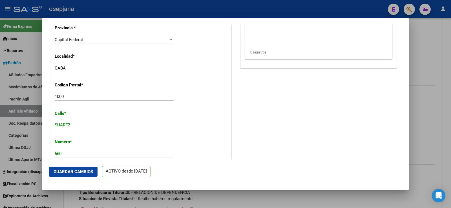
scroll to position [536, 0]
click at [59, 71] on input "1000" at bounding box center [114, 68] width 119 height 5
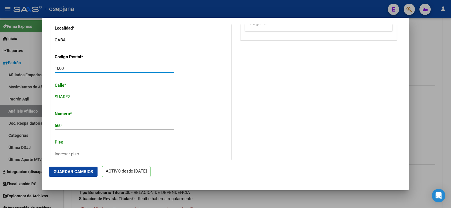
drag, startPoint x: 57, startPoint y: 71, endPoint x: 64, endPoint y: 71, distance: 7.1
click at [64, 71] on input "1000" at bounding box center [114, 68] width 119 height 5
type input "1414"
click at [71, 175] on button "Guardar Cambios" at bounding box center [73, 172] width 49 height 10
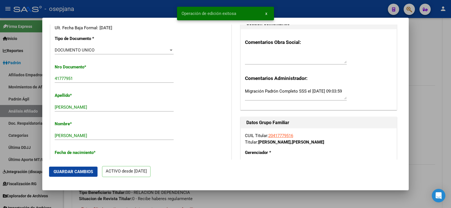
scroll to position [0, 0]
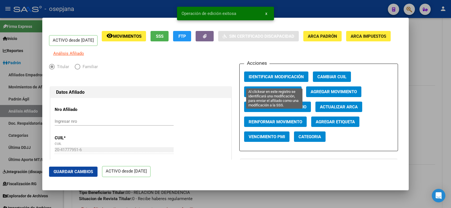
click at [276, 80] on span "Identificar Modificación" at bounding box center [276, 76] width 55 height 5
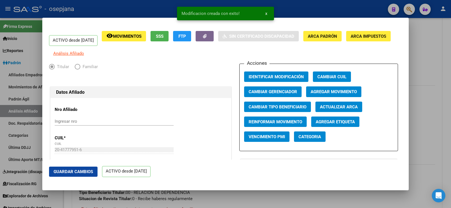
click at [92, 172] on span "Guardar Cambios" at bounding box center [73, 172] width 39 height 5
click at [438, 56] on div at bounding box center [225, 104] width 451 height 208
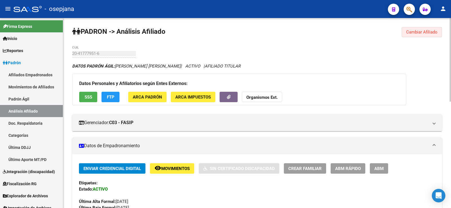
click at [419, 31] on span "Cambiar Afiliado" at bounding box center [421, 32] width 31 height 5
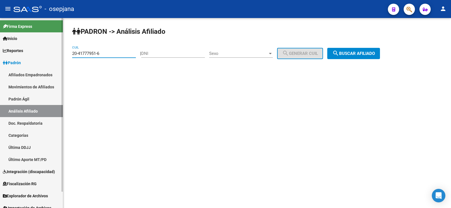
drag, startPoint x: 110, startPoint y: 53, endPoint x: 32, endPoint y: 55, distance: 78.2
click at [32, 55] on mat-sidenav-container "Firma Express Inicio Calendario SSS Instructivos Contacto OS Reportes Ingresos …" at bounding box center [225, 113] width 451 height 190
paste input "7-45688012-1"
type input "27-45688012-1"
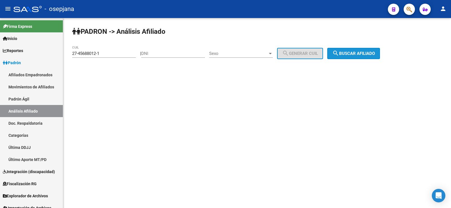
click at [359, 54] on span "search Buscar afiliado" at bounding box center [354, 53] width 43 height 5
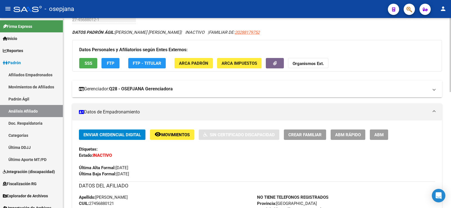
scroll to position [28, 0]
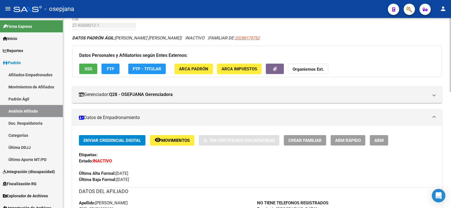
click at [94, 64] on button "SSS" at bounding box center [88, 69] width 18 height 10
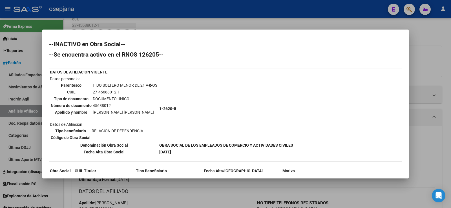
scroll to position [28, 0]
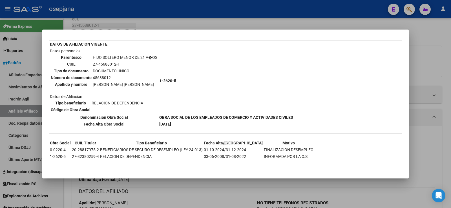
drag, startPoint x: 52, startPoint y: 147, endPoint x: 300, endPoint y: 148, distance: 248.8
click at [300, 148] on div "--INACTIVO en Obra Social-- --Se encuentra activo en el RNOS 126205-- DATOS DE …" at bounding box center [225, 93] width 353 height 159
click at [297, 151] on div "--INACTIVO en Obra Social-- --Se encuentra activo en el RNOS 126205-- DATOS DE …" at bounding box center [225, 93] width 353 height 159
drag, startPoint x: 247, startPoint y: 149, endPoint x: 216, endPoint y: 147, distance: 31.4
click at [216, 147] on tr "0-0220-4 20-28817975-2 BENEFICIARIOS DE SEGURO DE DESEMPLEO (LEY 24.013) 01-10-…" at bounding box center [182, 150] width 264 height 6
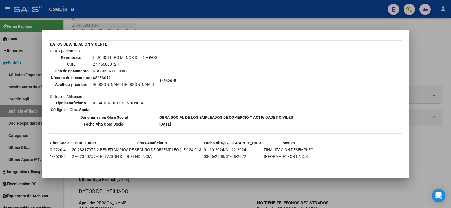
click at [236, 150] on td "01-10-2024/31-12-2024" at bounding box center [234, 150] width 60 height 6
drag, startPoint x: 247, startPoint y: 149, endPoint x: 280, endPoint y: 149, distance: 33.0
click at [280, 149] on td "FINALIZACION DESEMPLEO" at bounding box center [289, 150] width 50 height 6
drag, startPoint x: 71, startPoint y: 149, endPoint x: 99, endPoint y: 150, distance: 27.6
click at [99, 150] on tr "0-0220-4 20-28817975-2 BENEFICIARIOS DE SEGURO DE DESEMPLEO (LEY 24.013) 01-10-…" at bounding box center [182, 150] width 264 height 6
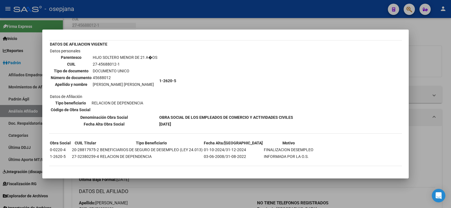
click at [432, 33] on div at bounding box center [225, 104] width 451 height 208
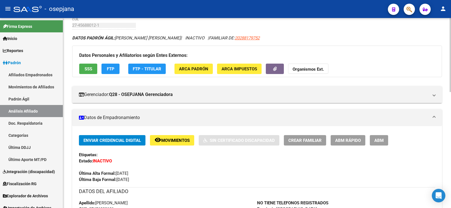
click at [226, 170] on div "Última Alta Formal: [DATE]" at bounding box center [257, 170] width 357 height 12
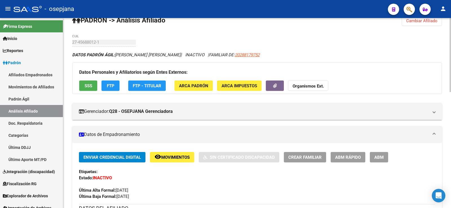
scroll to position [0, 0]
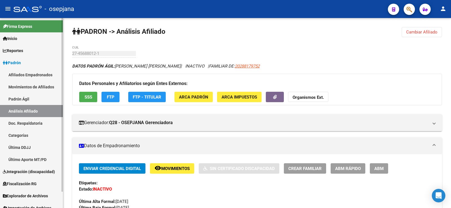
click at [17, 63] on span "Padrón" at bounding box center [12, 63] width 18 height 6
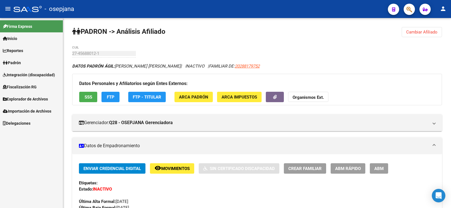
click at [17, 60] on span "Padrón" at bounding box center [12, 63] width 18 height 6
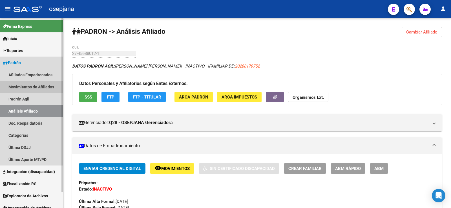
click at [28, 85] on link "Movimientos de Afiliados" at bounding box center [31, 87] width 63 height 12
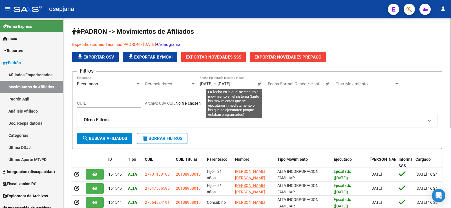
click at [259, 83] on span "Open calendar" at bounding box center [260, 85] width 14 height 14
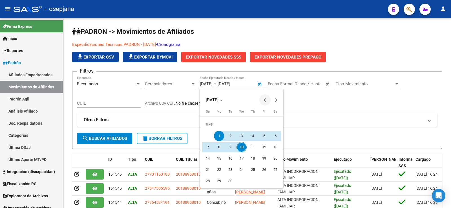
click at [267, 100] on button "Previous month" at bounding box center [265, 99] width 11 height 11
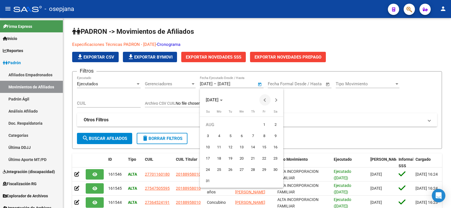
click at [267, 100] on button "Previous month" at bounding box center [265, 99] width 11 height 11
click at [229, 134] on span "1" at bounding box center [230, 136] width 10 height 10
type input "[DATE]"
click at [276, 99] on button "Next month" at bounding box center [276, 99] width 11 height 11
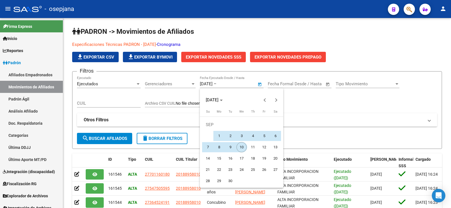
click at [242, 146] on span "10" at bounding box center [242, 147] width 10 height 10
type input "[DATE]"
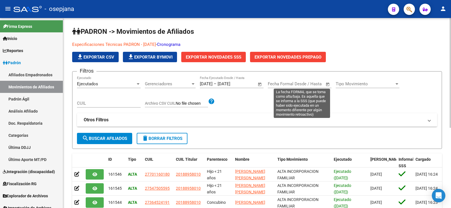
click at [328, 86] on span "Open calendar" at bounding box center [328, 85] width 14 height 14
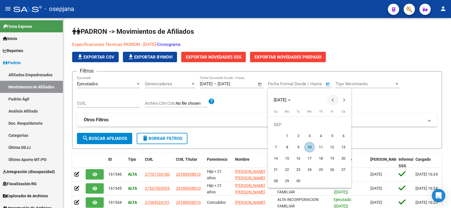
click at [331, 100] on span "Previous month" at bounding box center [332, 99] width 11 height 11
click at [296, 135] on span "1" at bounding box center [298, 136] width 10 height 10
type input "[DATE]"
click at [342, 100] on button "Next month" at bounding box center [344, 99] width 11 height 11
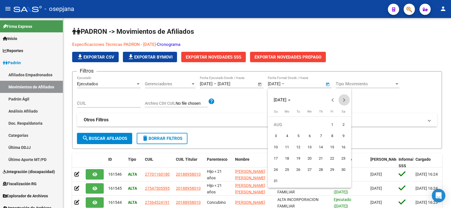
click at [342, 100] on button "Next month" at bounding box center [344, 99] width 11 height 11
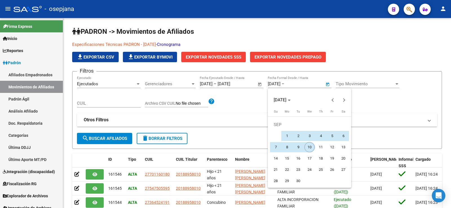
click at [313, 147] on span "10" at bounding box center [310, 147] width 10 height 10
type input "[DATE]"
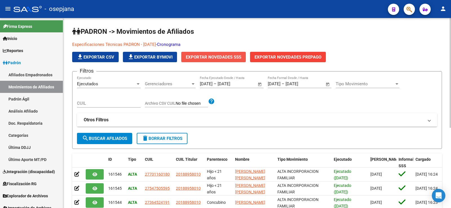
click at [221, 59] on span "Exportar Novedades SSS" at bounding box center [214, 57] width 56 height 5
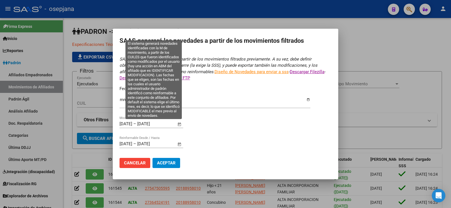
click at [180, 125] on span "Open calendar" at bounding box center [180, 125] width 14 height 14
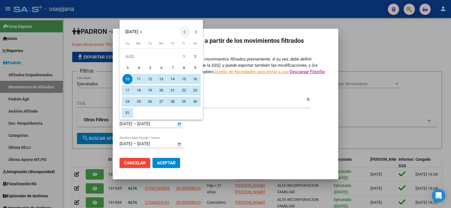
click at [183, 31] on span "Previous month" at bounding box center [184, 31] width 11 height 11
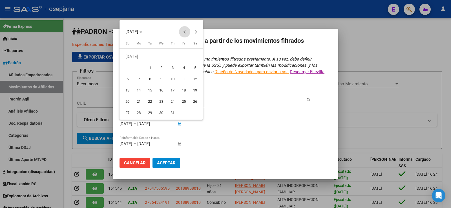
click at [183, 31] on span "Previous month" at bounding box center [184, 31] width 11 height 11
click at [198, 31] on span "Next month" at bounding box center [195, 31] width 11 height 11
click at [148, 68] on span "1" at bounding box center [150, 68] width 10 height 10
type input "[DATE]"
click at [198, 33] on span "Next month" at bounding box center [195, 31] width 11 height 11
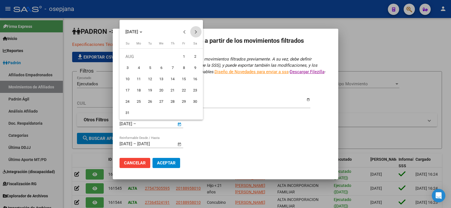
click at [198, 33] on span "Next month" at bounding box center [195, 31] width 11 height 11
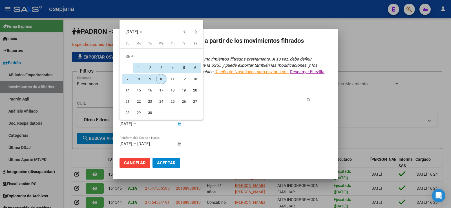
click at [163, 80] on span "10" at bounding box center [161, 79] width 10 height 10
type input "[DATE]"
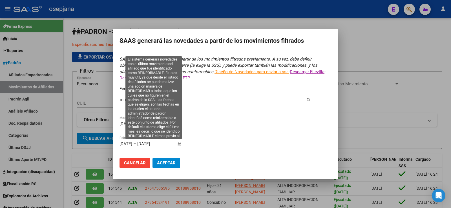
click at [180, 145] on span "Open calendar" at bounding box center [180, 145] width 14 height 14
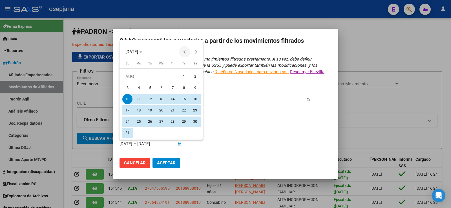
click at [186, 51] on button "Previous month" at bounding box center [184, 51] width 11 height 11
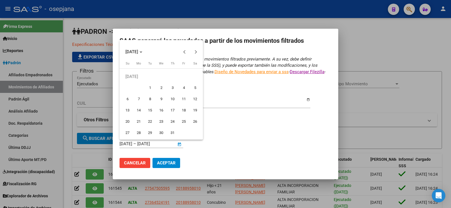
click at [150, 88] on span "1" at bounding box center [150, 88] width 10 height 10
type input "[DATE]"
click at [198, 54] on span "Next month" at bounding box center [195, 51] width 11 height 11
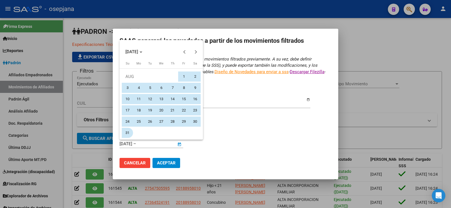
click at [128, 131] on span "31" at bounding box center [127, 133] width 10 height 10
type input "[DATE]"
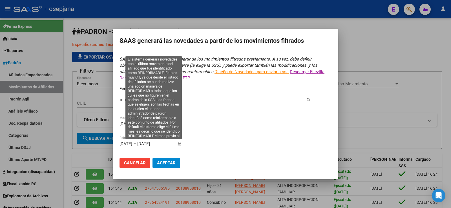
click at [178, 145] on span "Open calendar" at bounding box center [180, 145] width 14 height 14
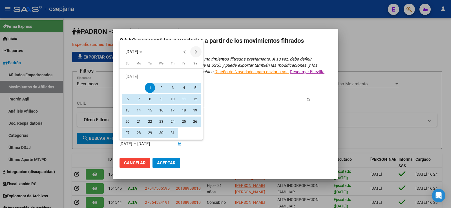
click at [196, 52] on button "Next month" at bounding box center [195, 51] width 11 height 11
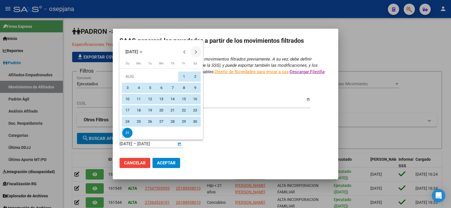
click at [194, 51] on span "Next month" at bounding box center [195, 51] width 11 height 11
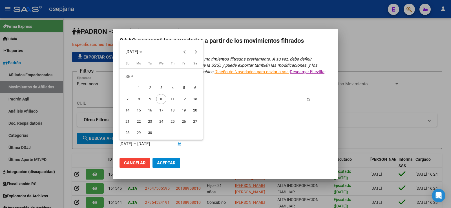
click at [162, 102] on span "10" at bounding box center [161, 99] width 10 height 10
type input "[DATE]"
click at [186, 51] on button "Previous month" at bounding box center [184, 51] width 11 height 11
click at [152, 87] on span "1" at bounding box center [150, 88] width 10 height 10
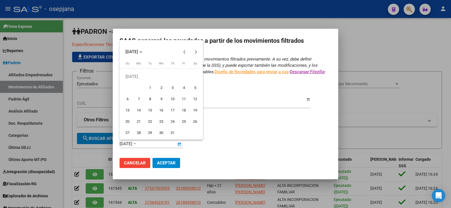
type input "[DATE]"
click at [195, 53] on button "Next month" at bounding box center [195, 51] width 11 height 11
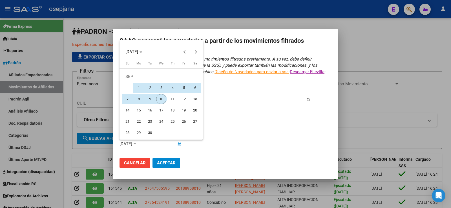
click at [162, 99] on span "10" at bounding box center [161, 99] width 10 height 10
type input "[DATE]"
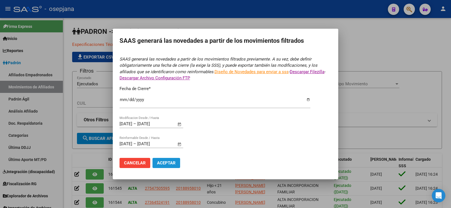
click at [168, 163] on span "Aceptar" at bounding box center [166, 163] width 19 height 5
